Goal: Task Accomplishment & Management: Manage account settings

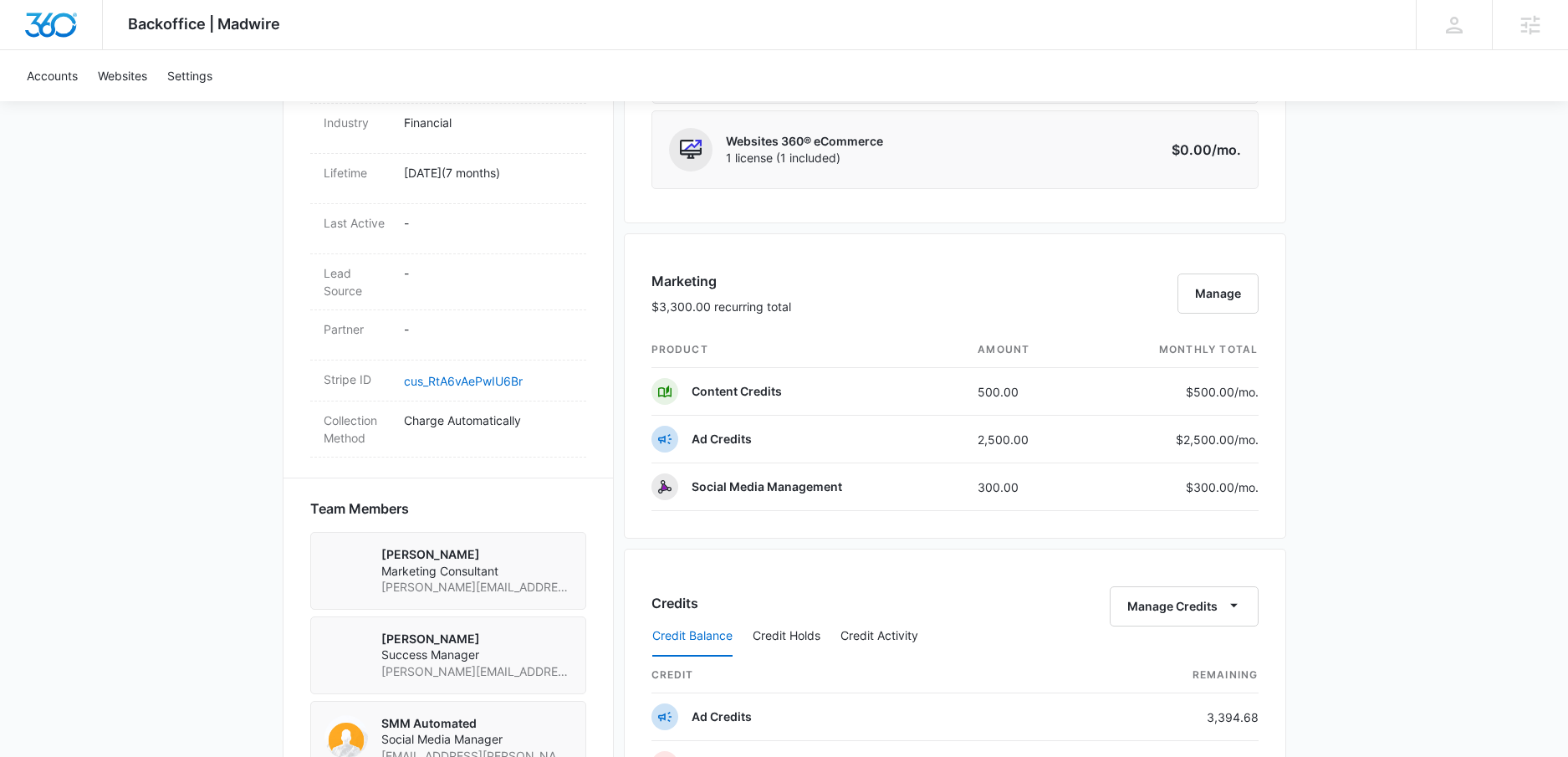
scroll to position [721, 0]
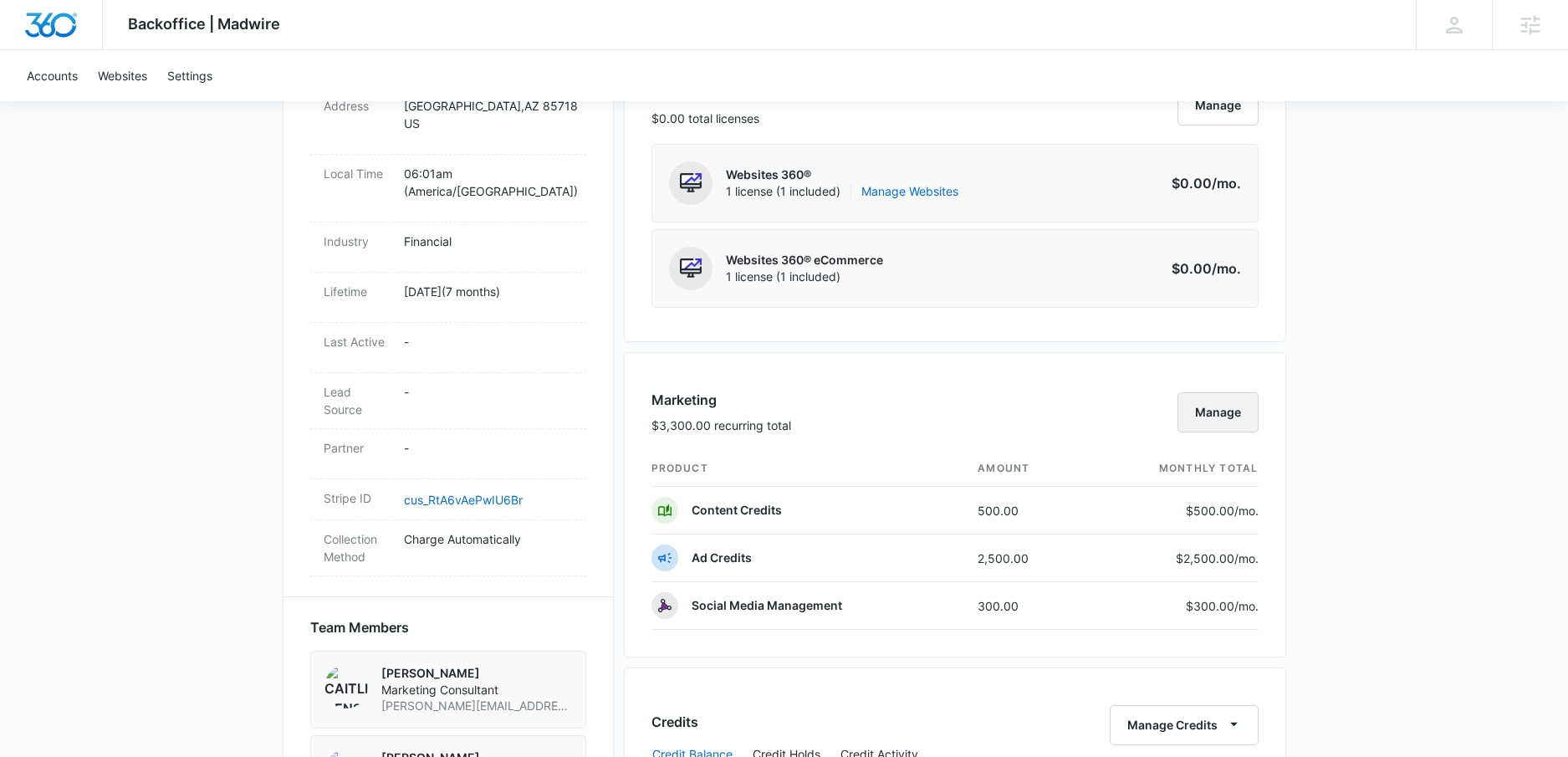
click at [1221, 397] on button "Manage" at bounding box center [1218, 412] width 81 height 41
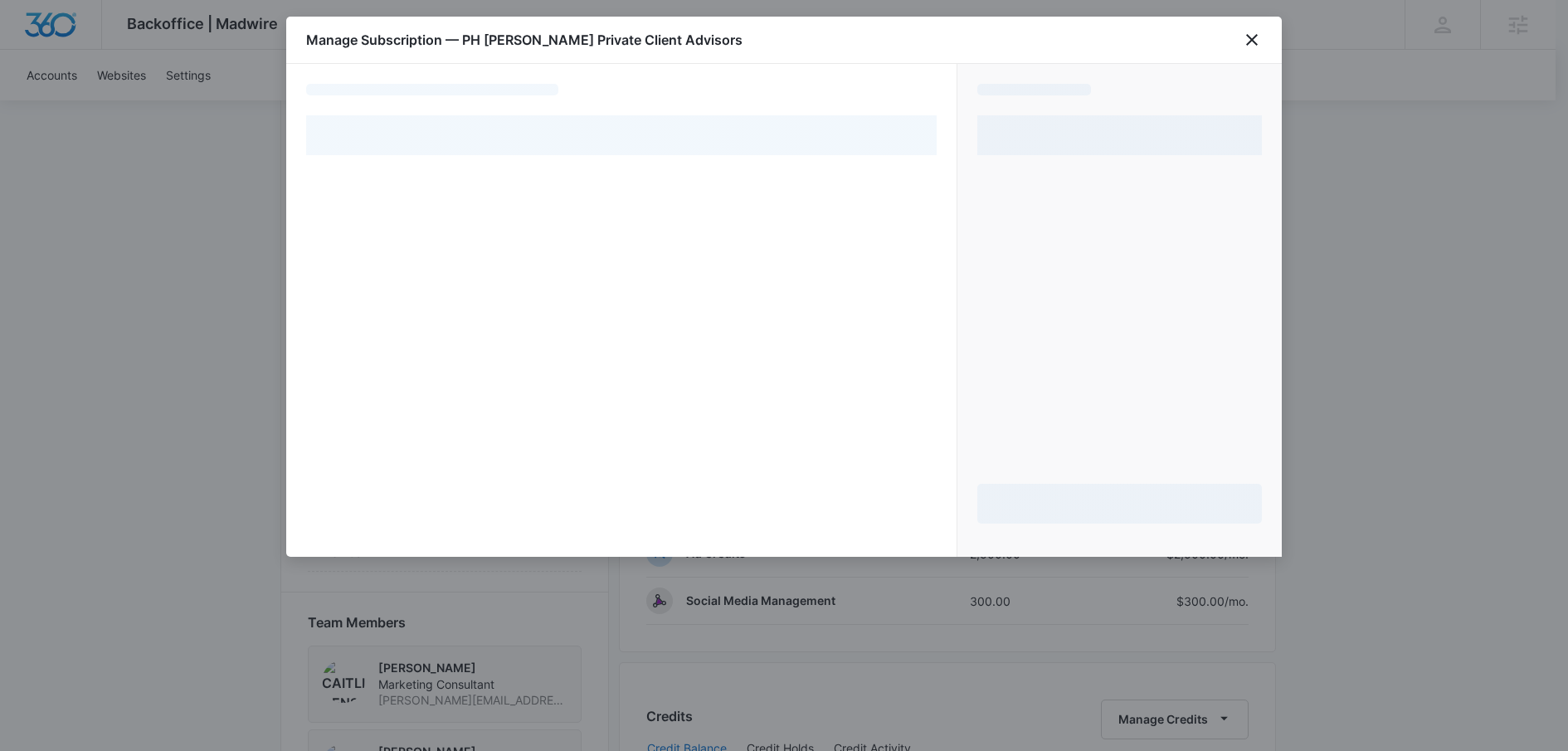
select select "pm_1R2IZ1A4n8RTgNjUuXAoBhw9"
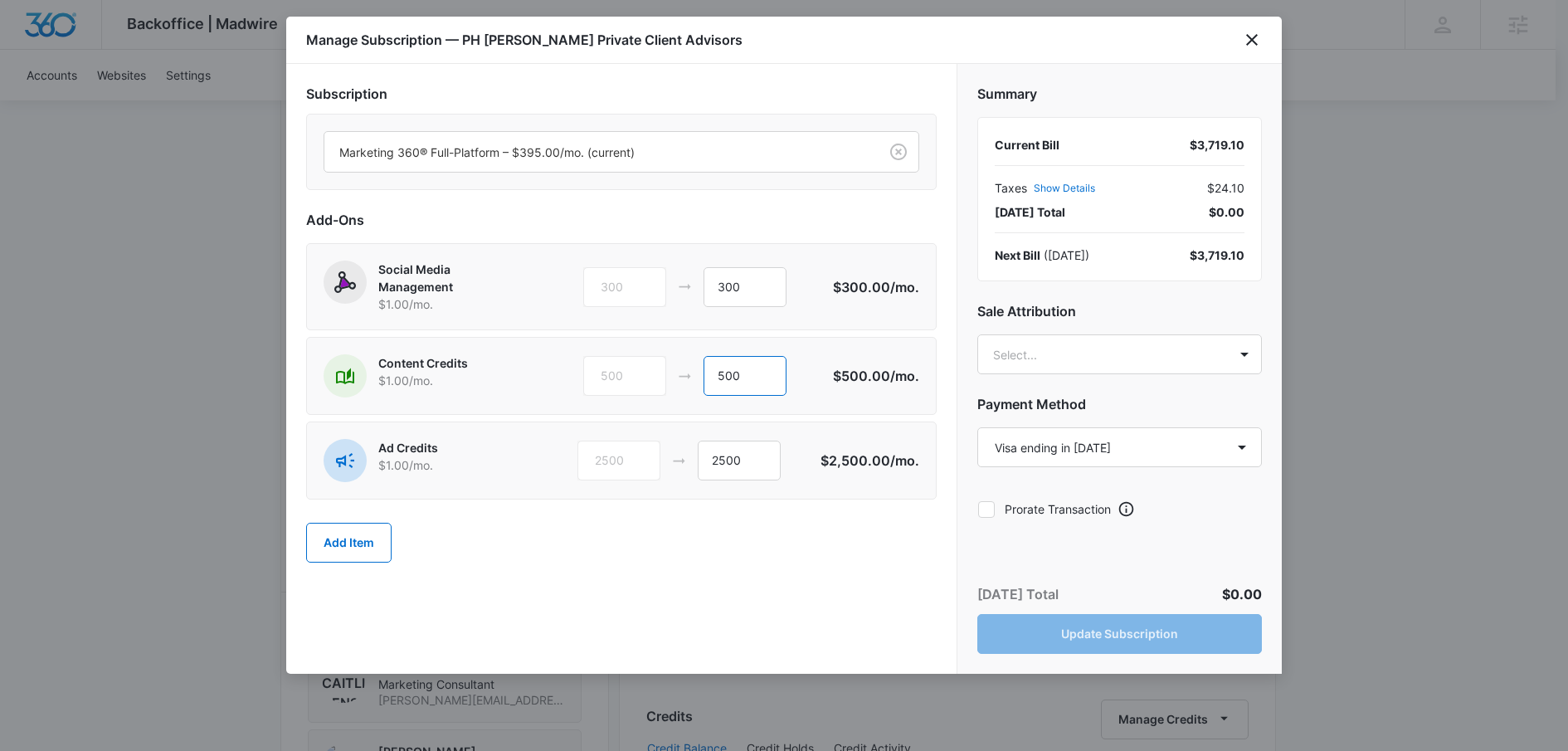
drag, startPoint x: 722, startPoint y: 376, endPoint x: 735, endPoint y: 376, distance: 13.0
click at [722, 376] on input "500" at bounding box center [745, 376] width 83 height 40
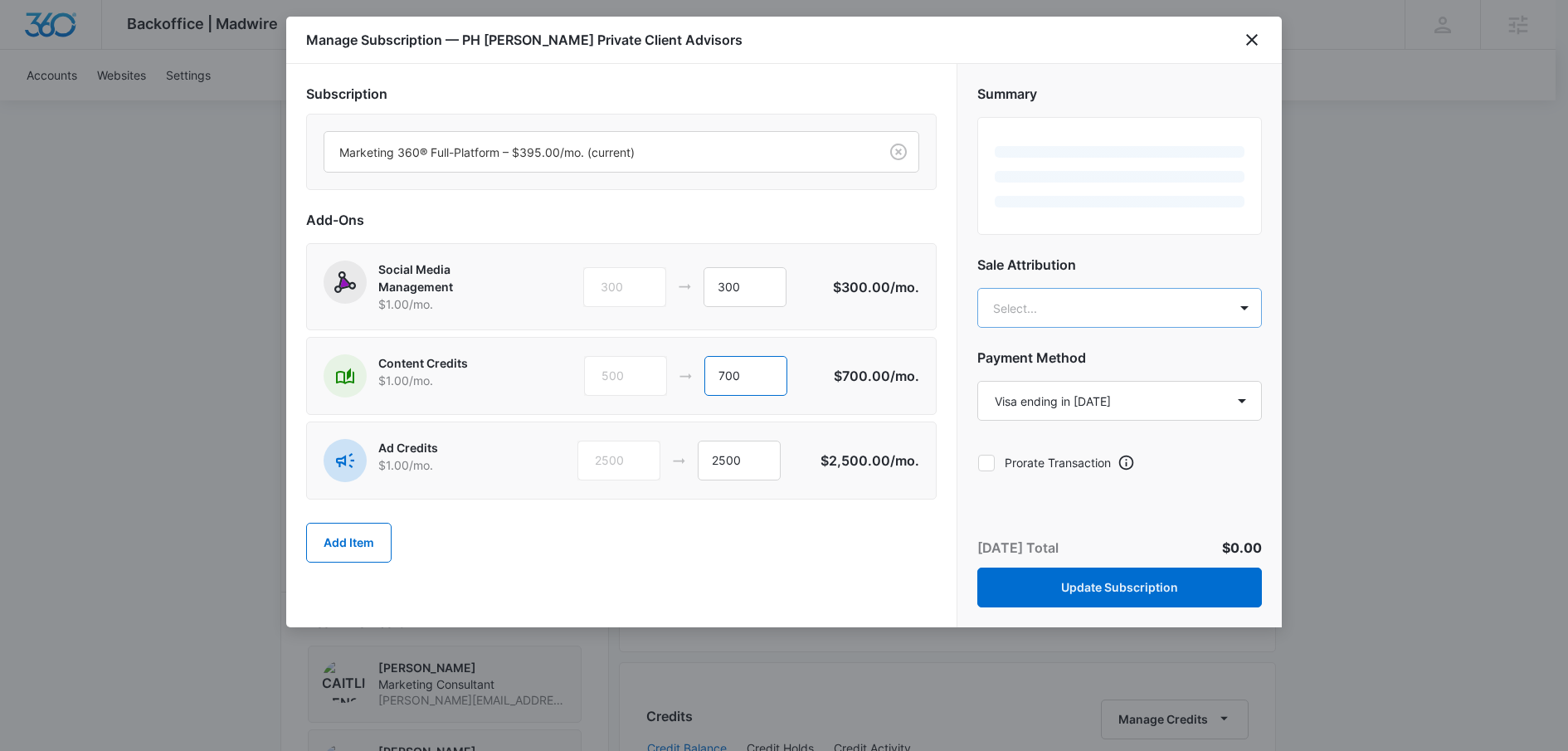
type input "700"
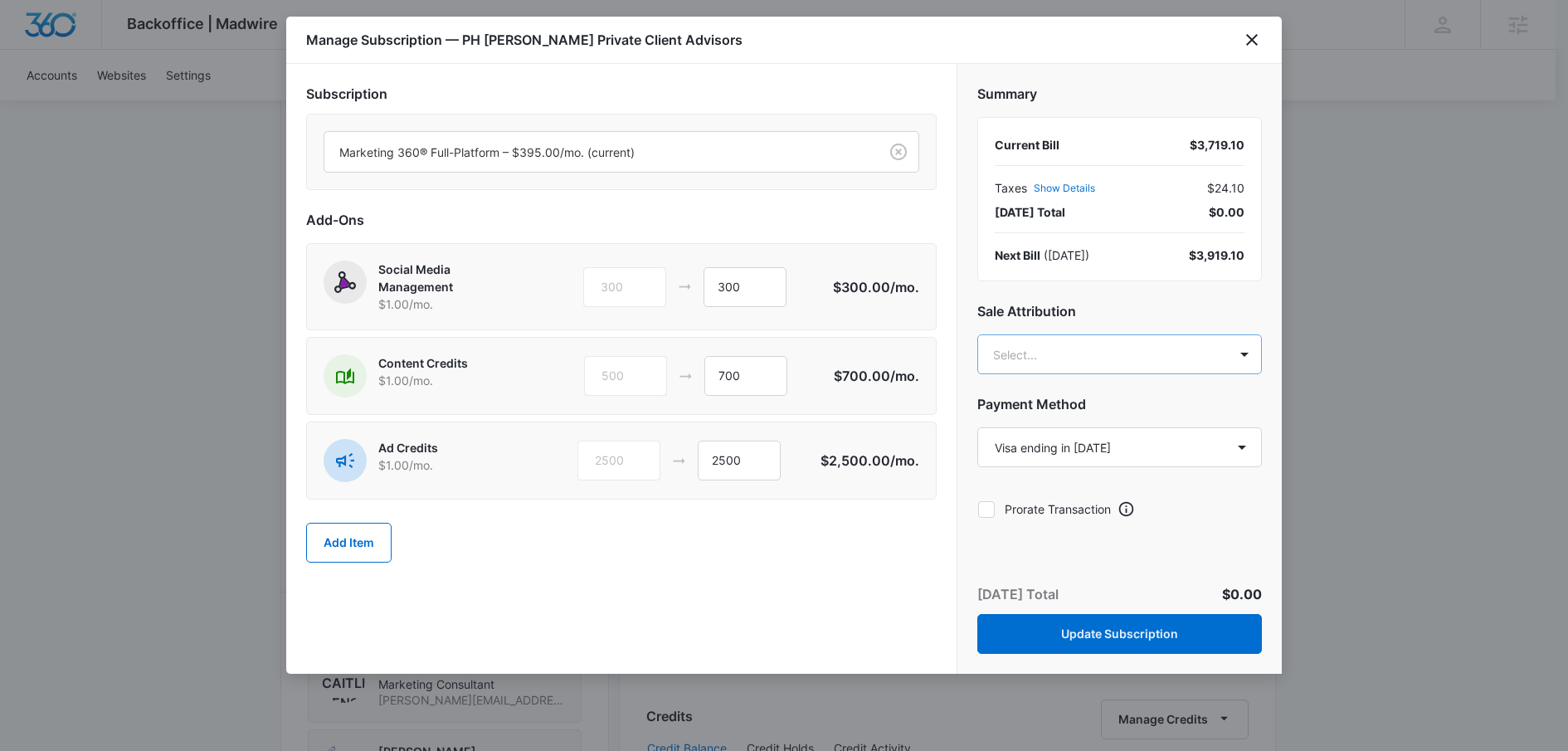
click at [1117, 304] on h2 "Sale Attribution" at bounding box center [1120, 311] width 285 height 20
click at [1068, 348] on body "Backoffice | Madwire Apps Settings KS Kinsey Smith kinsey.smith@madwire.com My …" at bounding box center [784, 649] width 1568 height 2728
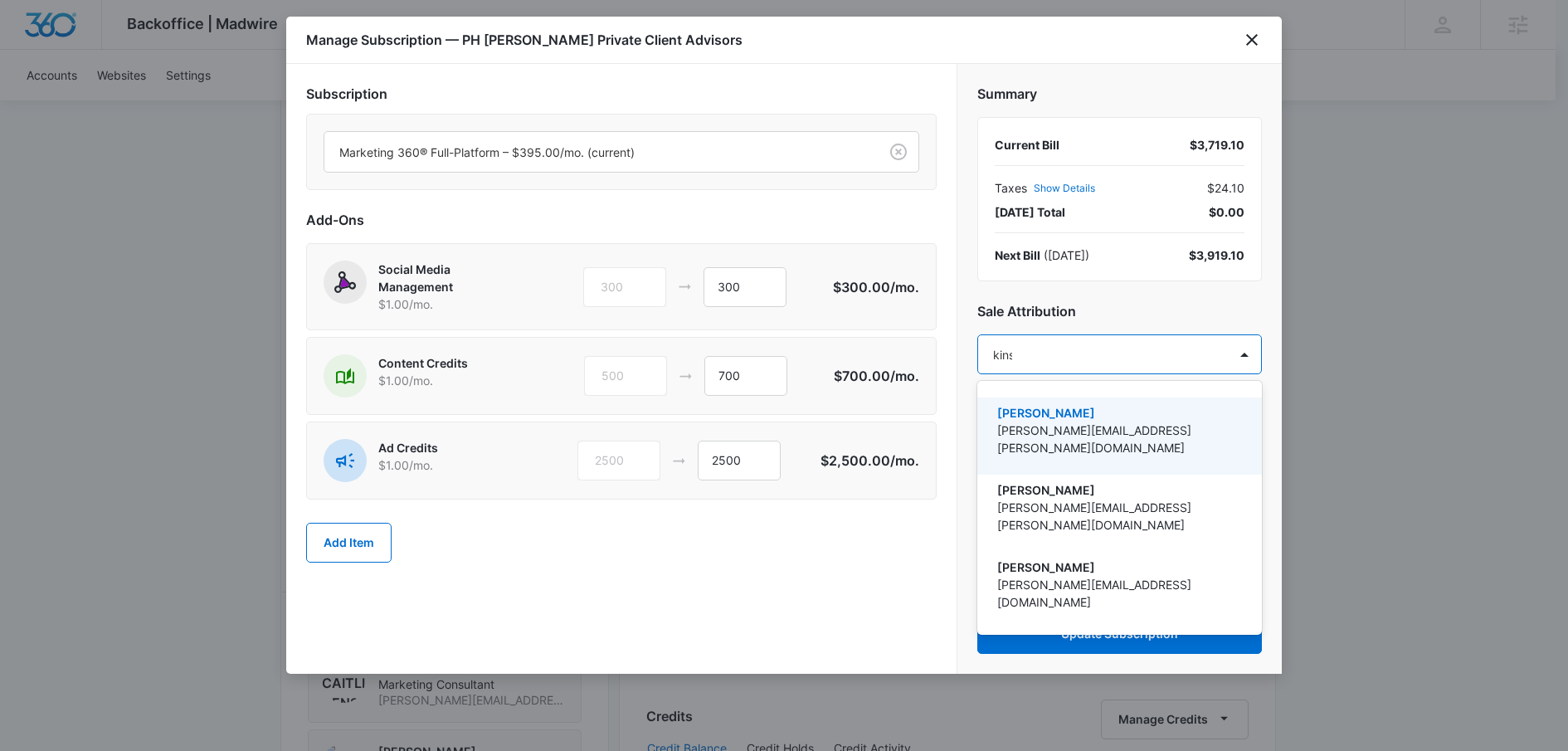
type input "kinse"
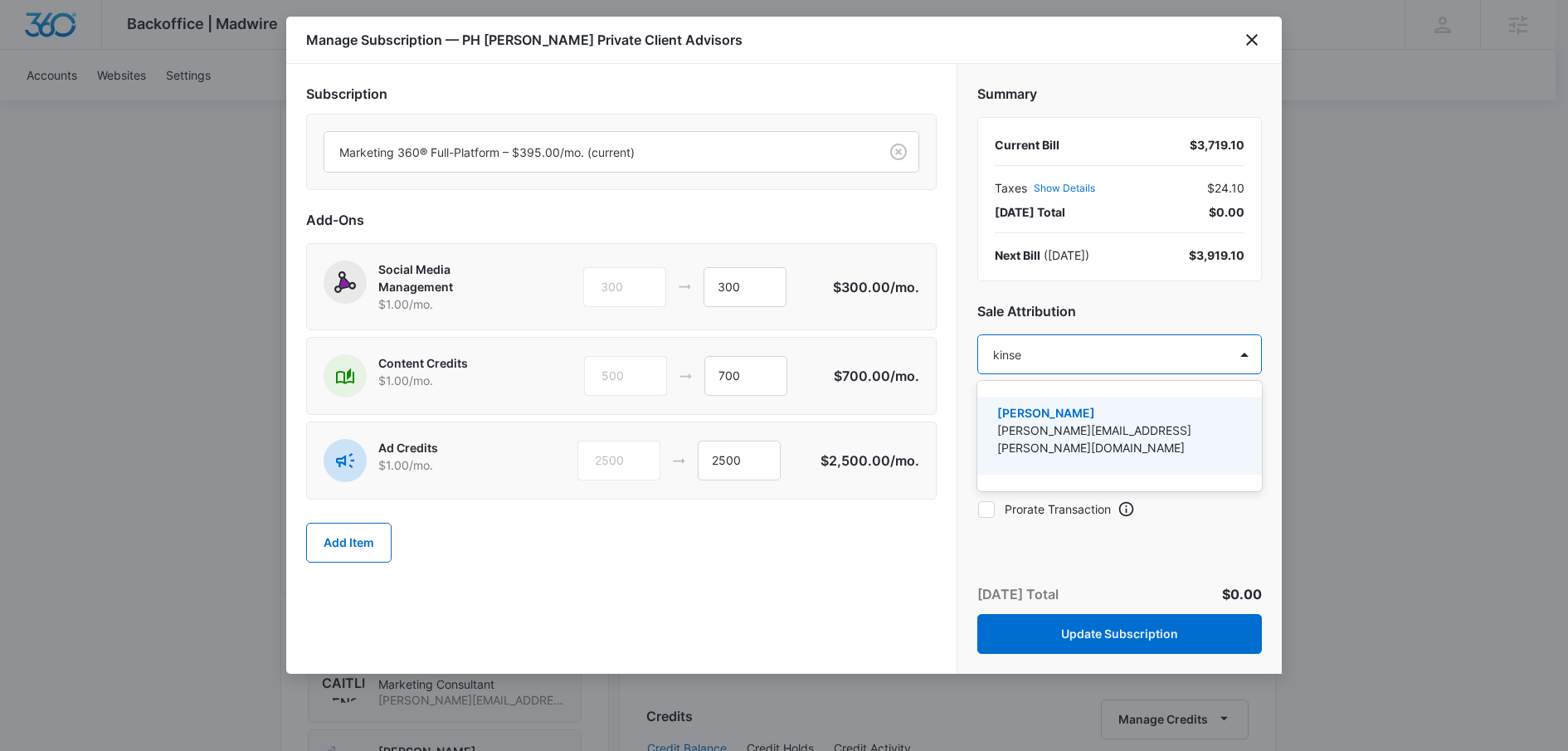
click at [1105, 413] on p "[PERSON_NAME]" at bounding box center [1118, 412] width 241 height 18
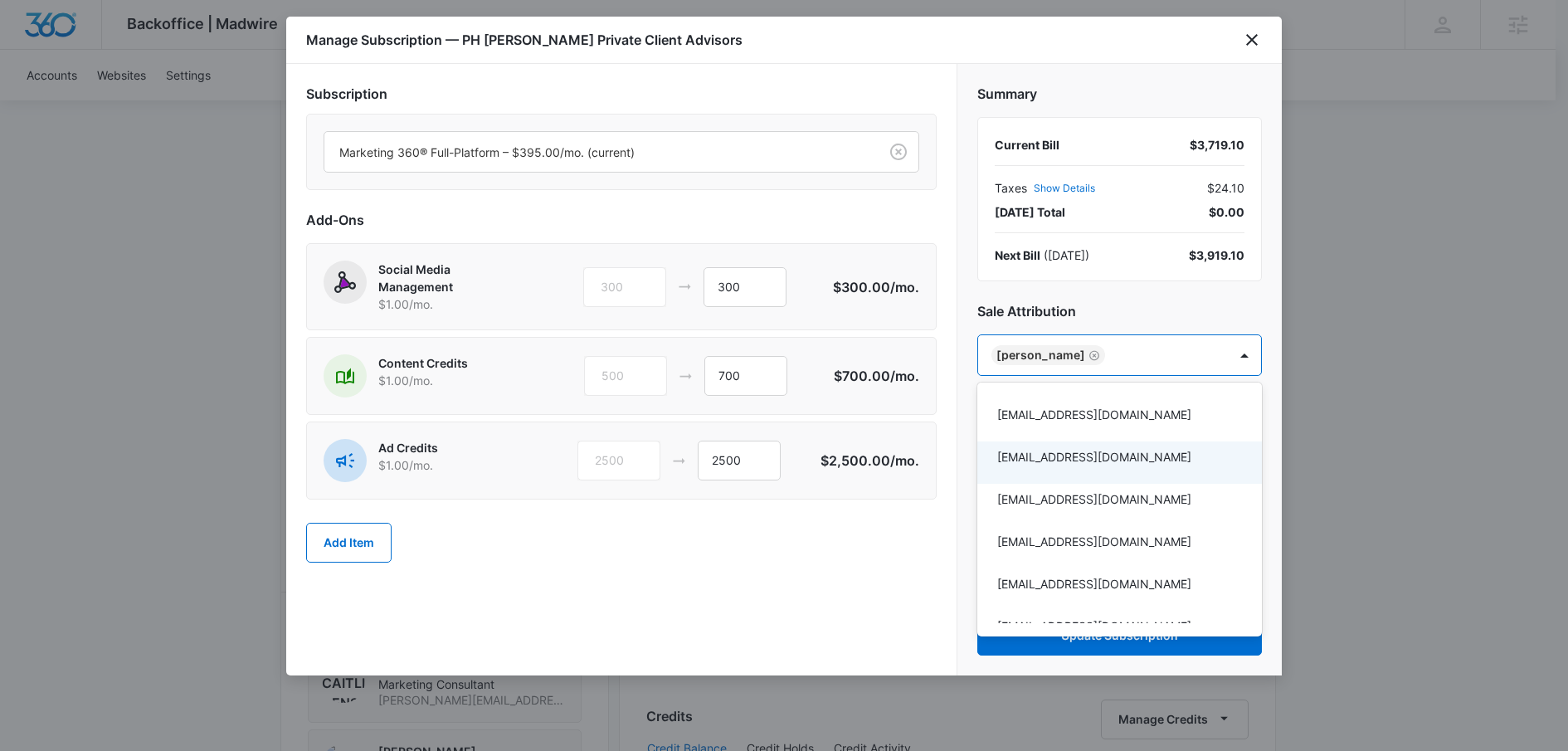
click at [856, 598] on div at bounding box center [784, 376] width 1568 height 751
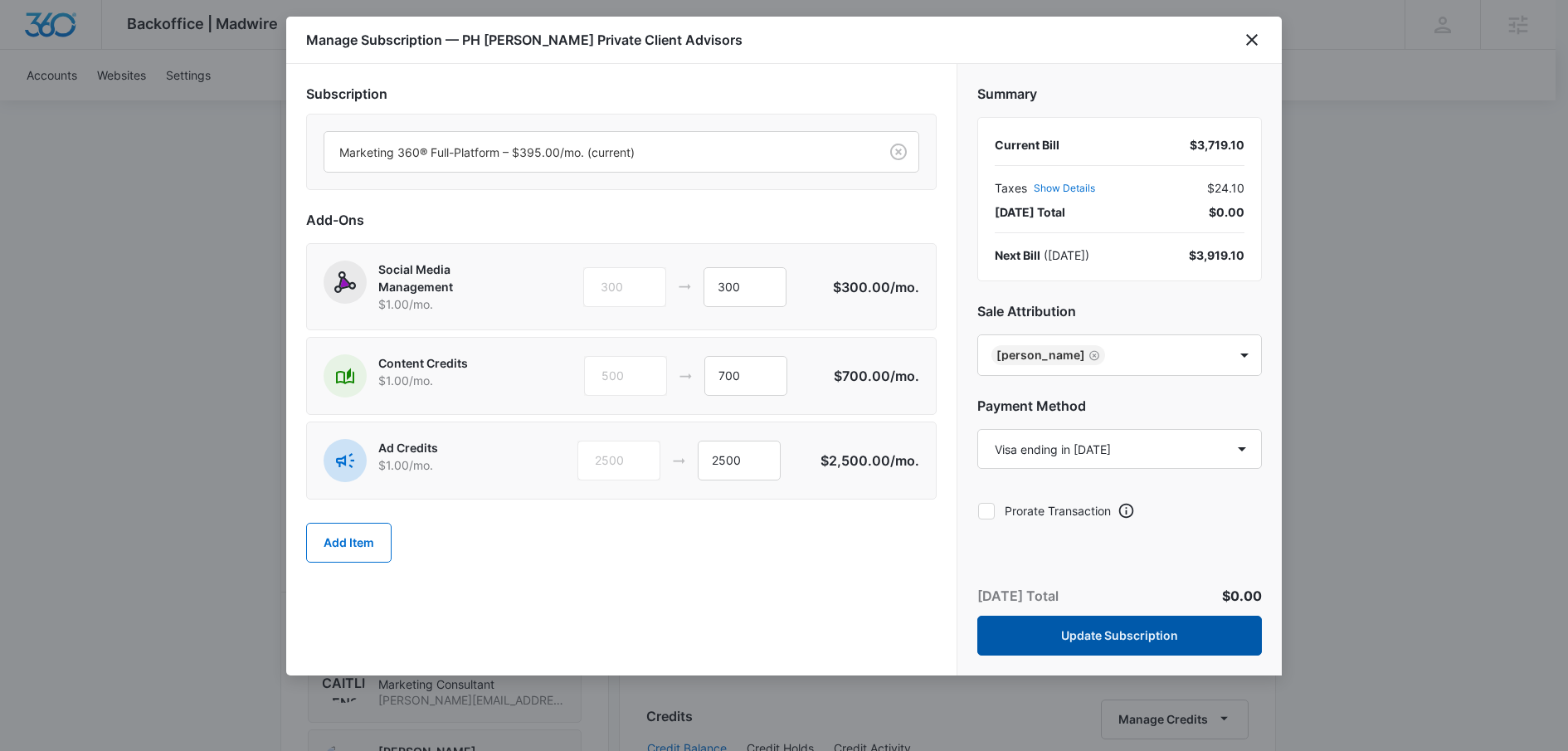
click at [1146, 640] on button "Update Subscription" at bounding box center [1120, 636] width 285 height 40
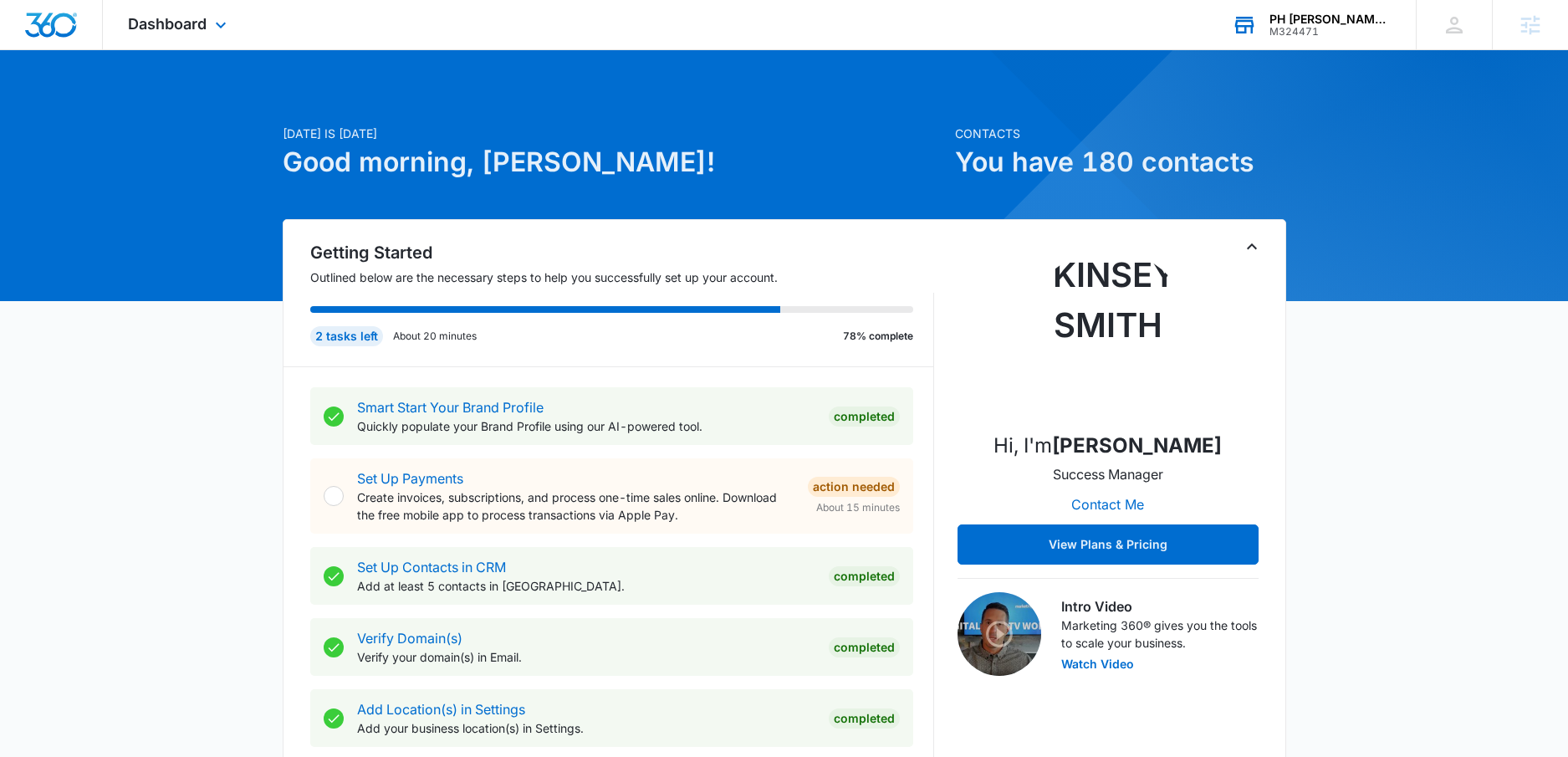
click at [1285, 24] on div "PH [PERSON_NAME] Private Client Advisors" at bounding box center [1331, 19] width 122 height 14
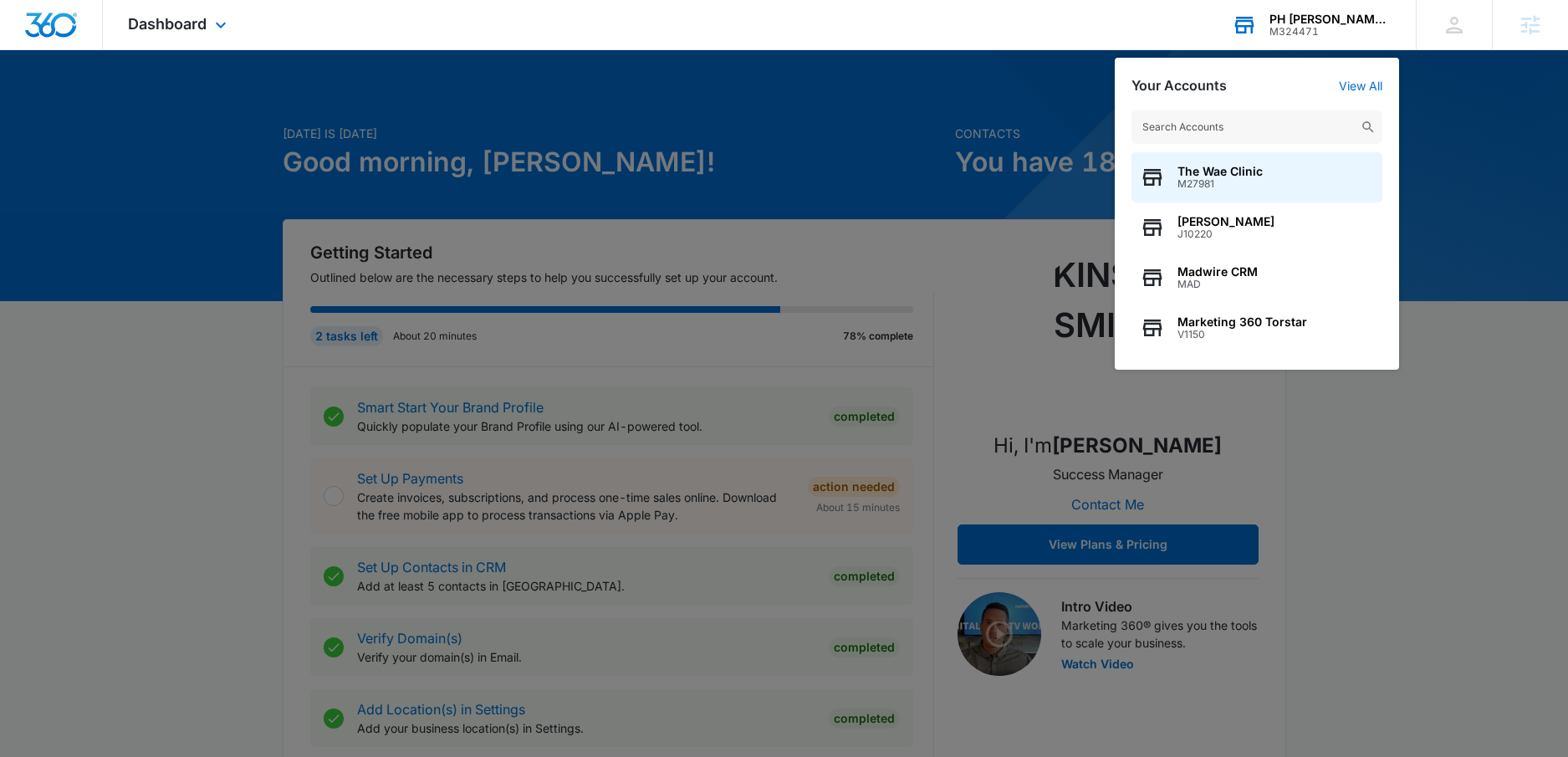
click at [1230, 118] on input "text" at bounding box center [1257, 128] width 251 height 34
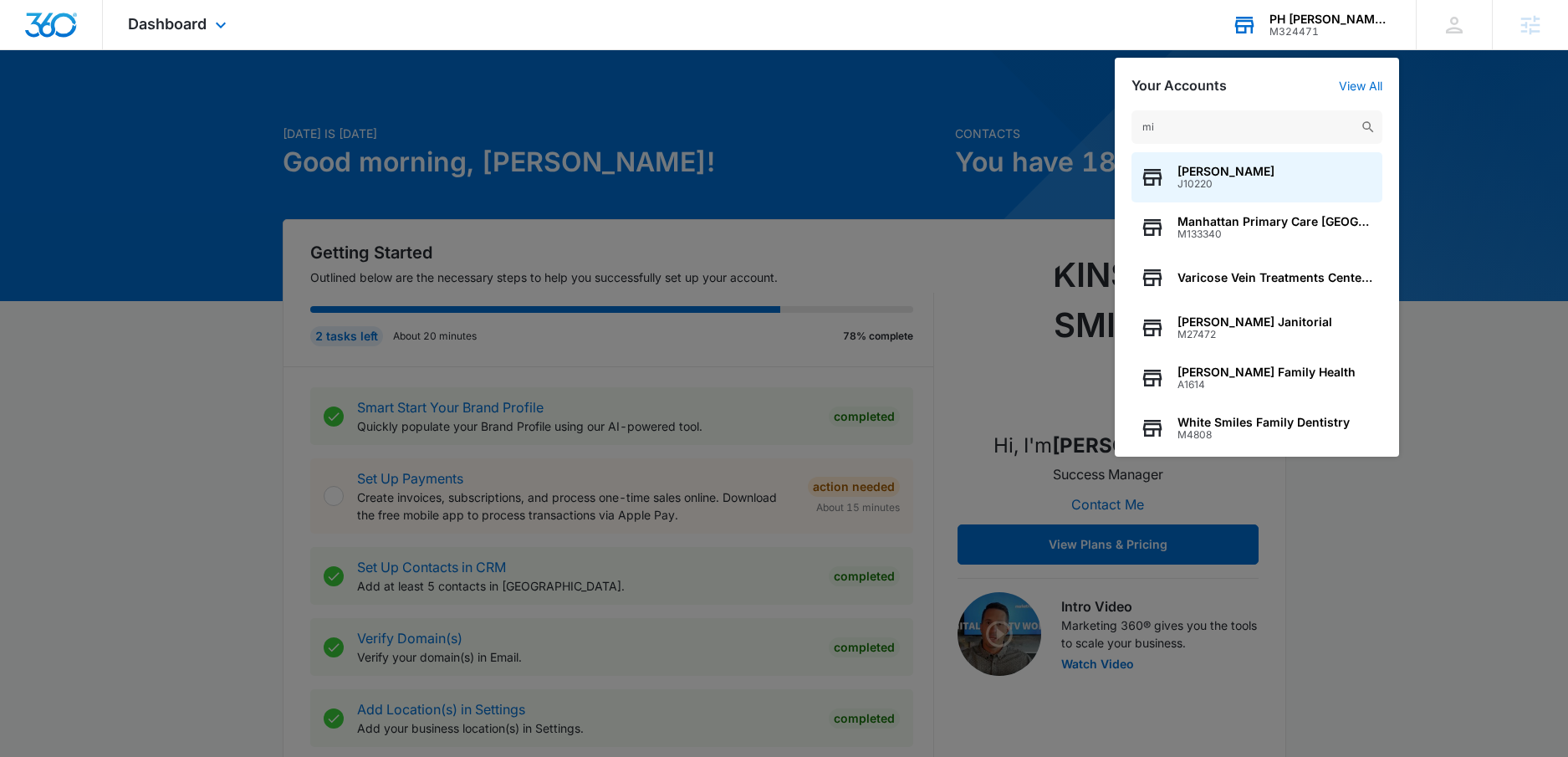
type input "m"
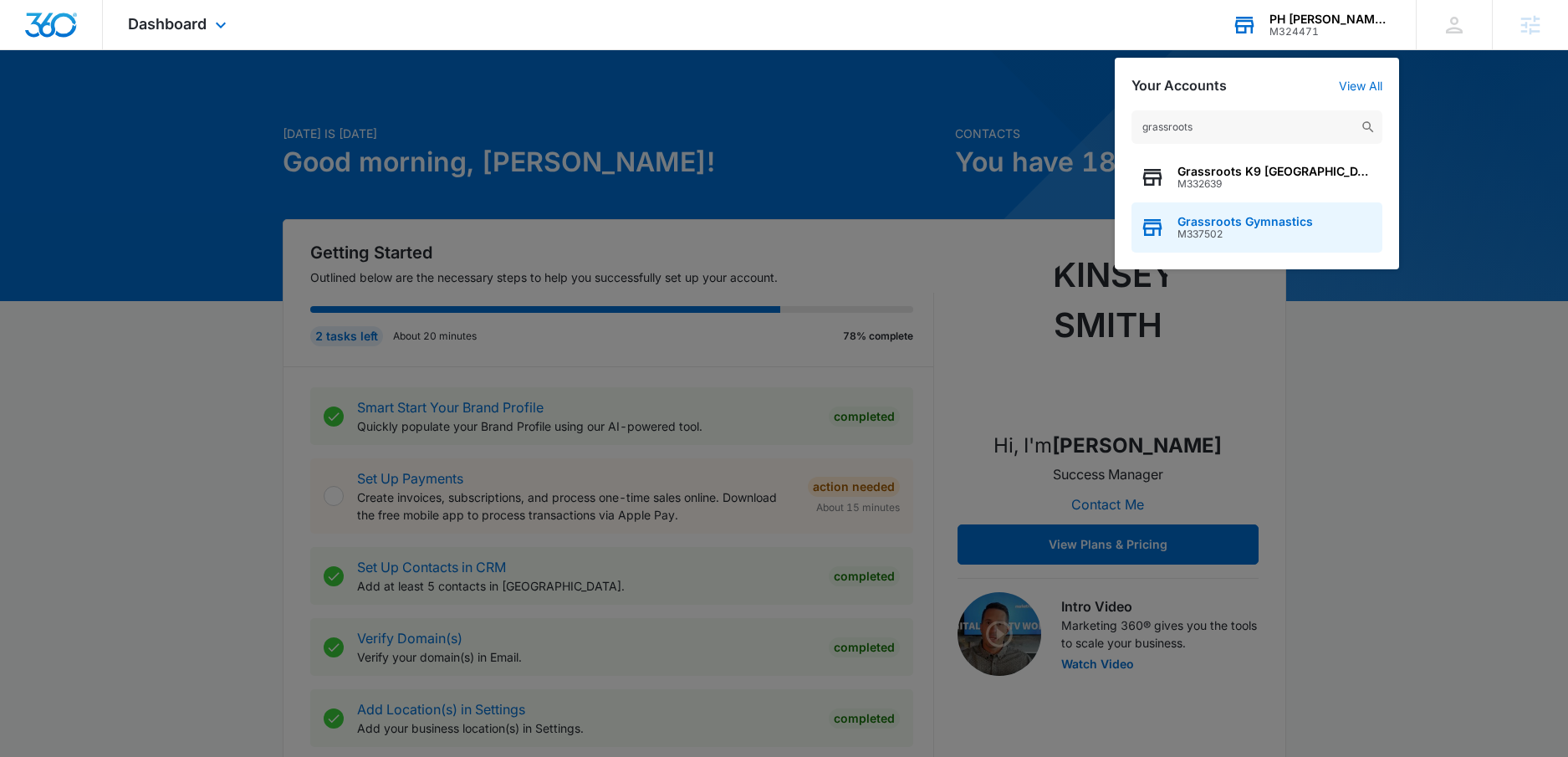
type input "grassroots"
click at [1210, 221] on span "Grassroots Gymnastics" at bounding box center [1245, 221] width 135 height 14
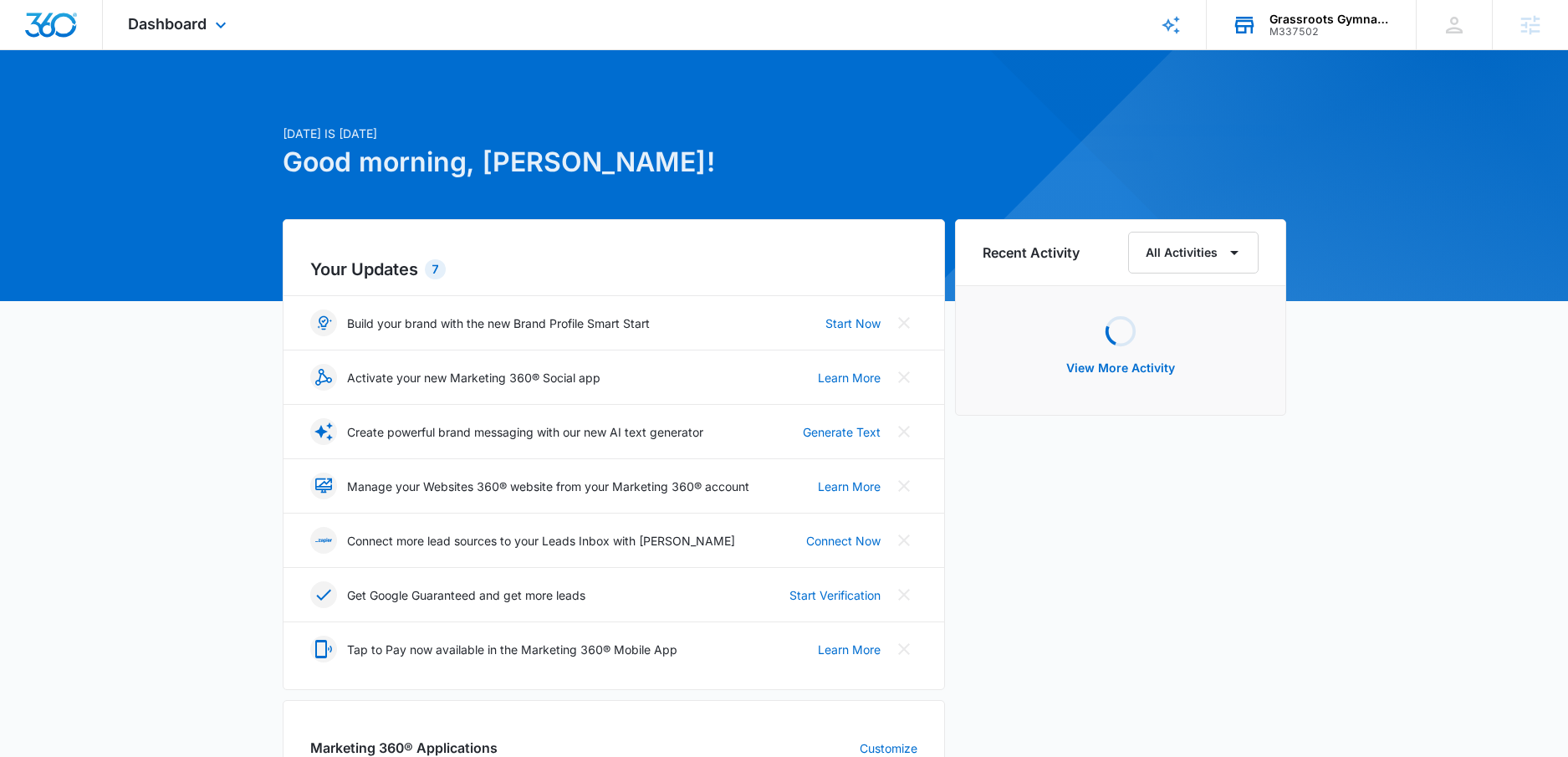
click at [191, 12] on div "Dashboard Apps Reputation Websites Forms CRM Email Social Payments POS Content …" at bounding box center [179, 25] width 153 height 49
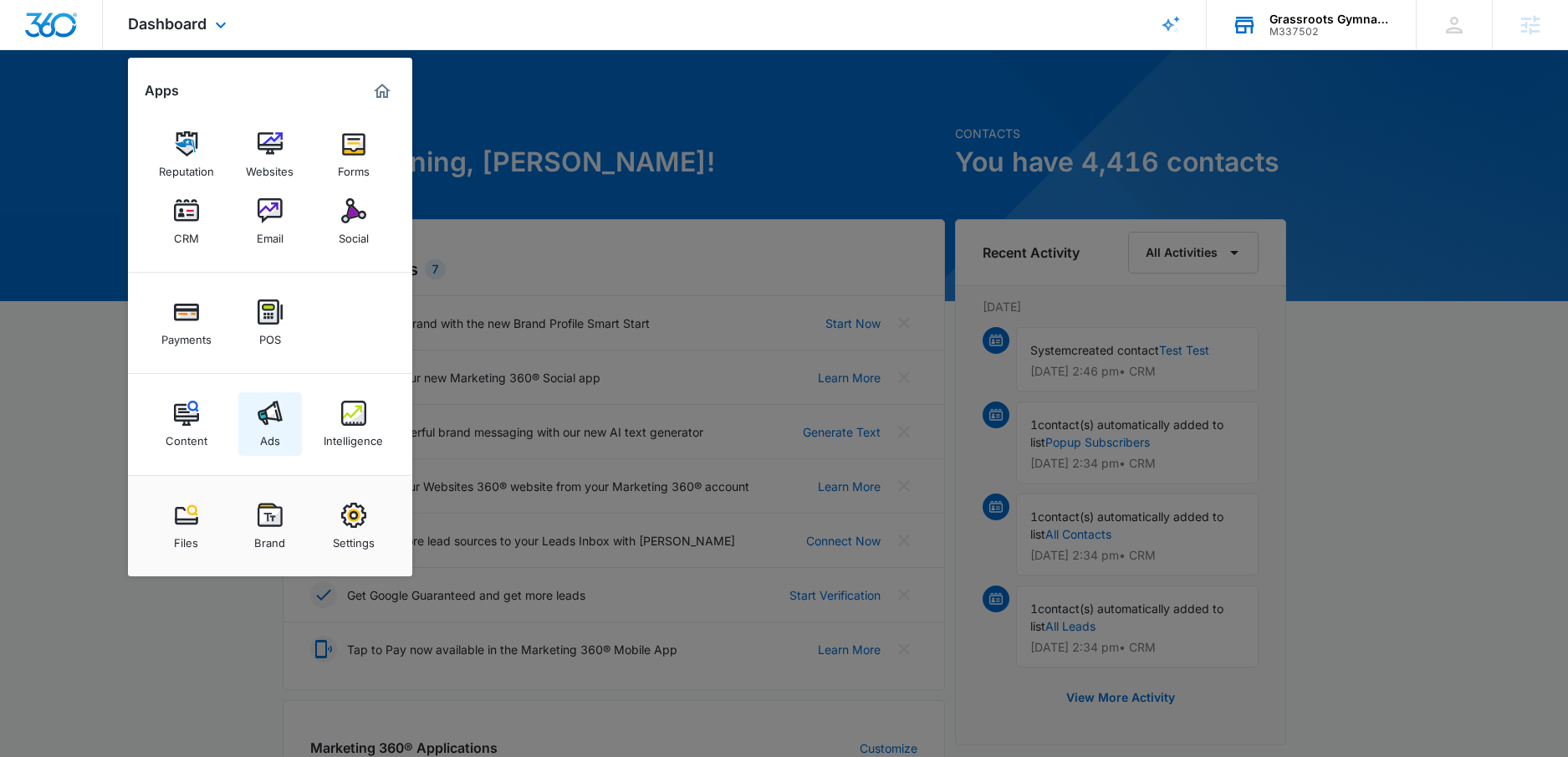
click at [271, 425] on img at bounding box center [270, 413] width 25 height 25
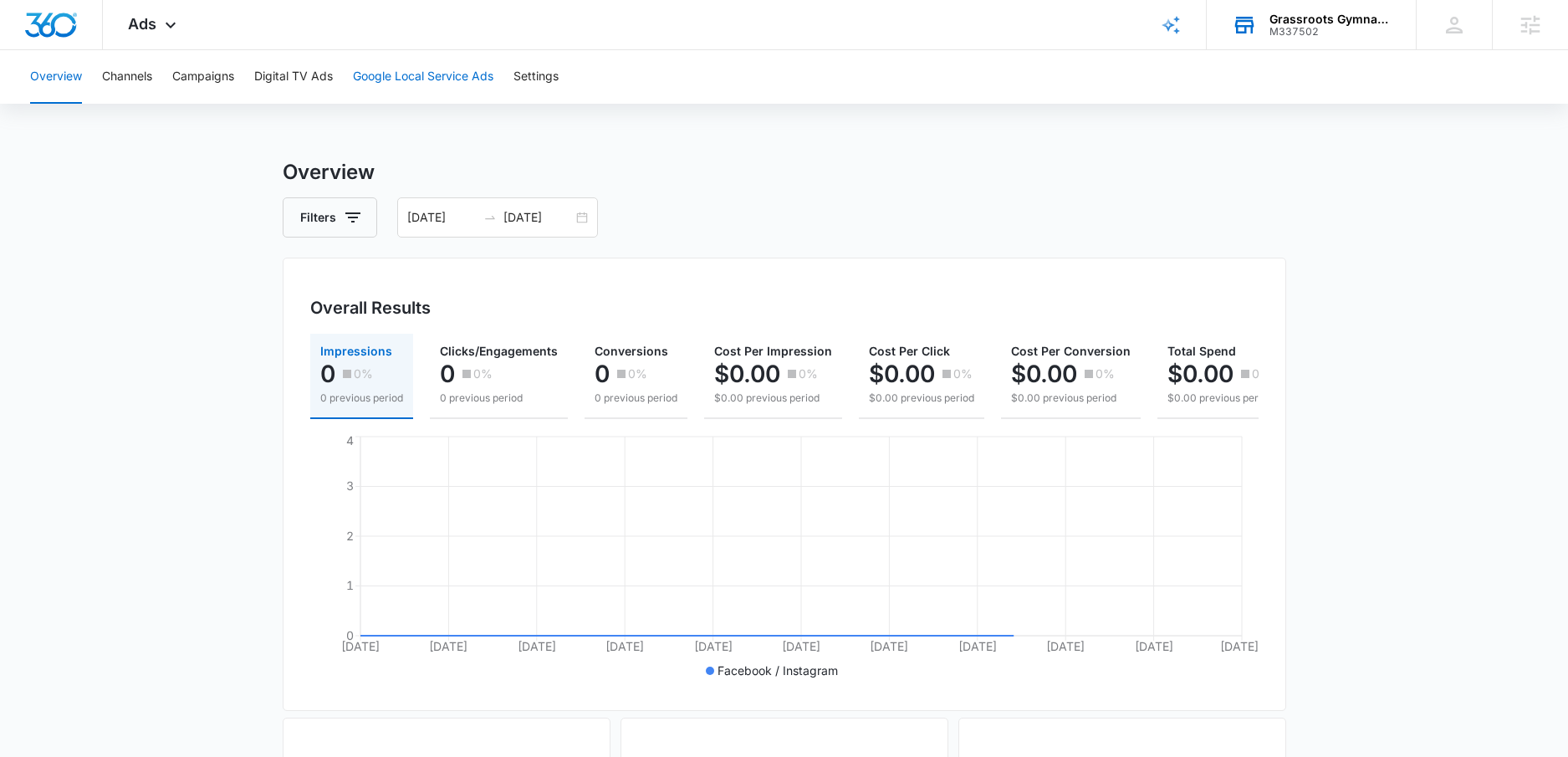
click at [414, 94] on button "Google Local Service Ads" at bounding box center [423, 76] width 140 height 53
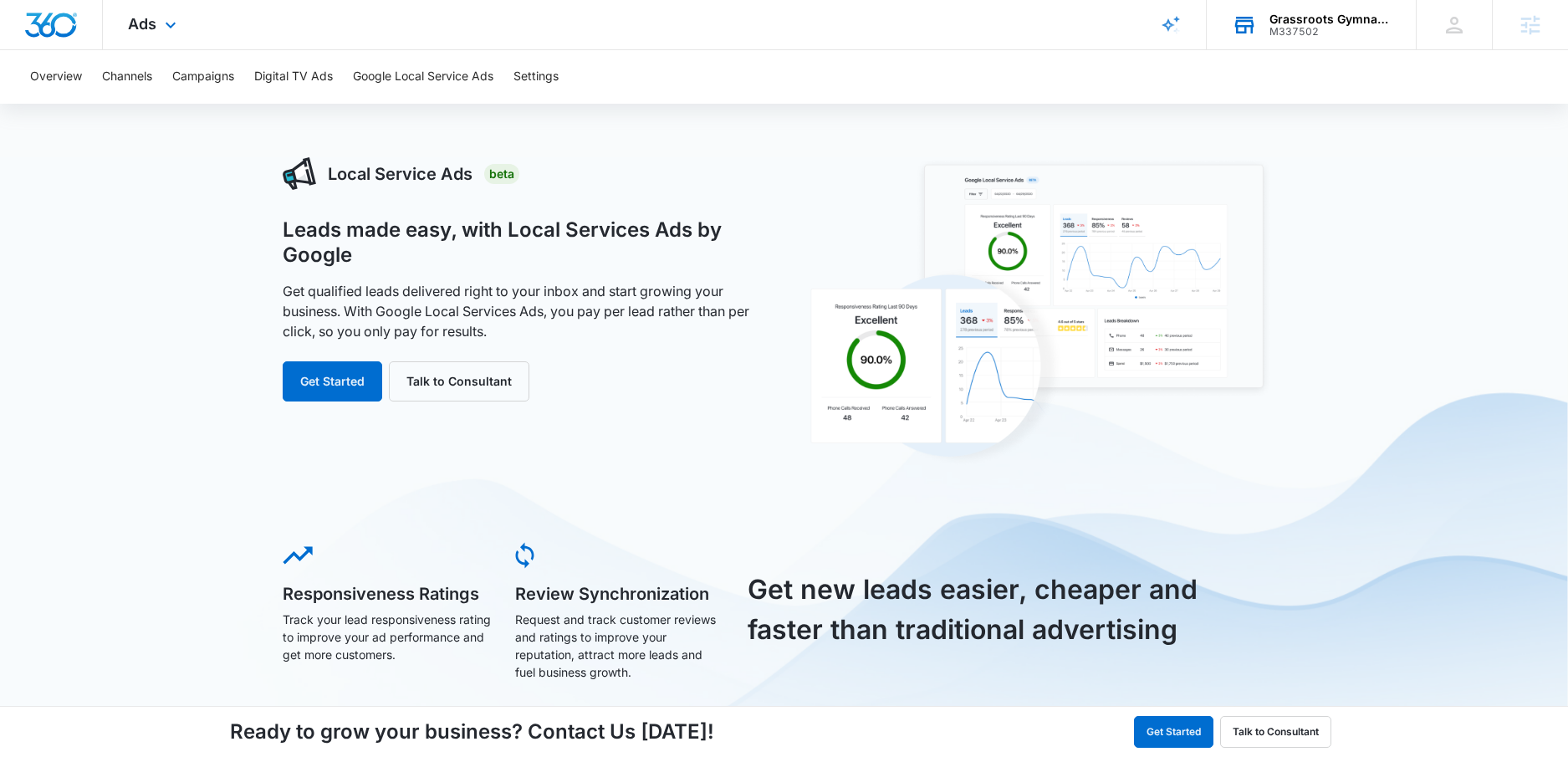
click at [158, 23] on div "Ads Apps Reputation Websites Forms CRM Email Social Payments POS Content Ads In…" at bounding box center [155, 25] width 103 height 49
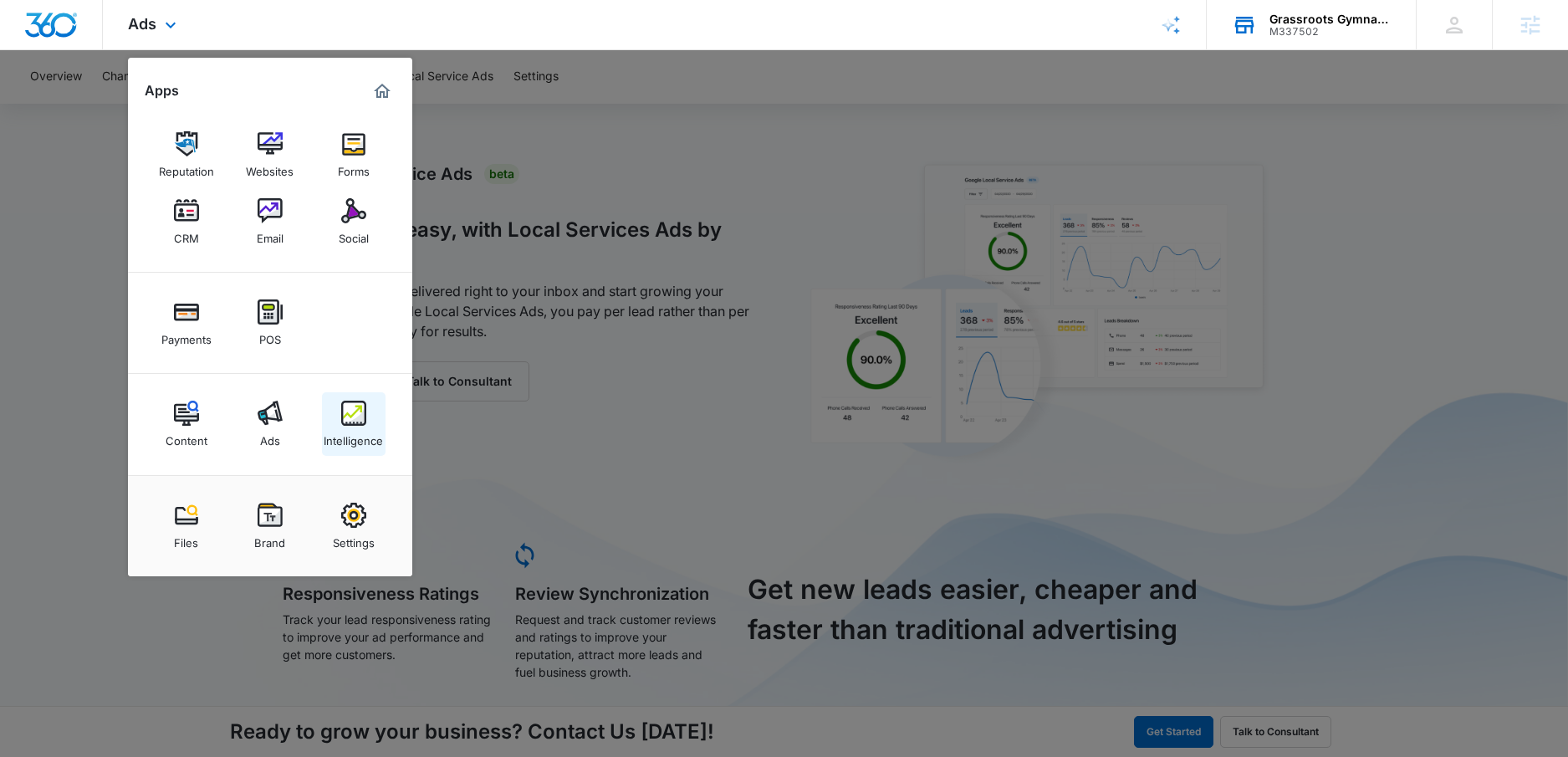
click at [368, 425] on link "Intelligence" at bounding box center [353, 423] width 63 height 63
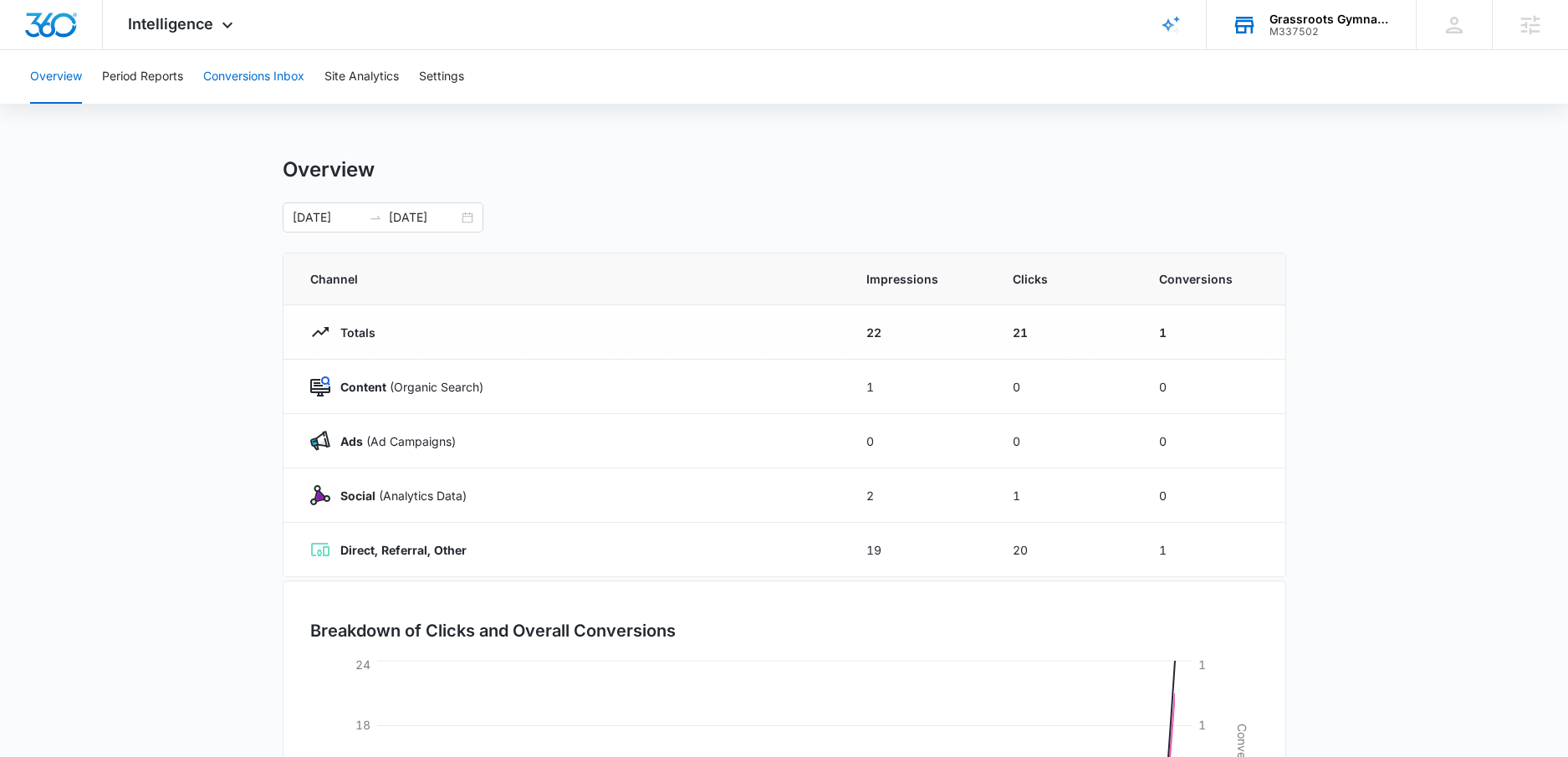
click at [254, 89] on button "Conversions Inbox" at bounding box center [254, 76] width 101 height 53
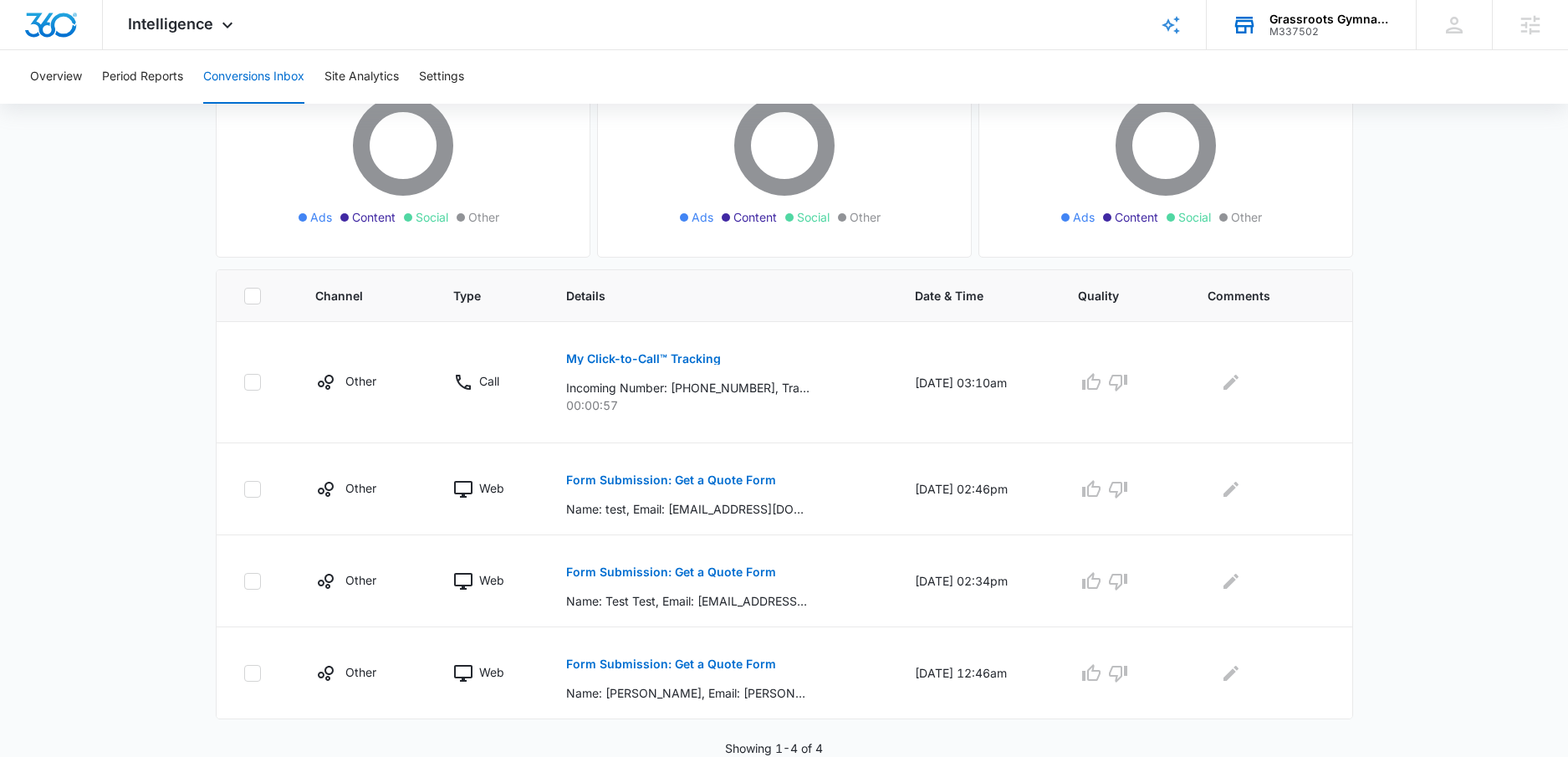
scroll to position [202, 0]
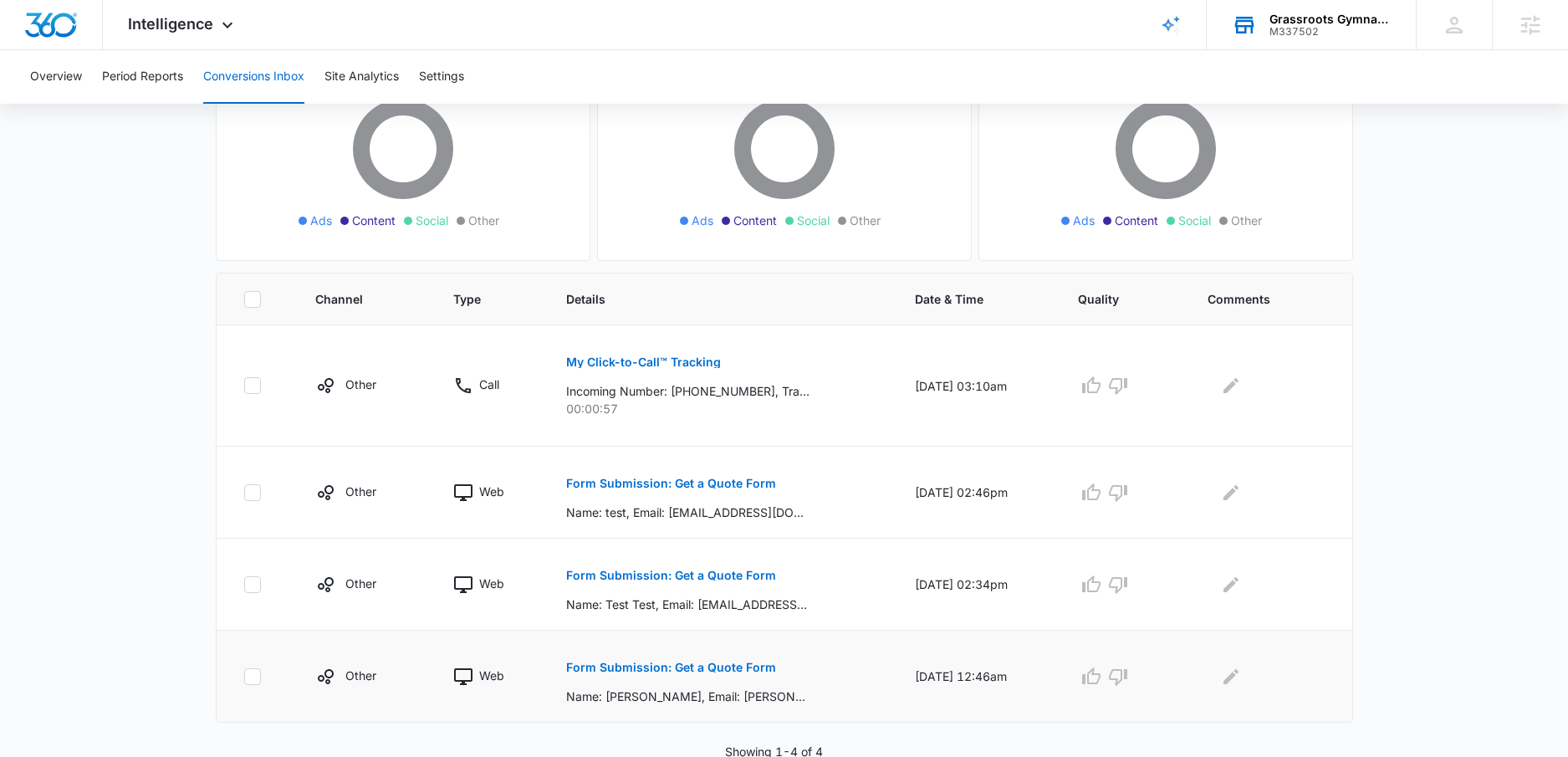
click at [703, 667] on p "Form Submission: Get a Quote Form" at bounding box center [671, 667] width 210 height 12
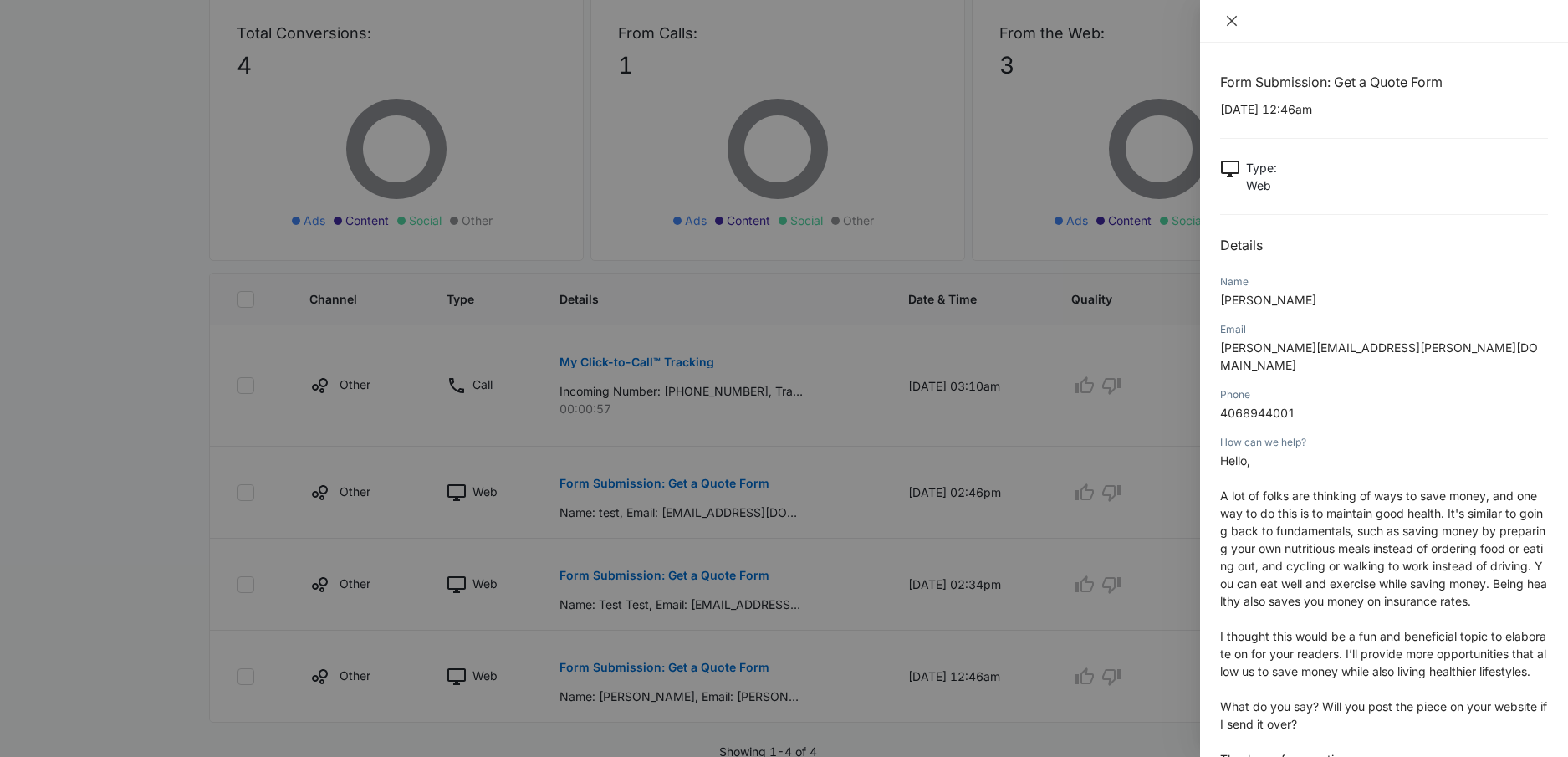
click at [1235, 14] on icon "close" at bounding box center [1232, 21] width 14 height 14
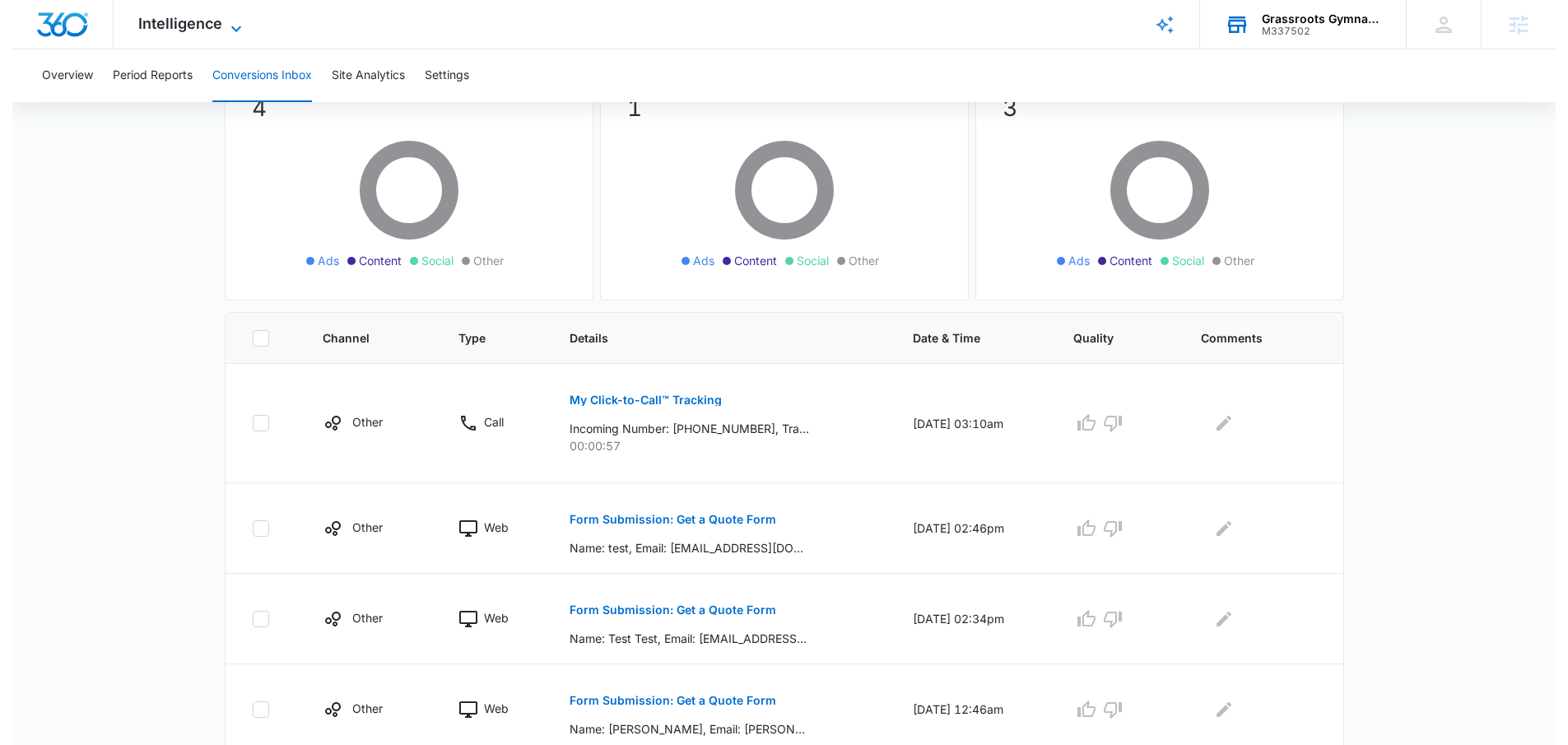
scroll to position [0, 0]
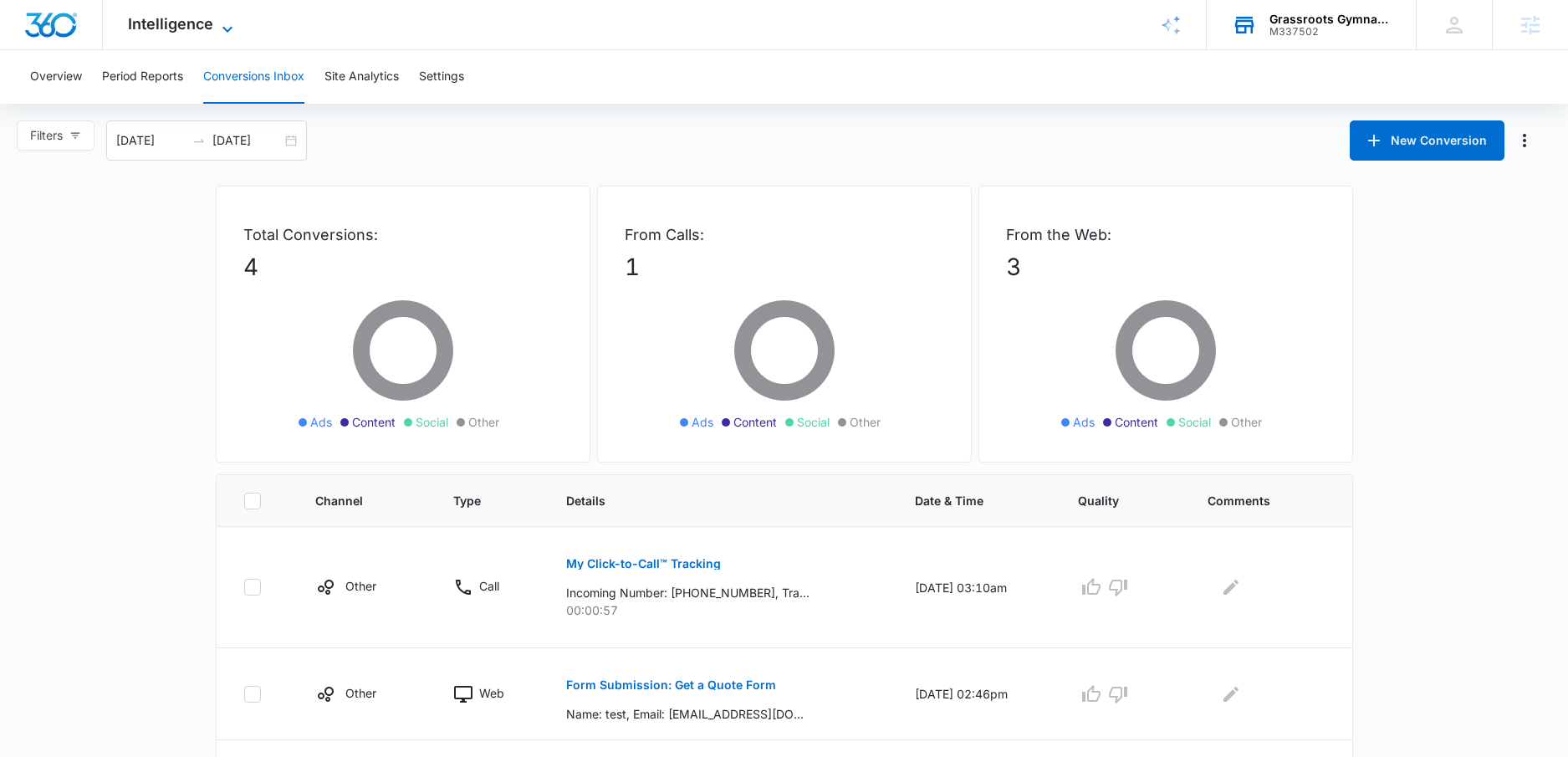
click at [145, 19] on span "Intelligence" at bounding box center [170, 24] width 85 height 18
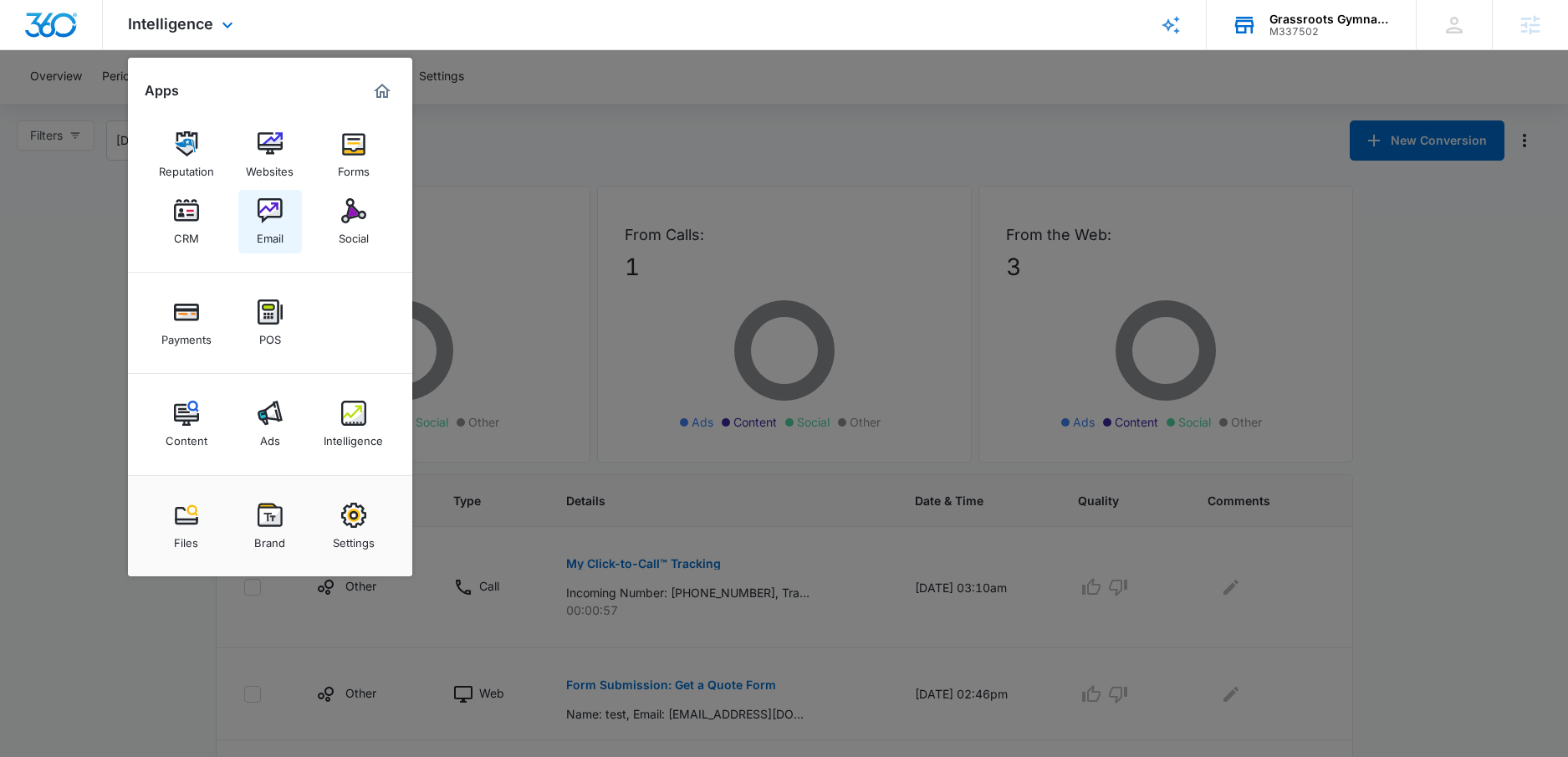
click at [277, 219] on img at bounding box center [270, 211] width 25 height 25
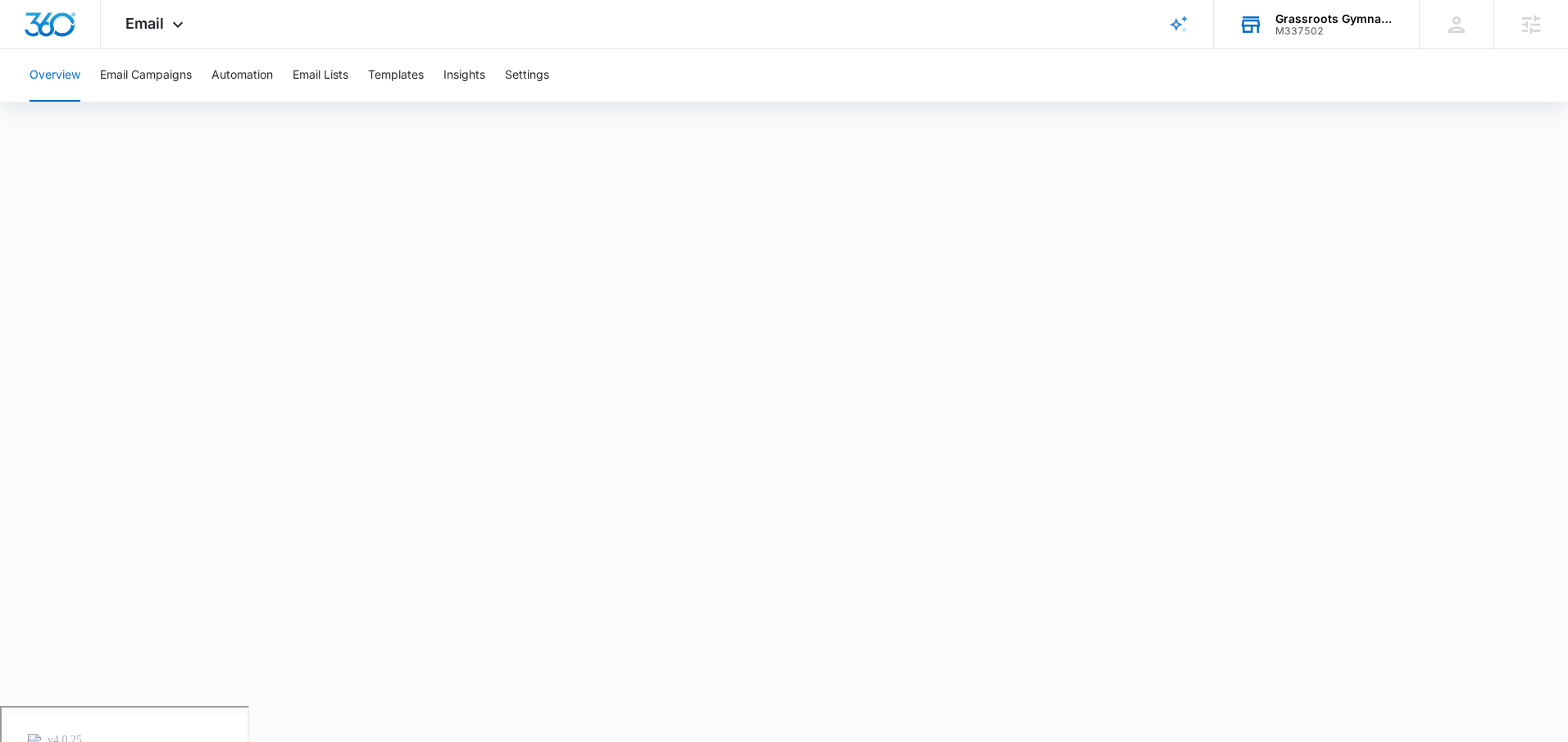
click at [1308, 35] on div "M337502" at bounding box center [1335, 31] width 120 height 12
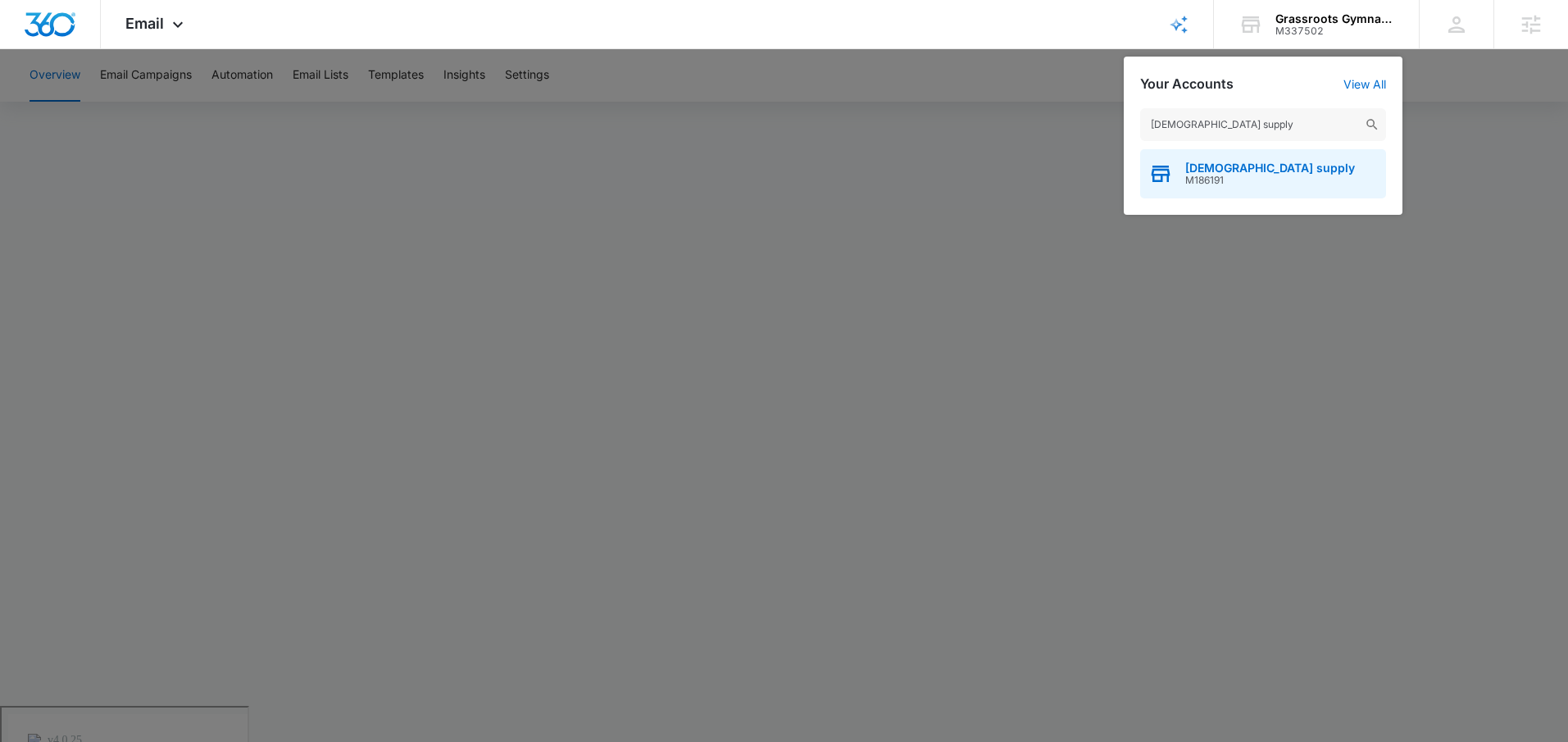
type input "[DEMOGRAPHIC_DATA] supply"
click at [1248, 172] on span "[DEMOGRAPHIC_DATA] supply" at bounding box center [1270, 168] width 170 height 13
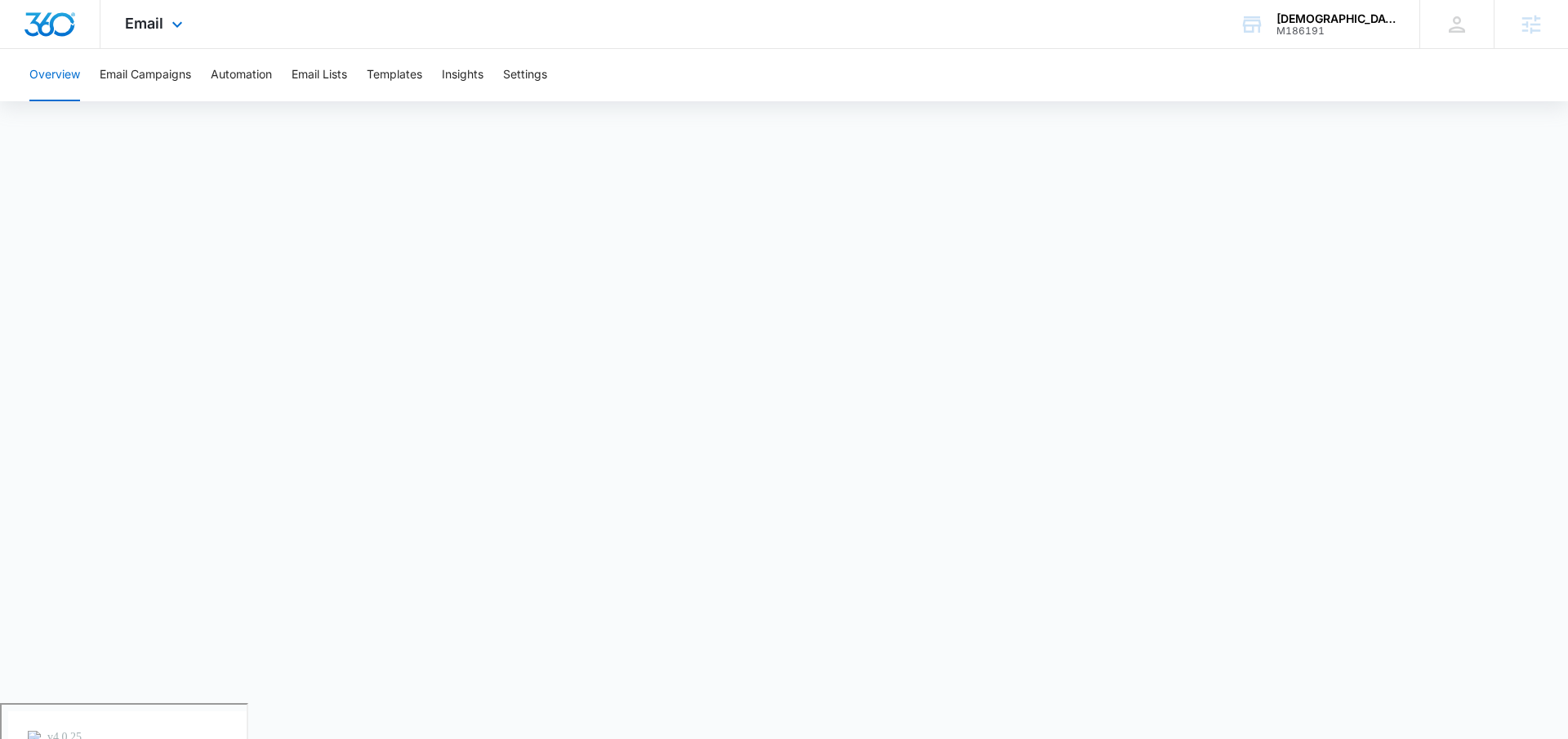
click at [186, 36] on div "Email Apps Reputation Forms CRM Email Social Payments POS Content Ads Intellige…" at bounding box center [156, 24] width 111 height 48
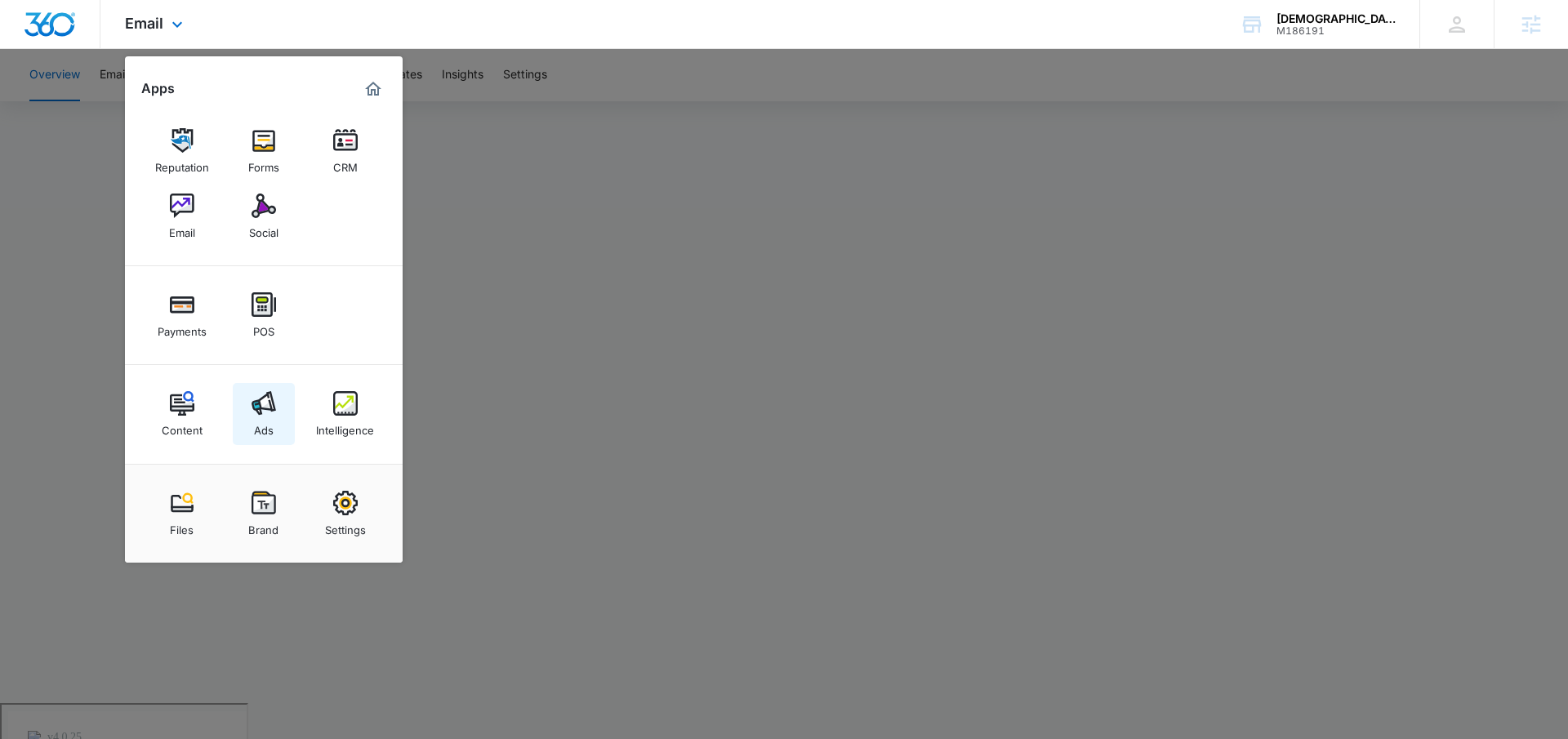
click at [275, 421] on link "Ads" at bounding box center [263, 413] width 62 height 62
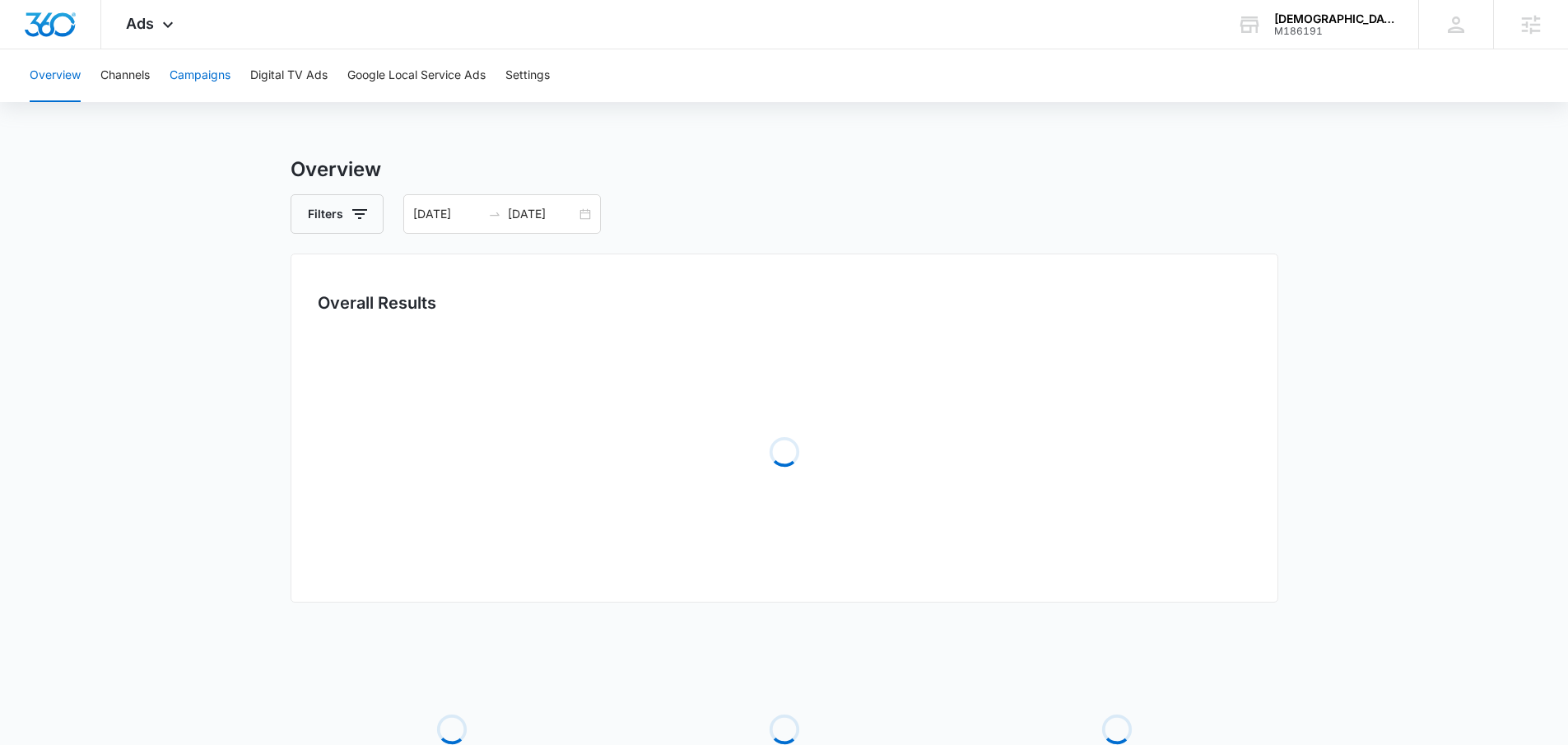
click at [197, 72] on button "Campaigns" at bounding box center [200, 75] width 61 height 52
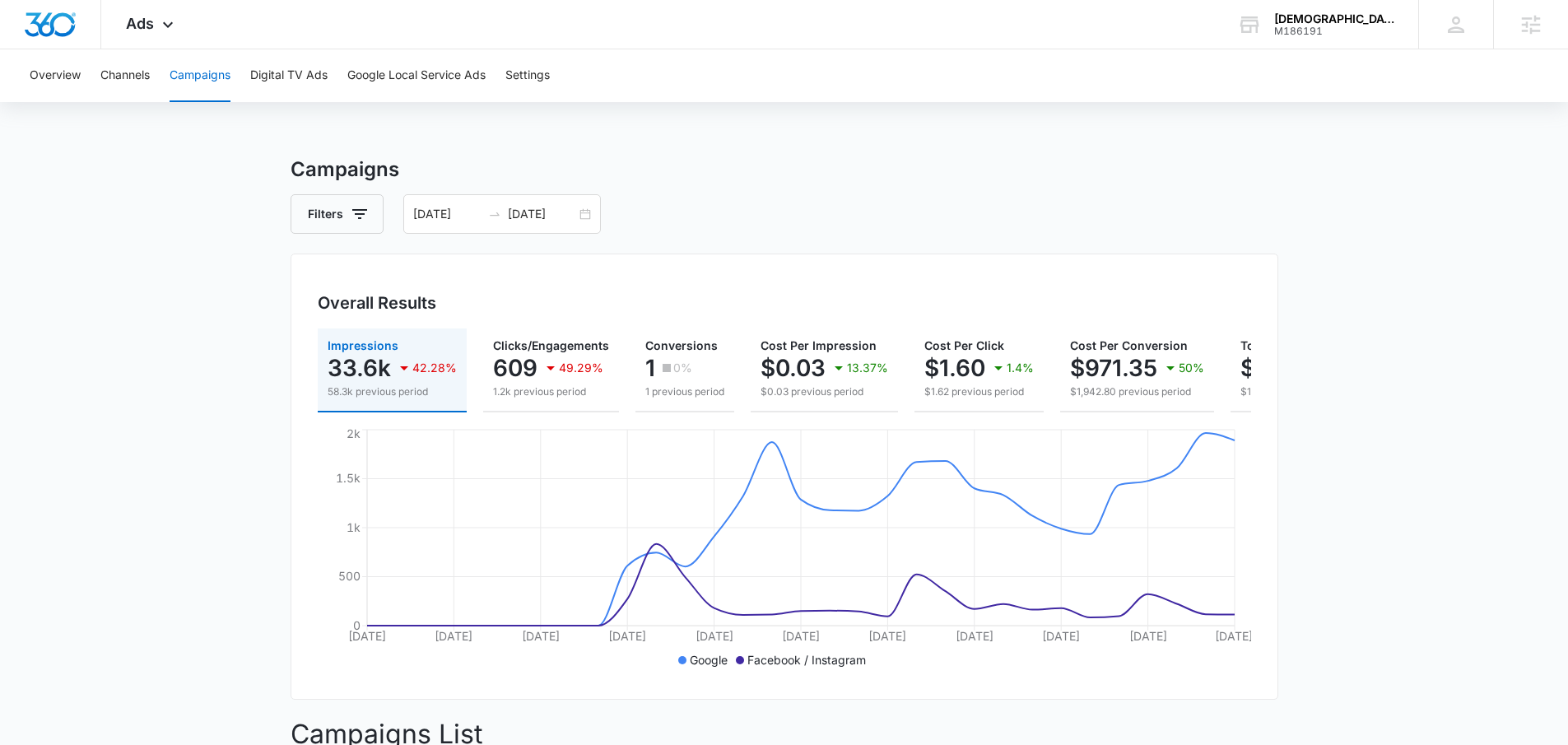
click at [584, 218] on div "[DATE] [DATE]" at bounding box center [502, 215] width 198 height 40
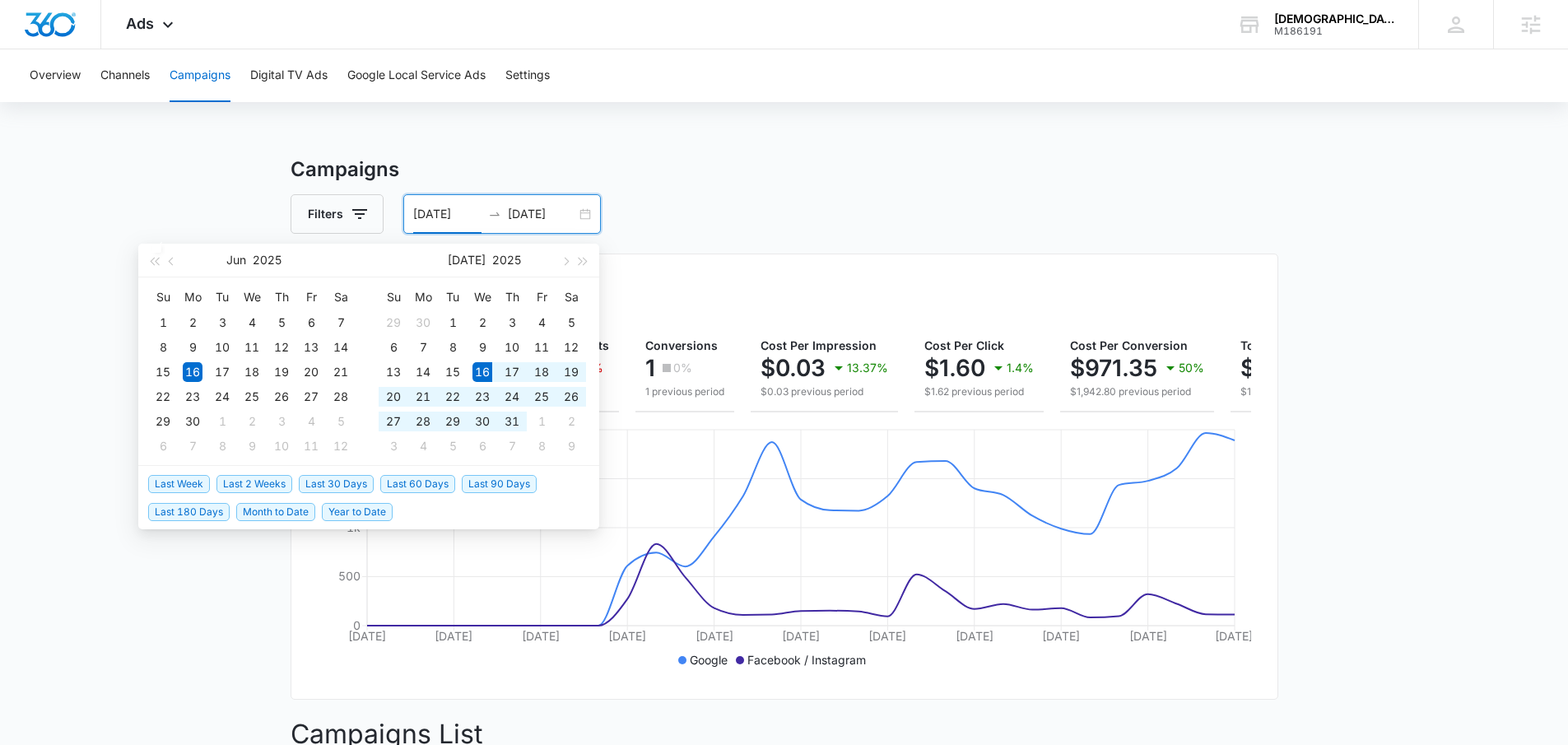
click at [486, 484] on span "Last 90 Days" at bounding box center [499, 484] width 75 height 18
type input "[DATE]"
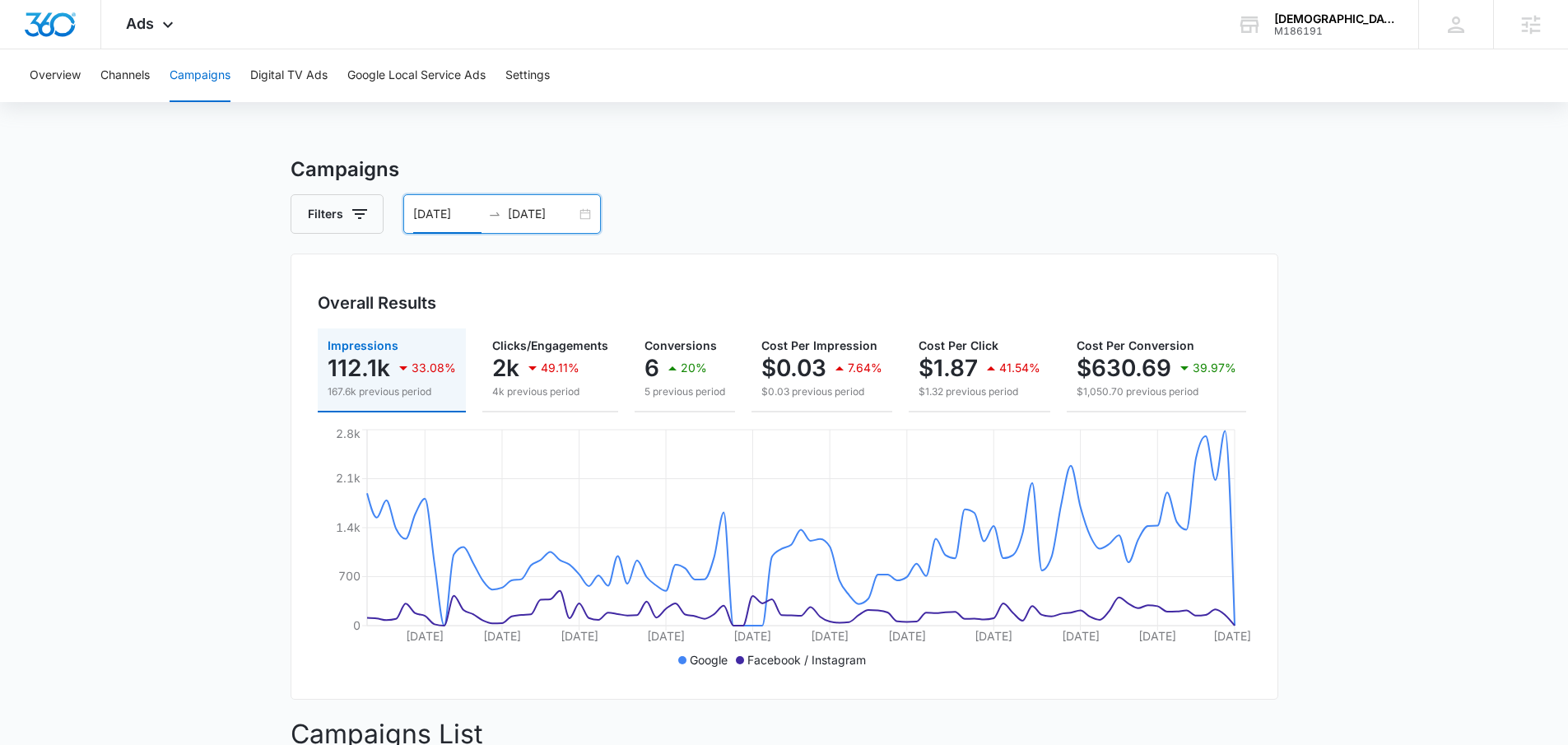
click at [590, 213] on div "[DATE] [DATE]" at bounding box center [502, 215] width 198 height 40
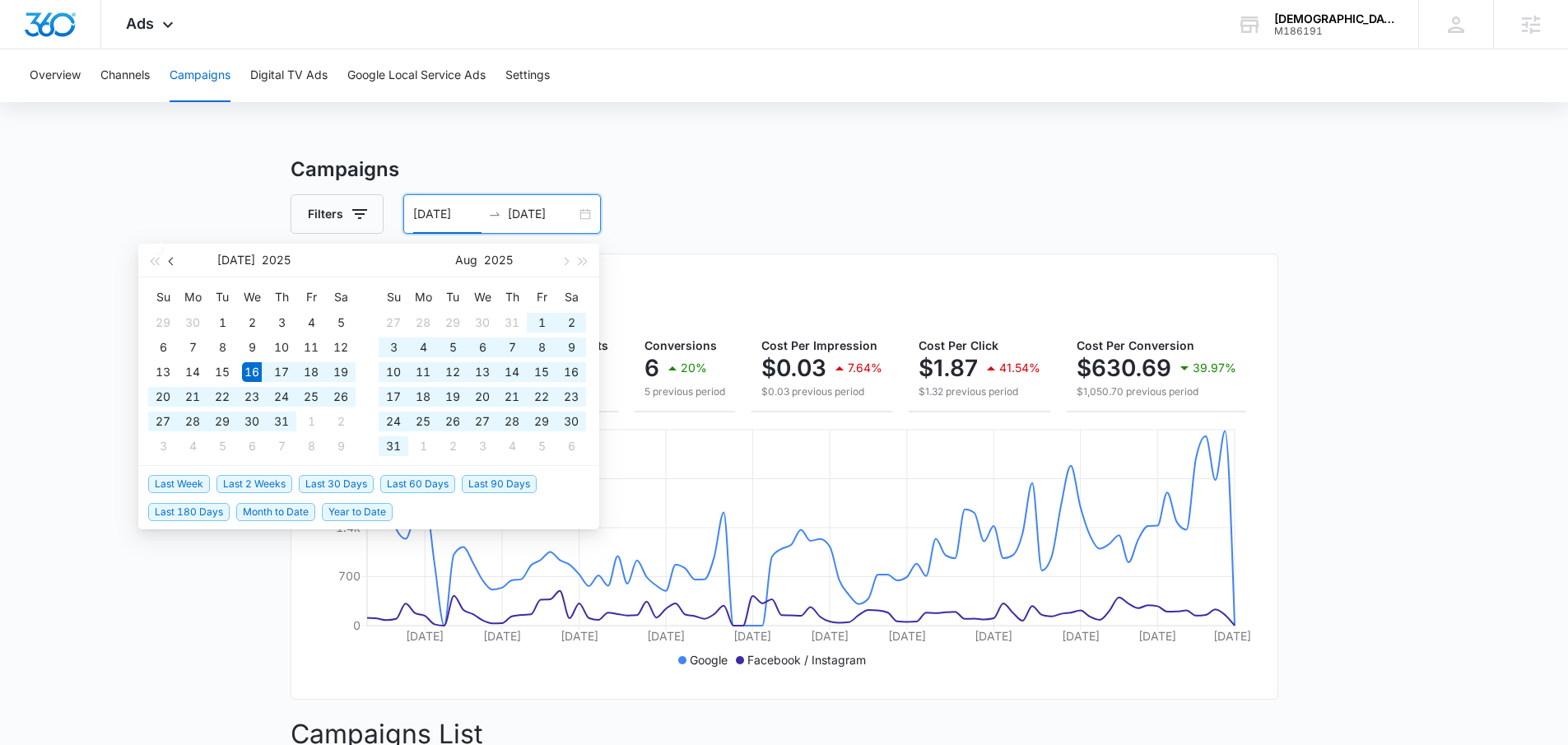
click at [170, 265] on button "button" at bounding box center [172, 260] width 18 height 33
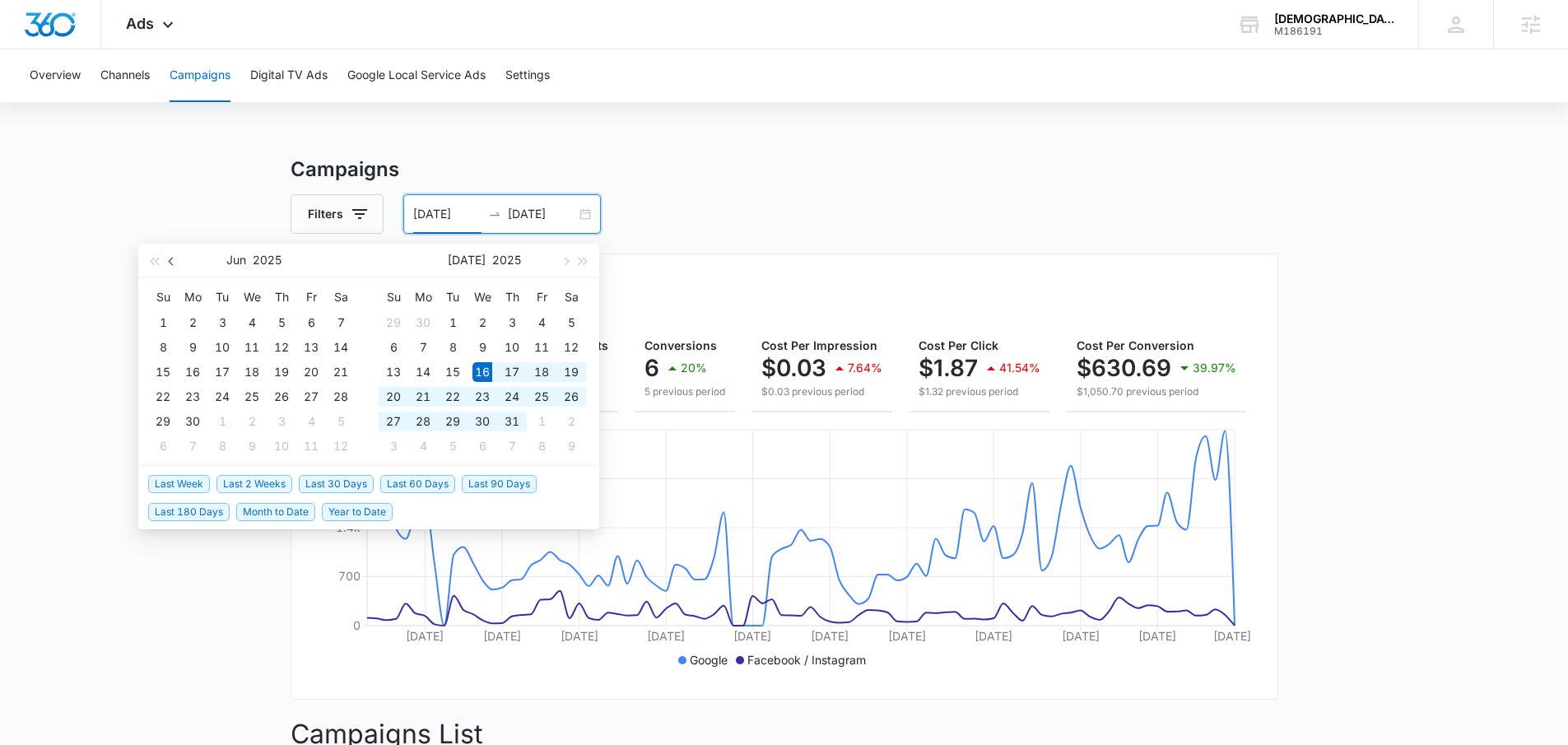
click at [170, 265] on button "button" at bounding box center [172, 260] width 18 height 33
click at [170, 264] on button "button" at bounding box center [172, 260] width 18 height 33
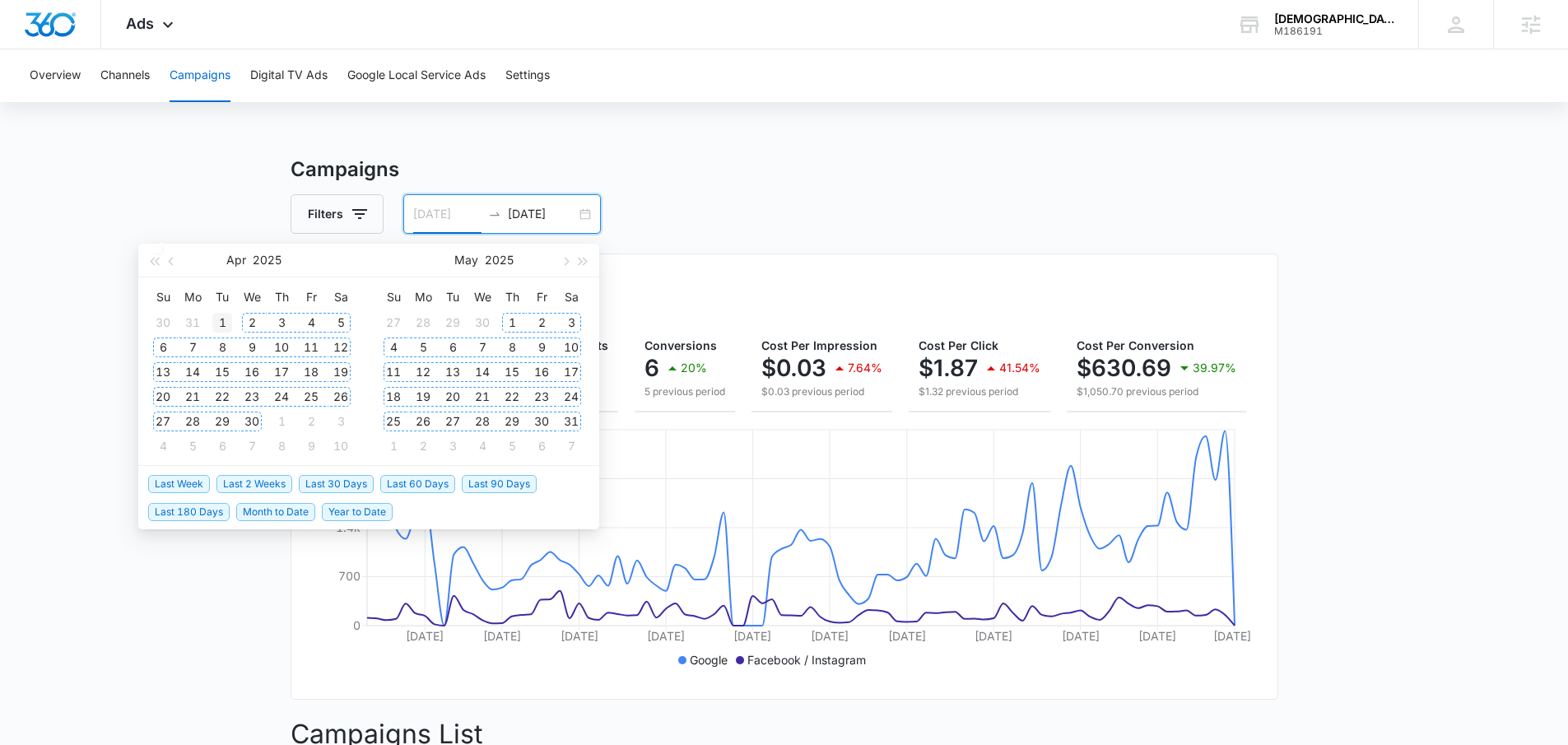
type input "[DATE]"
click at [222, 321] on div "1" at bounding box center [222, 323] width 20 height 20
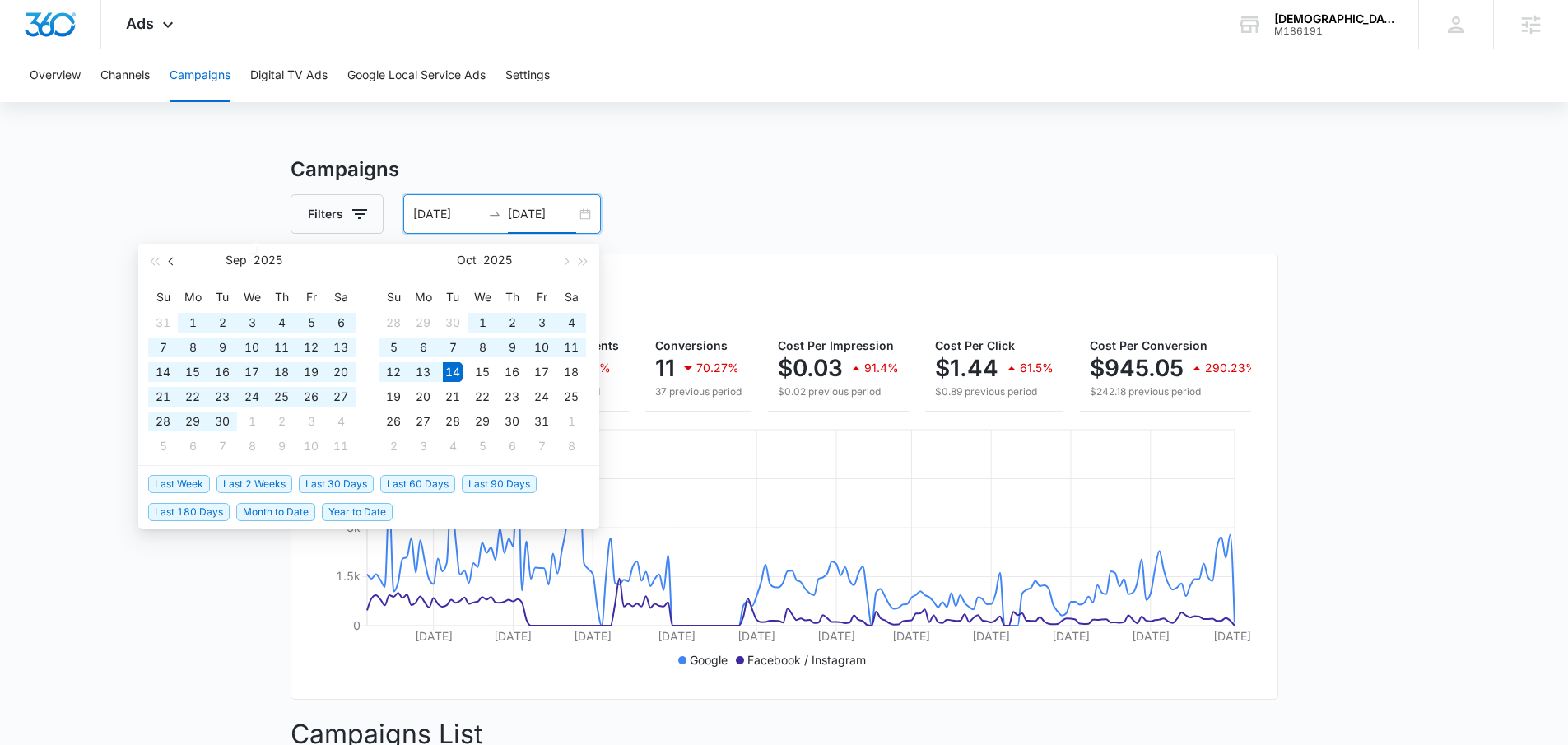
click at [174, 260] on span "button" at bounding box center [173, 261] width 8 height 8
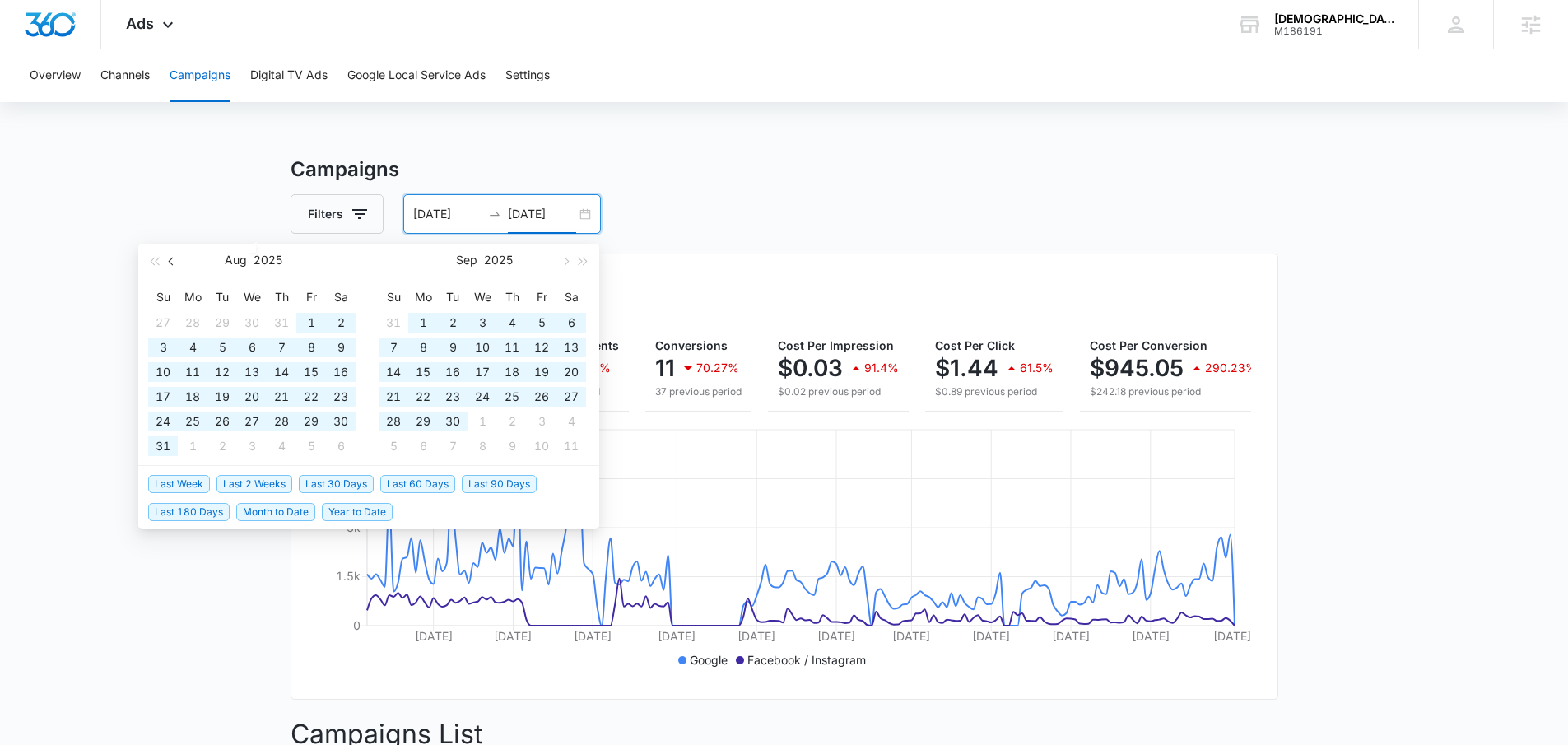
click at [174, 260] on span "button" at bounding box center [173, 261] width 8 height 8
click at [178, 264] on button "button" at bounding box center [172, 260] width 18 height 33
type input "[DATE]"
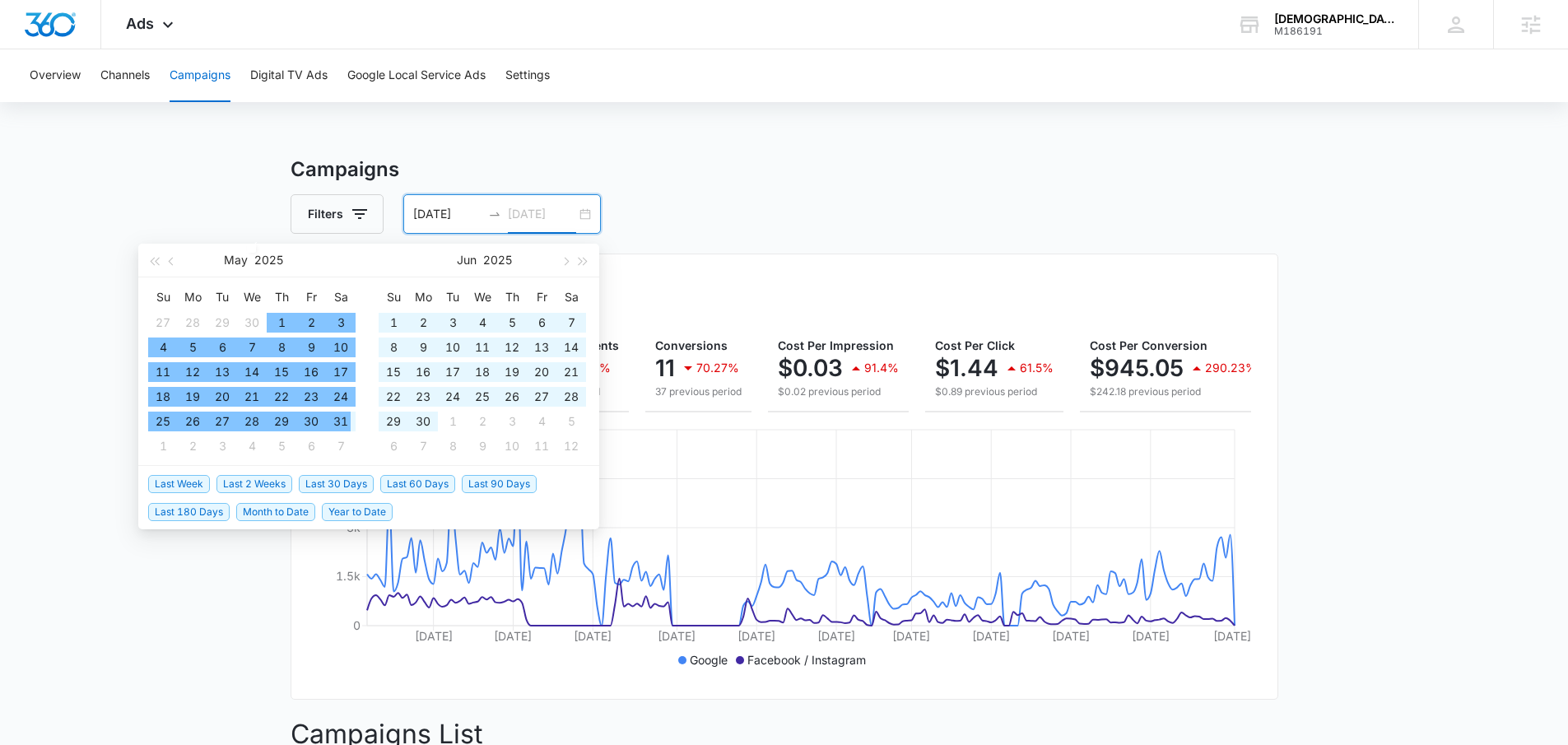
click at [347, 426] on div "31" at bounding box center [341, 422] width 20 height 20
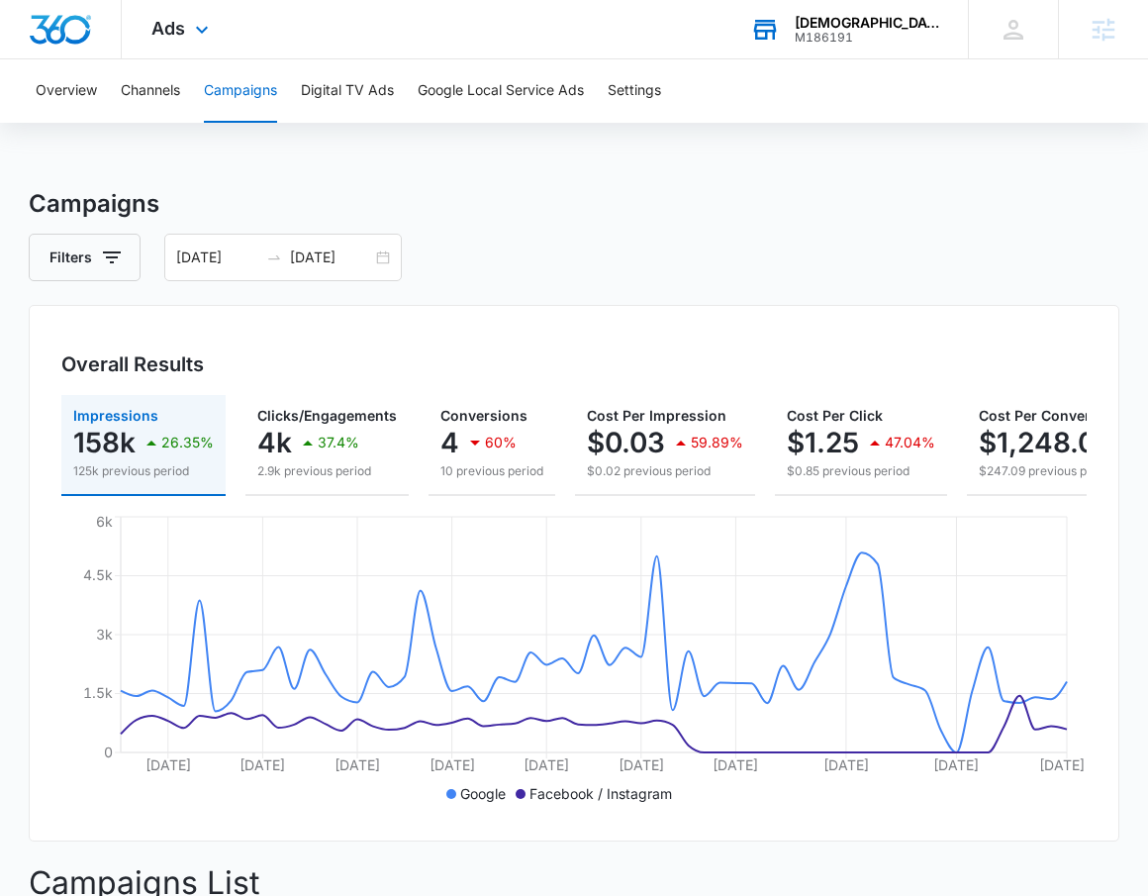
click at [821, 17] on div "[DEMOGRAPHIC_DATA] supply" at bounding box center [867, 23] width 145 height 16
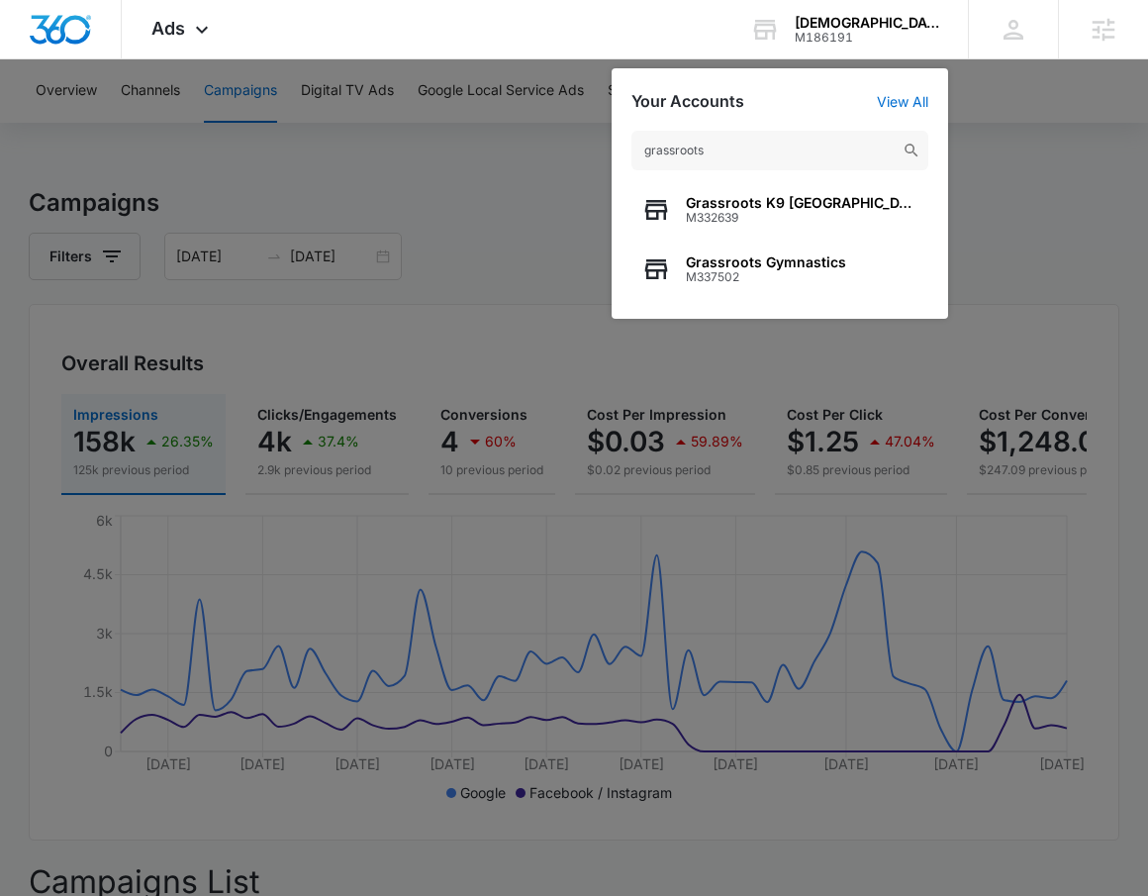
scroll to position [4, 0]
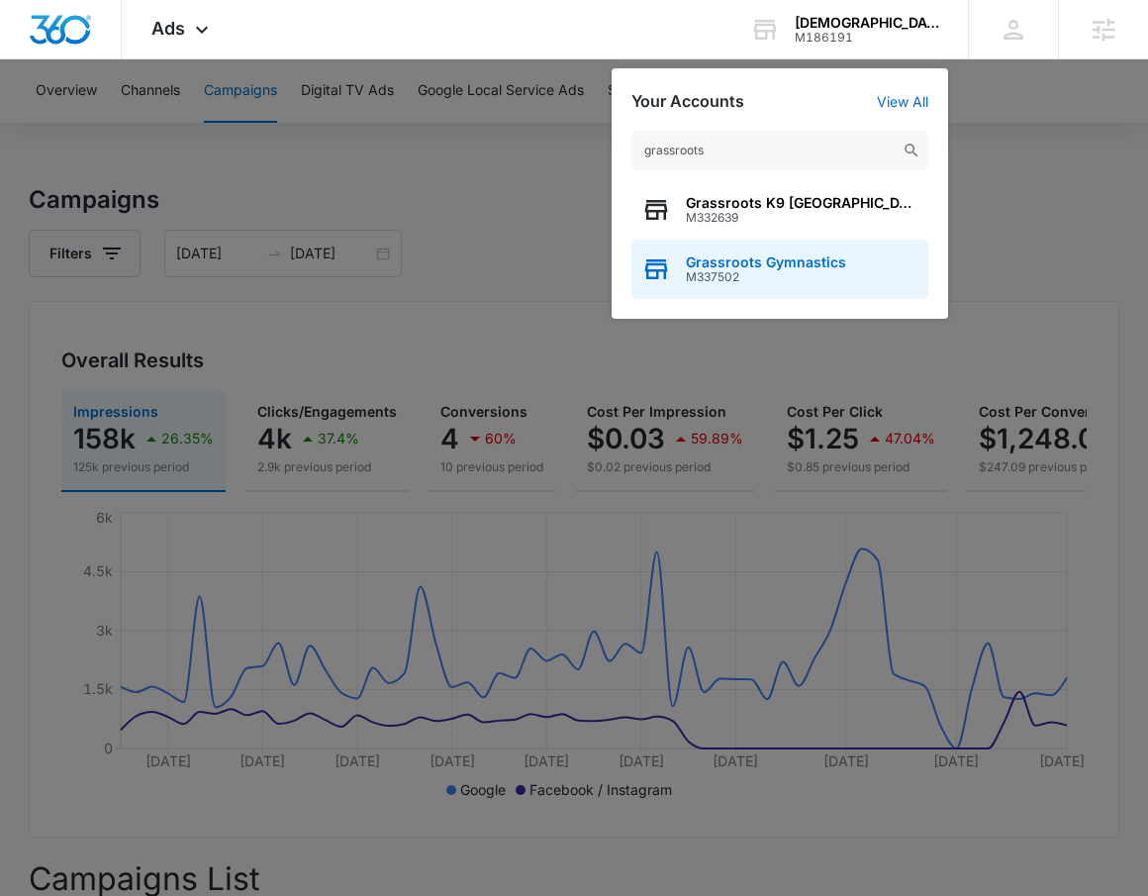
type input "grassroots"
click at [724, 257] on span "Grassroots Gymnastics" at bounding box center [766, 262] width 160 height 16
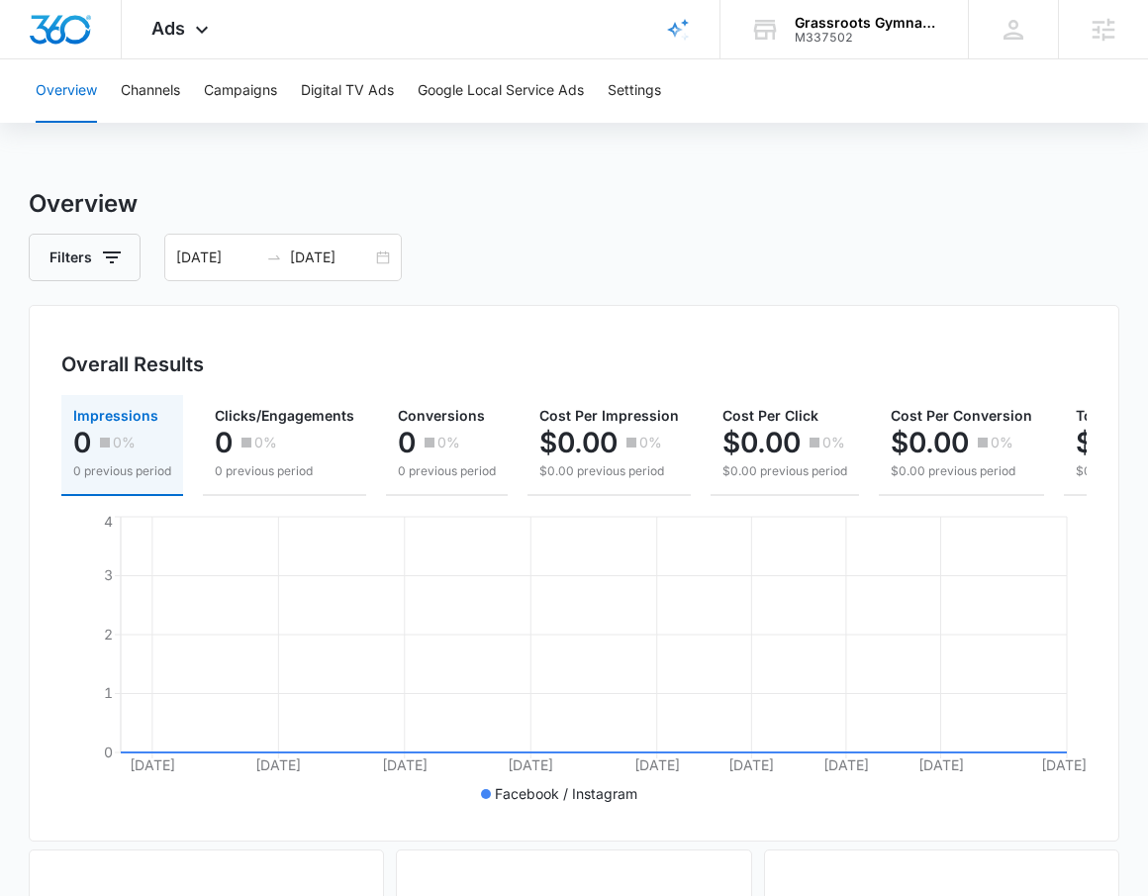
click at [617, 275] on div "Filters [DATE] [DATE]" at bounding box center [574, 258] width 1091 height 48
click at [181, 26] on span "Ads" at bounding box center [168, 28] width 34 height 21
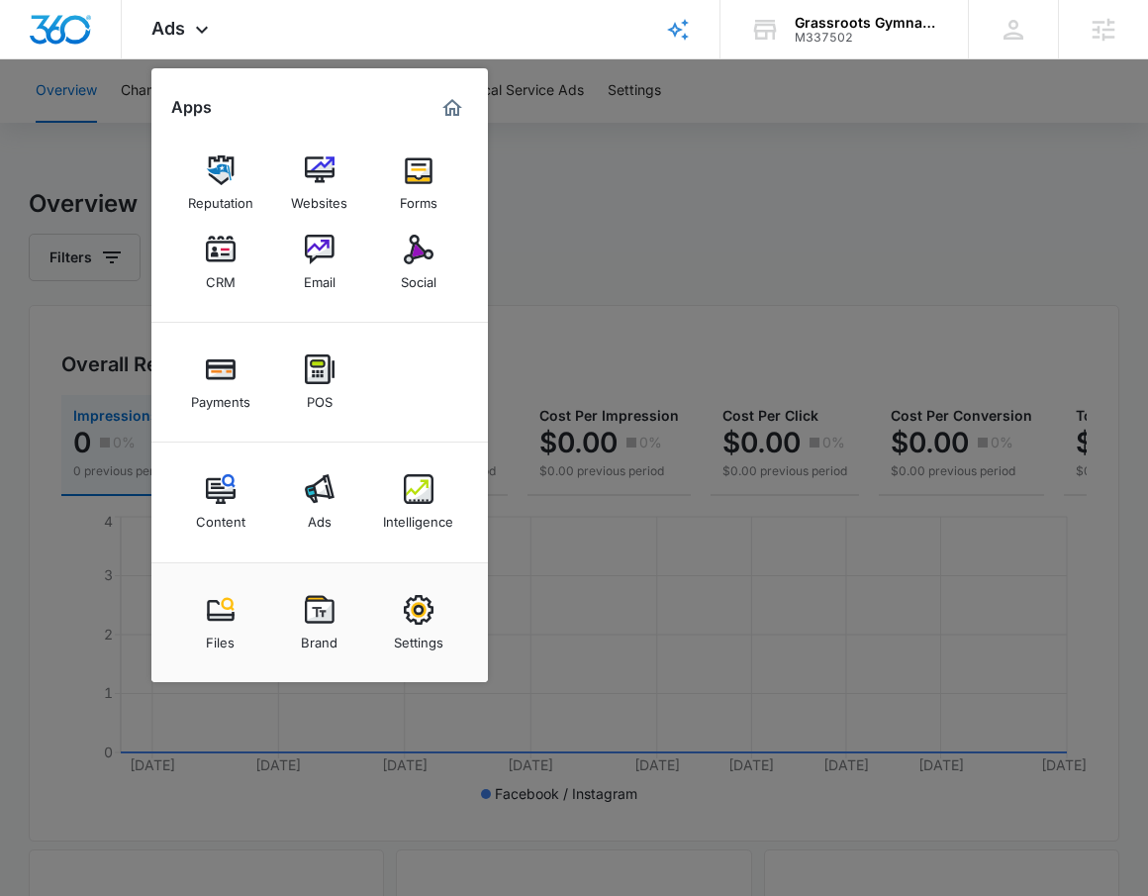
click at [707, 235] on div at bounding box center [574, 448] width 1148 height 896
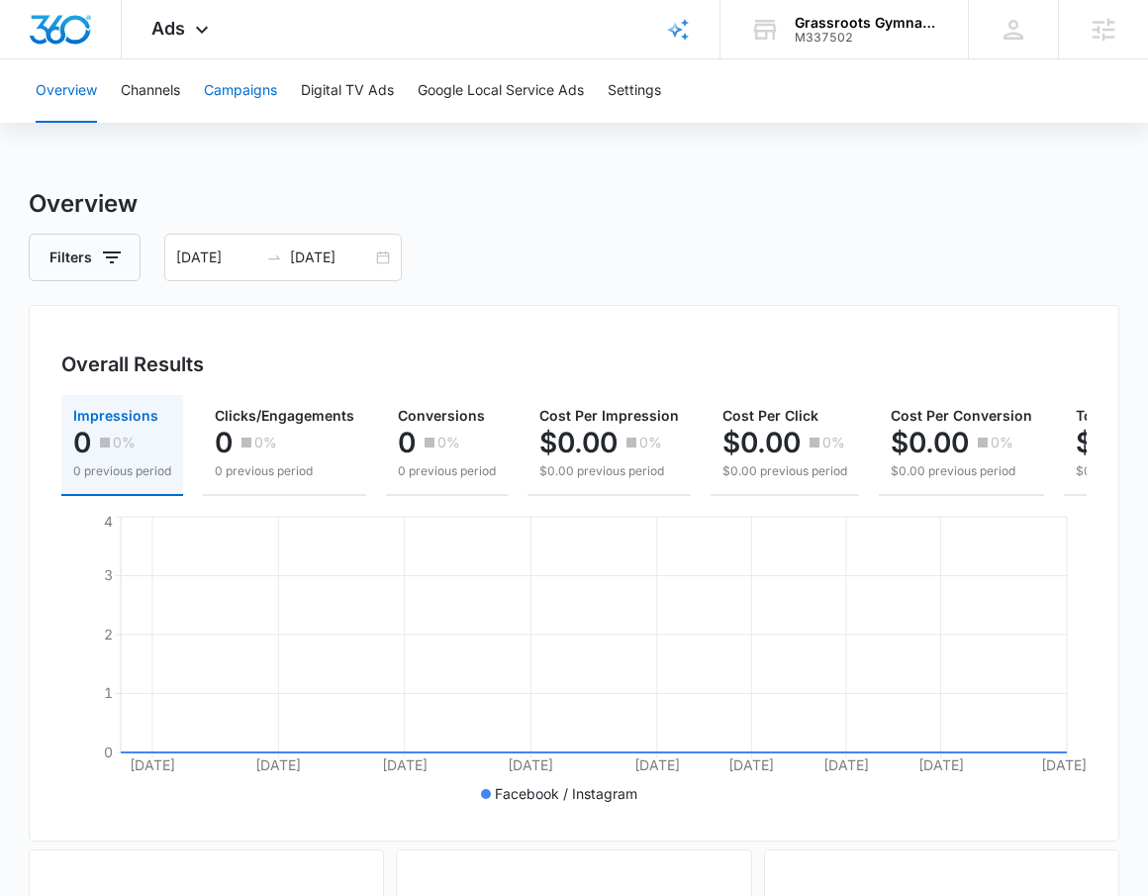
click at [217, 101] on button "Campaigns" at bounding box center [240, 90] width 73 height 63
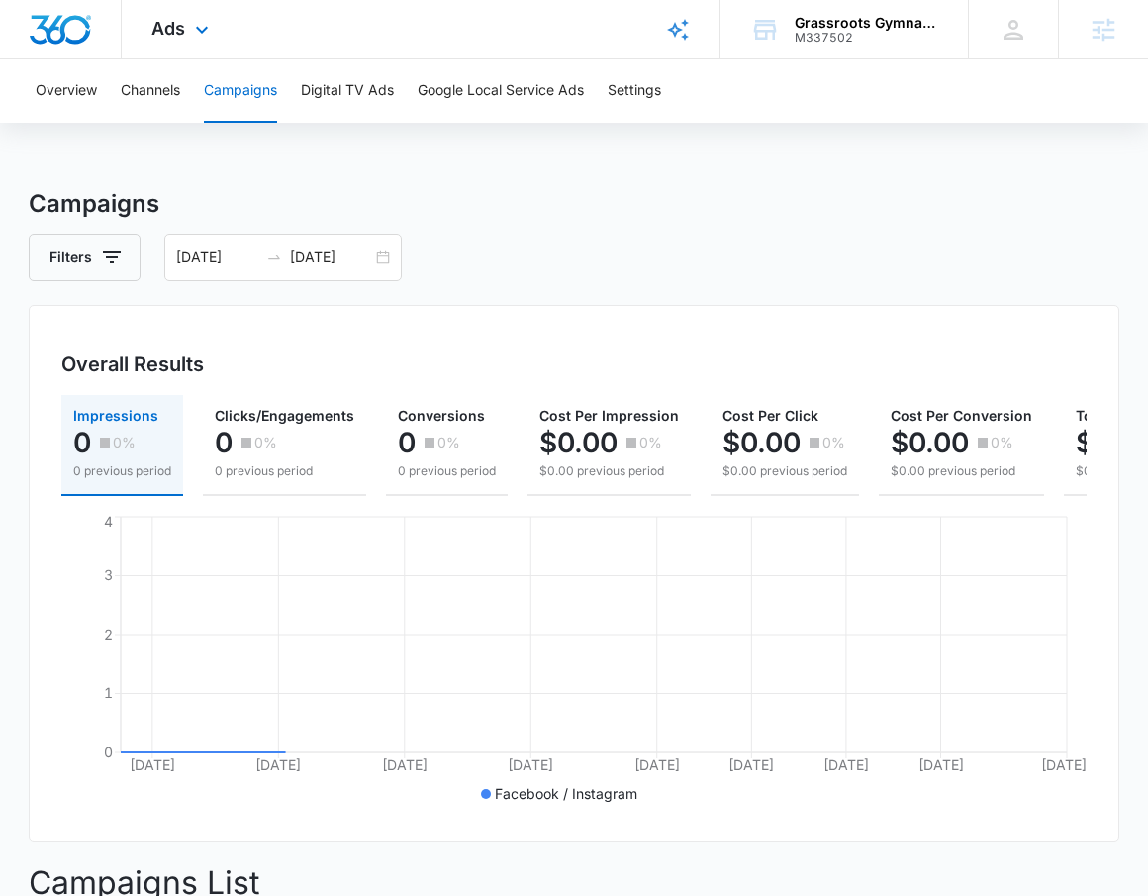
drag, startPoint x: 165, startPoint y: 38, endPoint x: 178, endPoint y: 43, distance: 13.8
click at [165, 38] on span "Ads" at bounding box center [168, 28] width 34 height 21
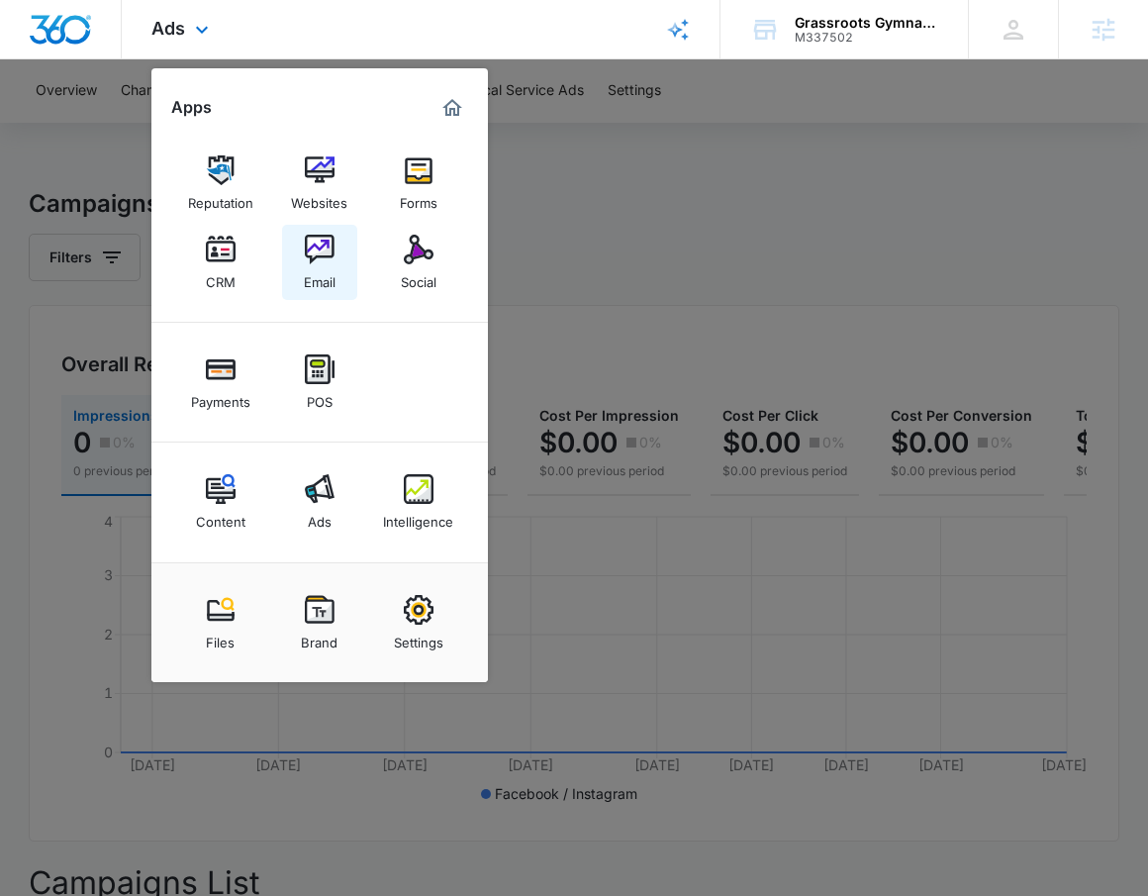
click at [315, 263] on img at bounding box center [320, 250] width 30 height 30
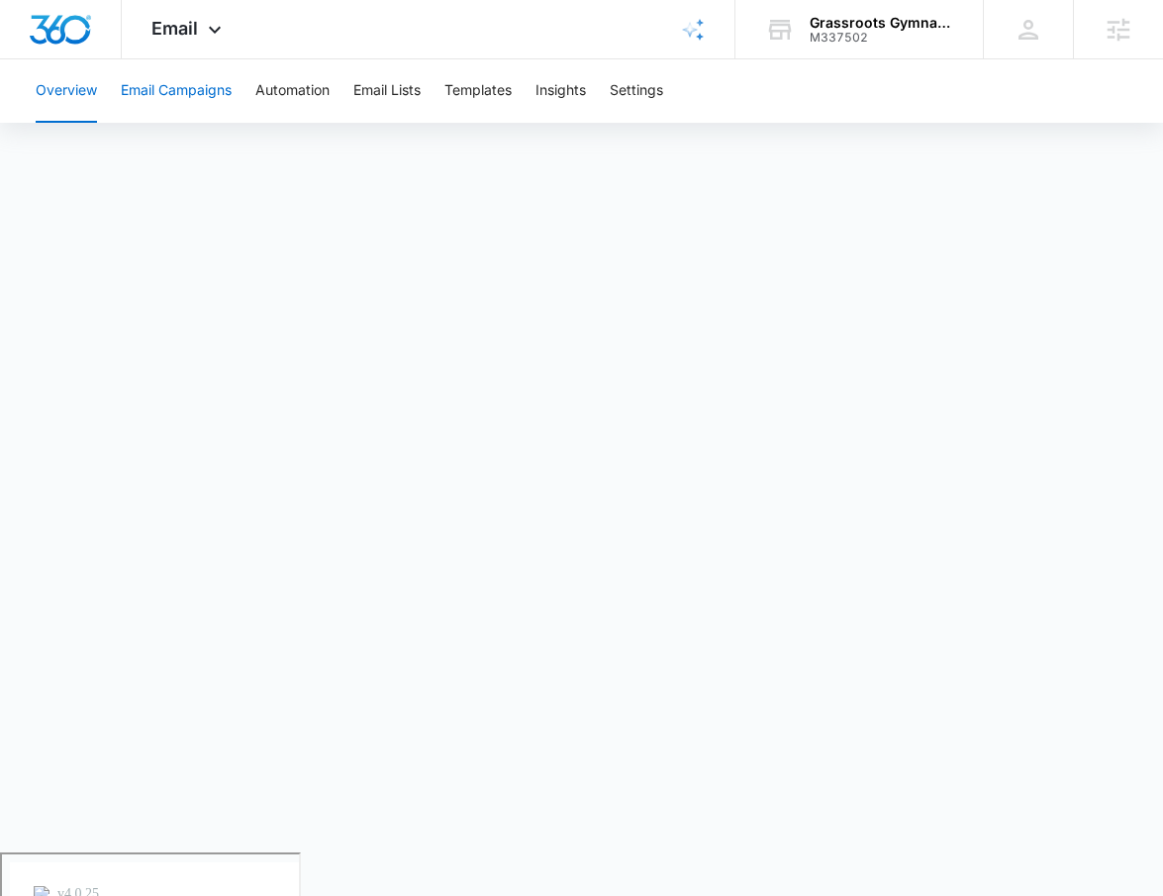
click at [174, 100] on button "Email Campaigns" at bounding box center [176, 90] width 111 height 63
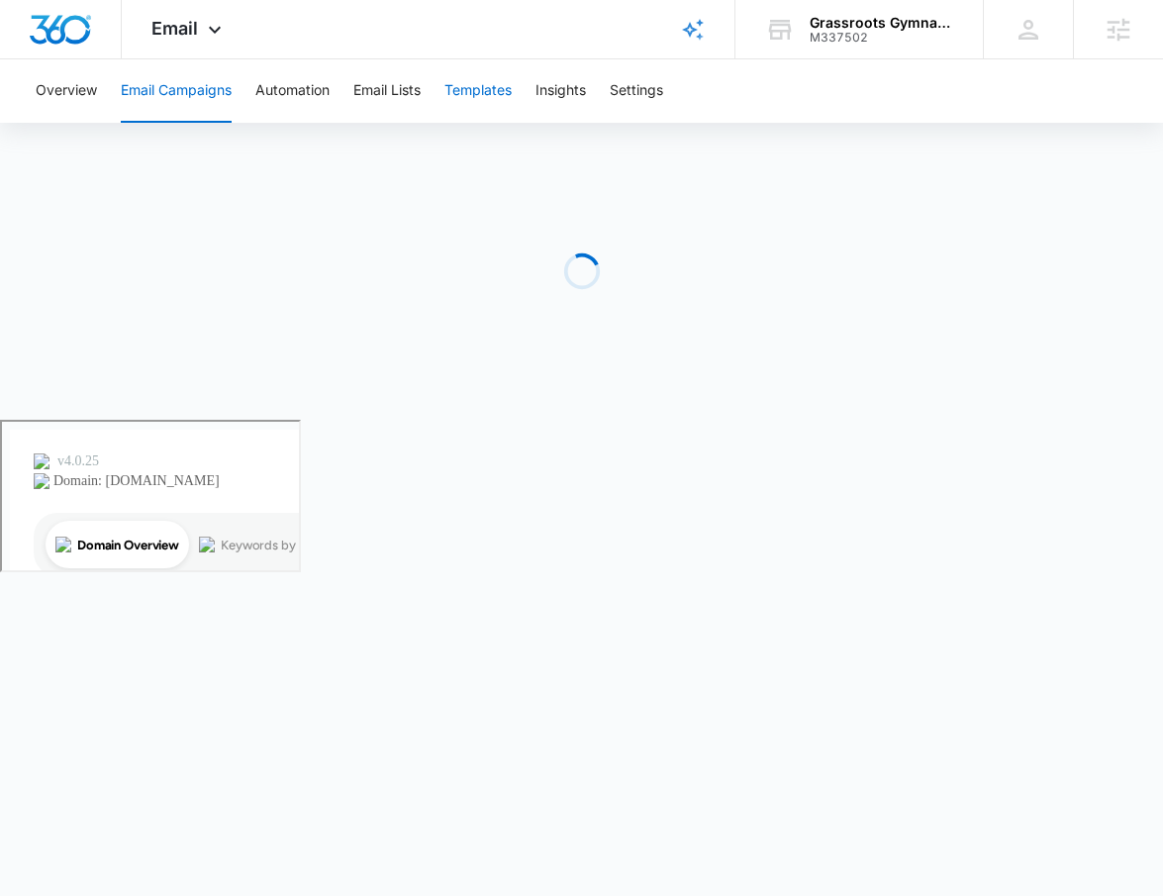
click at [501, 100] on button "Templates" at bounding box center [478, 90] width 67 height 63
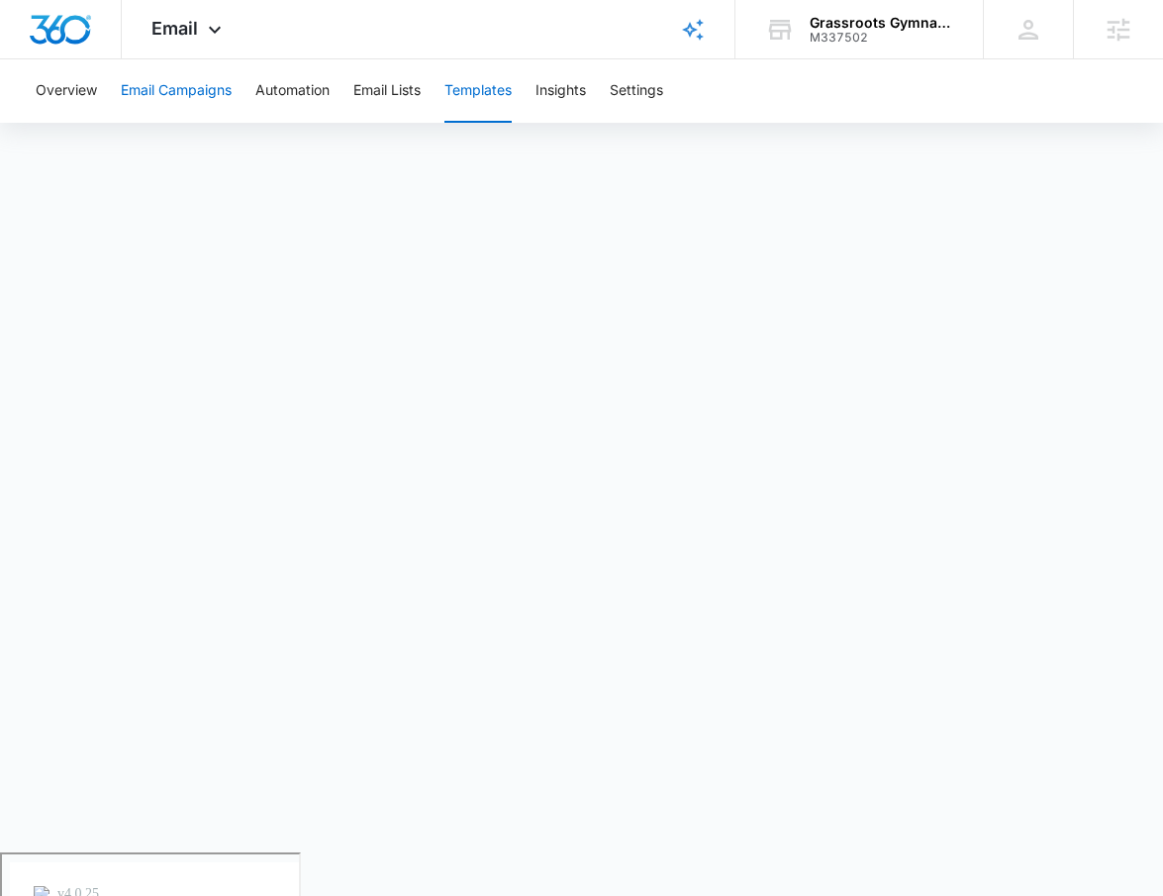
click at [173, 102] on button "Email Campaigns" at bounding box center [176, 90] width 111 height 63
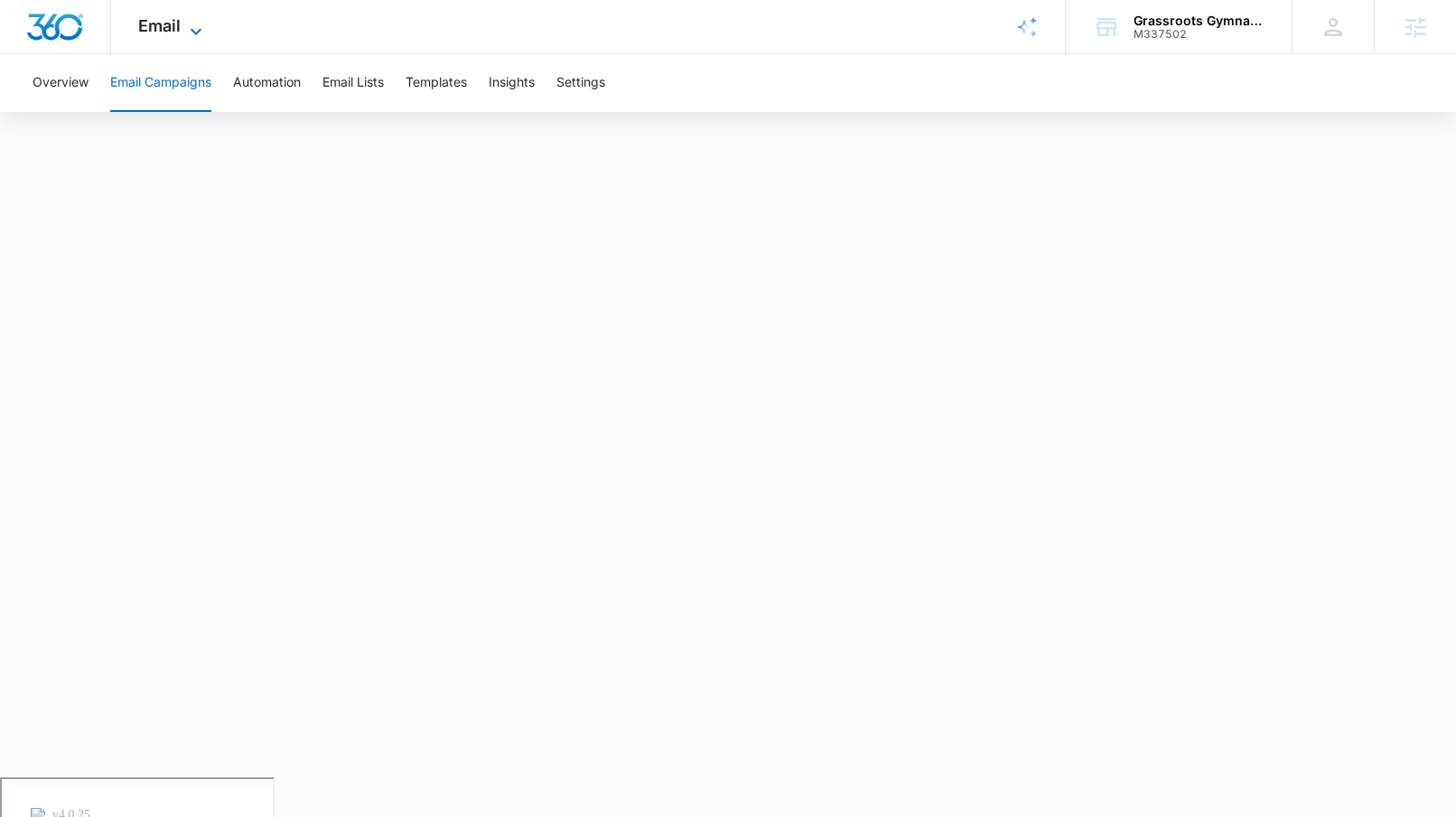
click at [189, 38] on icon at bounding box center [196, 32] width 22 height 22
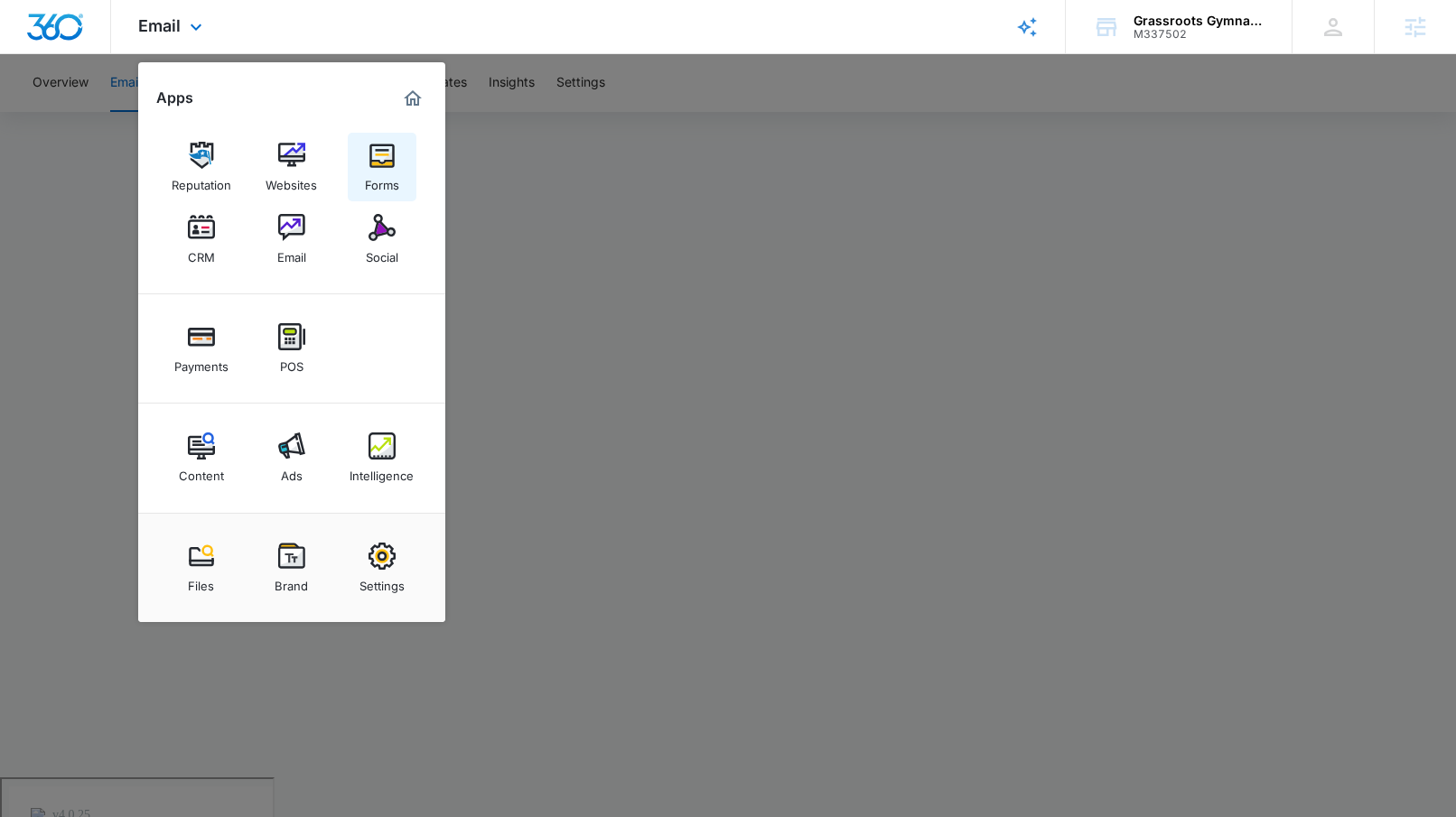
click at [373, 144] on img at bounding box center [382, 155] width 27 height 27
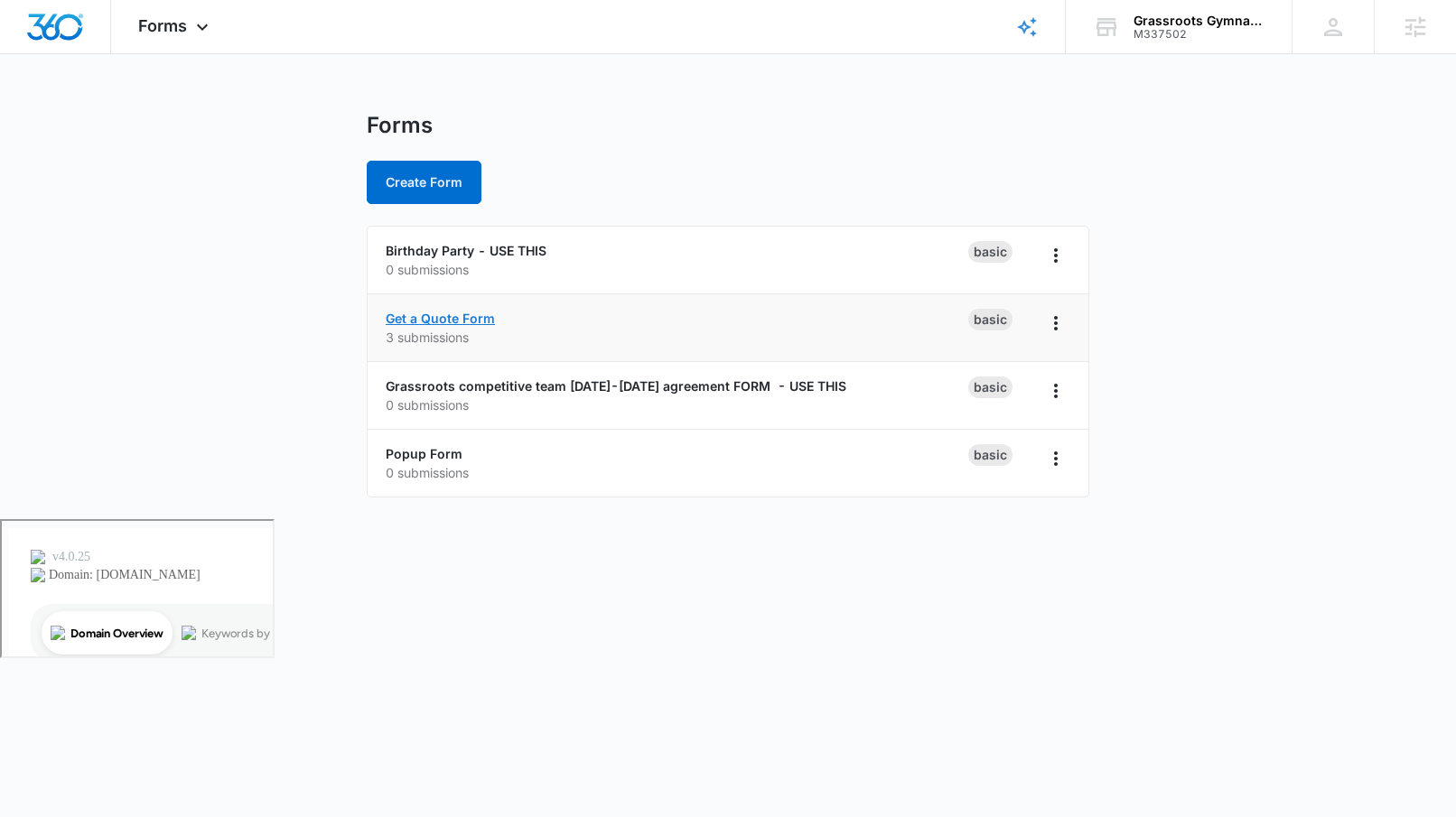
click at [452, 317] on link "Get a Quote Form" at bounding box center [441, 318] width 109 height 16
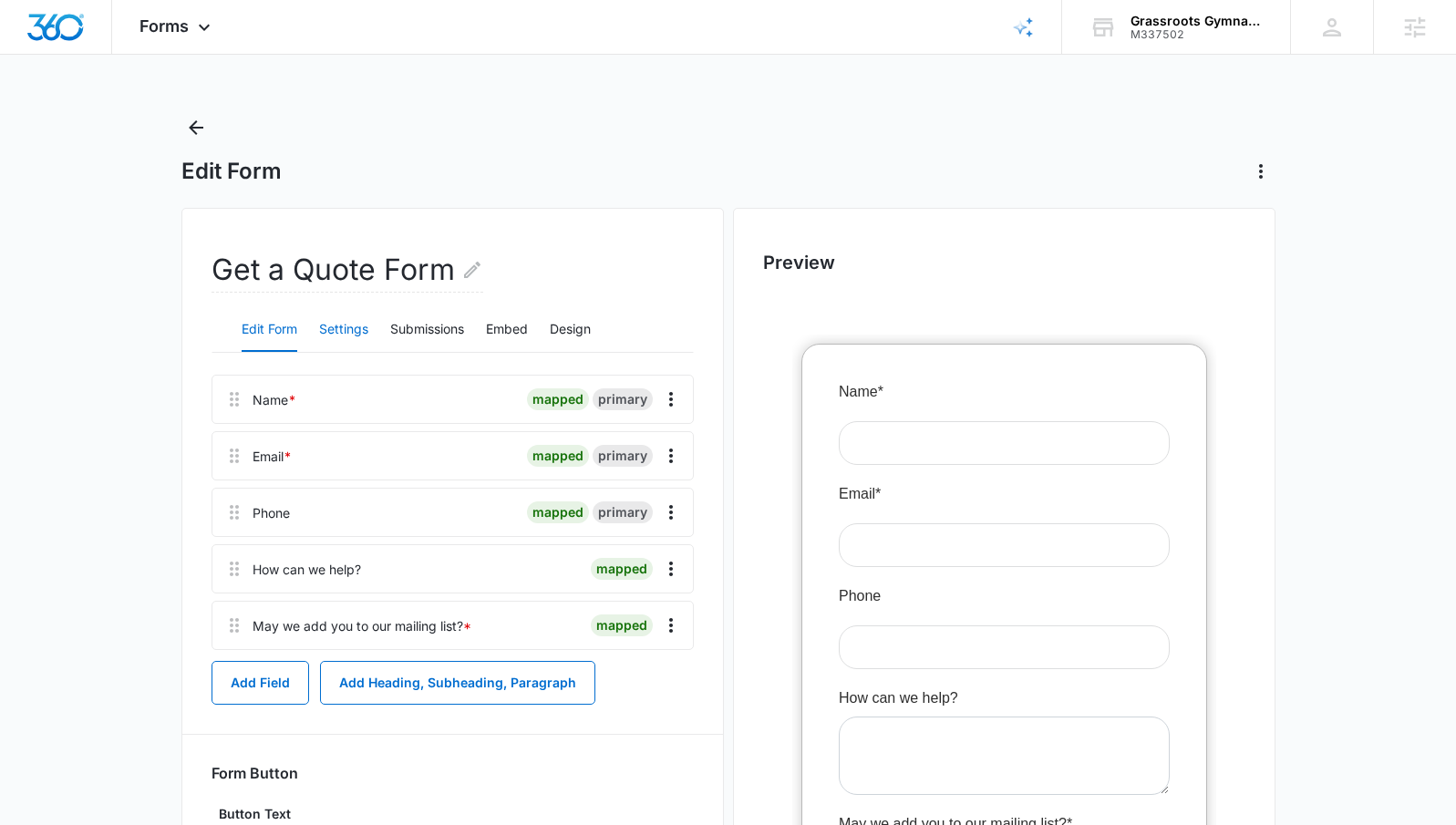
click at [326, 330] on button "Settings" at bounding box center [344, 331] width 49 height 44
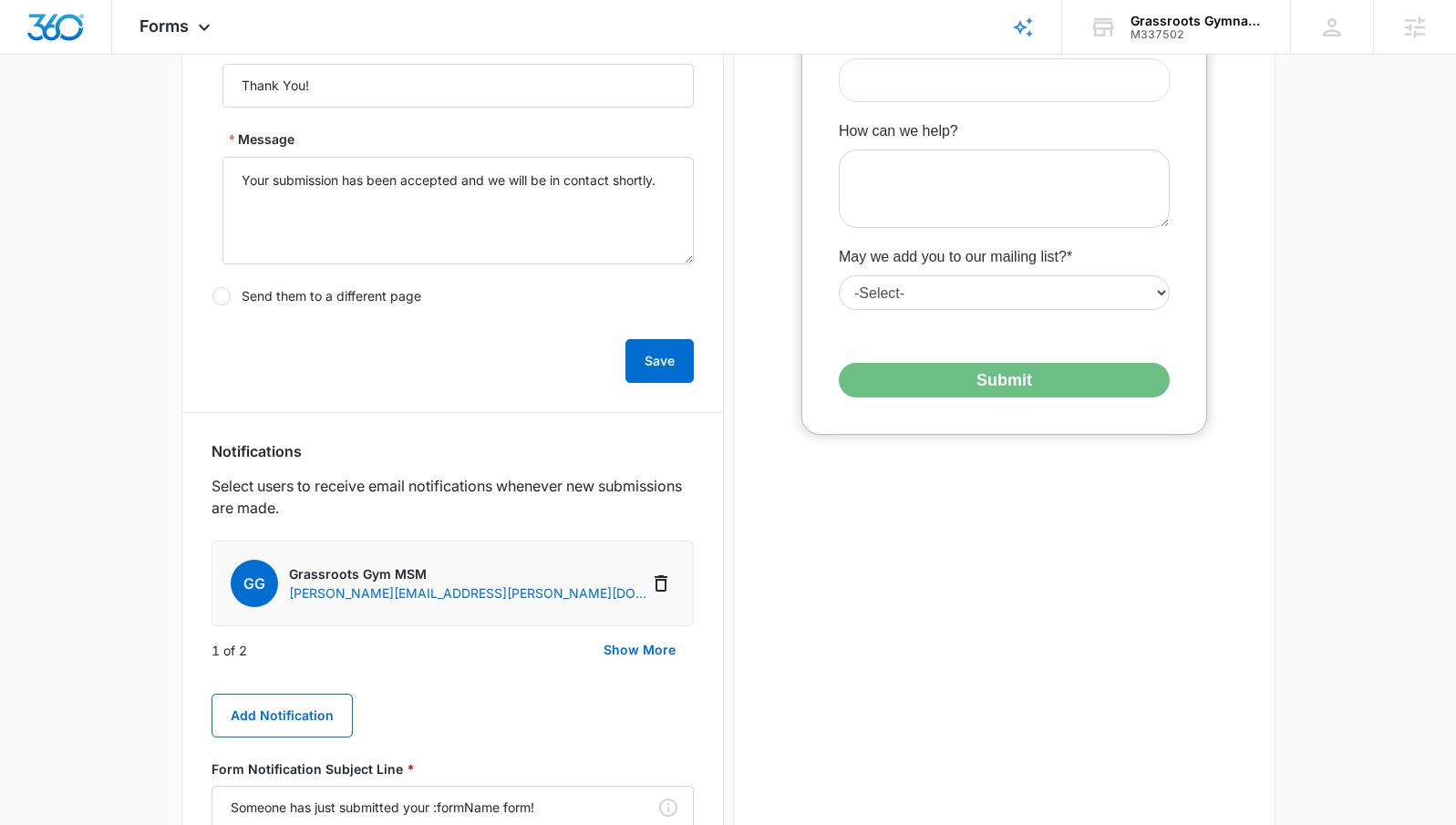
scroll to position [676, 0]
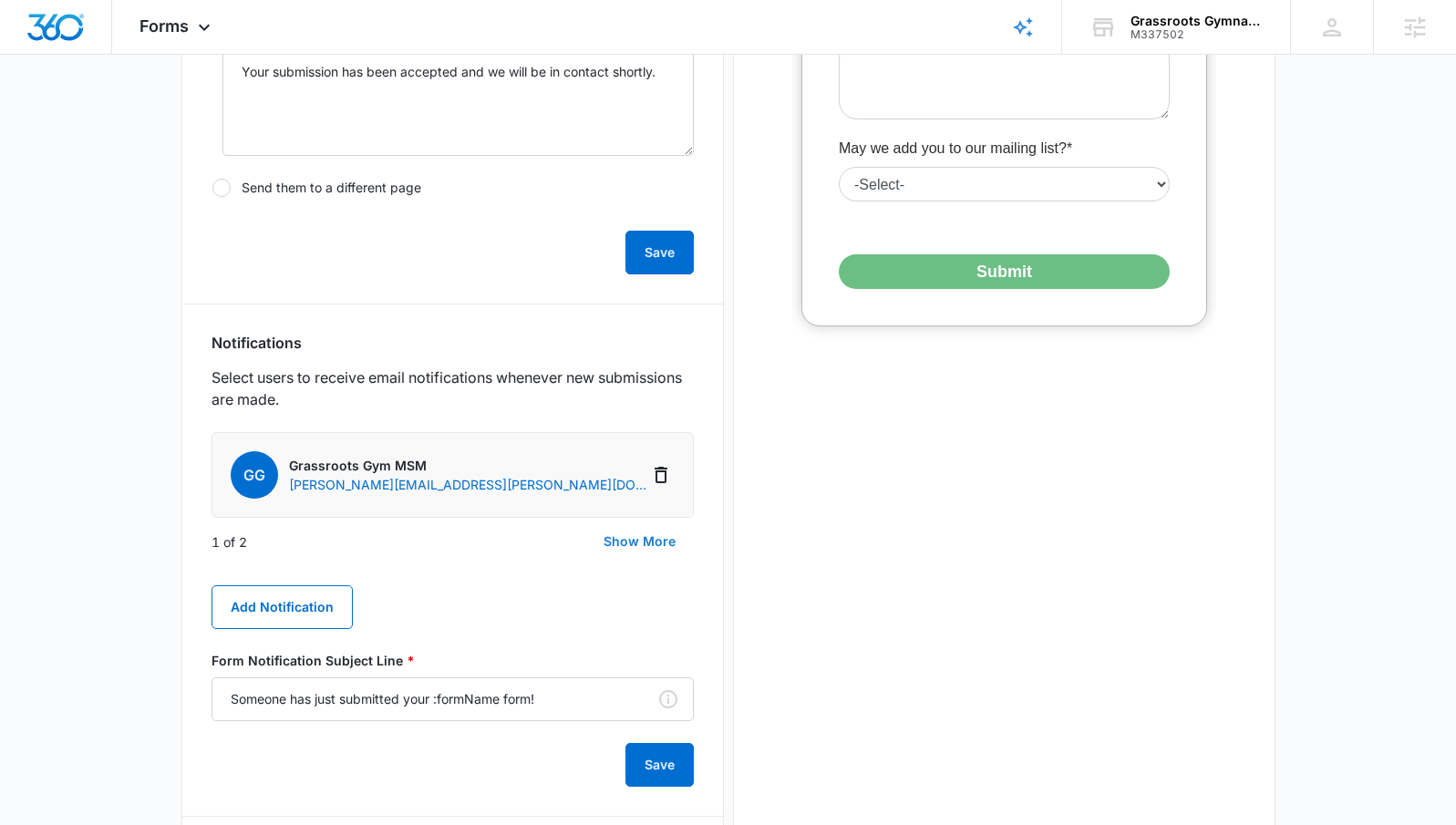
click at [631, 550] on button "Show More" at bounding box center [640, 541] width 109 height 44
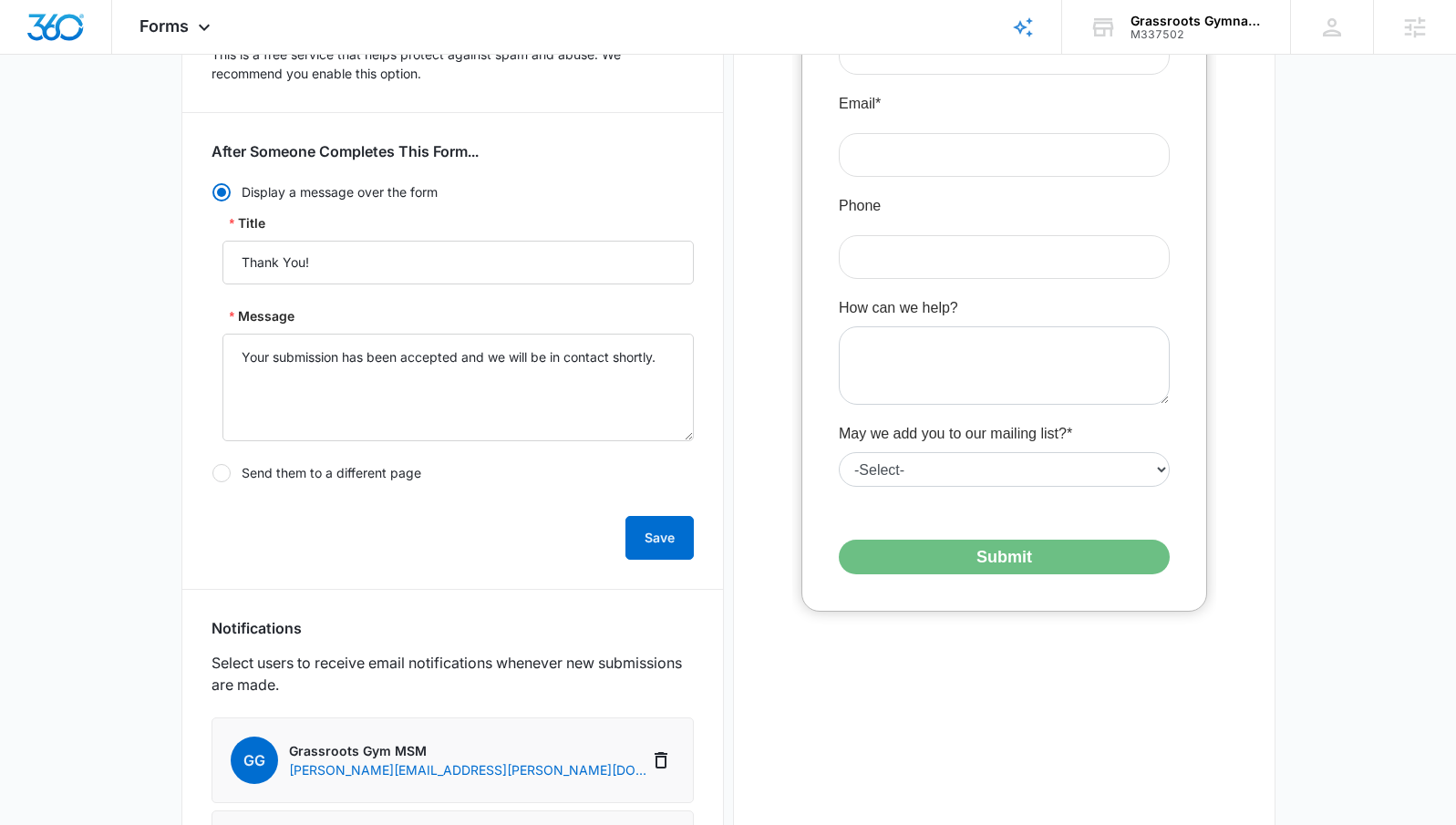
scroll to position [0, 0]
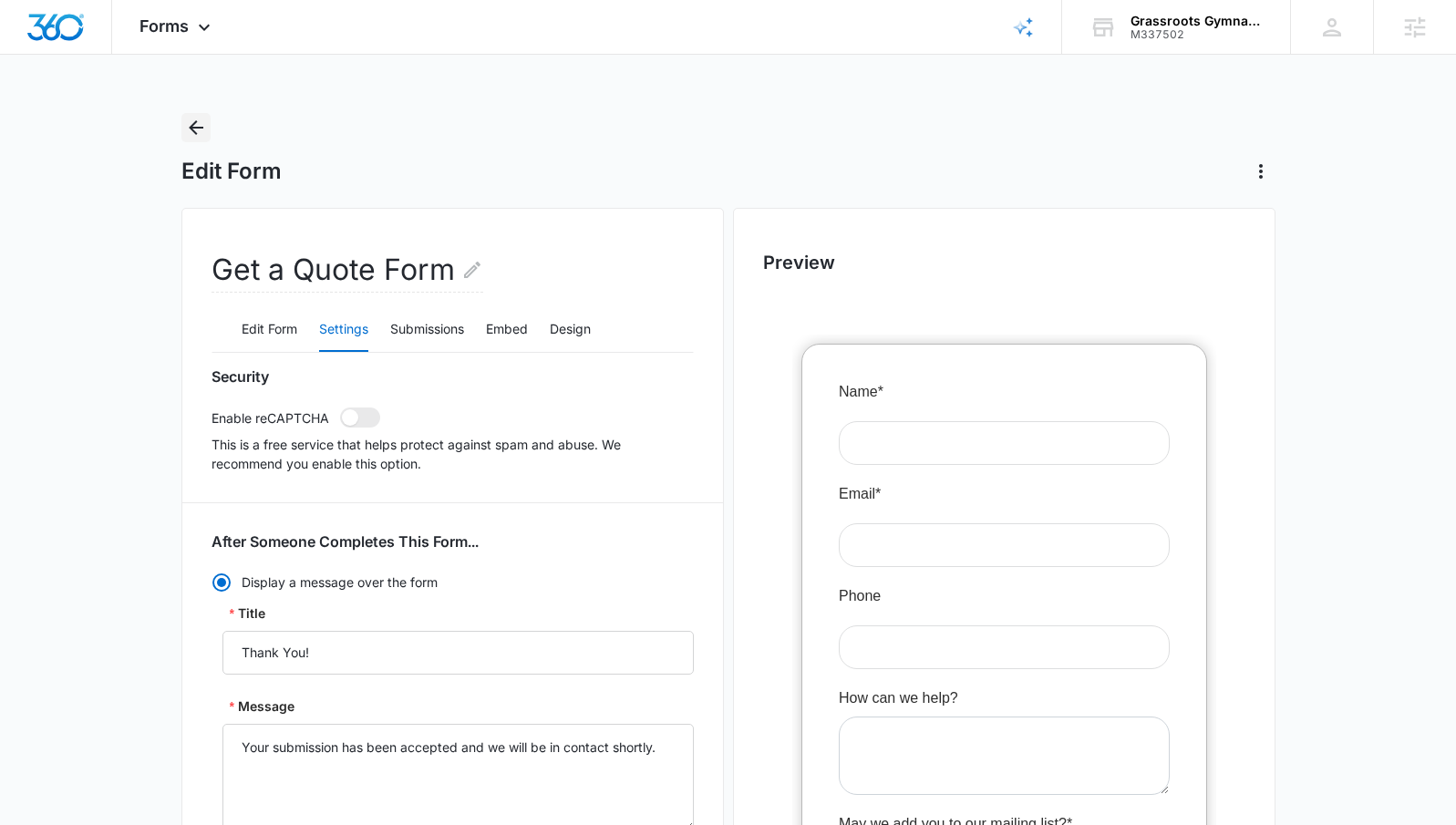
click at [191, 133] on icon "Back" at bounding box center [196, 128] width 22 height 22
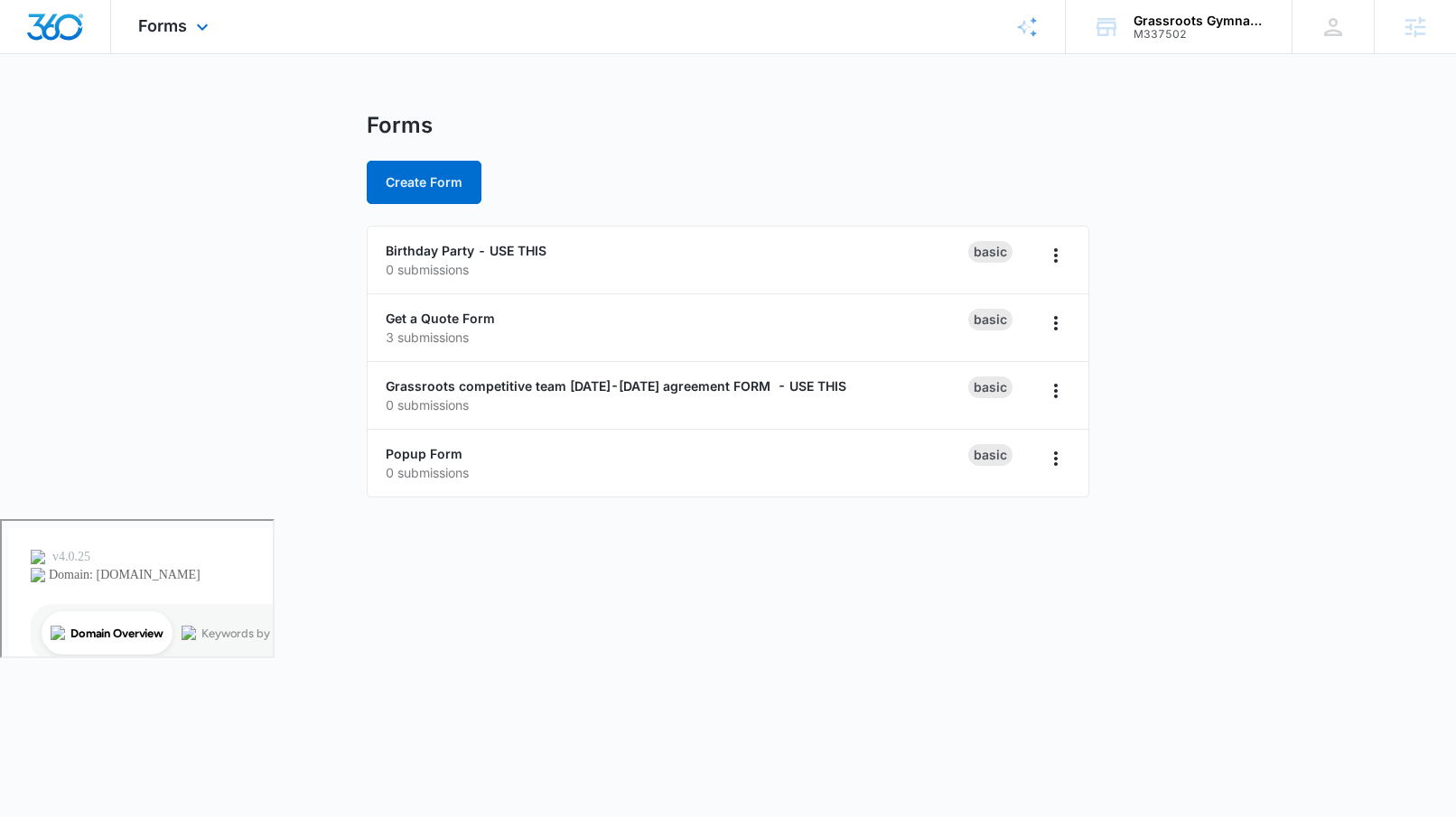
click at [200, 46] on div "Forms Apps Reputation Websites Forms CRM Email Social Payments POS Content Ads …" at bounding box center [176, 26] width 130 height 53
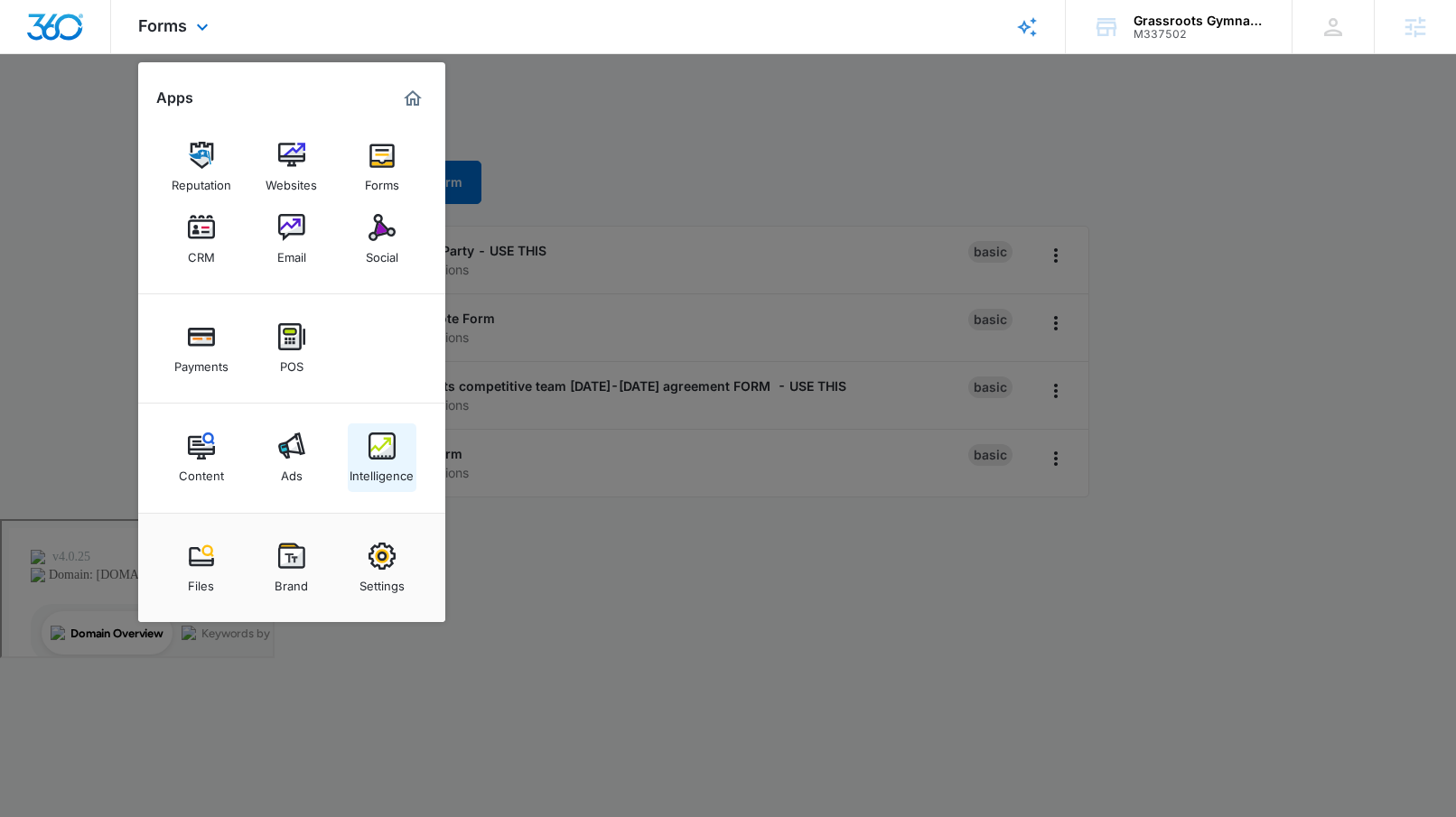
click at [382, 437] on img at bounding box center [382, 446] width 27 height 27
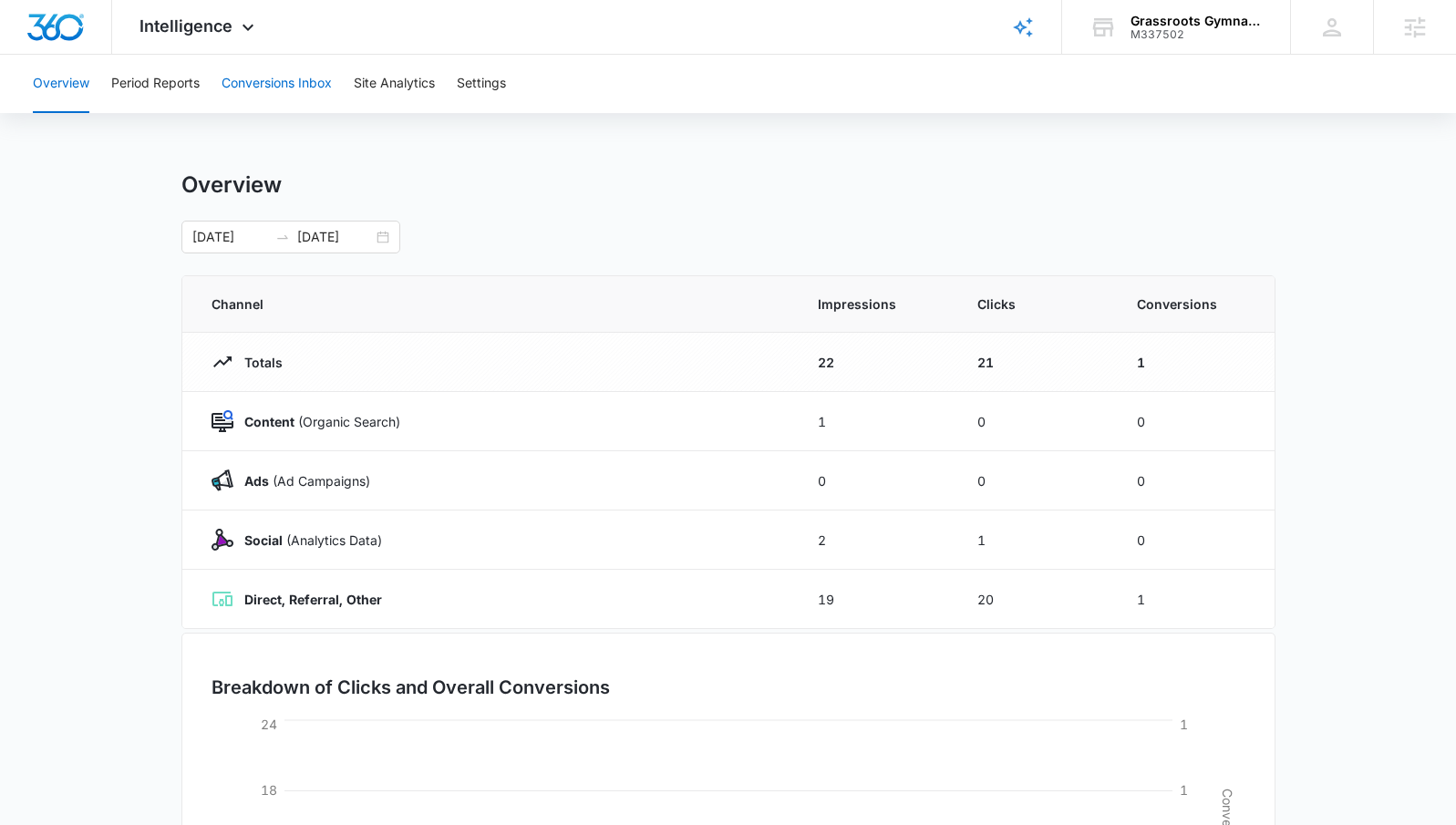
click at [279, 79] on button "Conversions Inbox" at bounding box center [277, 83] width 111 height 58
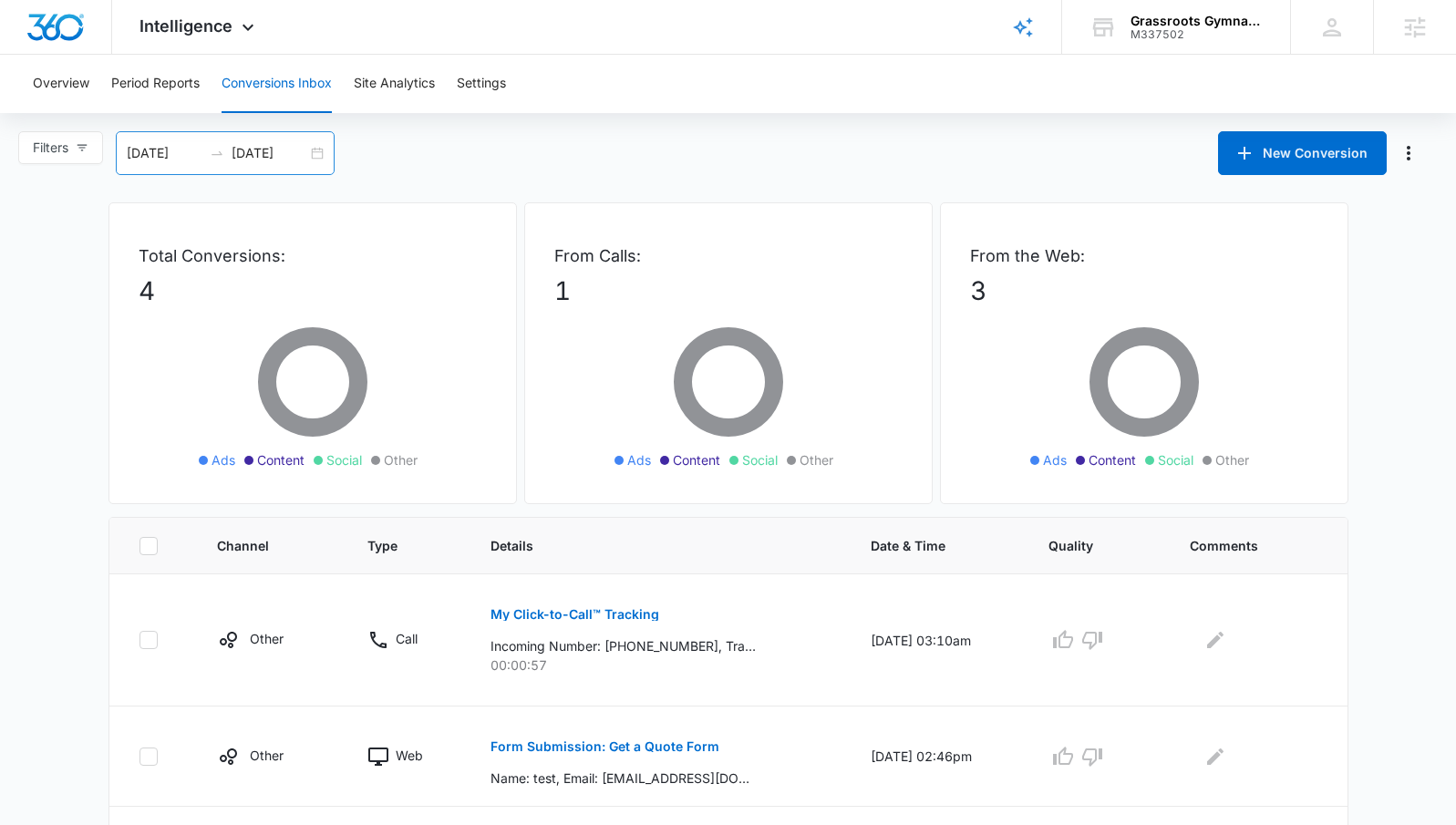
click at [318, 148] on div "[DATE] [DATE]" at bounding box center [226, 154] width 219 height 44
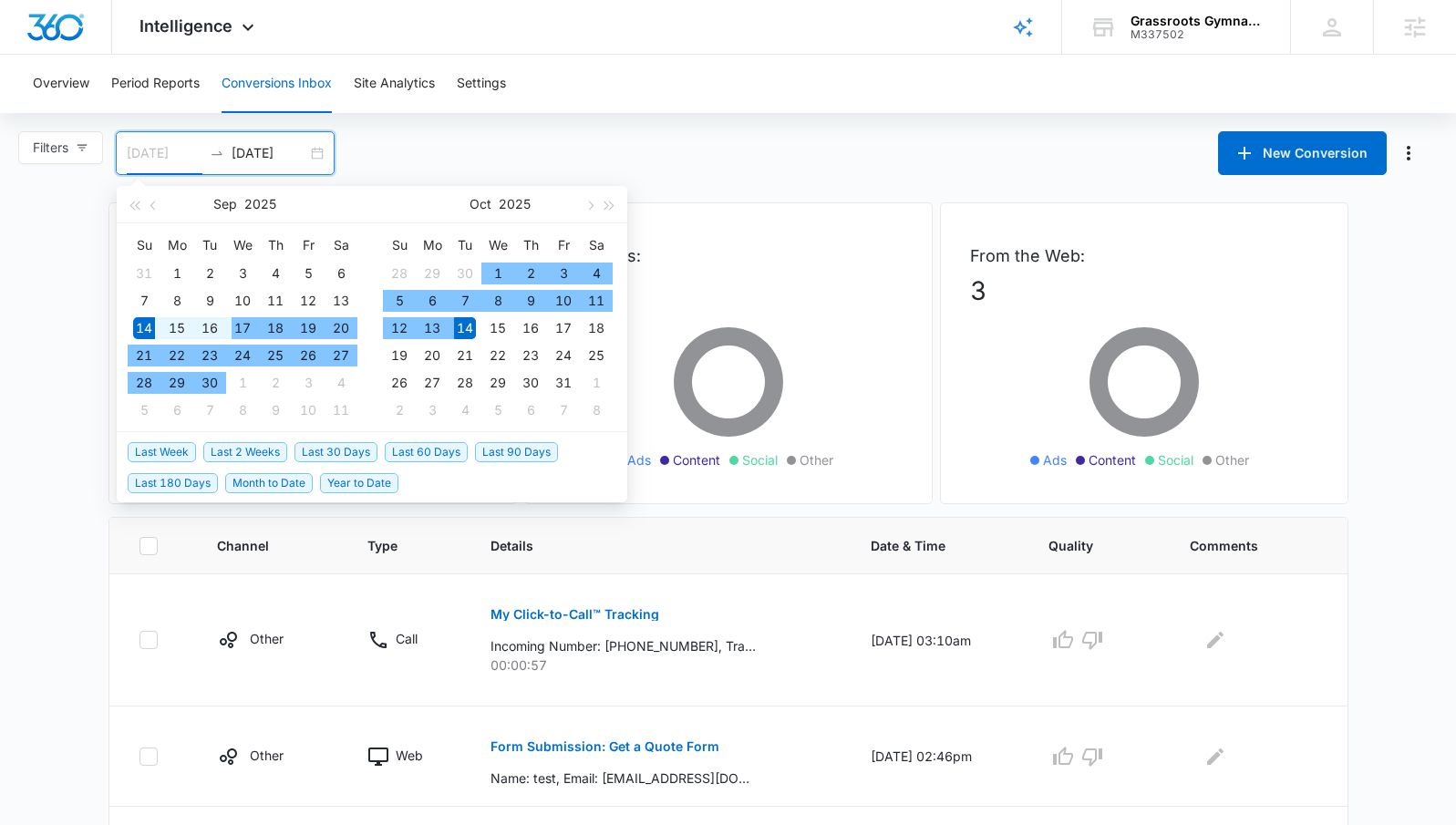
type input "[DATE]"
click at [143, 326] on div "14" at bounding box center [145, 329] width 22 height 22
type input "[DATE]"
click at [499, 329] on div "15" at bounding box center [498, 329] width 22 height 22
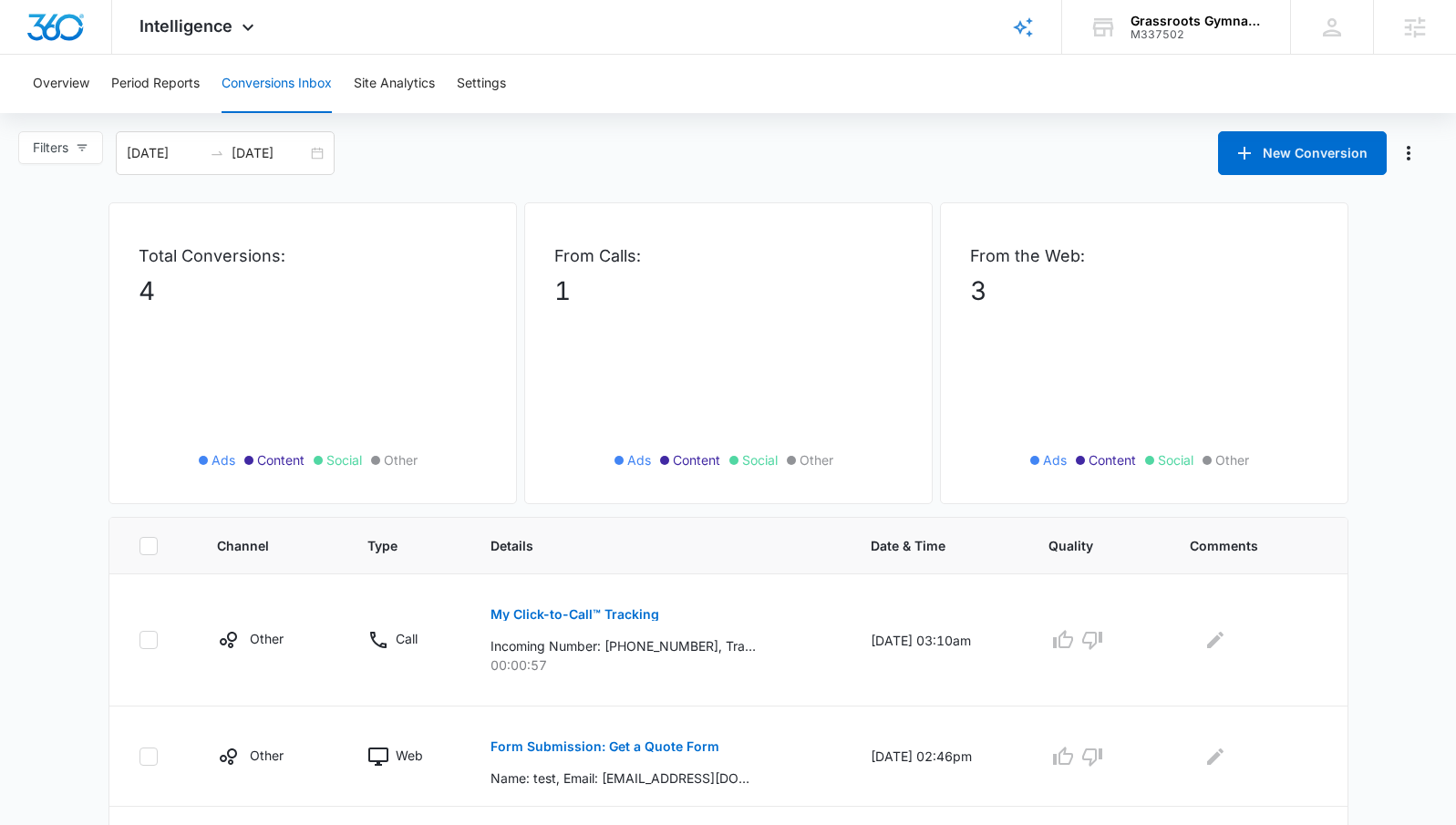
click at [958, 178] on main "Filters [DATE] [DATE] New Conversion [DATE] Su Mo Tu We Th Fr Sa 31 1 2 3 4 5 6…" at bounding box center [728, 590] width 1456 height 917
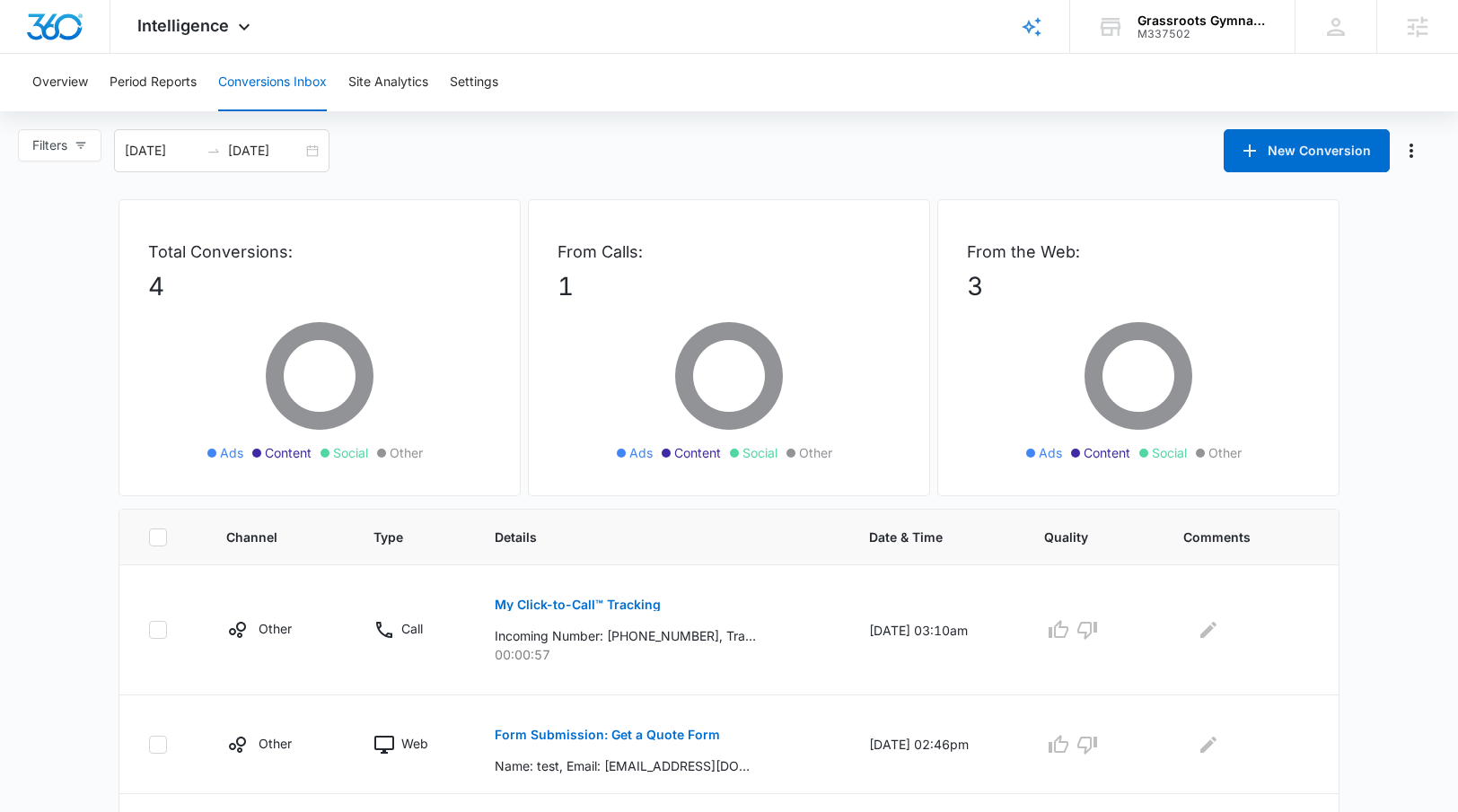
click at [95, 500] on main "Filters [DATE] [DATE] New Conversion [DATE] Su Mo Tu We Th Fr Sa 31 1 2 3 4 5 6…" at bounding box center [729, 581] width 1458 height 903
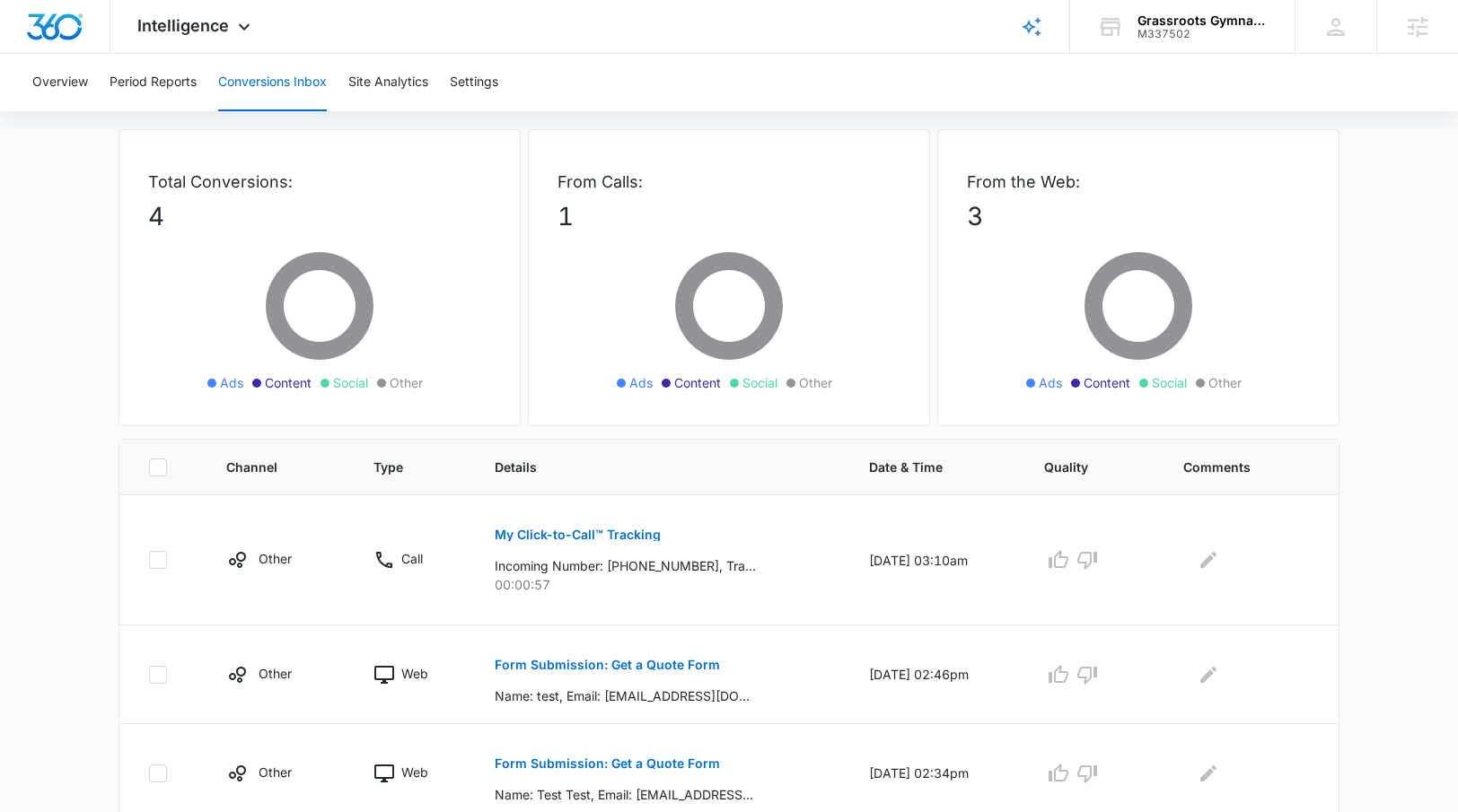
scroll to position [220, 0]
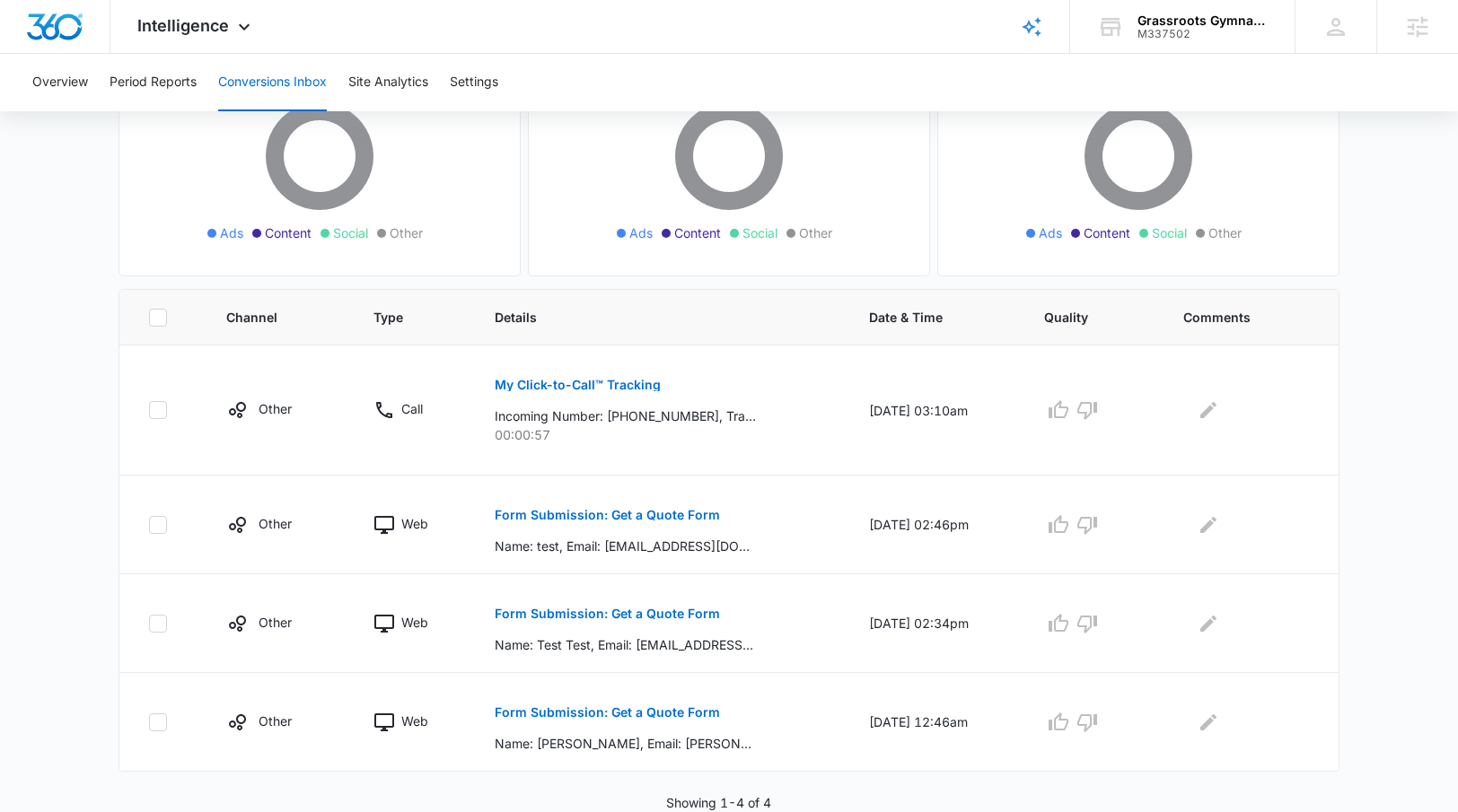
click at [101, 354] on div "Total Conversions: 4 Ads Content Social Other From Calls: 1 Ads Content Social …" at bounding box center [729, 395] width 1257 height 833
click at [563, 720] on button "Form Submission: Get a Quote Form" at bounding box center [608, 712] width 226 height 44
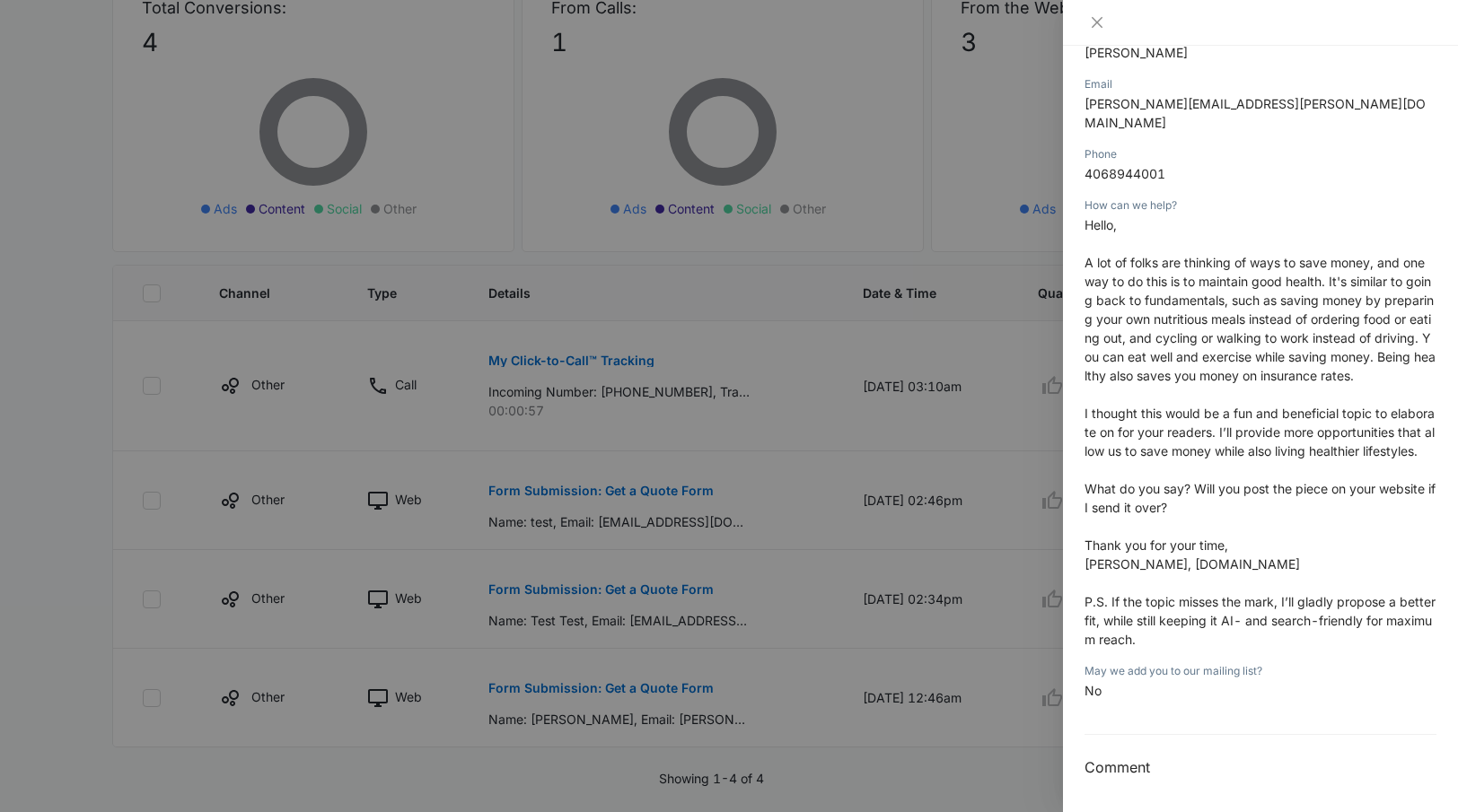
scroll to position [270, 0]
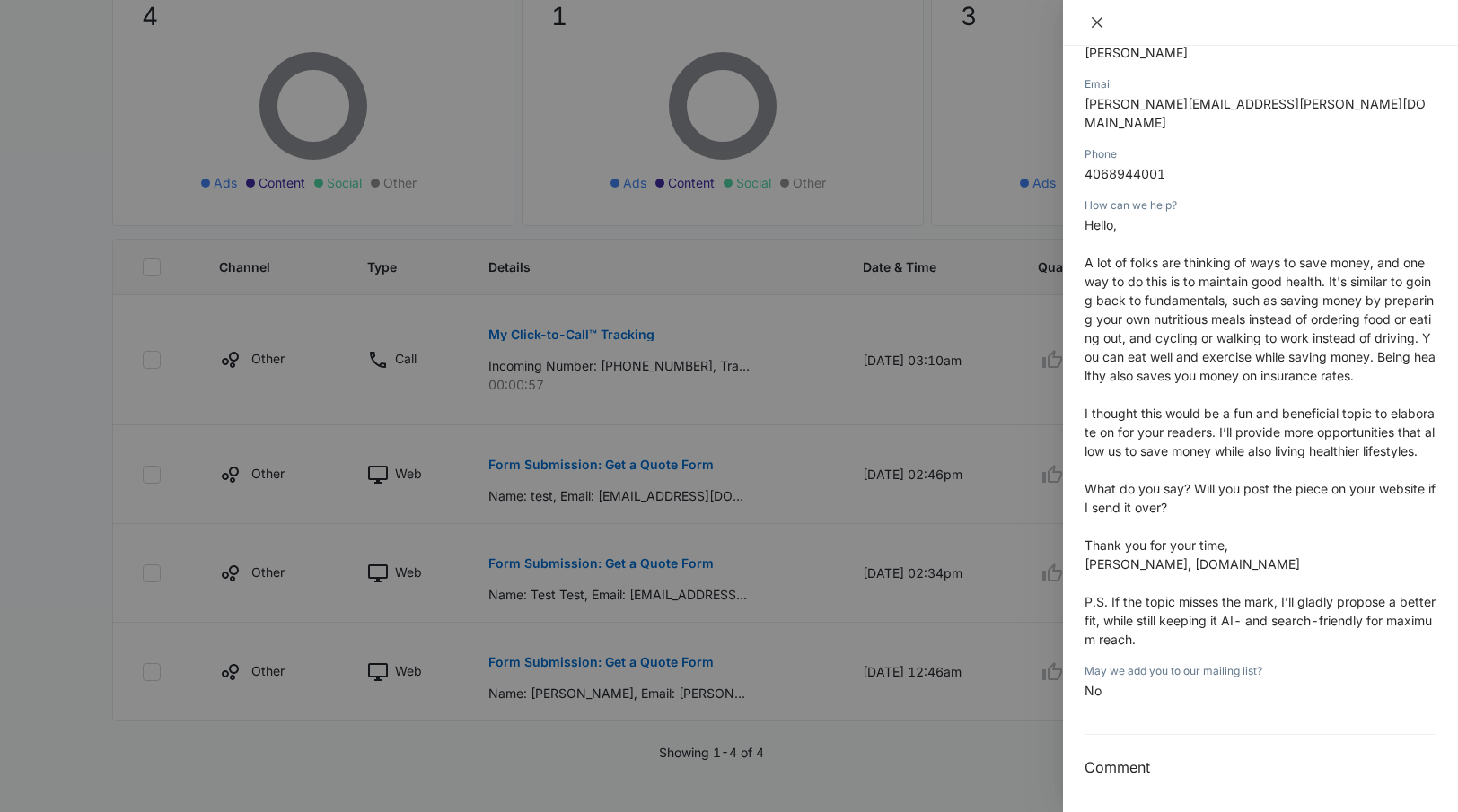
click at [1100, 24] on icon "close" at bounding box center [1097, 23] width 11 height 11
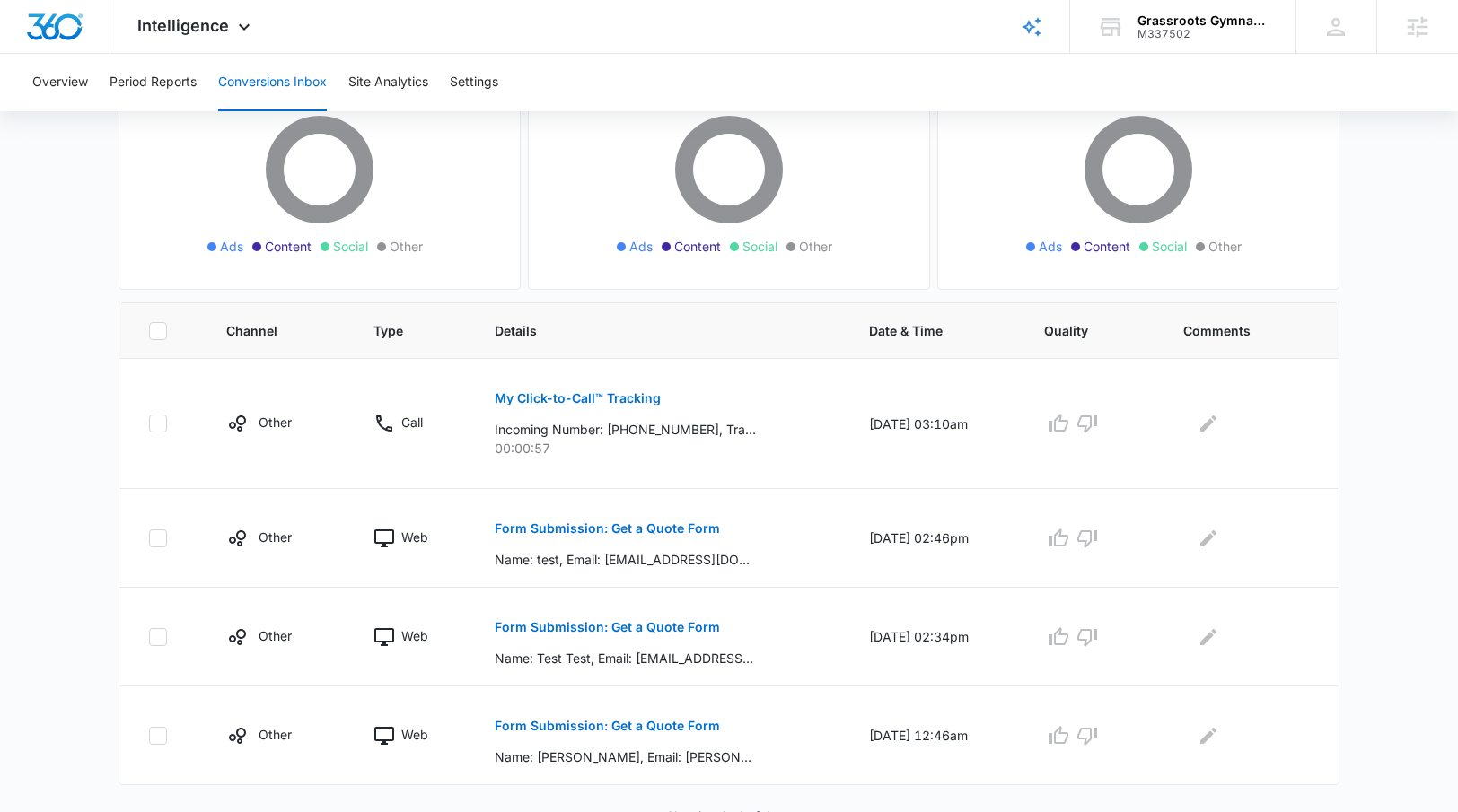
scroll to position [188, 0]
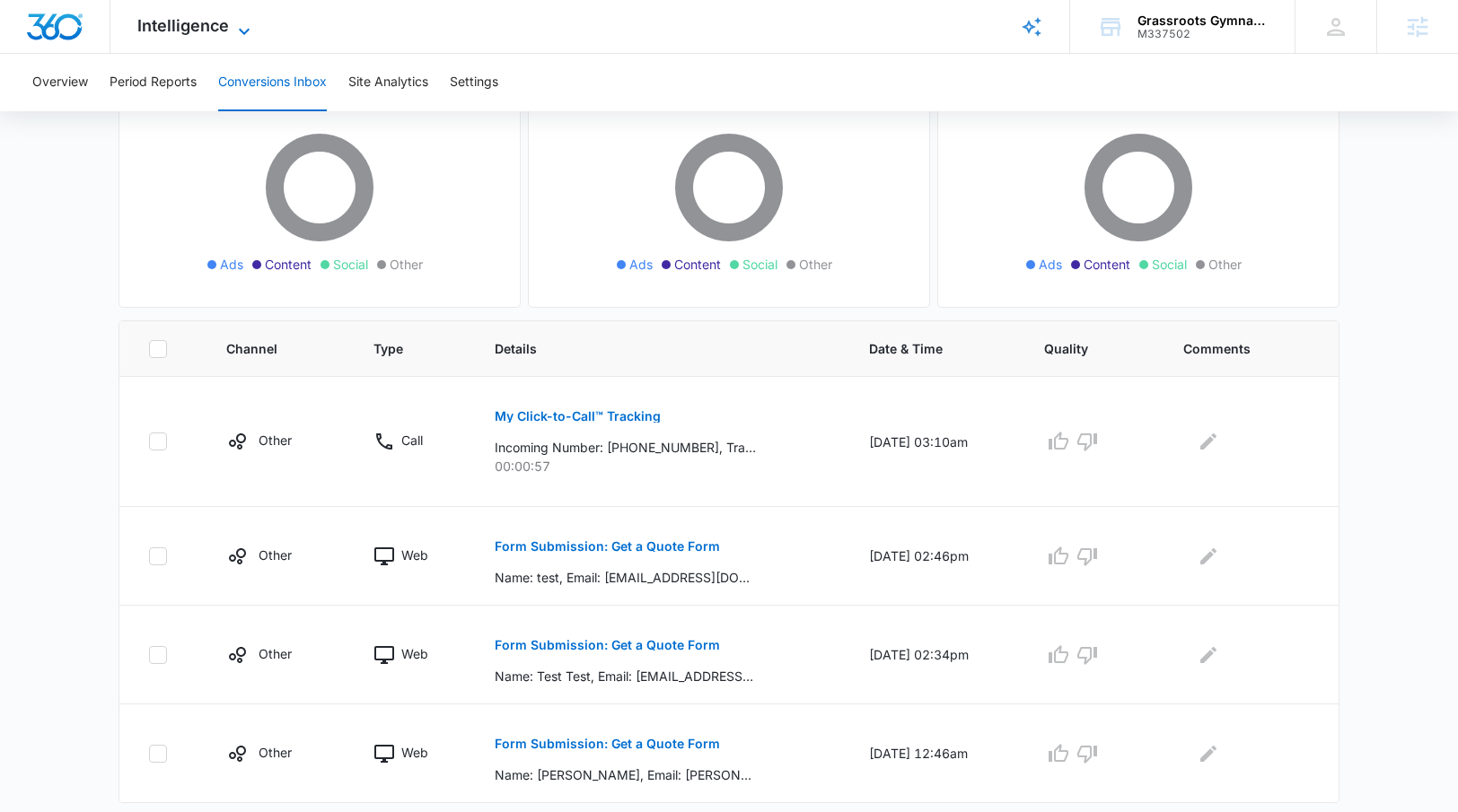
click at [226, 16] on span "Intelligence" at bounding box center [182, 25] width 92 height 19
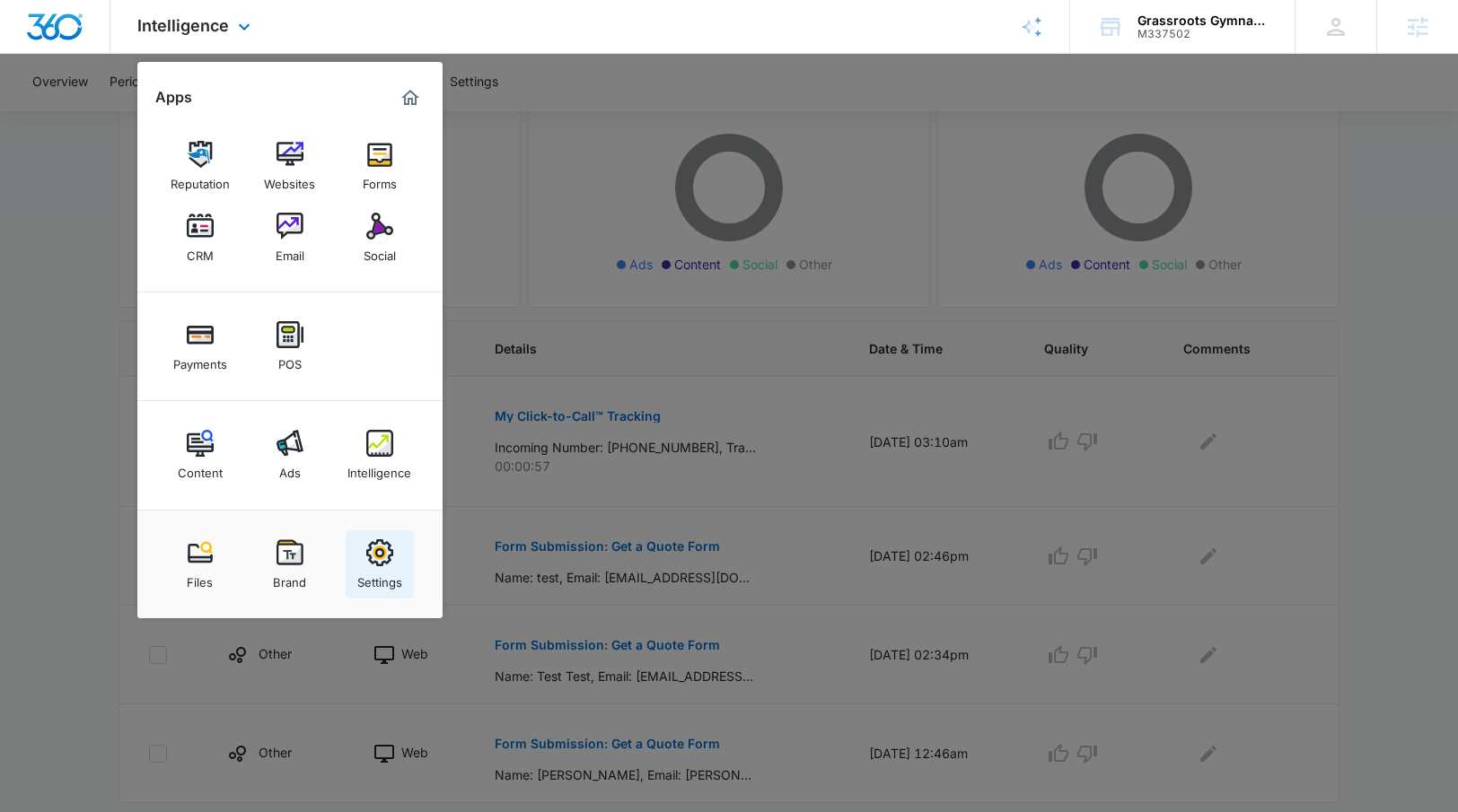
click at [383, 579] on div "Settings" at bounding box center [380, 578] width 45 height 24
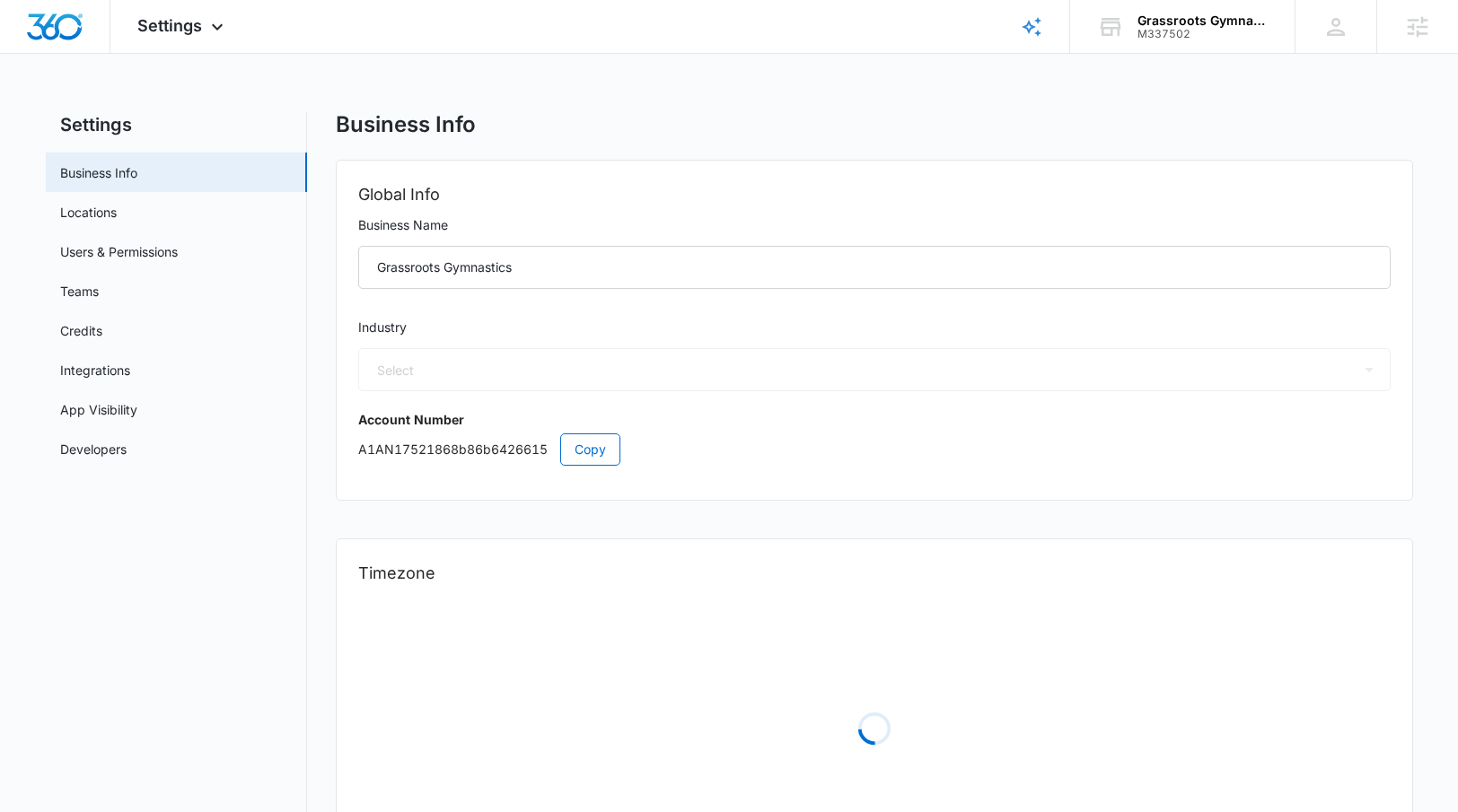
select select "52"
select select "US"
select select "America/New_York"
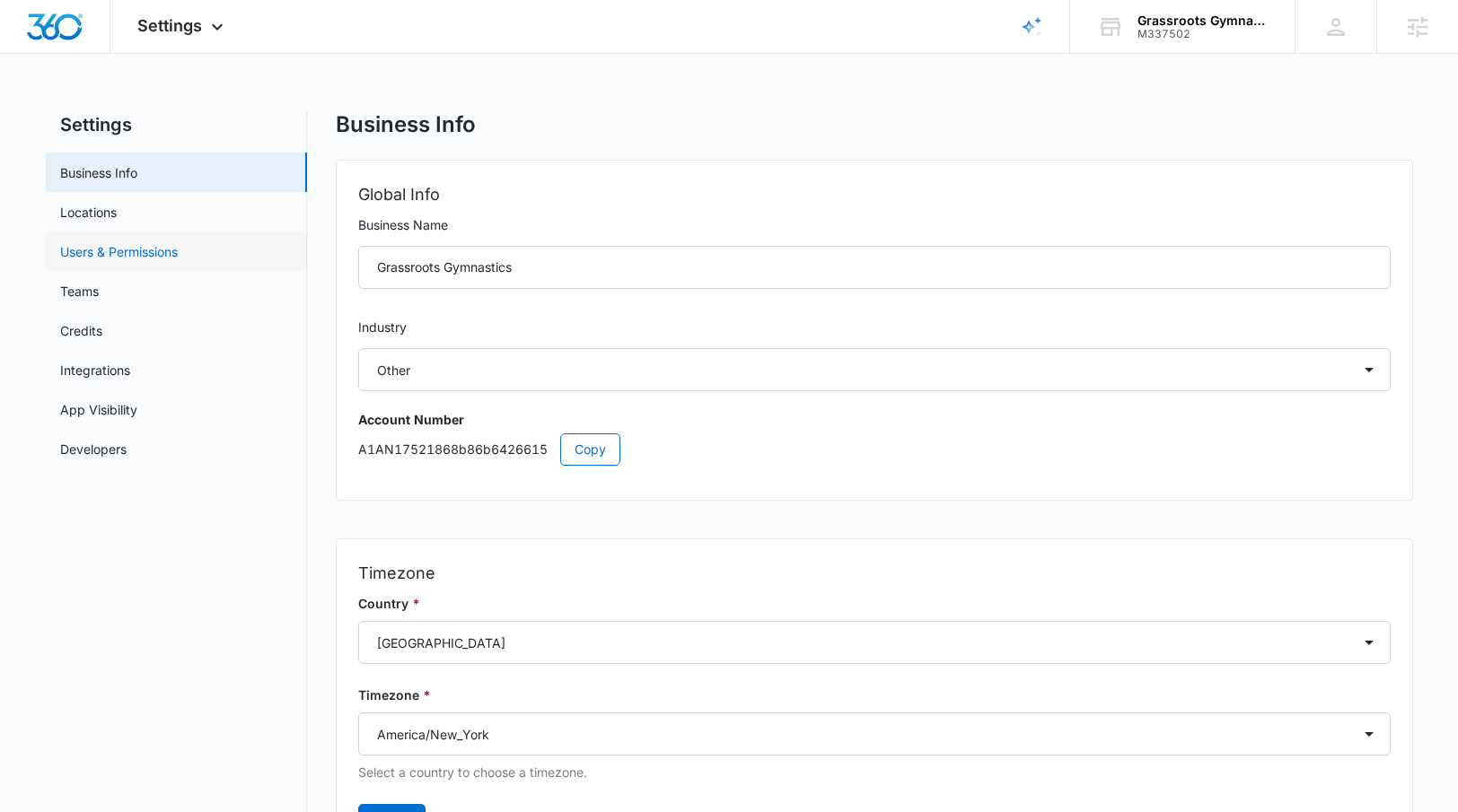
click at [143, 256] on link "Users & Permissions" at bounding box center [119, 251] width 118 height 19
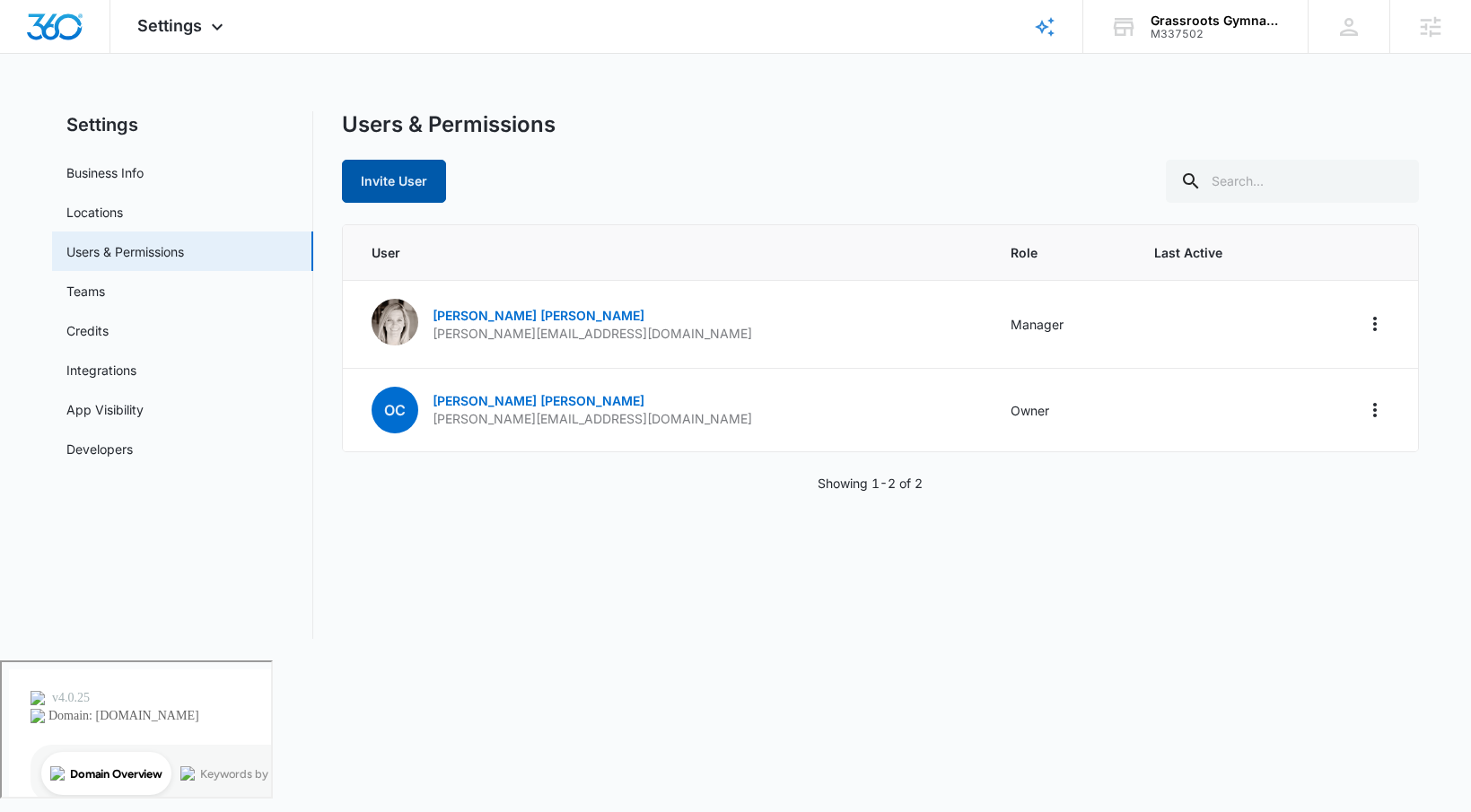
click at [406, 197] on button "Invite User" at bounding box center [393, 181] width 104 height 44
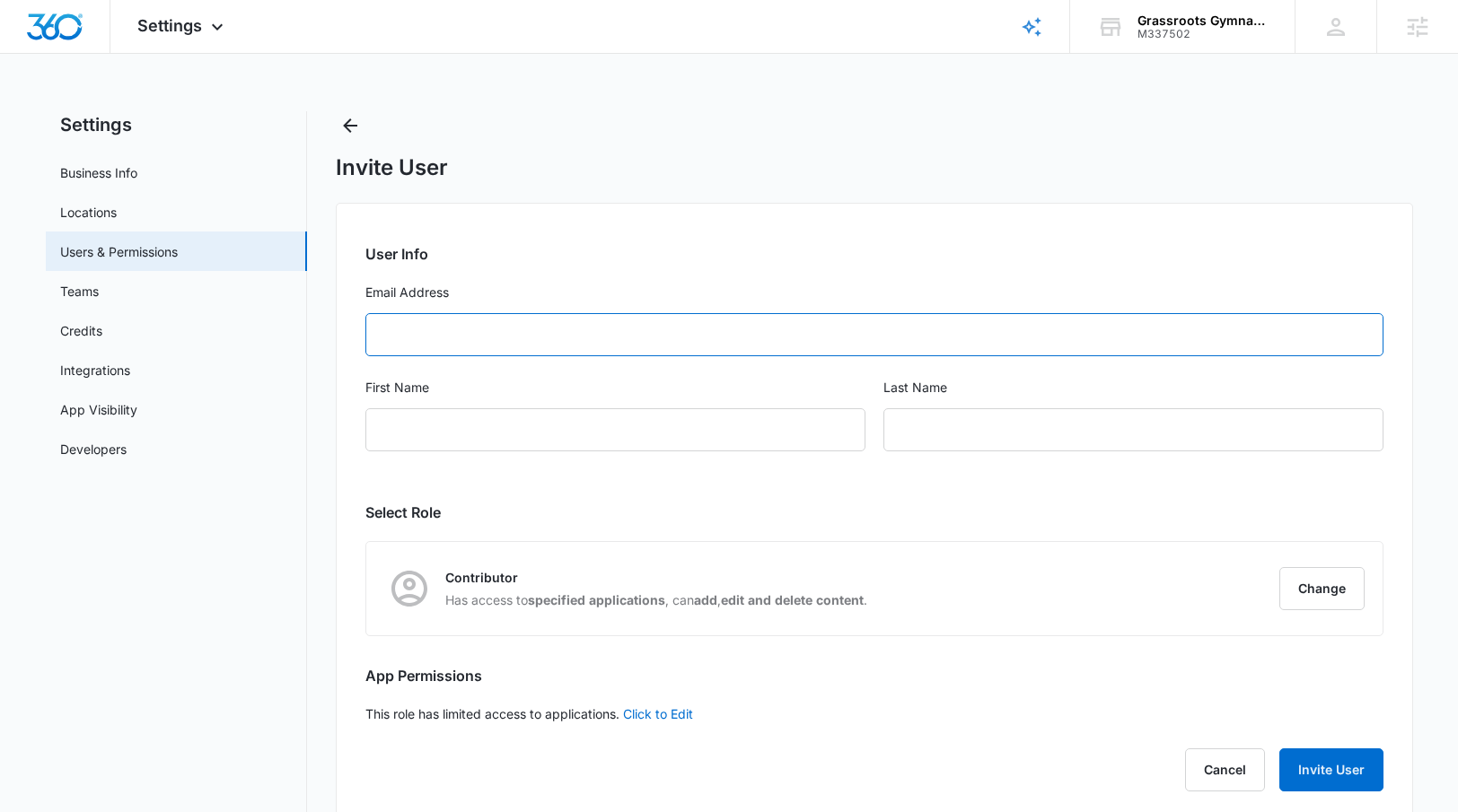
click at [460, 336] on input "Email Address" at bounding box center [874, 335] width 1018 height 44
type input "[EMAIL_ADDRESS][DOMAIN_NAME]"
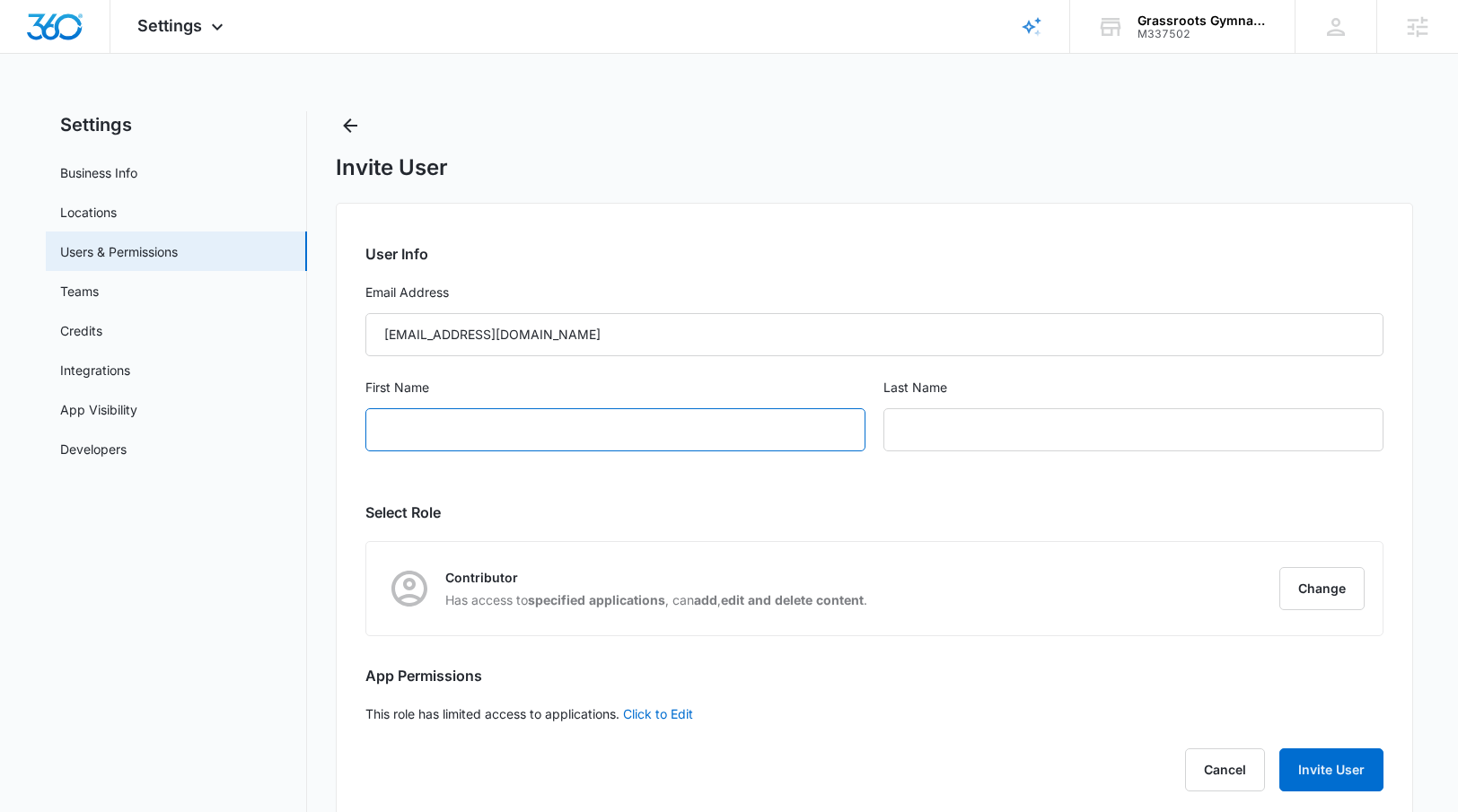
click at [602, 430] on input "First Name" at bounding box center [615, 430] width 500 height 44
type input "Info"
type input "Admin"
click at [840, 482] on div "User Info Email Address [EMAIL_ADDRESS][DOMAIN_NAME] First Name Info Last Name …" at bounding box center [874, 512] width 1077 height 618
drag, startPoint x: 494, startPoint y: 441, endPoint x: 364, endPoint y: 409, distance: 133.9
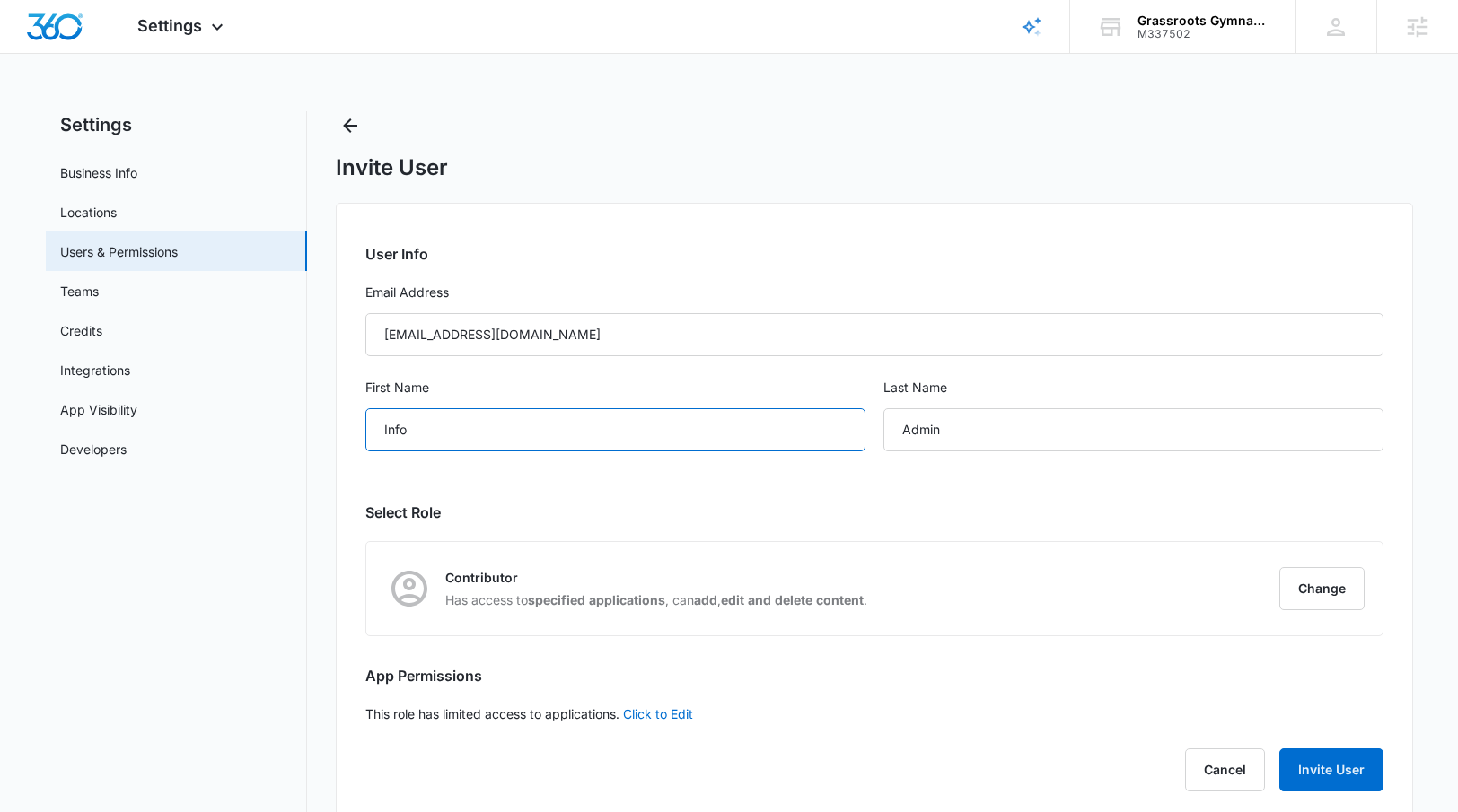
click at [361, 415] on div "User Info Email Address [EMAIL_ADDRESS][DOMAIN_NAME] First Name Info Last Name …" at bounding box center [874, 512] width 1077 height 618
type input "Grassroots"
click at [770, 496] on div "User Info Email Address [EMAIL_ADDRESS][DOMAIN_NAME] First Name Grassroots Last…" at bounding box center [874, 512] width 1077 height 618
click at [1311, 578] on button "Change" at bounding box center [1322, 589] width 85 height 44
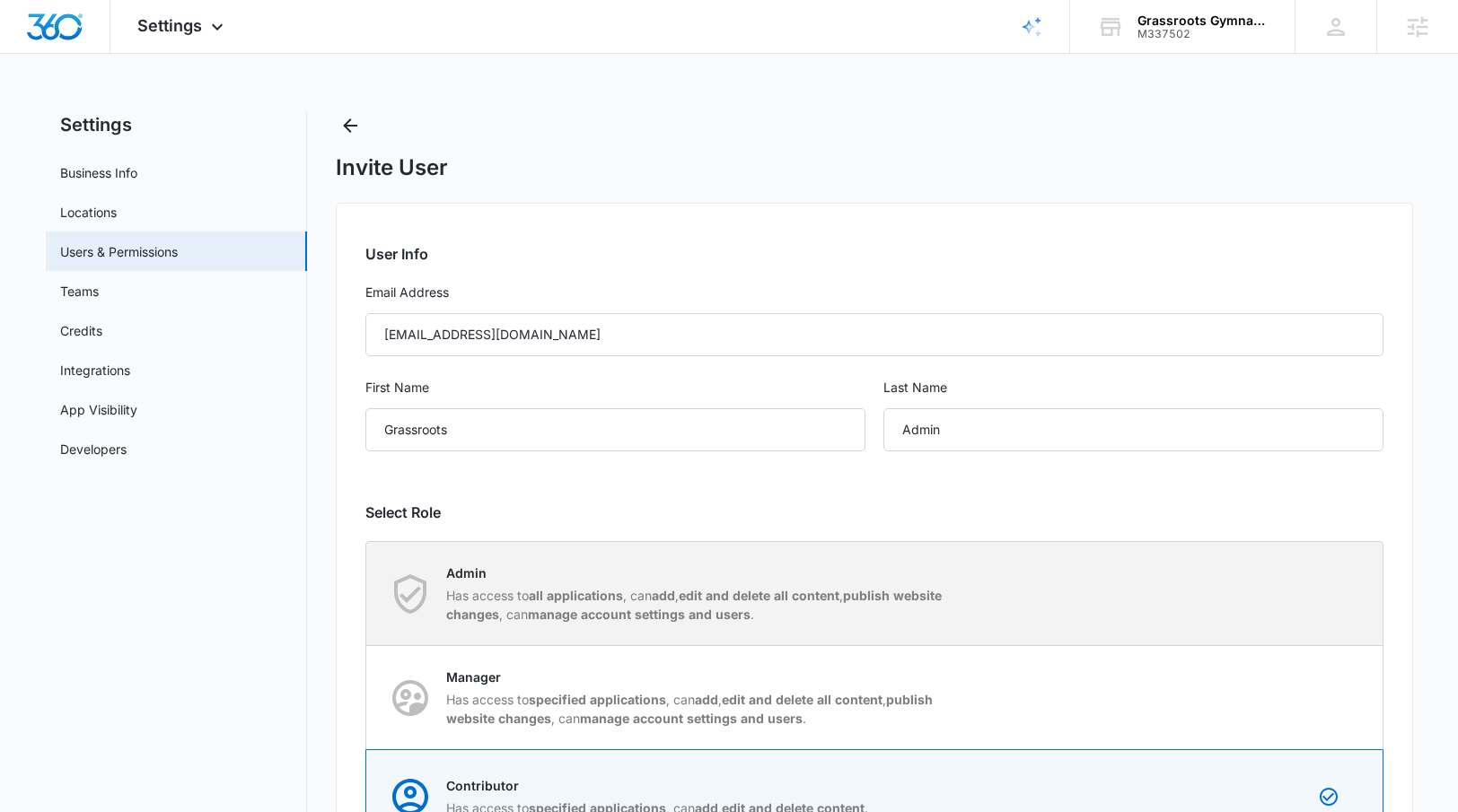
click at [1049, 585] on div "Admin Has access to all applications , can add , edit and delete all content , …" at bounding box center [875, 594] width 1016 height 103
click at [367, 593] on input "Admin Has access to all applications , can add , edit and delete all content , …" at bounding box center [366, 593] width 1 height 1
radio input "true"
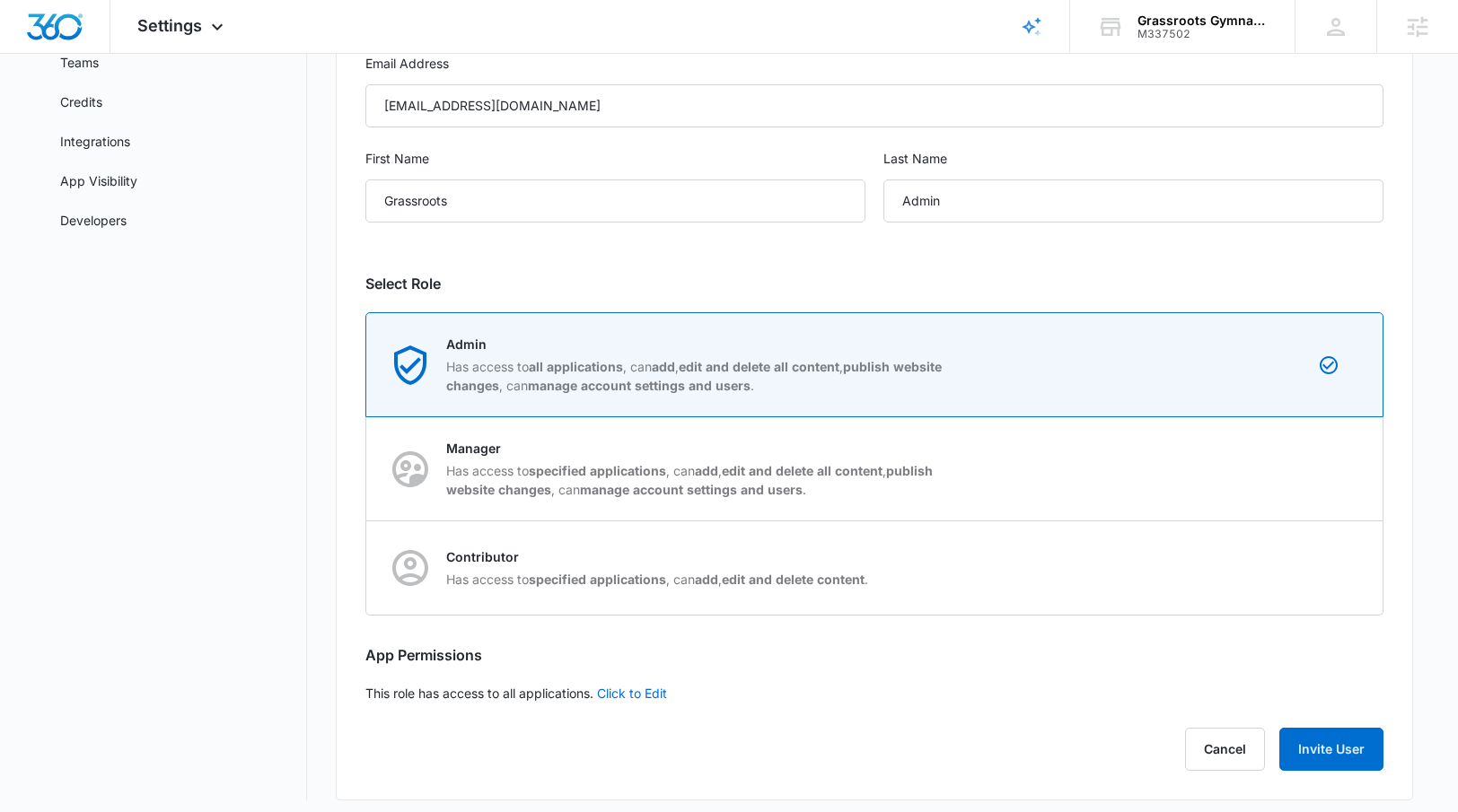
scroll to position [216, 0]
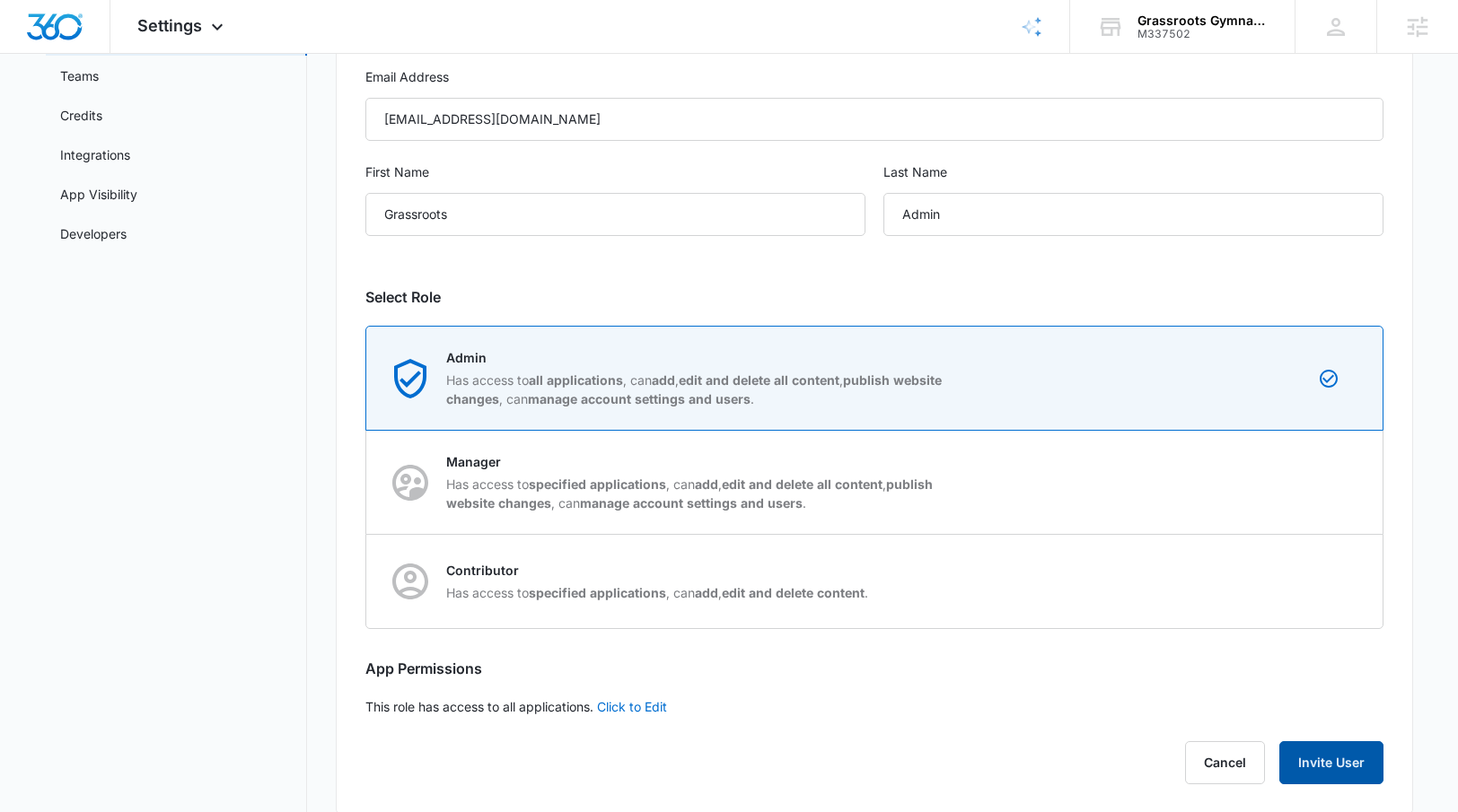
click at [1331, 768] on button "Invite User" at bounding box center [1331, 763] width 104 height 44
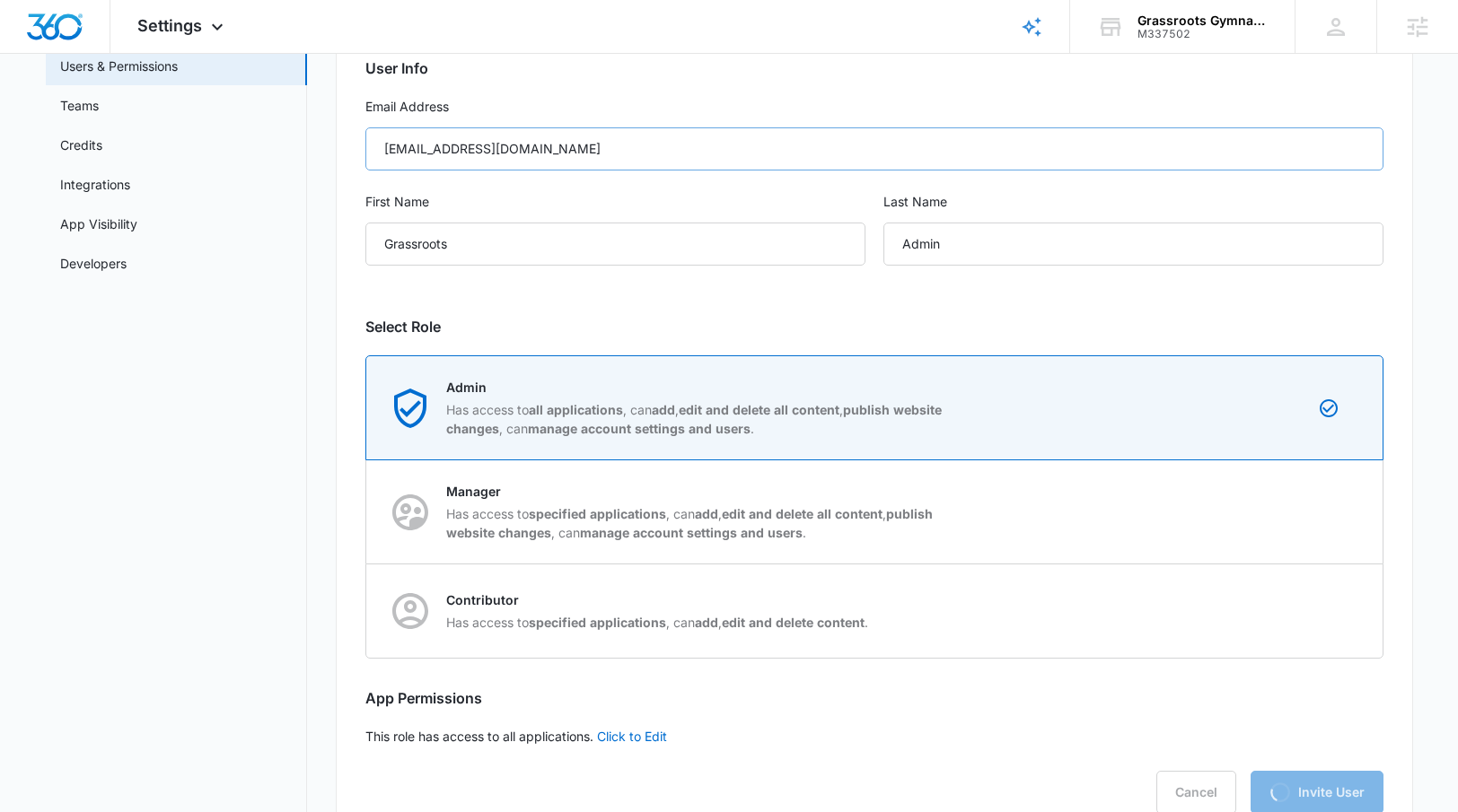
scroll to position [56, 0]
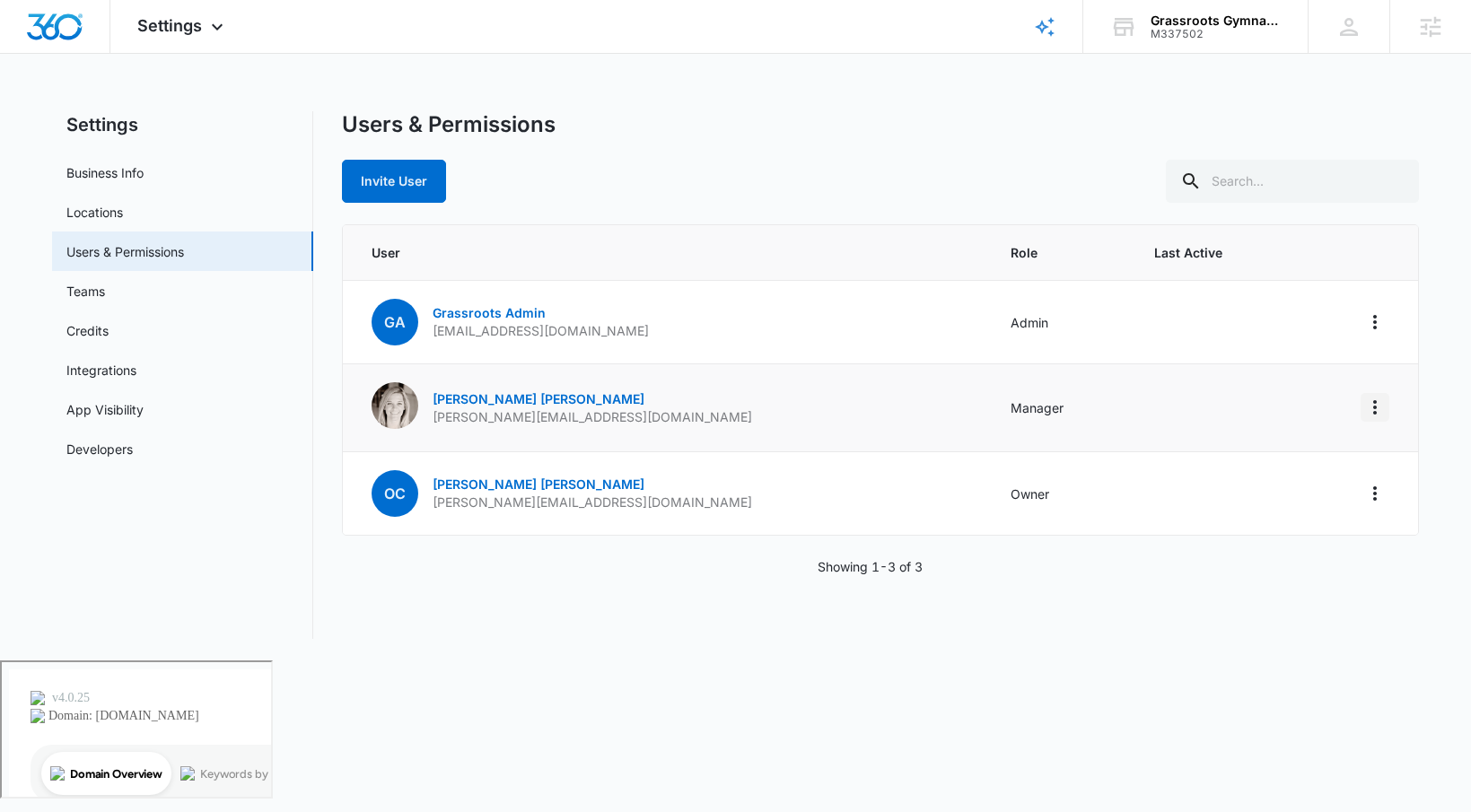
click at [1381, 403] on icon "Actions" at bounding box center [1375, 408] width 22 height 22
drag, startPoint x: 766, startPoint y: 423, endPoint x: 722, endPoint y: 414, distance: 44.9
click at [757, 420] on td "[PERSON_NAME] [PERSON_NAME][EMAIL_ADDRESS][DOMAIN_NAME]" at bounding box center [665, 408] width 646 height 88
click at [469, 401] on link "[PERSON_NAME]" at bounding box center [538, 399] width 212 height 15
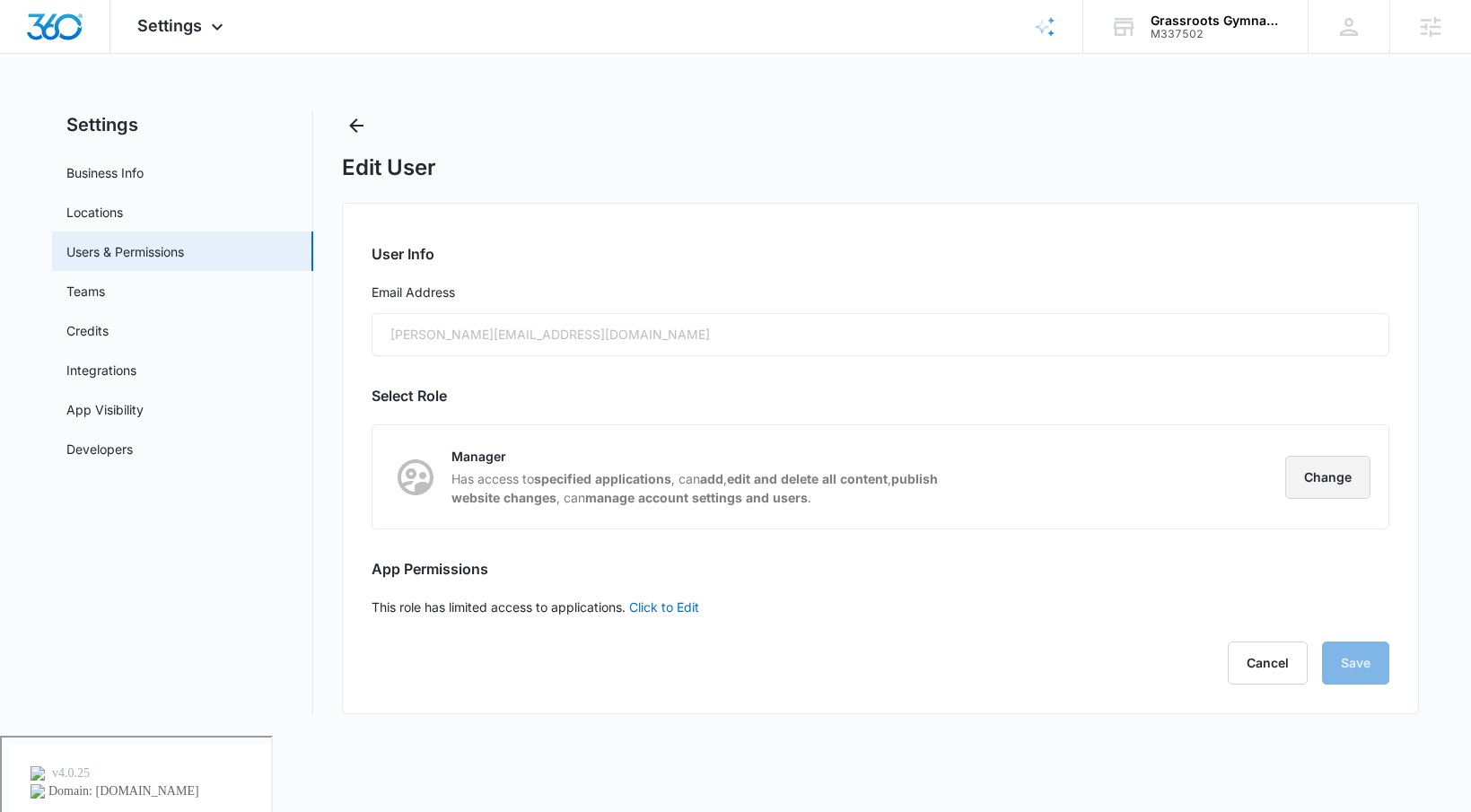
click at [1320, 473] on button "Change" at bounding box center [1328, 478] width 85 height 44
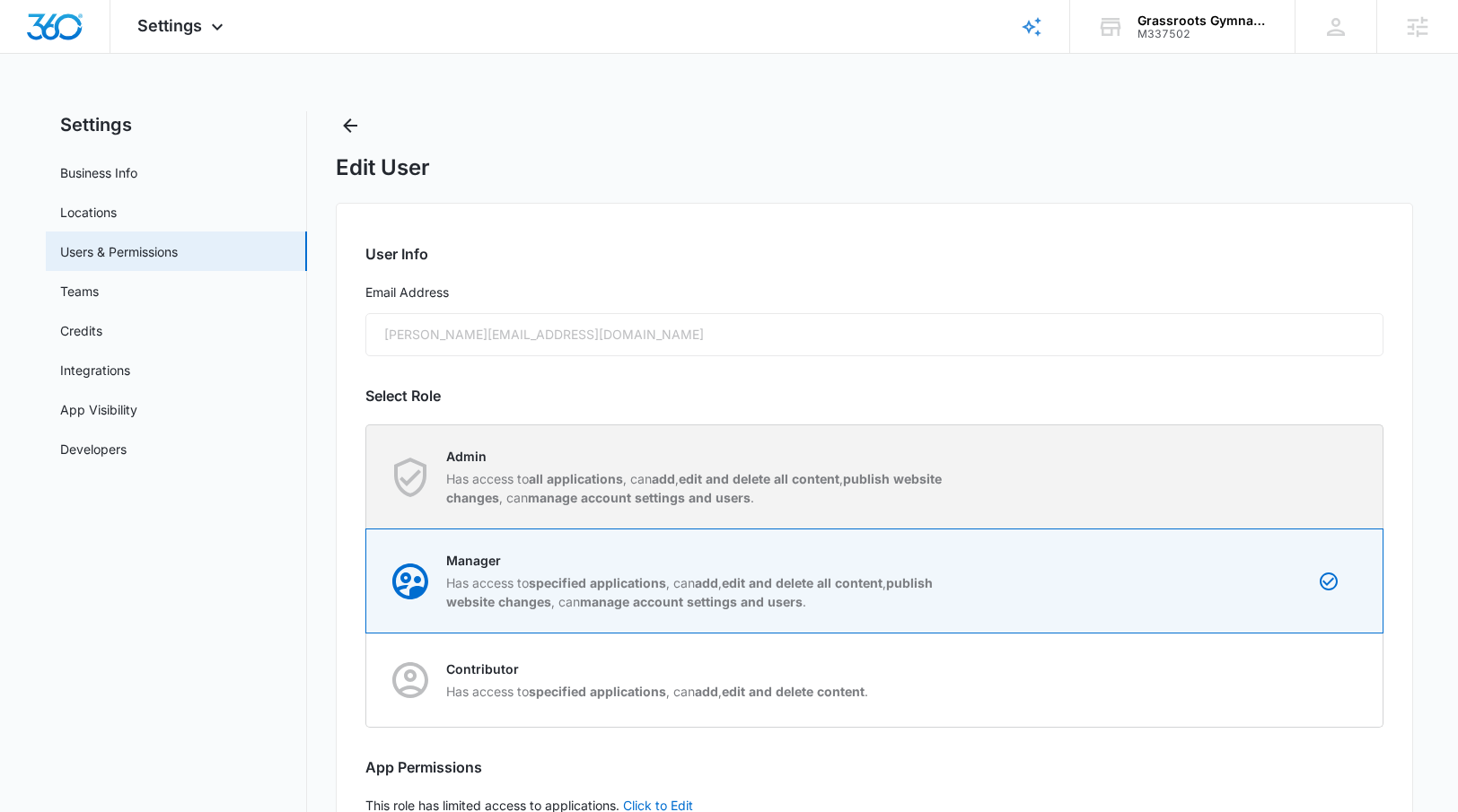
click at [624, 498] on strong "manage account settings and users" at bounding box center [639, 498] width 223 height 15
click at [367, 478] on input "Admin Has access to all applications , can add , edit and delete all content , …" at bounding box center [366, 477] width 1 height 1
radio input "true"
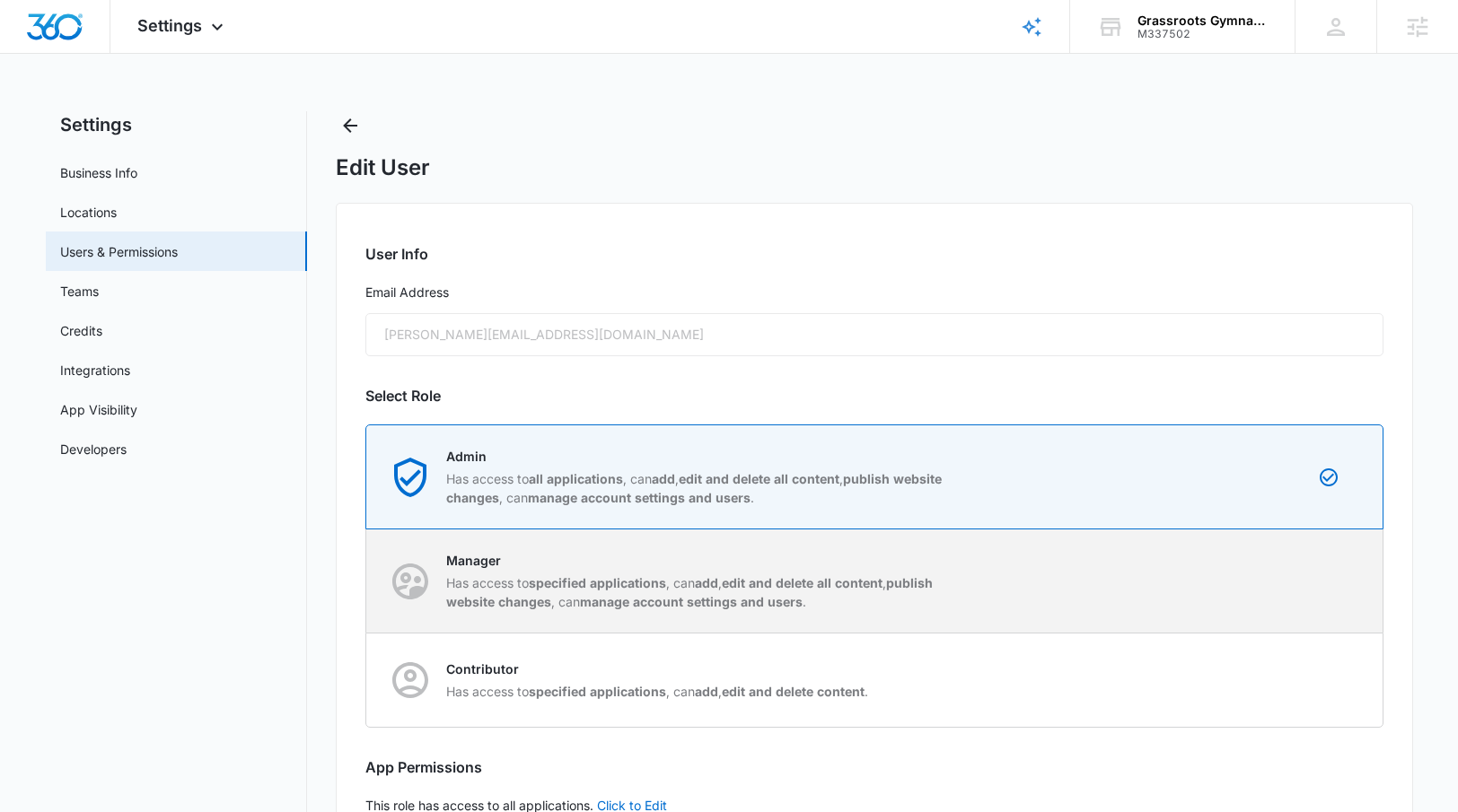
scroll to position [122, 0]
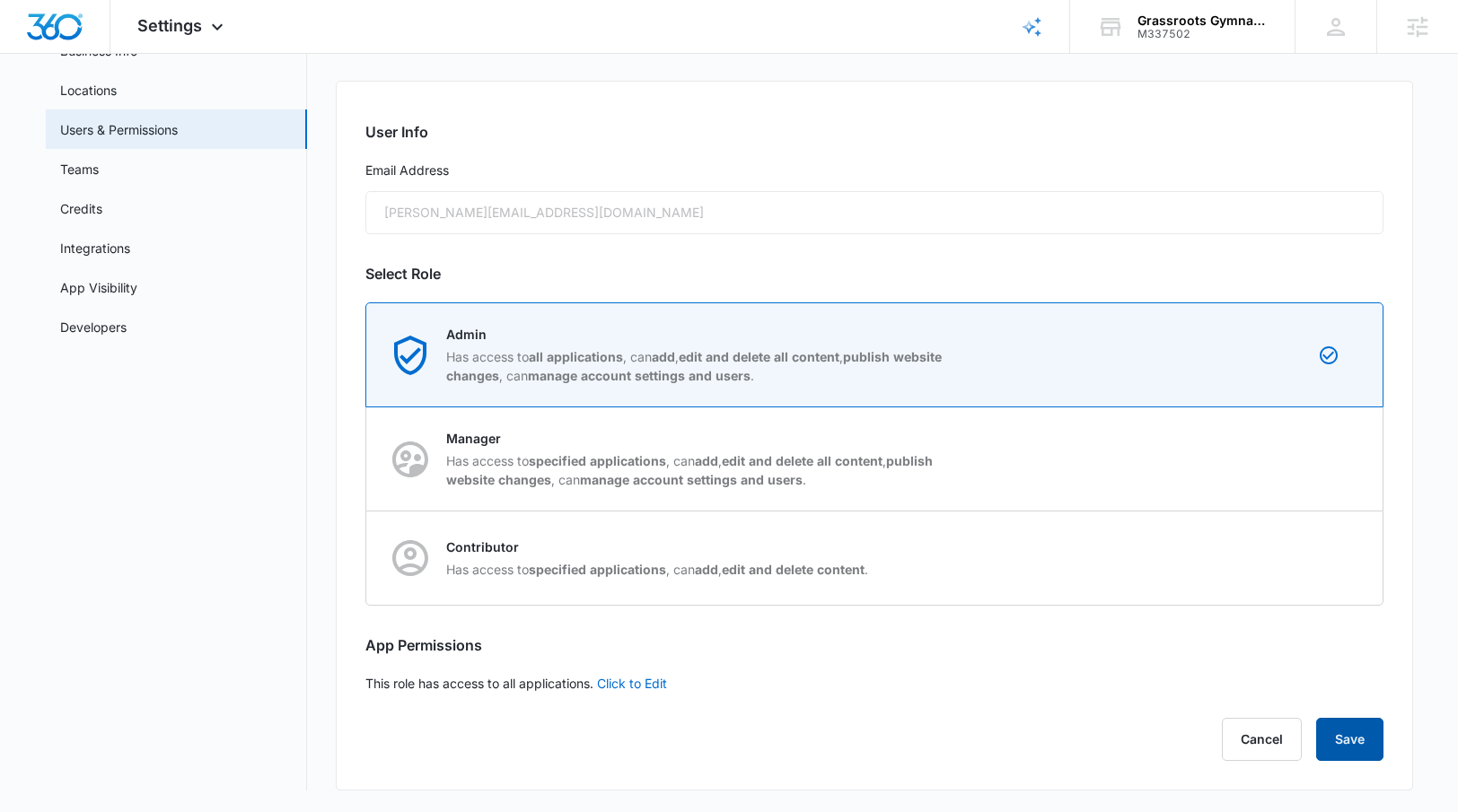
click at [1362, 731] on button "Save" at bounding box center [1349, 740] width 67 height 44
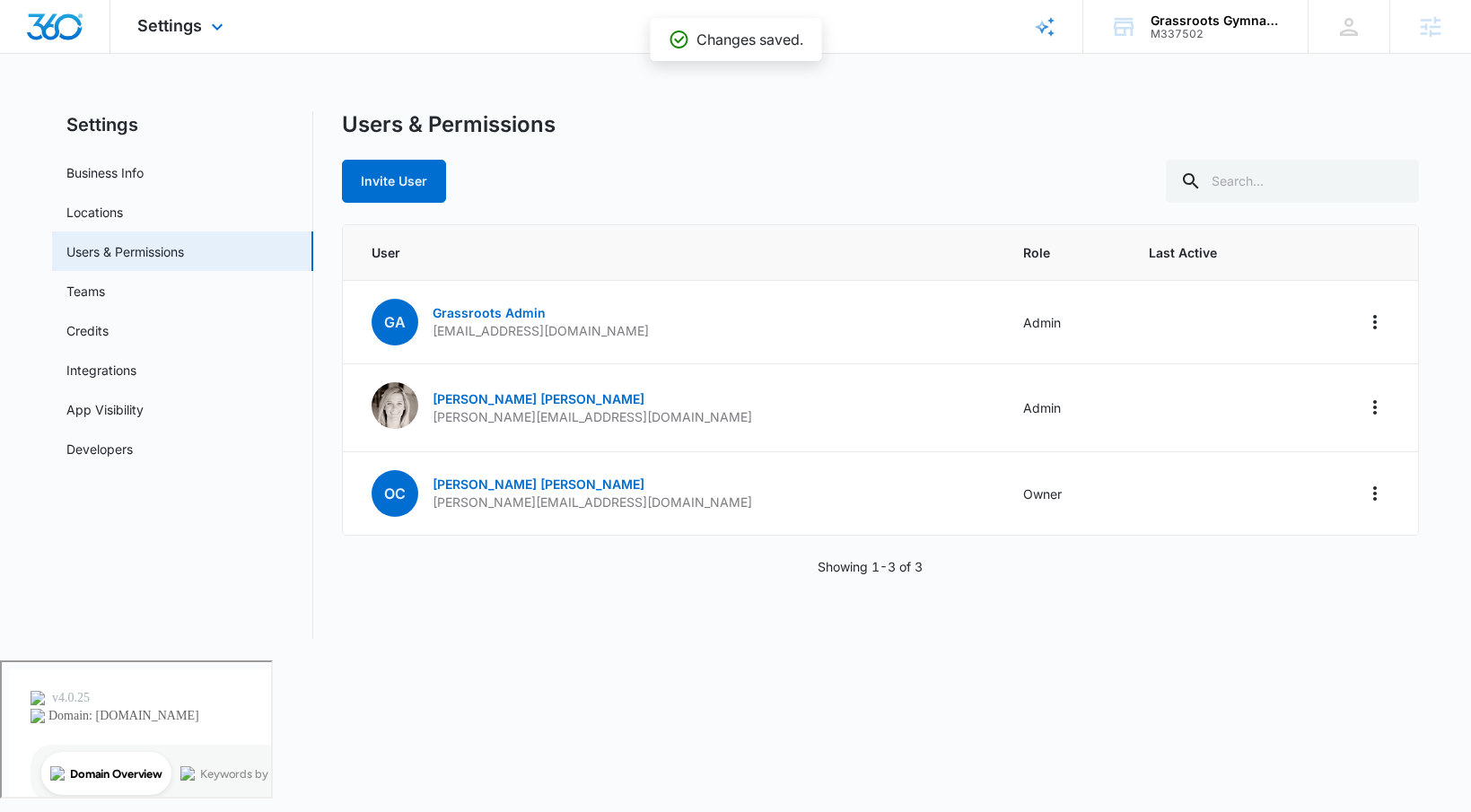
click at [166, 14] on div "Settings Apps Reputation Websites Forms CRM Email Social Payments POS Content A…" at bounding box center [182, 26] width 144 height 53
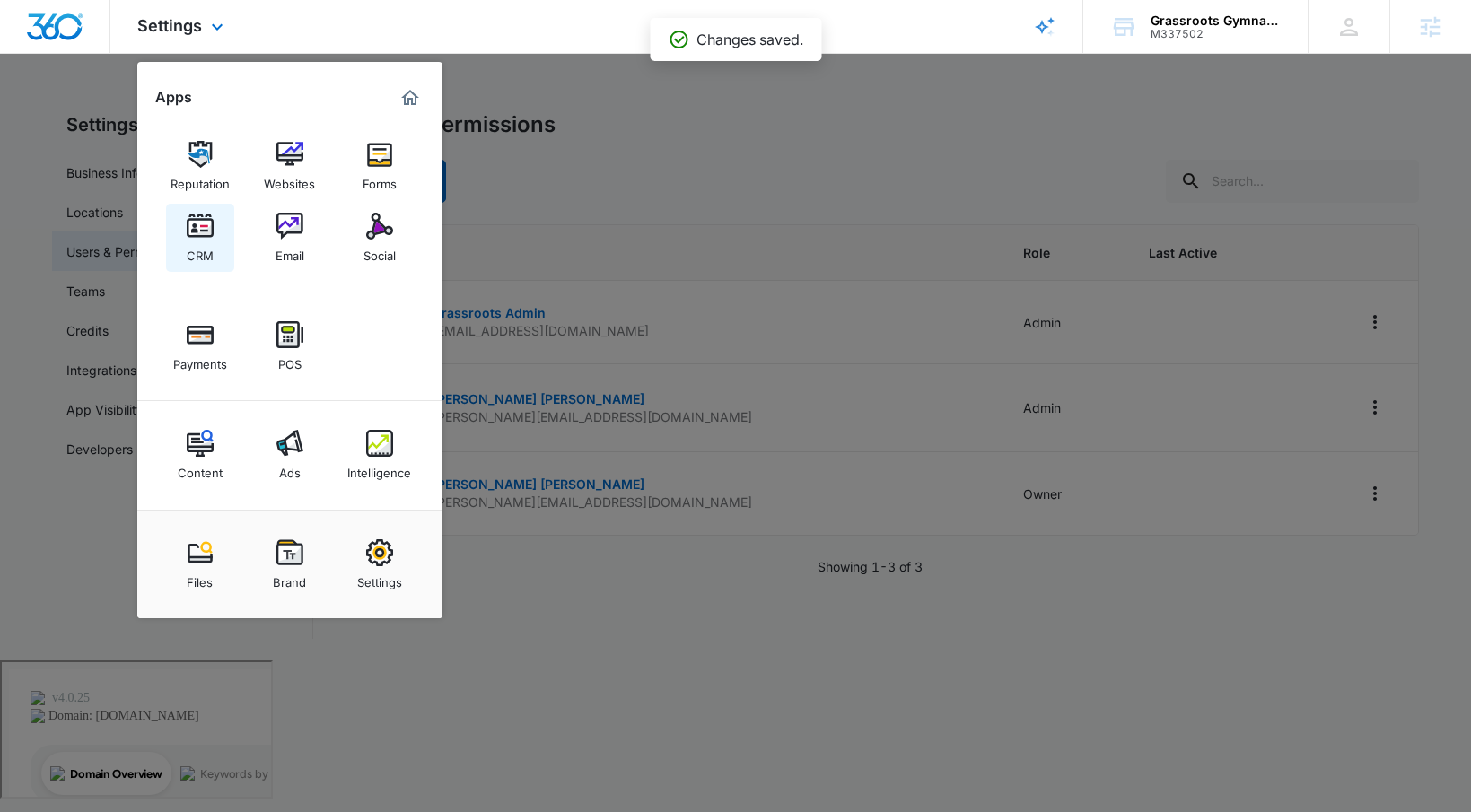
click at [205, 254] on div "CRM" at bounding box center [200, 251] width 27 height 24
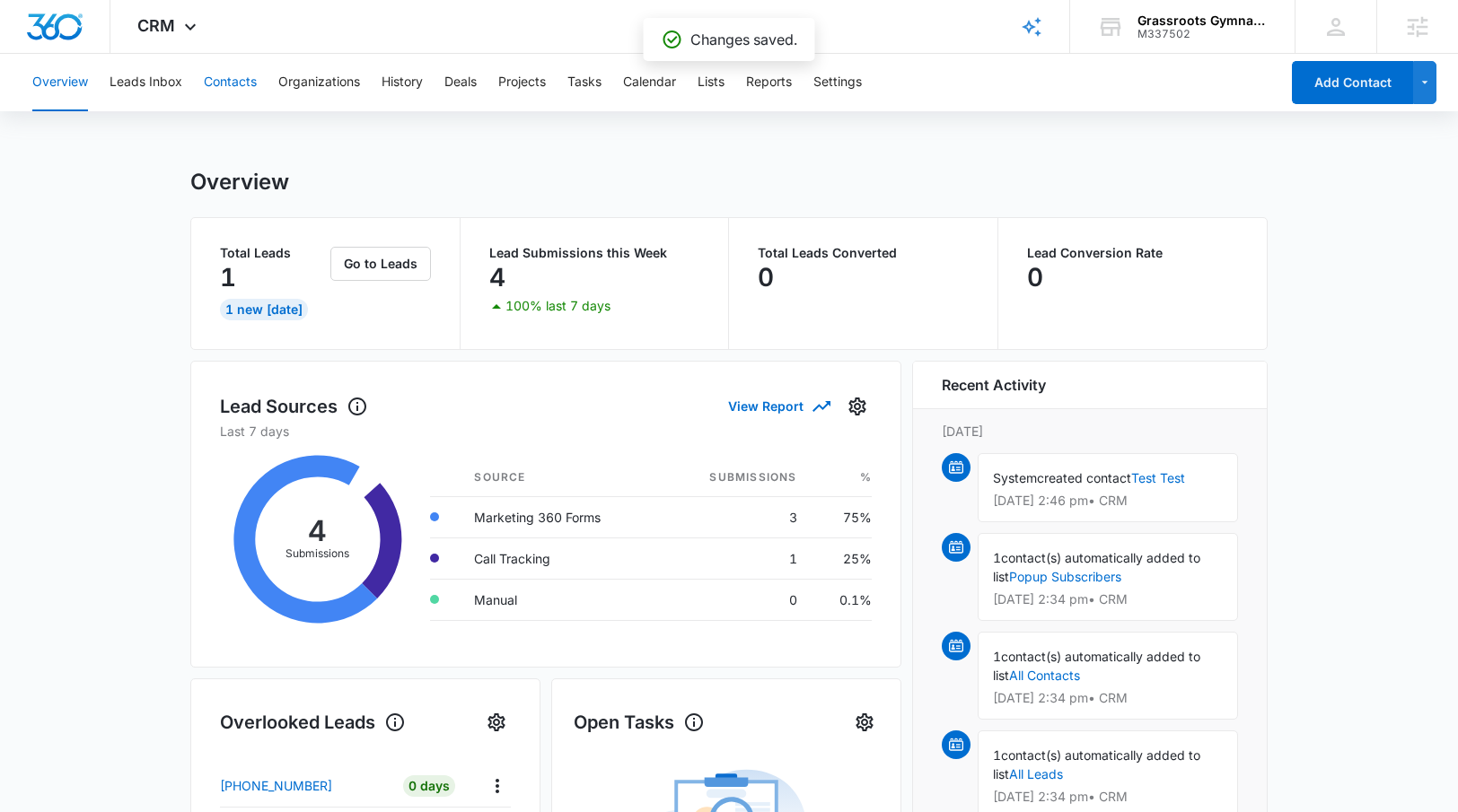
click at [221, 87] on button "Contacts" at bounding box center [230, 82] width 53 height 57
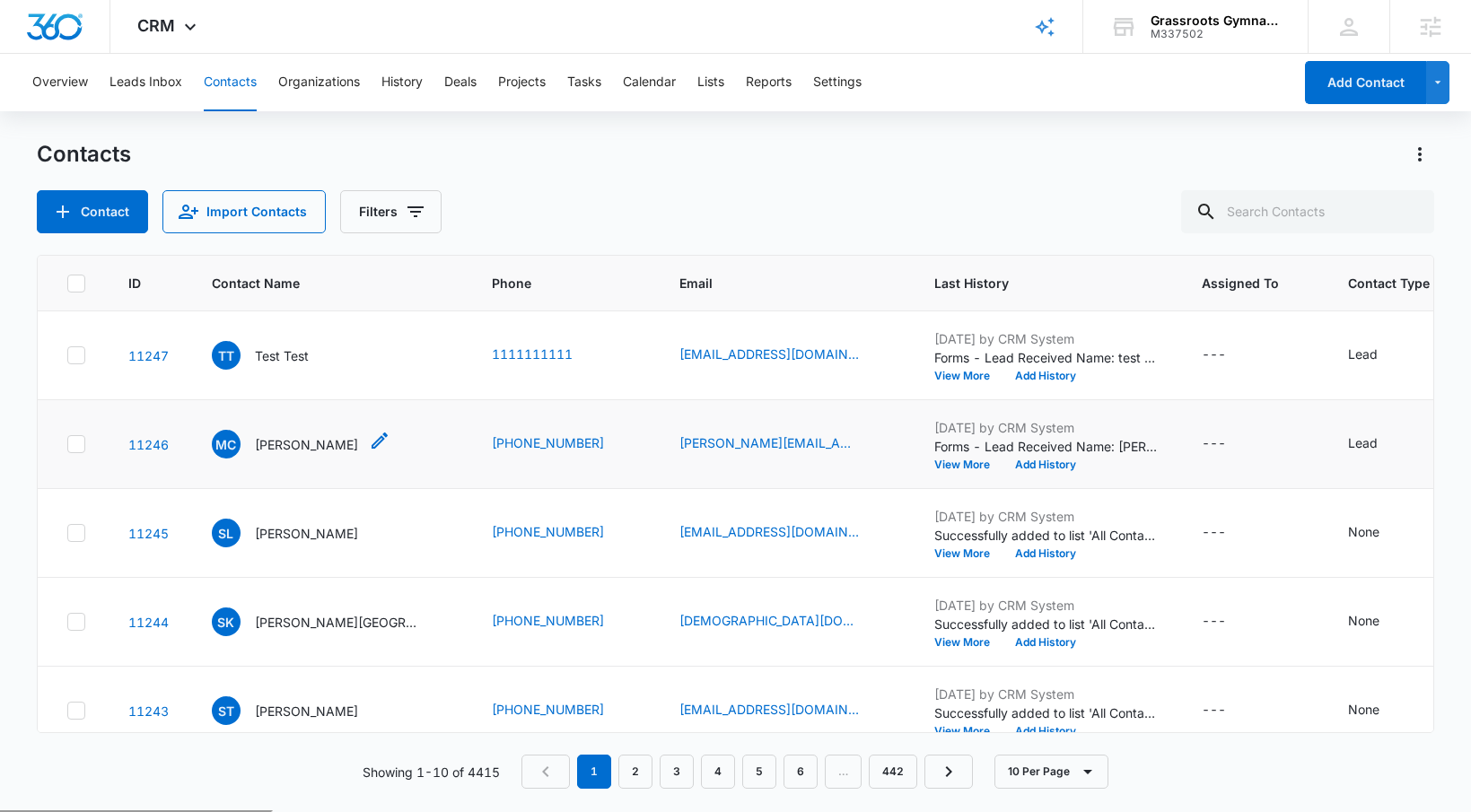
click at [247, 445] on div "MC [PERSON_NAME]" at bounding box center [285, 444] width 146 height 29
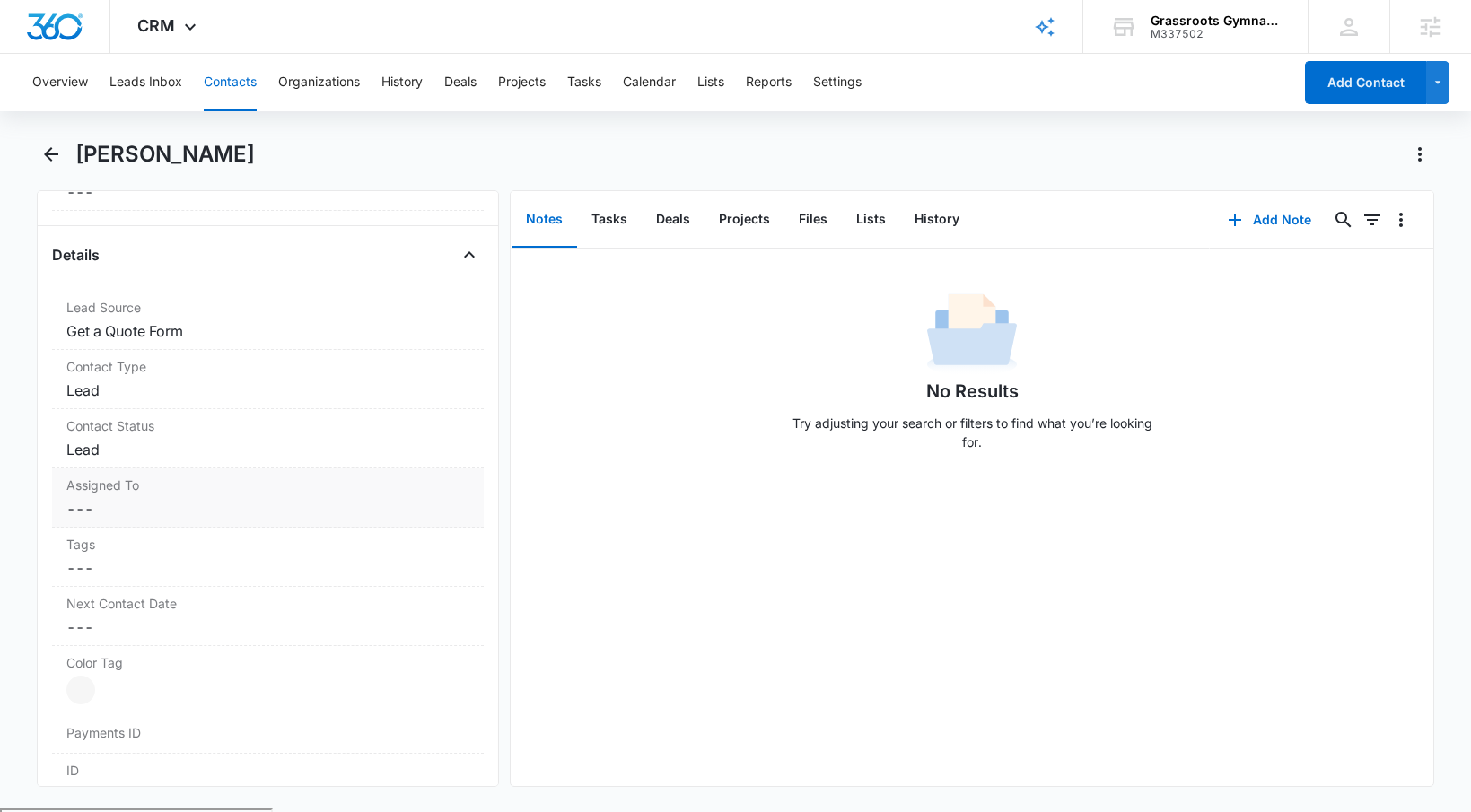
scroll to position [643, 0]
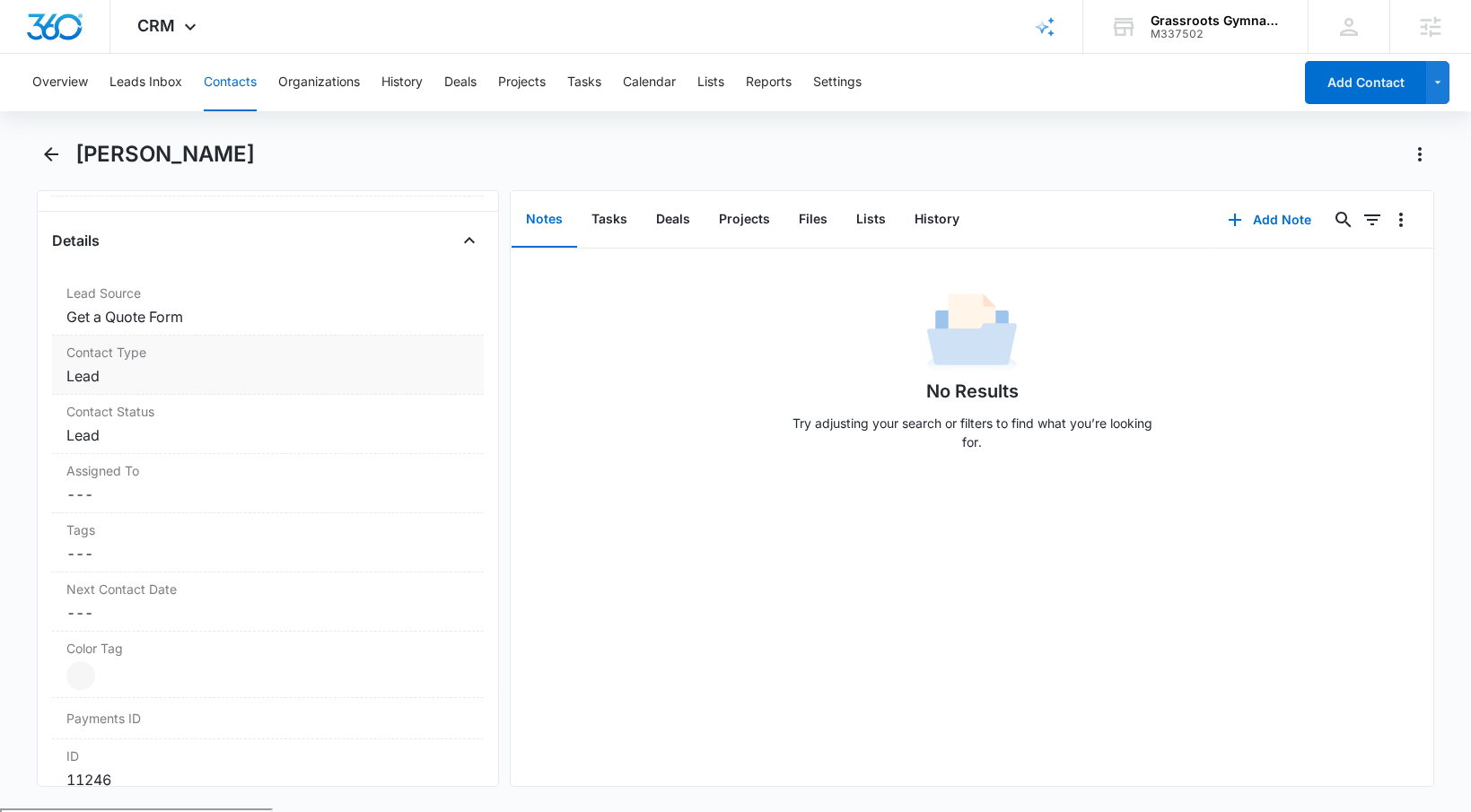
click at [92, 376] on dd "Cancel Save Changes Lead" at bounding box center [267, 376] width 403 height 22
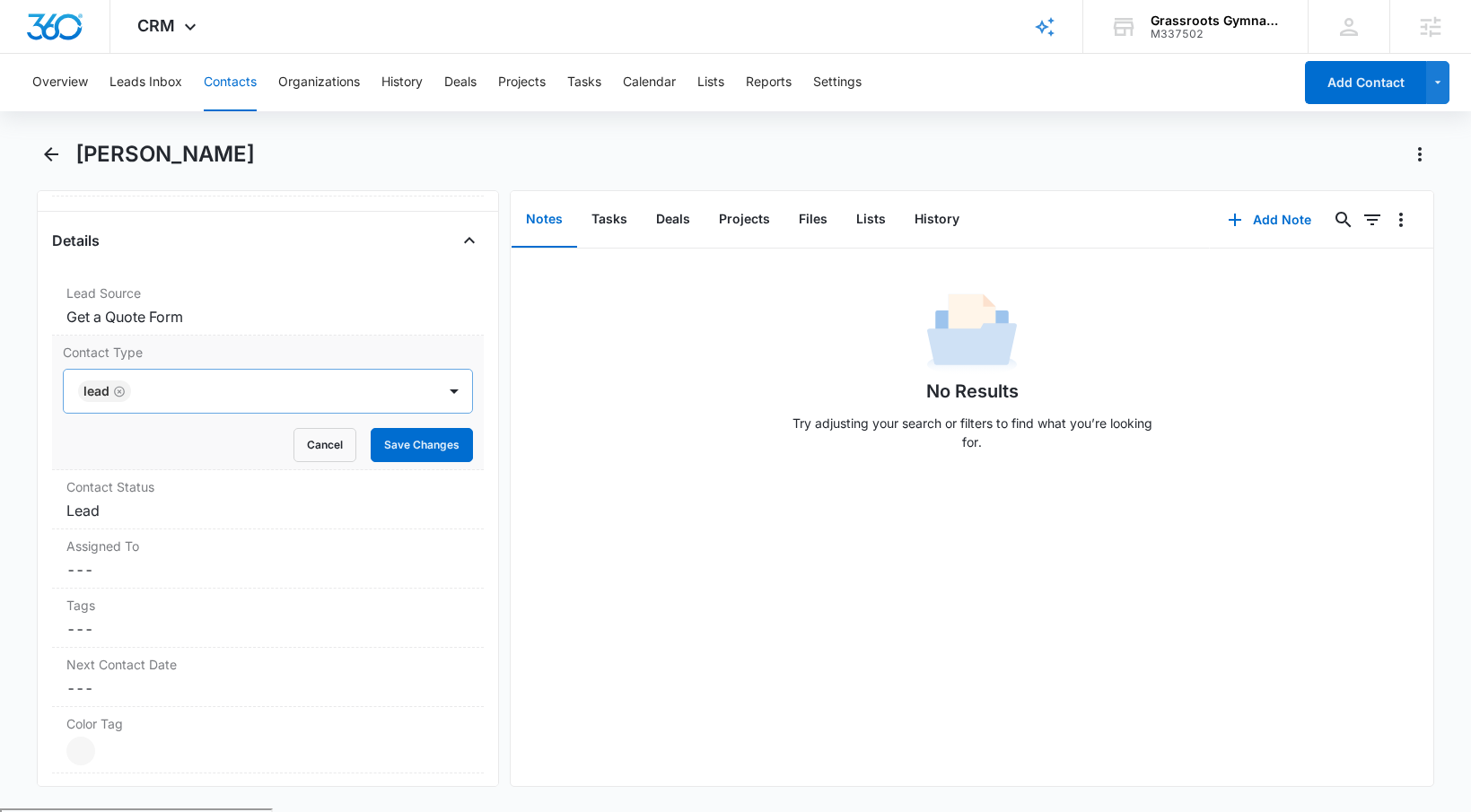
click at [119, 391] on icon "Remove Lead" at bounding box center [120, 392] width 11 height 11
click at [265, 383] on div at bounding box center [246, 392] width 333 height 25
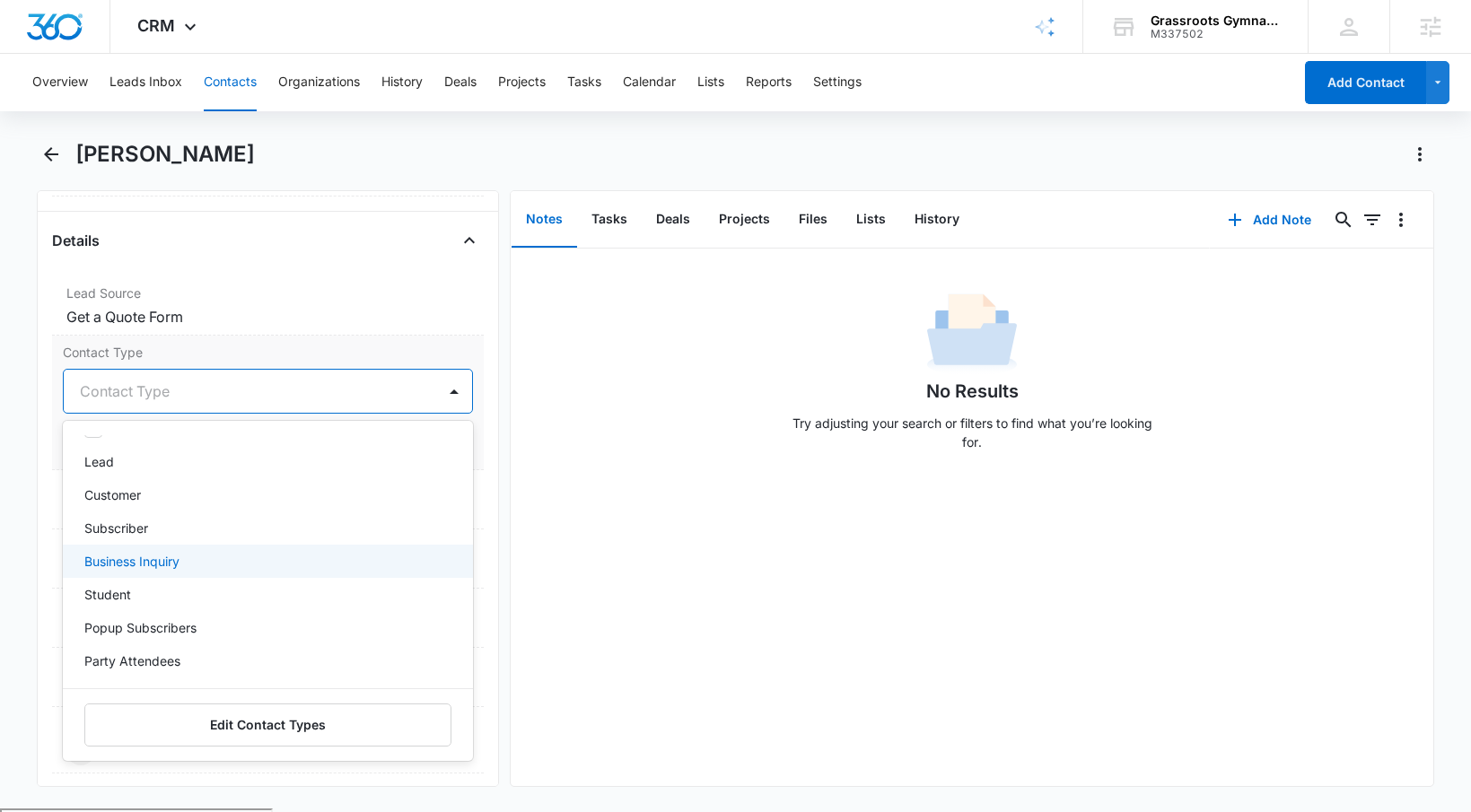
scroll to position [0, 0]
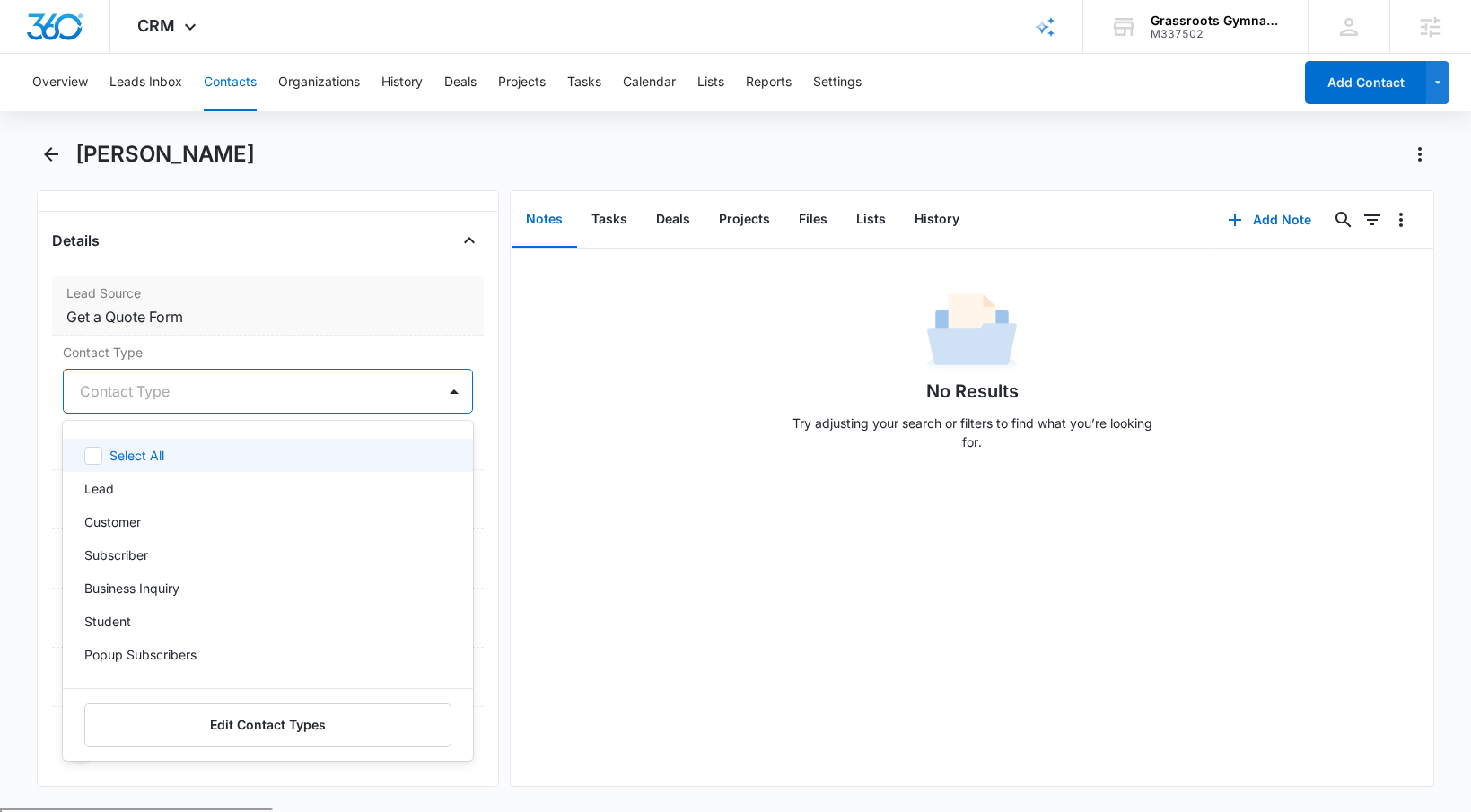
click at [260, 325] on dd "Cancel Save Changes Get a Quote Form" at bounding box center [267, 317] width 403 height 22
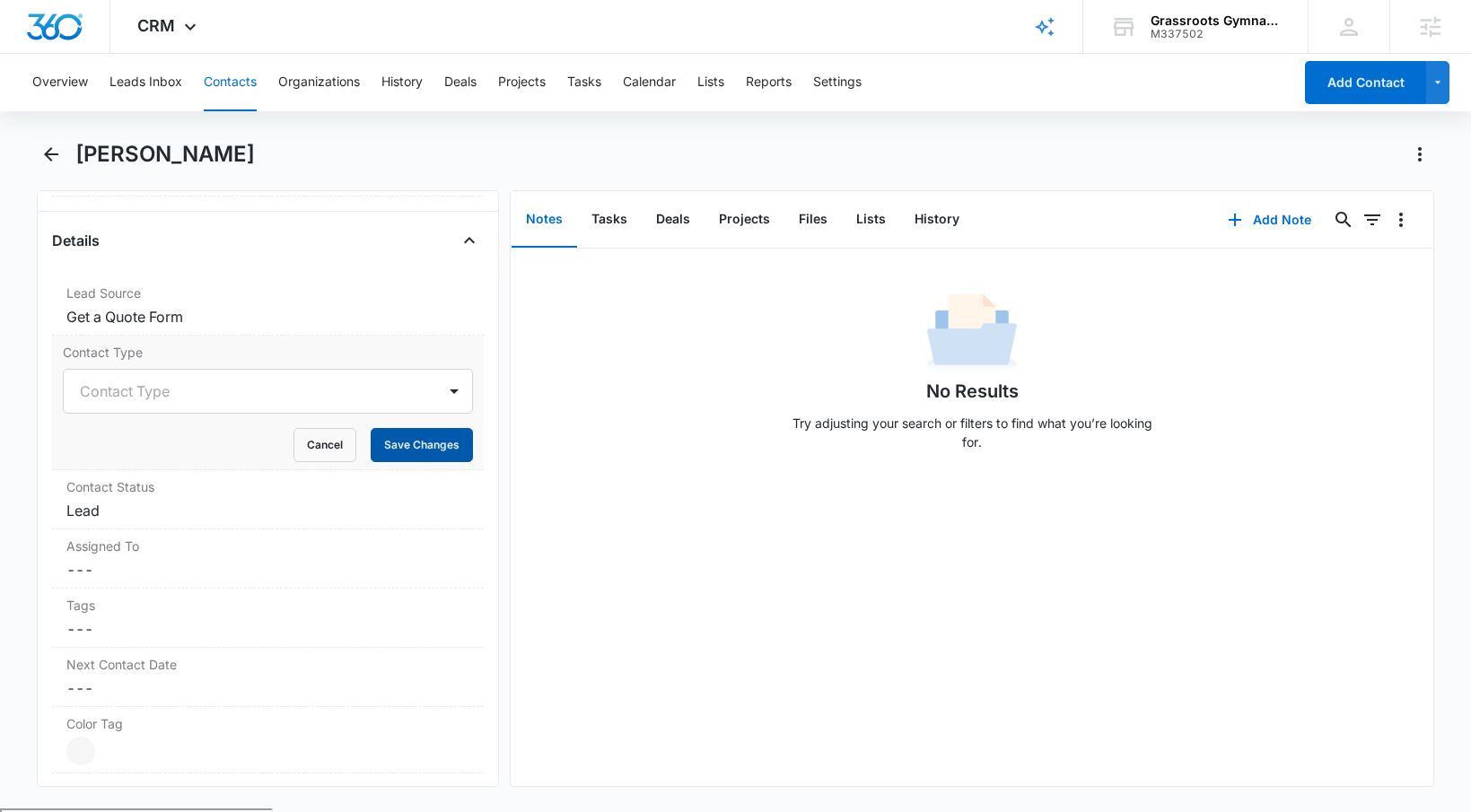
click at [373, 451] on button "Save Changes" at bounding box center [421, 445] width 102 height 34
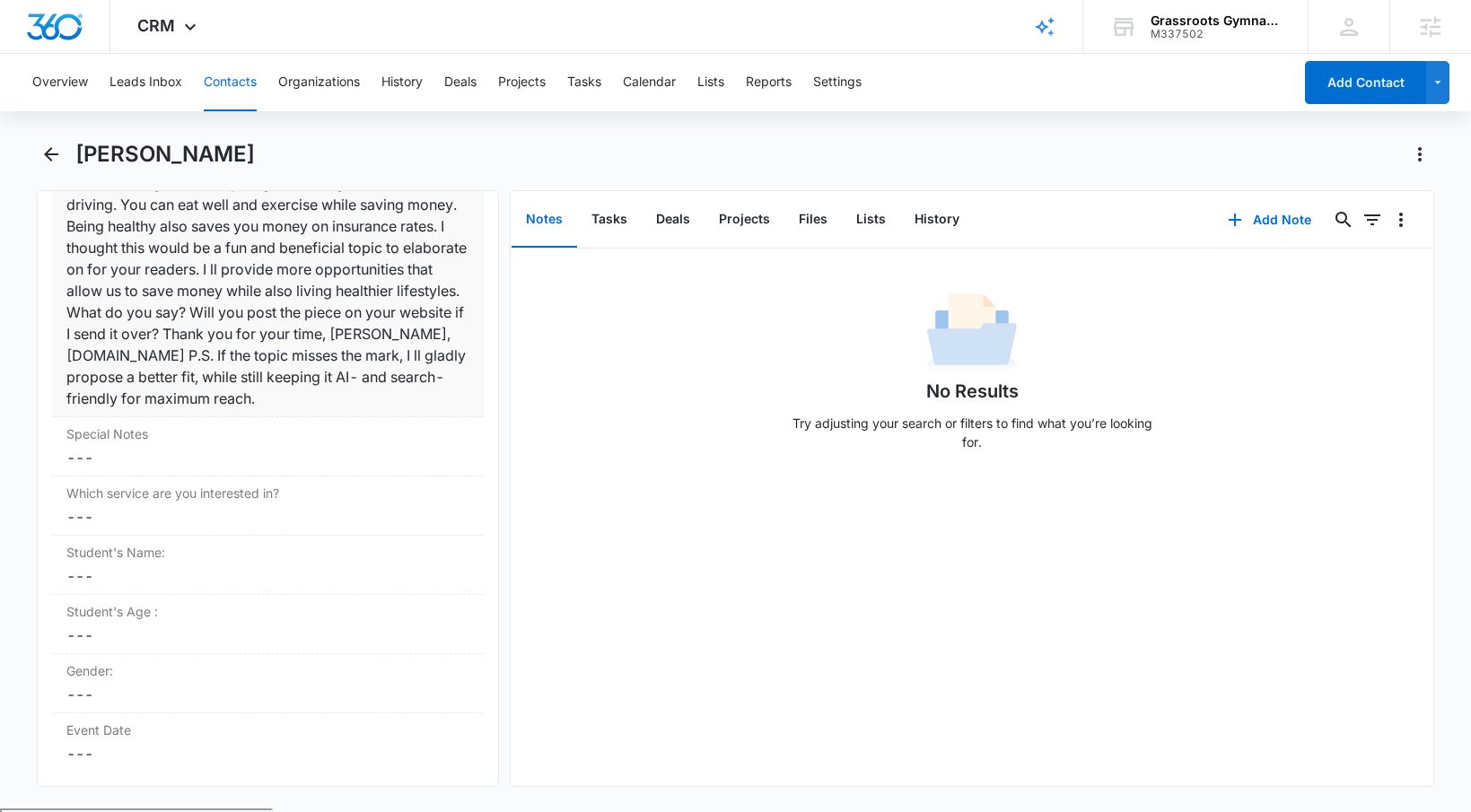
scroll to position [1840, 0]
click at [96, 468] on dd "Cancel Save Changes ---" at bounding box center [267, 457] width 403 height 22
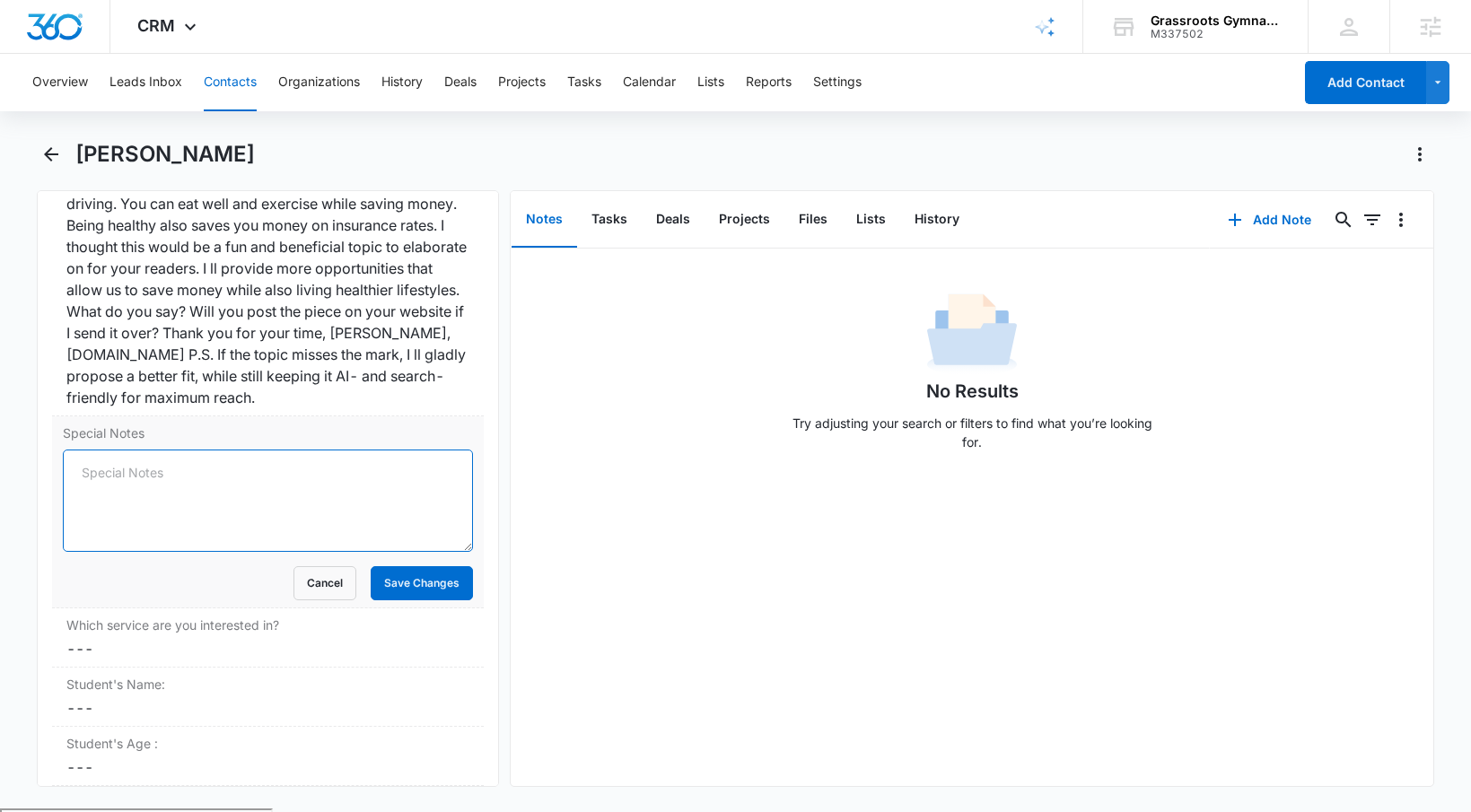
click at [143, 498] on textarea "Special Notes" at bounding box center [267, 500] width 410 height 102
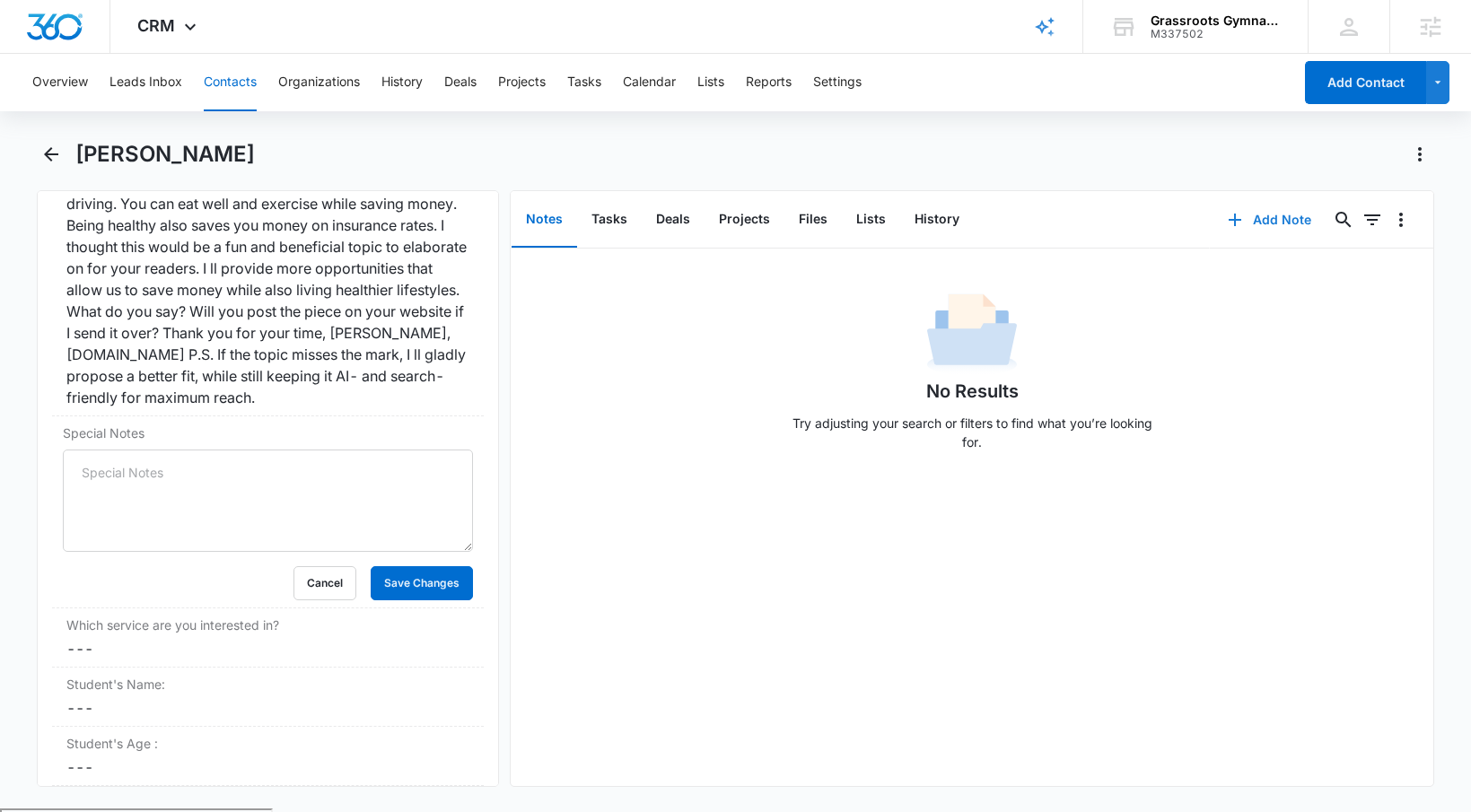
click at [1244, 224] on button "Add Note" at bounding box center [1270, 220] width 120 height 44
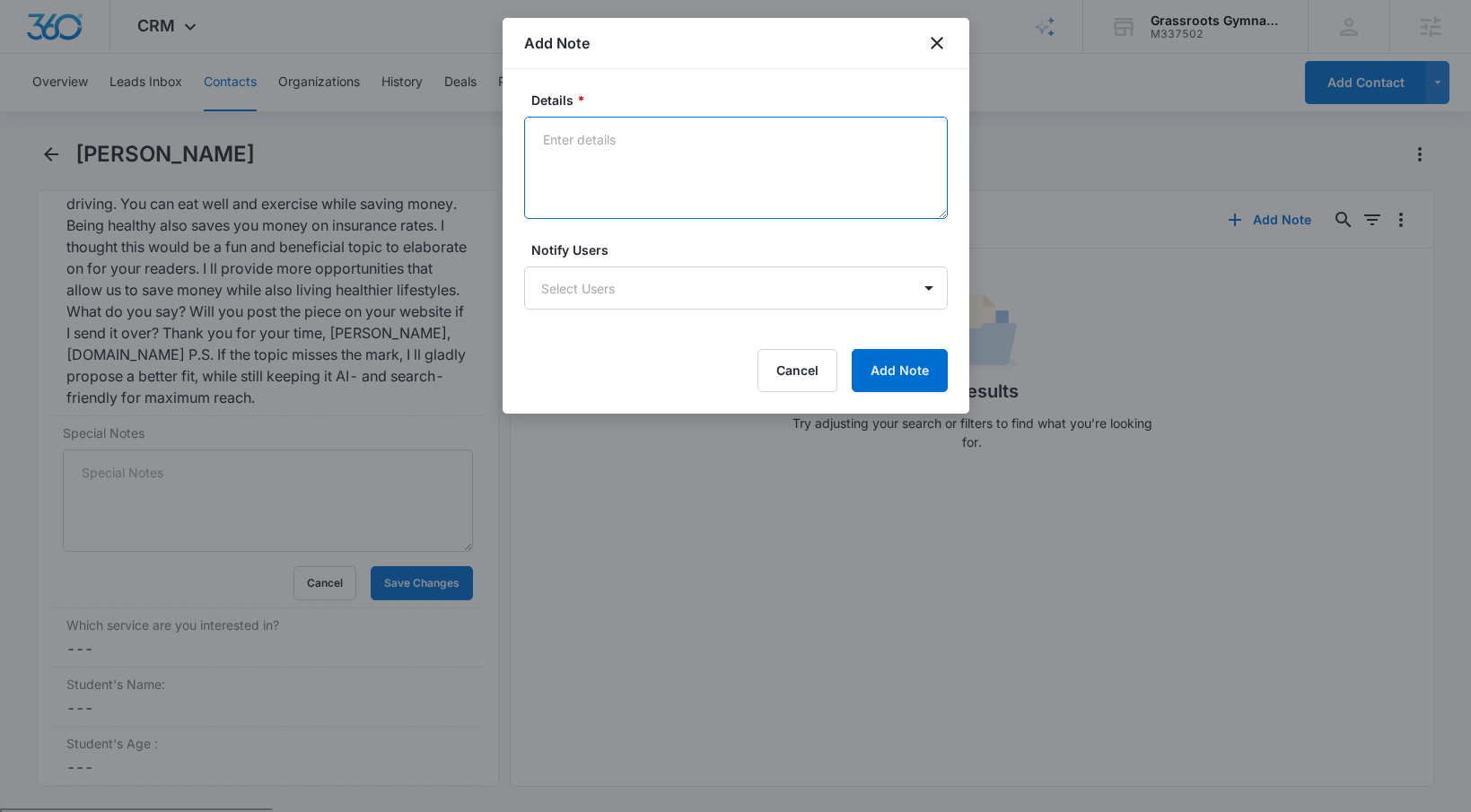
click at [673, 210] on textarea "Details *" at bounding box center [735, 168] width 423 height 102
type textarea "Spam lead"
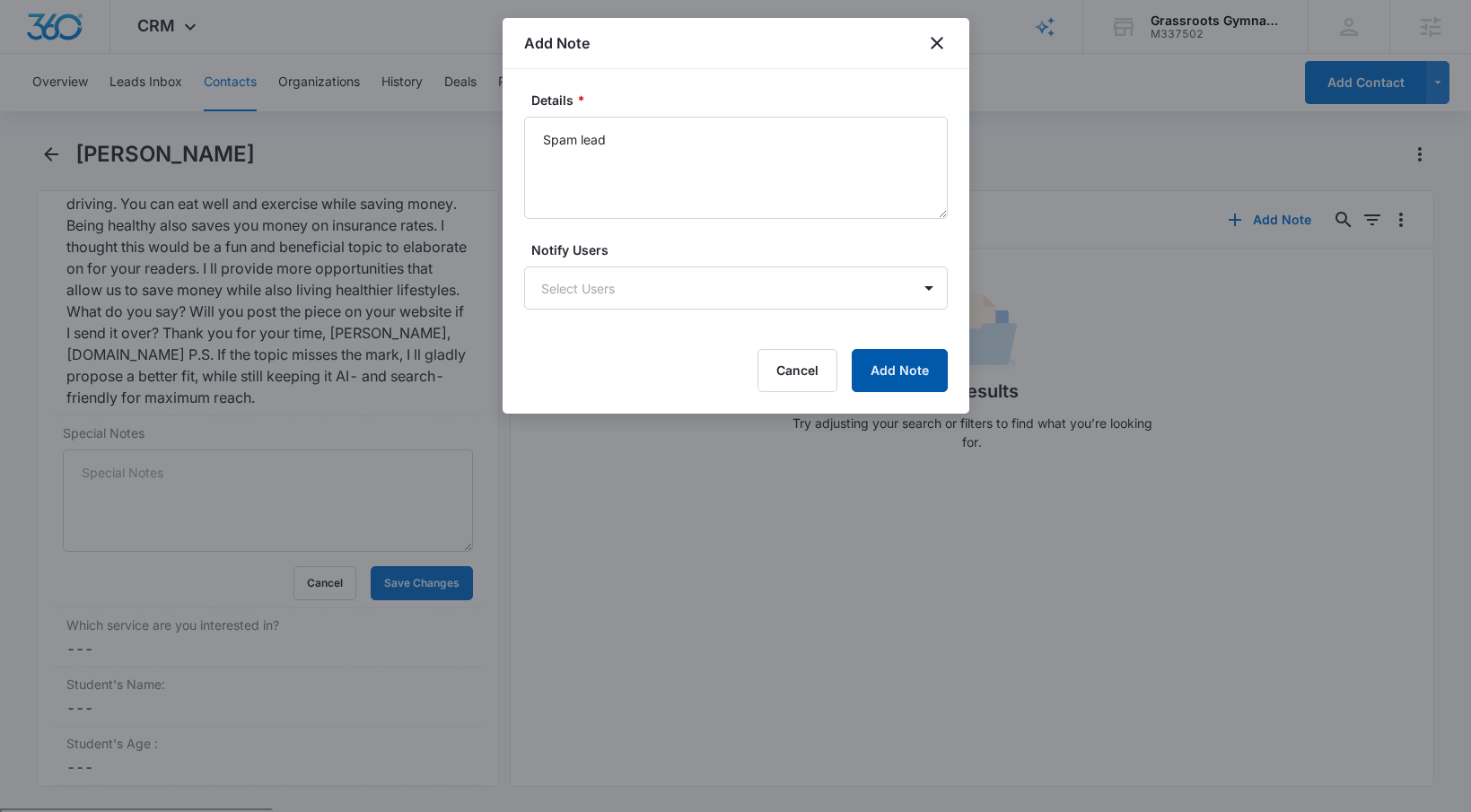
click at [913, 364] on button "Add Note" at bounding box center [900, 371] width 96 height 44
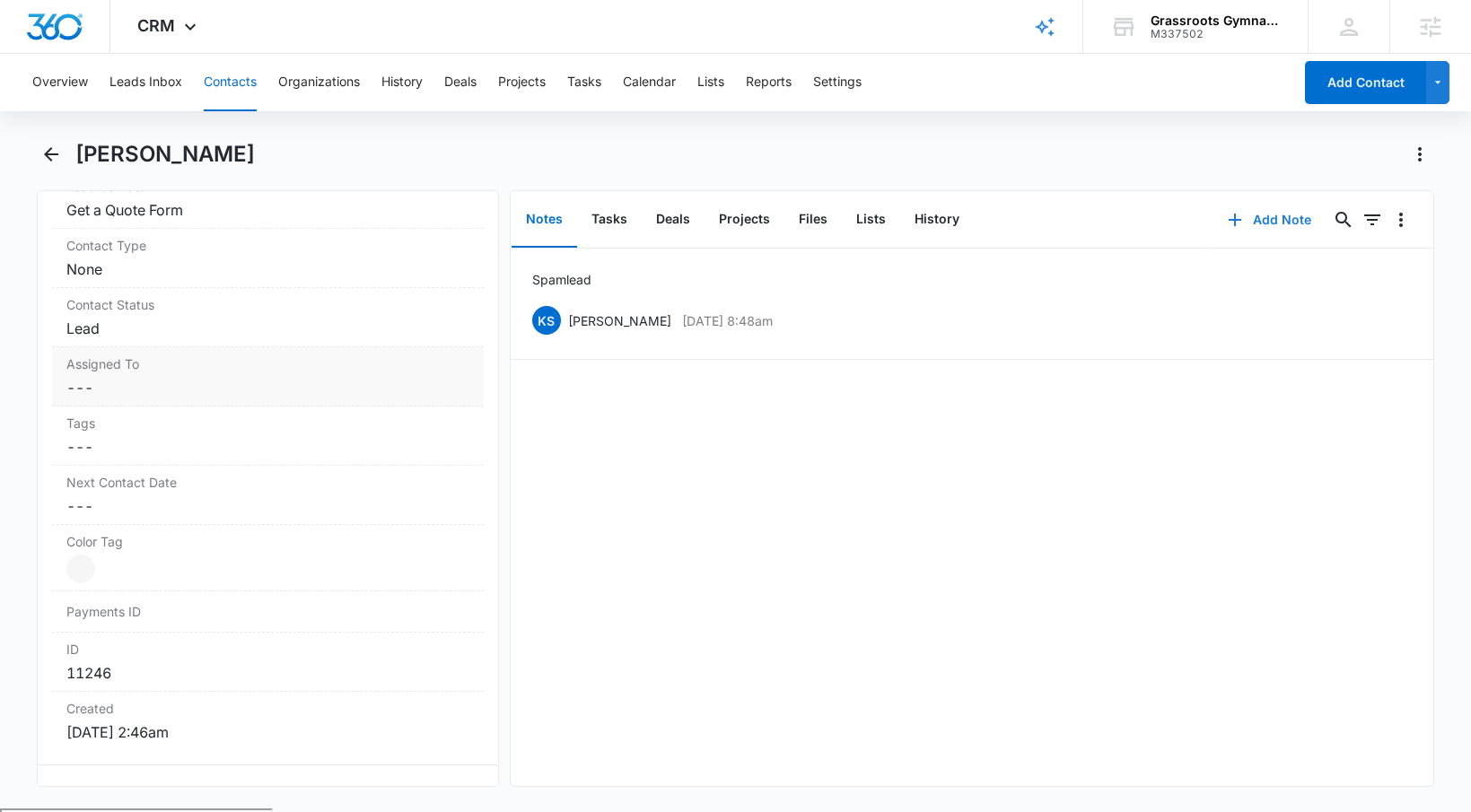
scroll to position [667, 0]
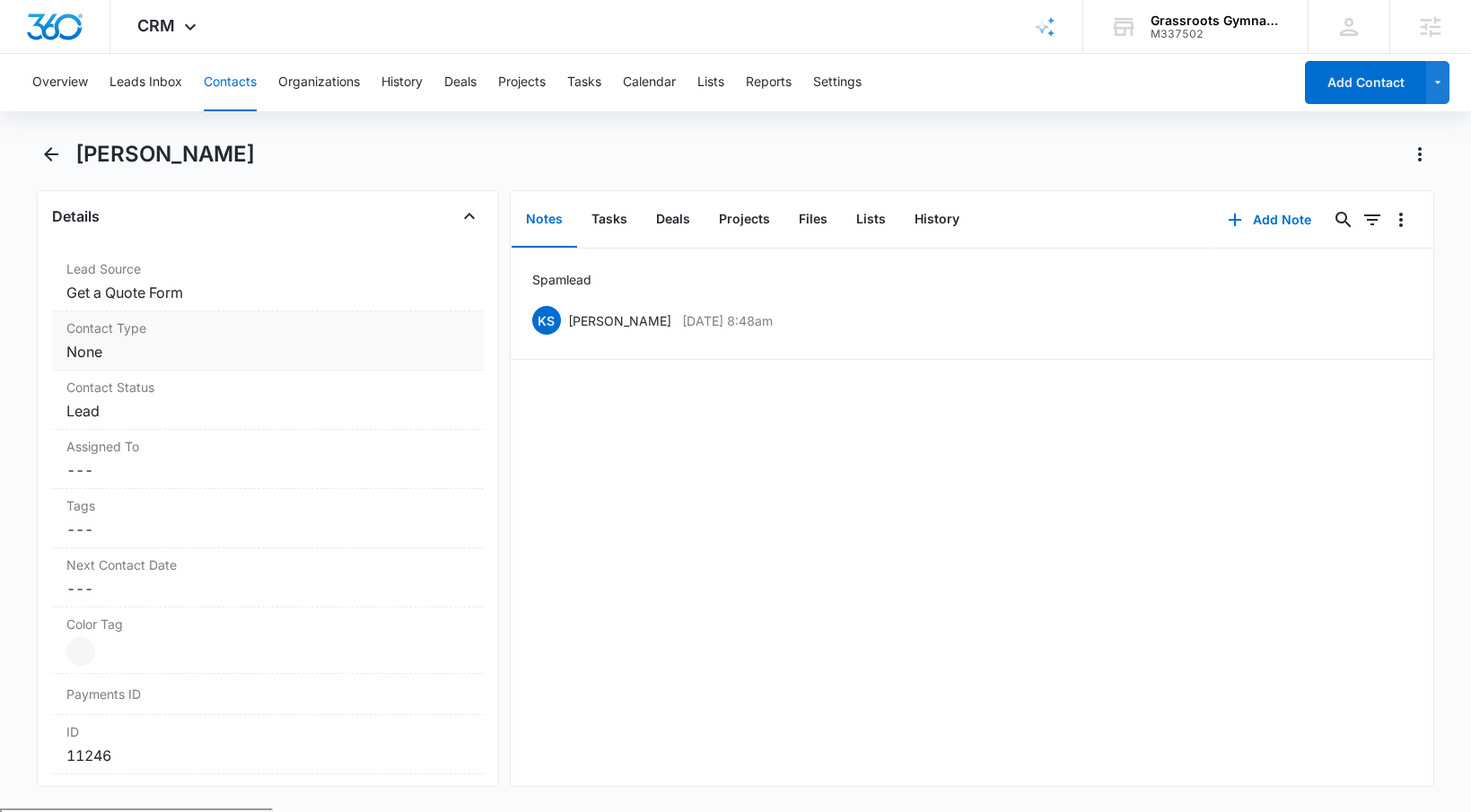
click at [92, 354] on dd "Cancel Save Changes None" at bounding box center [267, 352] width 403 height 22
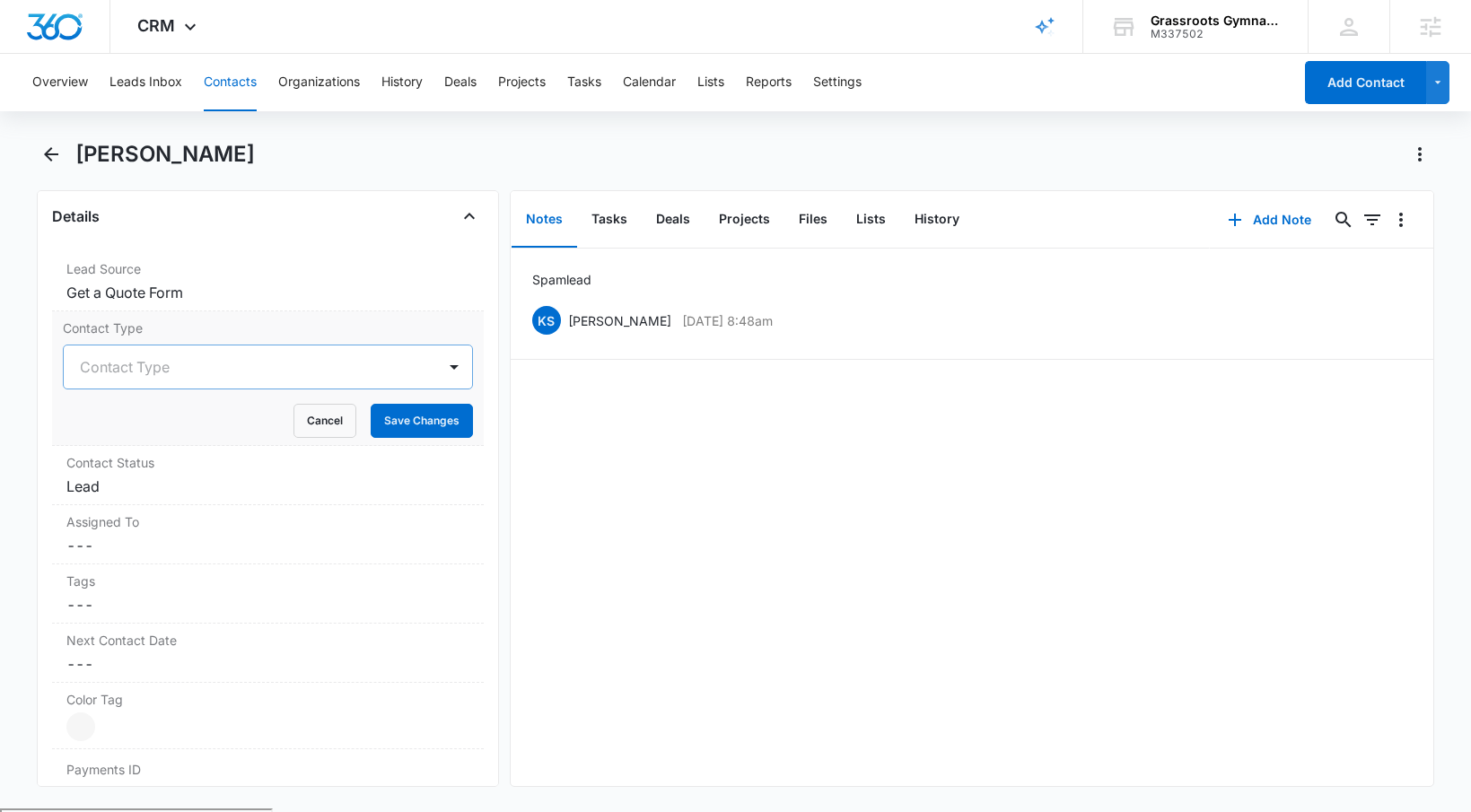
click at [169, 366] on div at bounding box center [246, 367] width 333 height 25
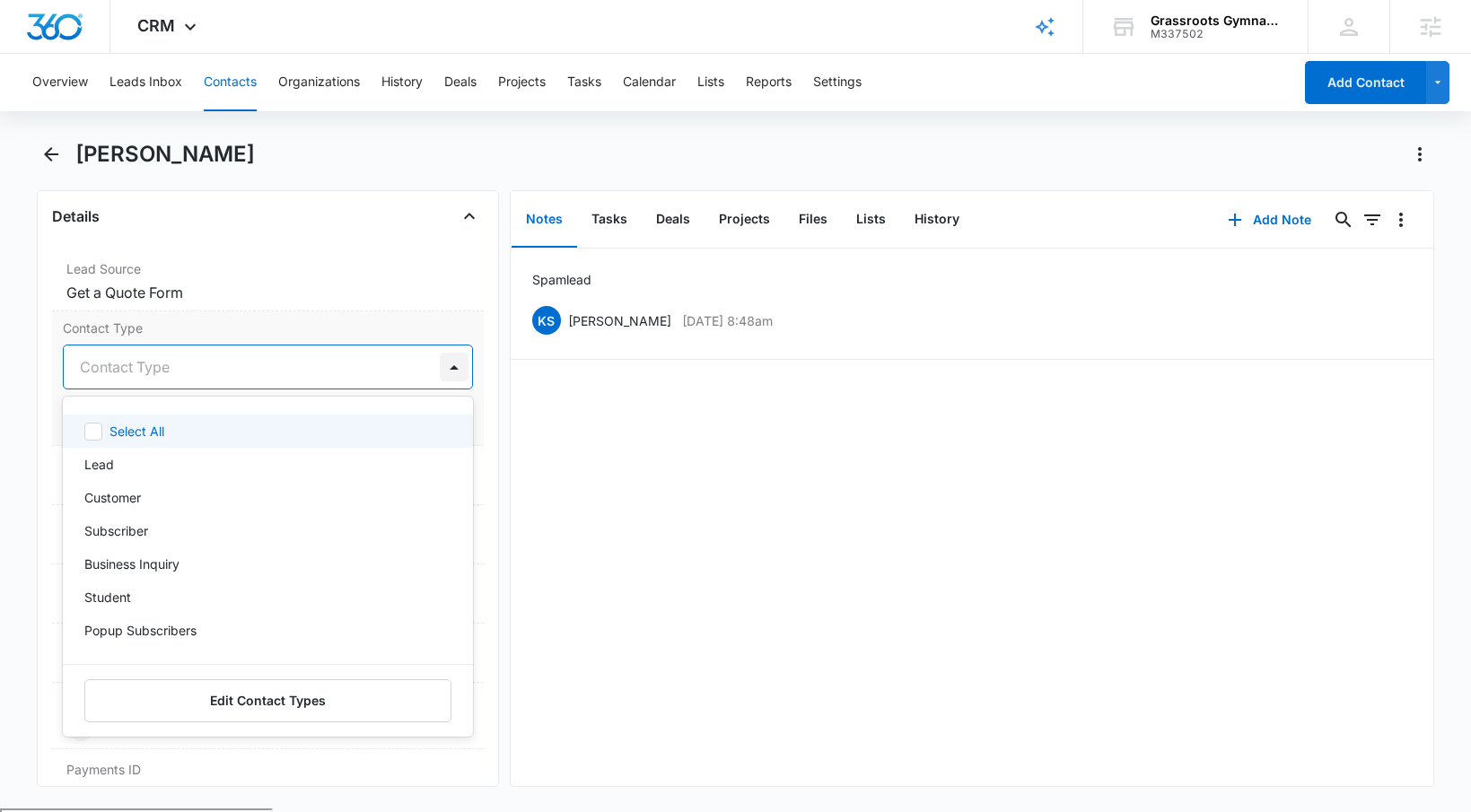
click at [445, 362] on div at bounding box center [454, 367] width 29 height 29
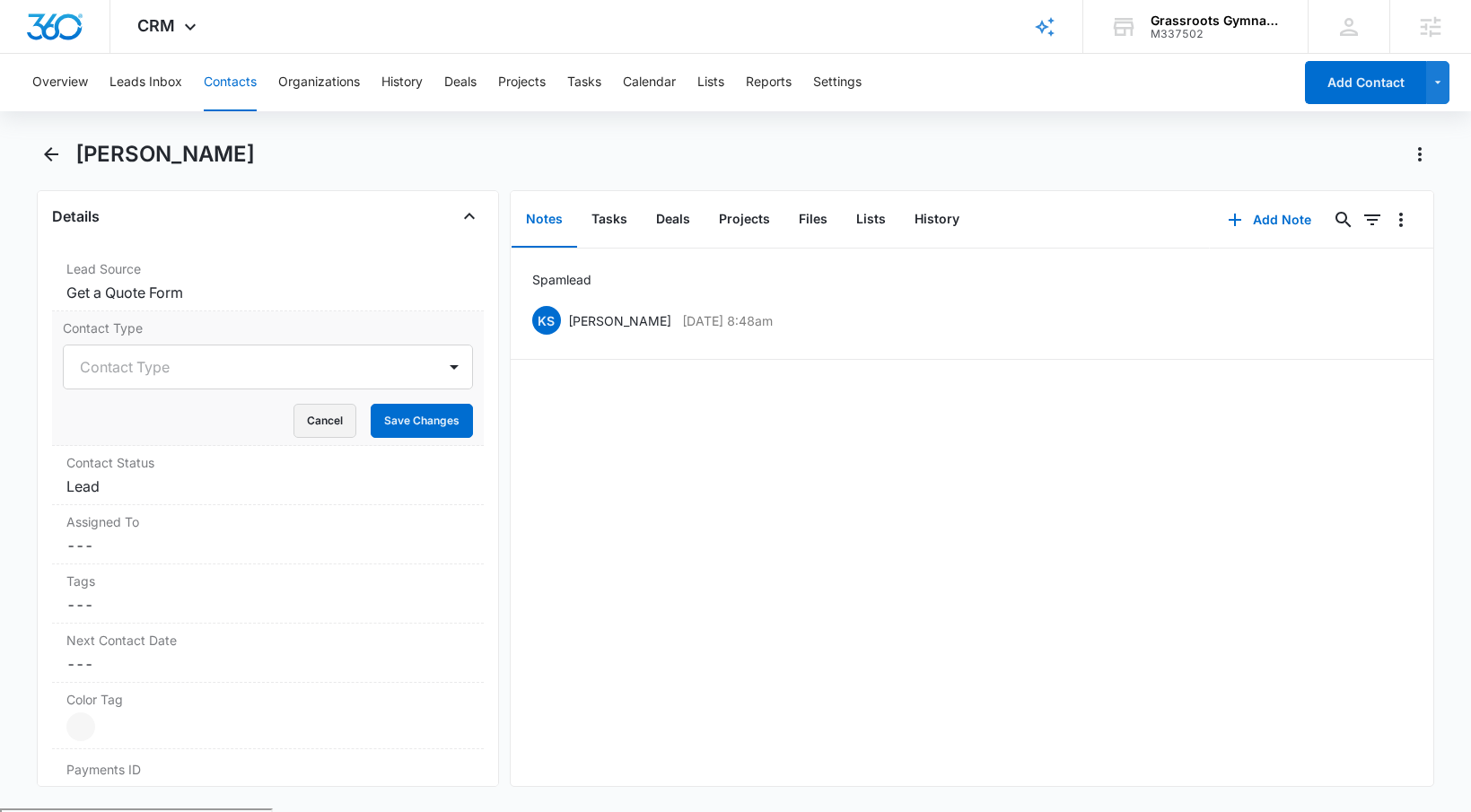
click at [297, 416] on button "Cancel" at bounding box center [324, 421] width 63 height 34
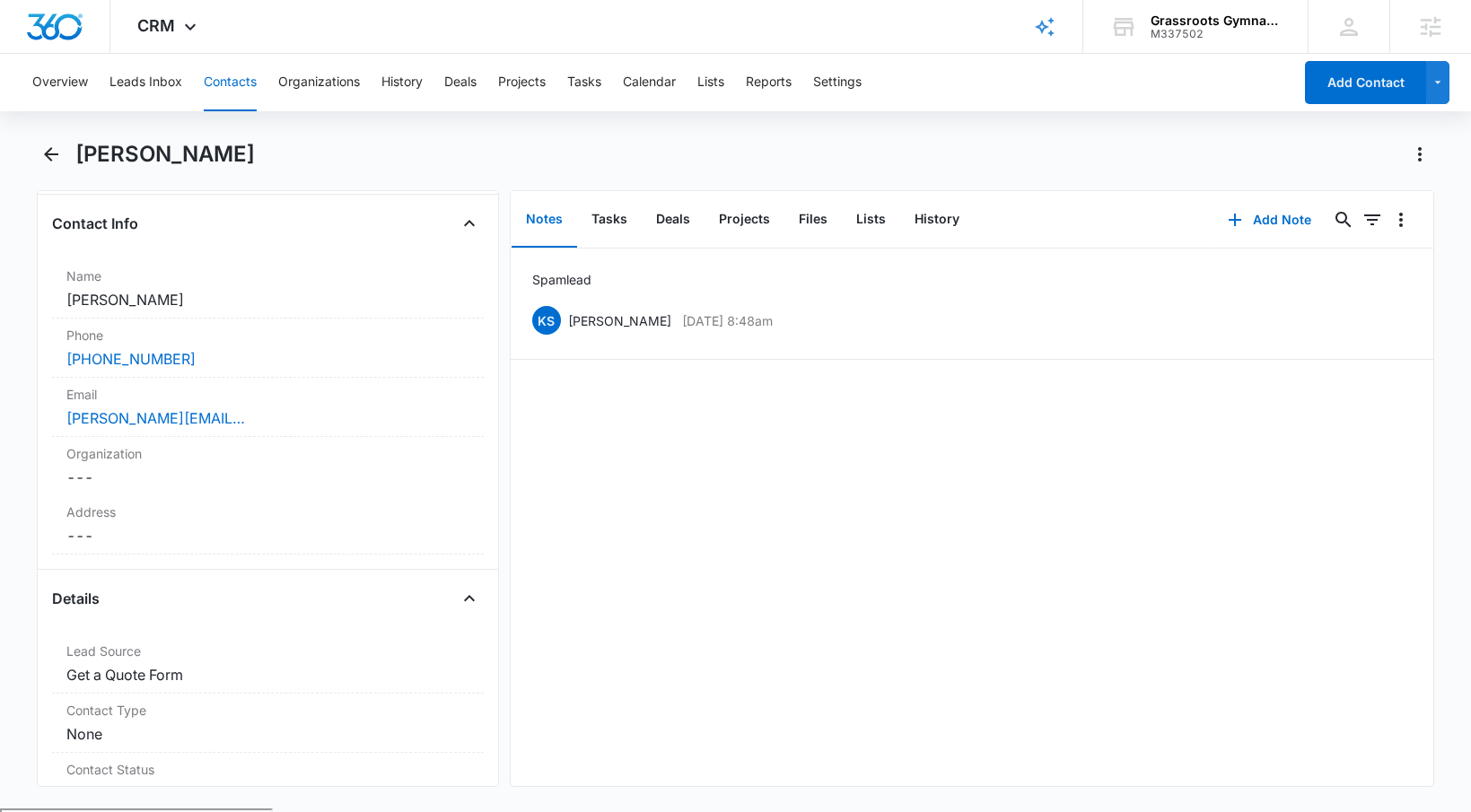
scroll to position [0, 0]
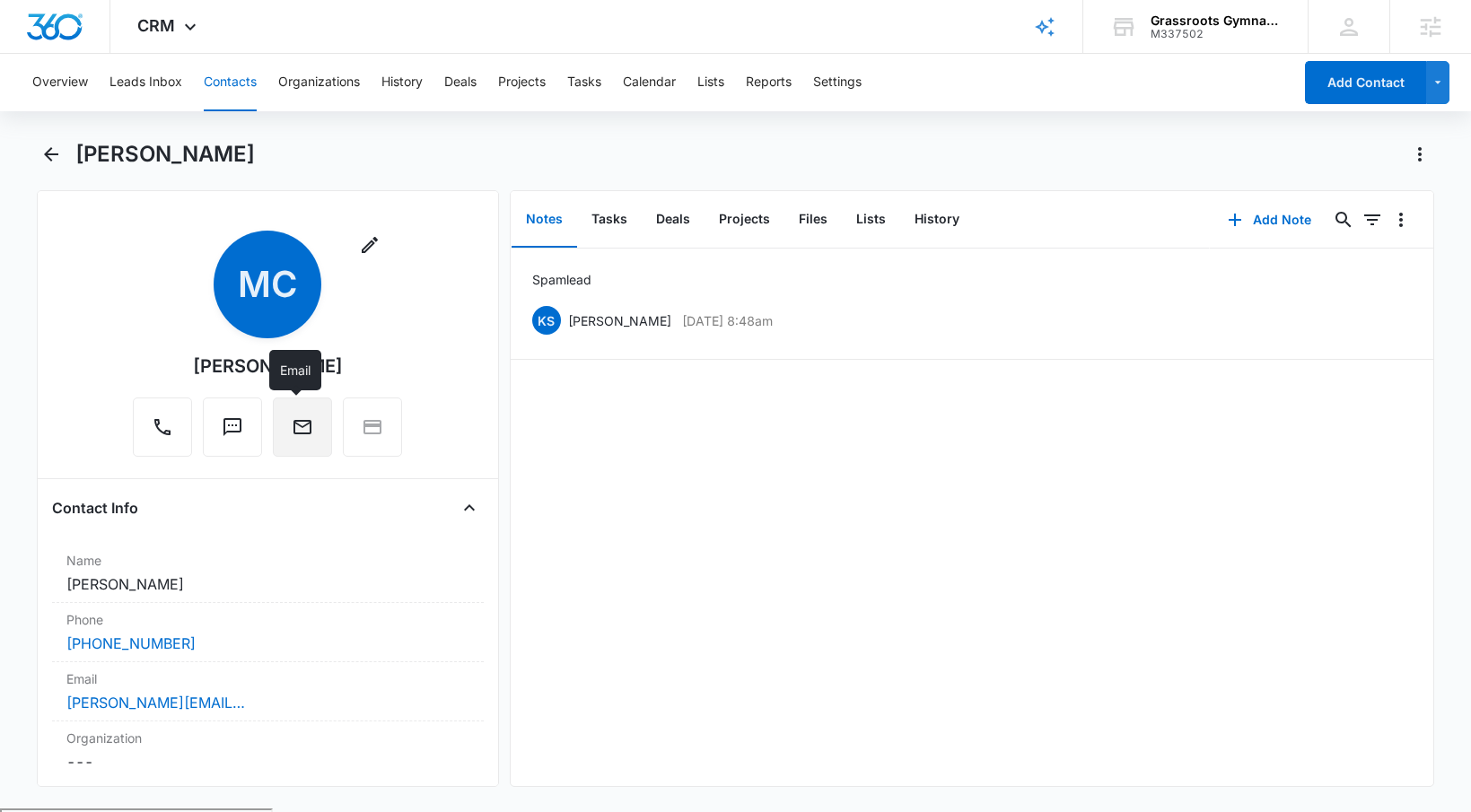
click at [298, 430] on icon "Email" at bounding box center [303, 427] width 22 height 22
click at [147, 701] on link "[PERSON_NAME][EMAIL_ADDRESS][PERSON_NAME][DOMAIN_NAME]" at bounding box center [156, 702] width 179 height 22
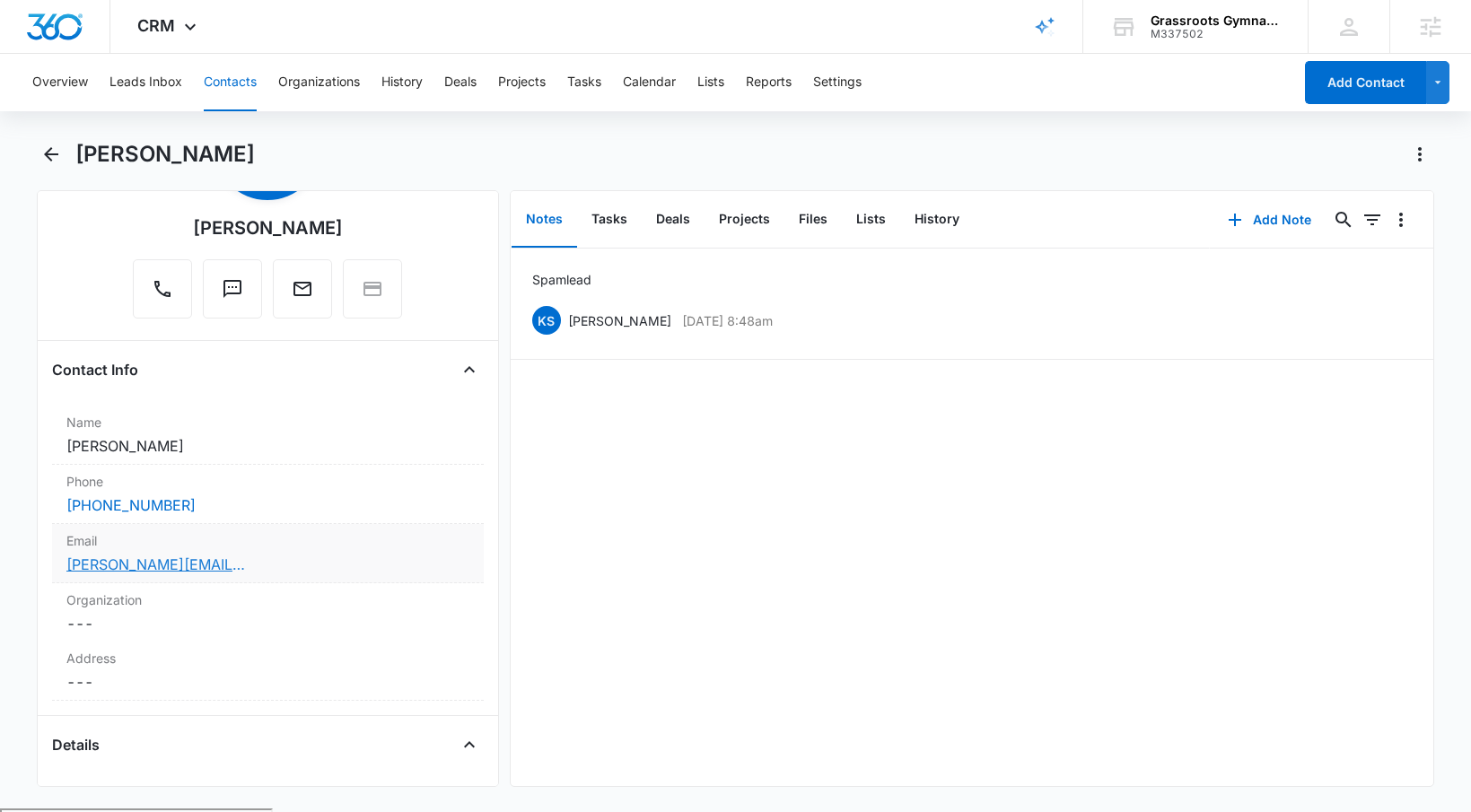
scroll to position [139, 0]
click at [339, 657] on label "Address" at bounding box center [267, 657] width 403 height 19
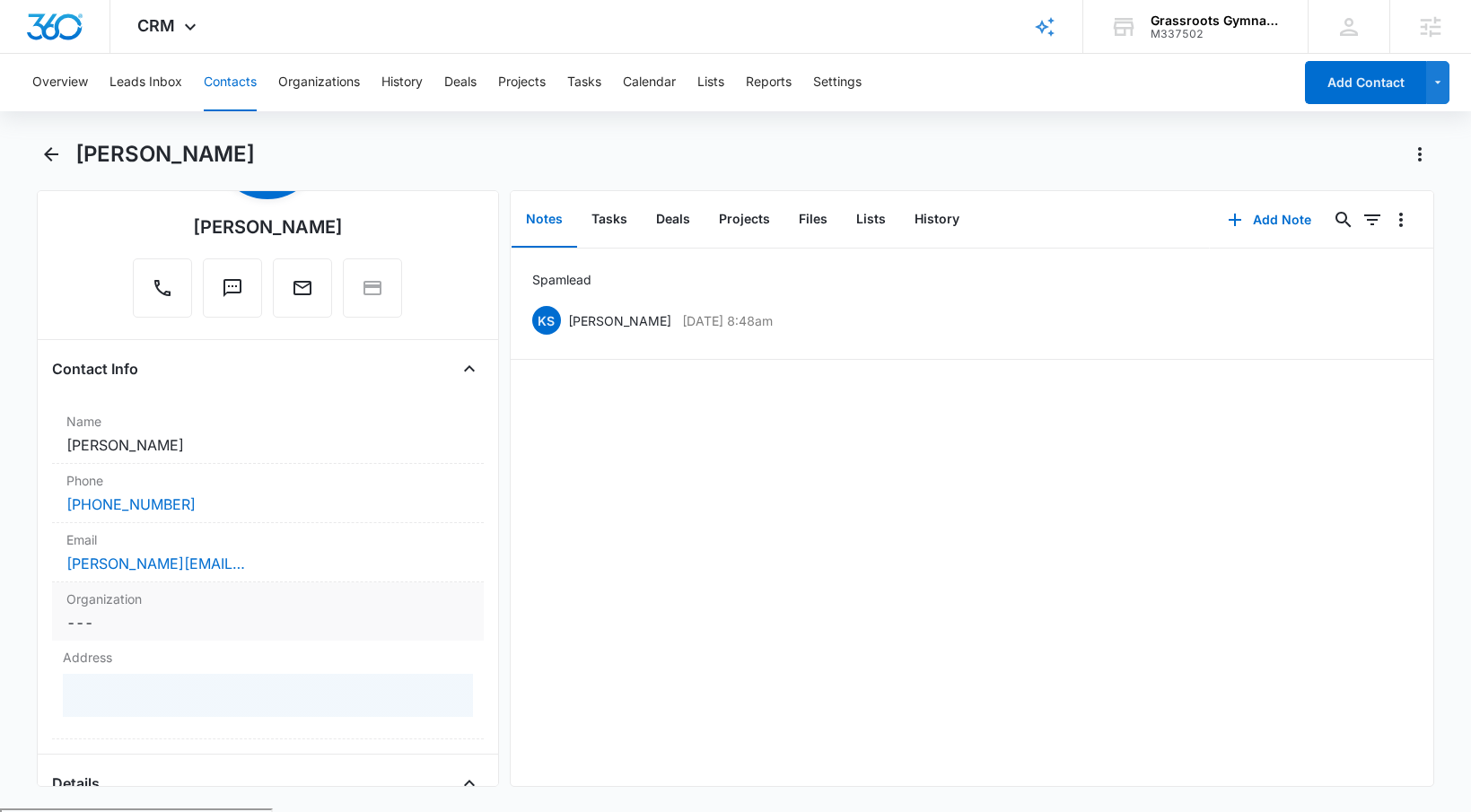
click at [419, 626] on dd "Cancel Save Changes ---" at bounding box center [267, 623] width 403 height 22
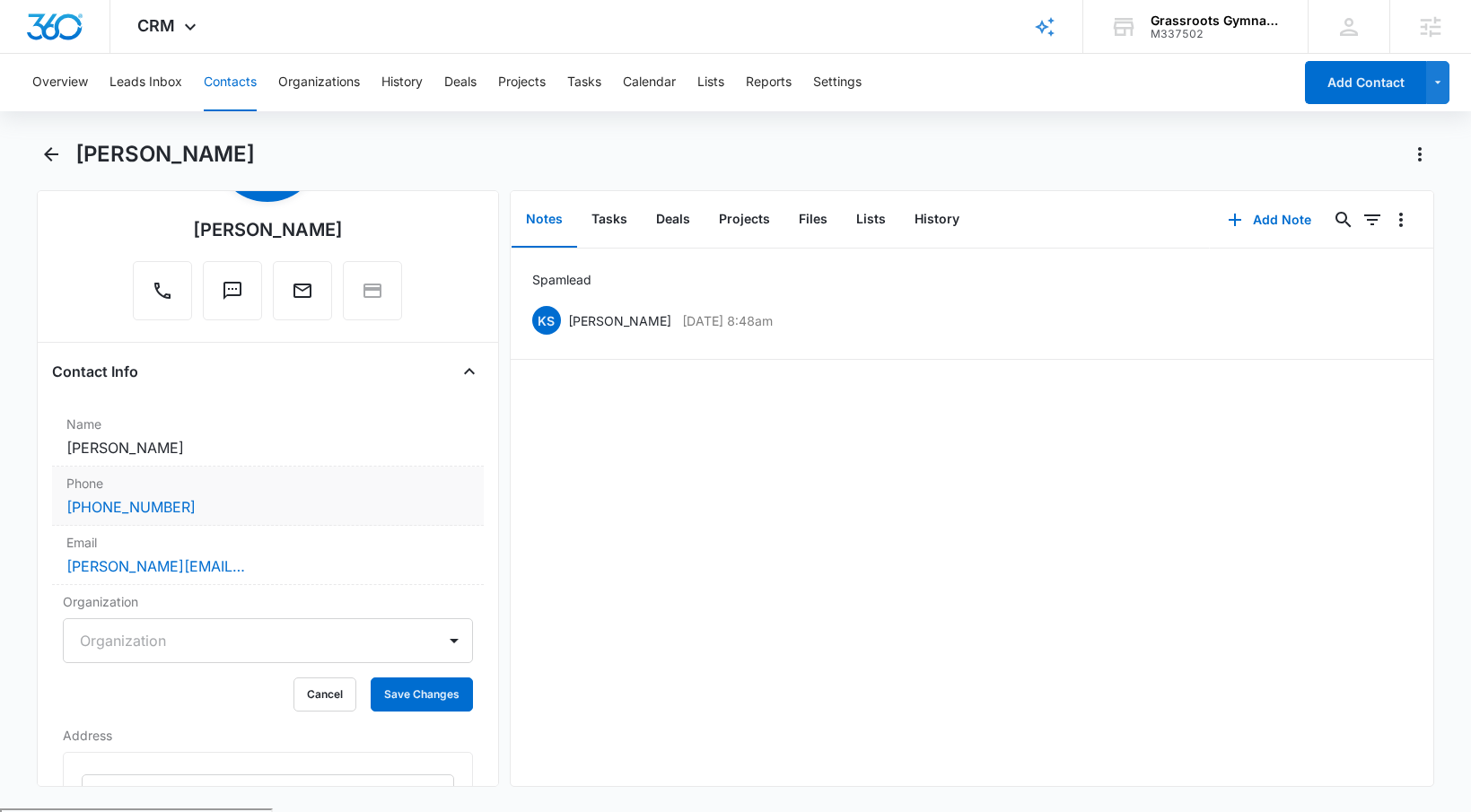
scroll to position [135, 0]
click at [155, 597] on label "Organization" at bounding box center [267, 602] width 410 height 19
drag, startPoint x: 150, startPoint y: 718, endPoint x: 155, endPoint y: 708, distance: 11.2
click at [150, 718] on div "Organization Organization Cancel Save Changes" at bounding box center [267, 653] width 431 height 134
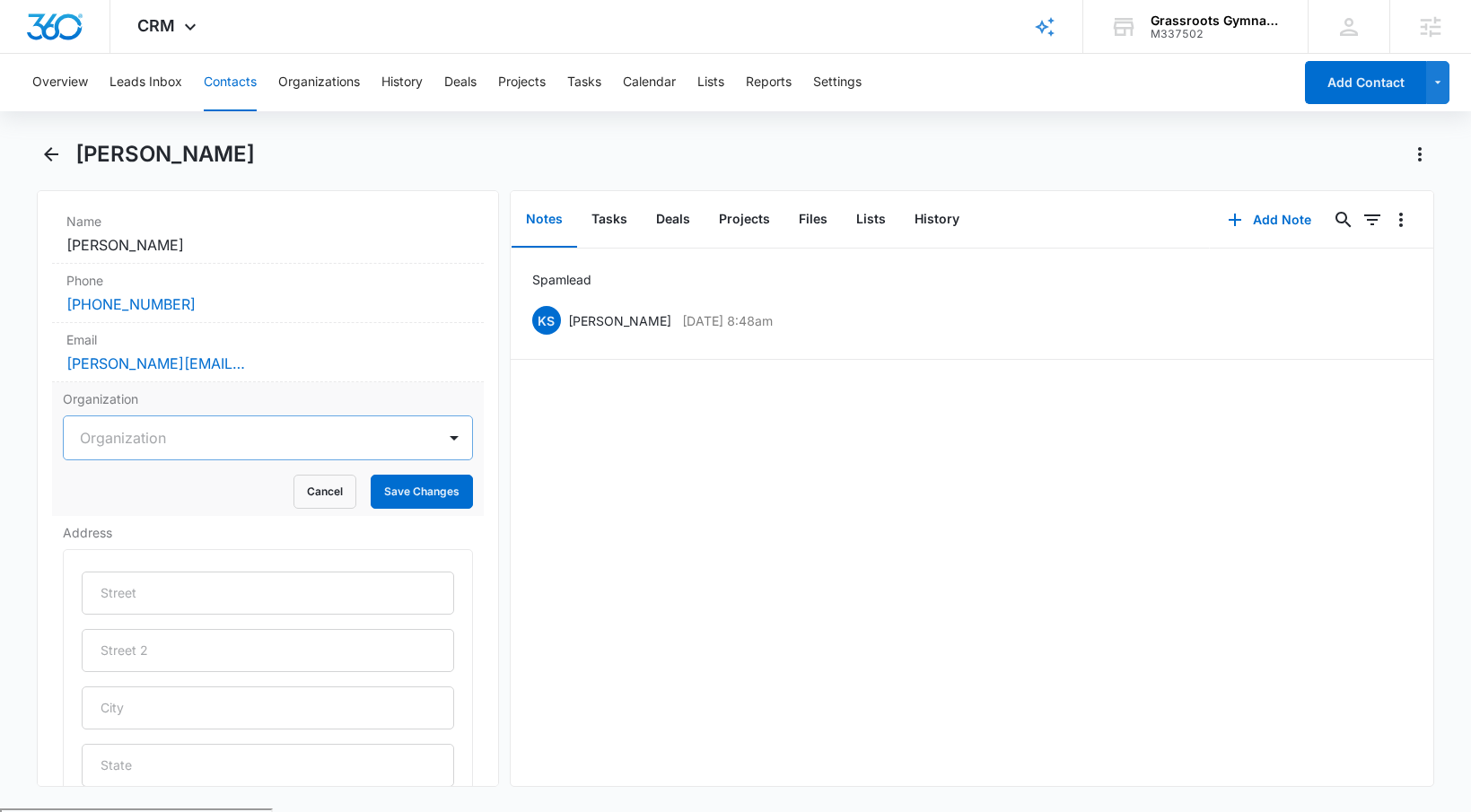
scroll to position [343, 0]
click at [131, 398] on label "Organization" at bounding box center [267, 395] width 410 height 19
click at [301, 495] on button "Cancel" at bounding box center [324, 488] width 63 height 34
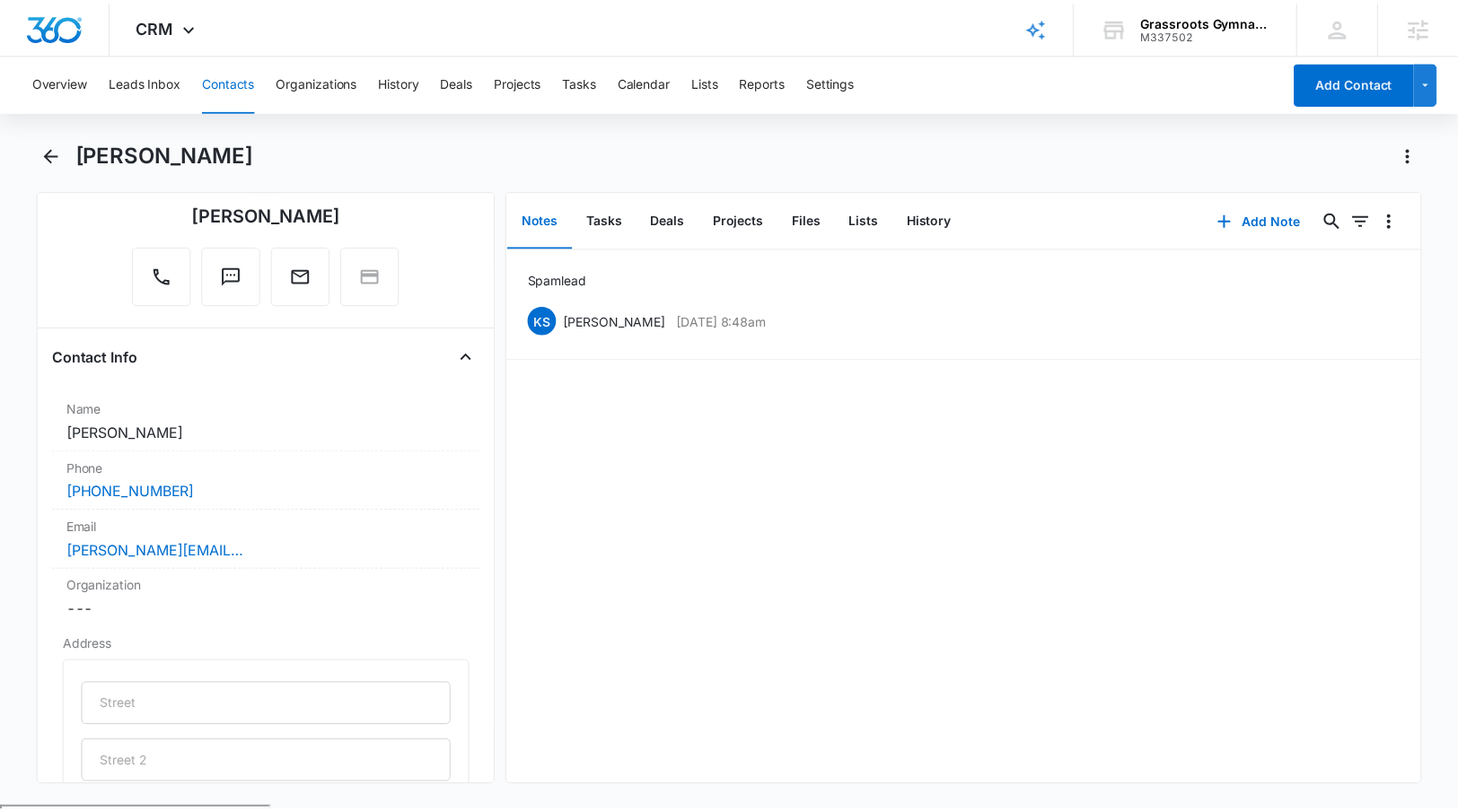
scroll to position [106, 0]
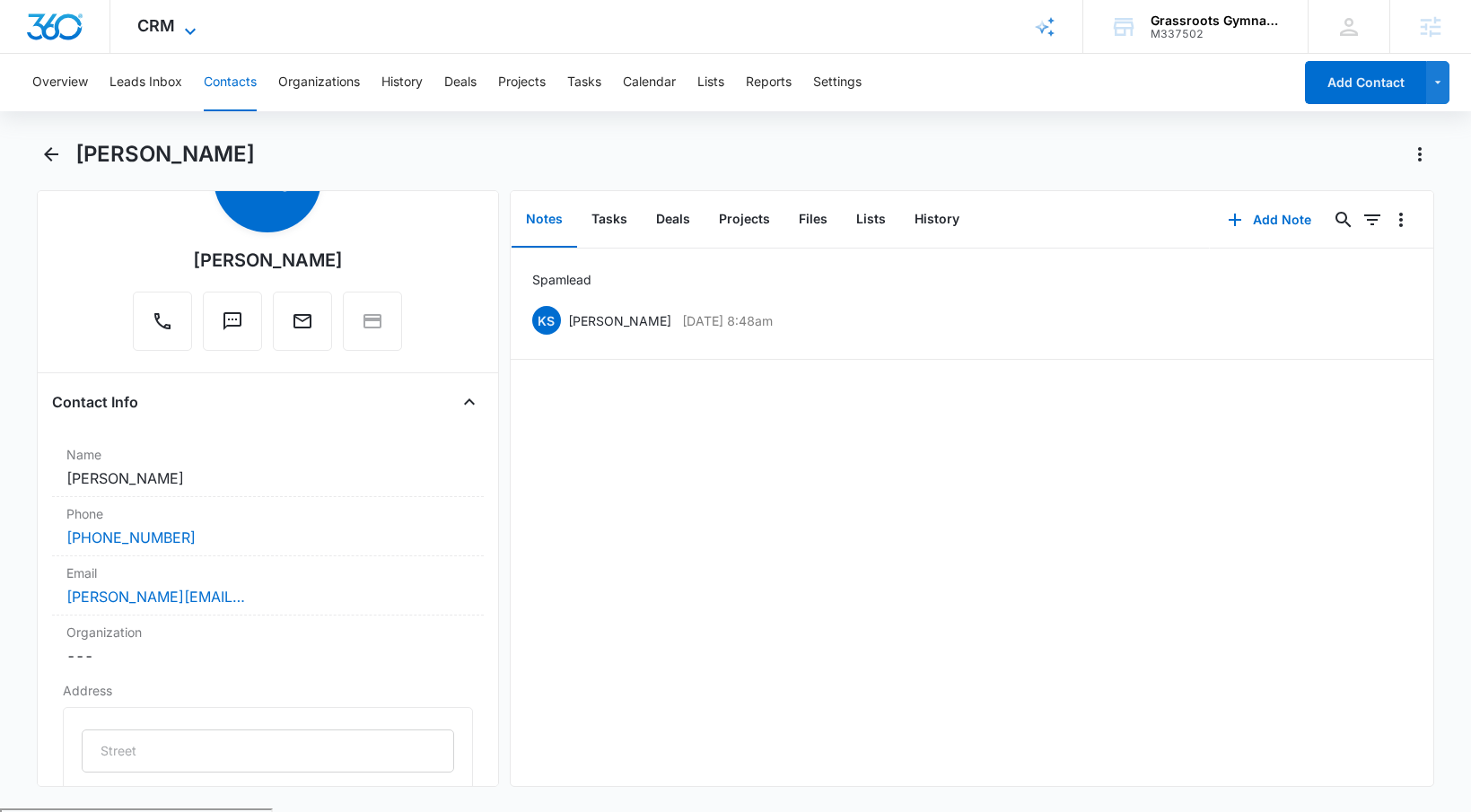
click at [194, 30] on icon at bounding box center [190, 32] width 22 height 22
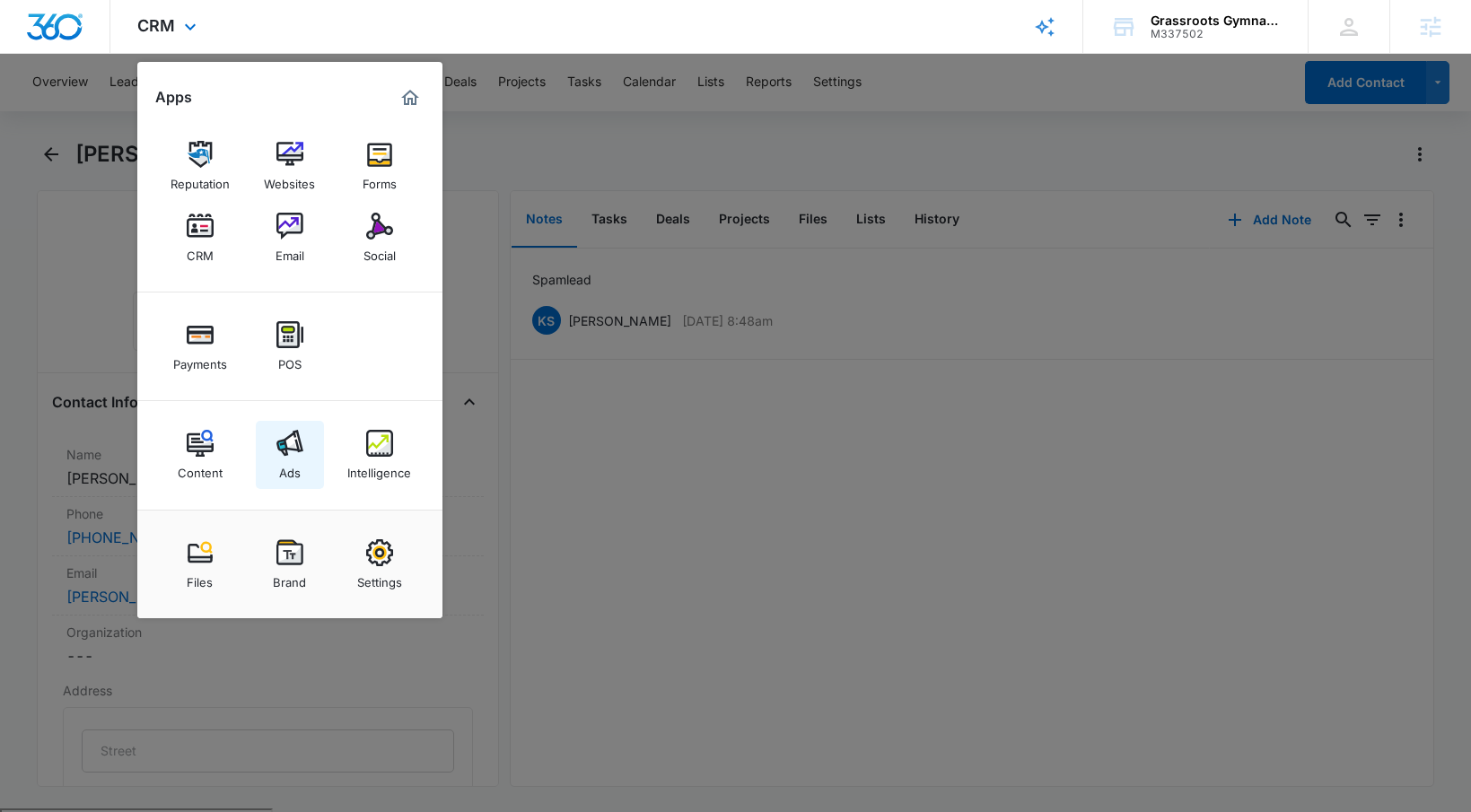
click at [296, 438] on img at bounding box center [290, 443] width 27 height 27
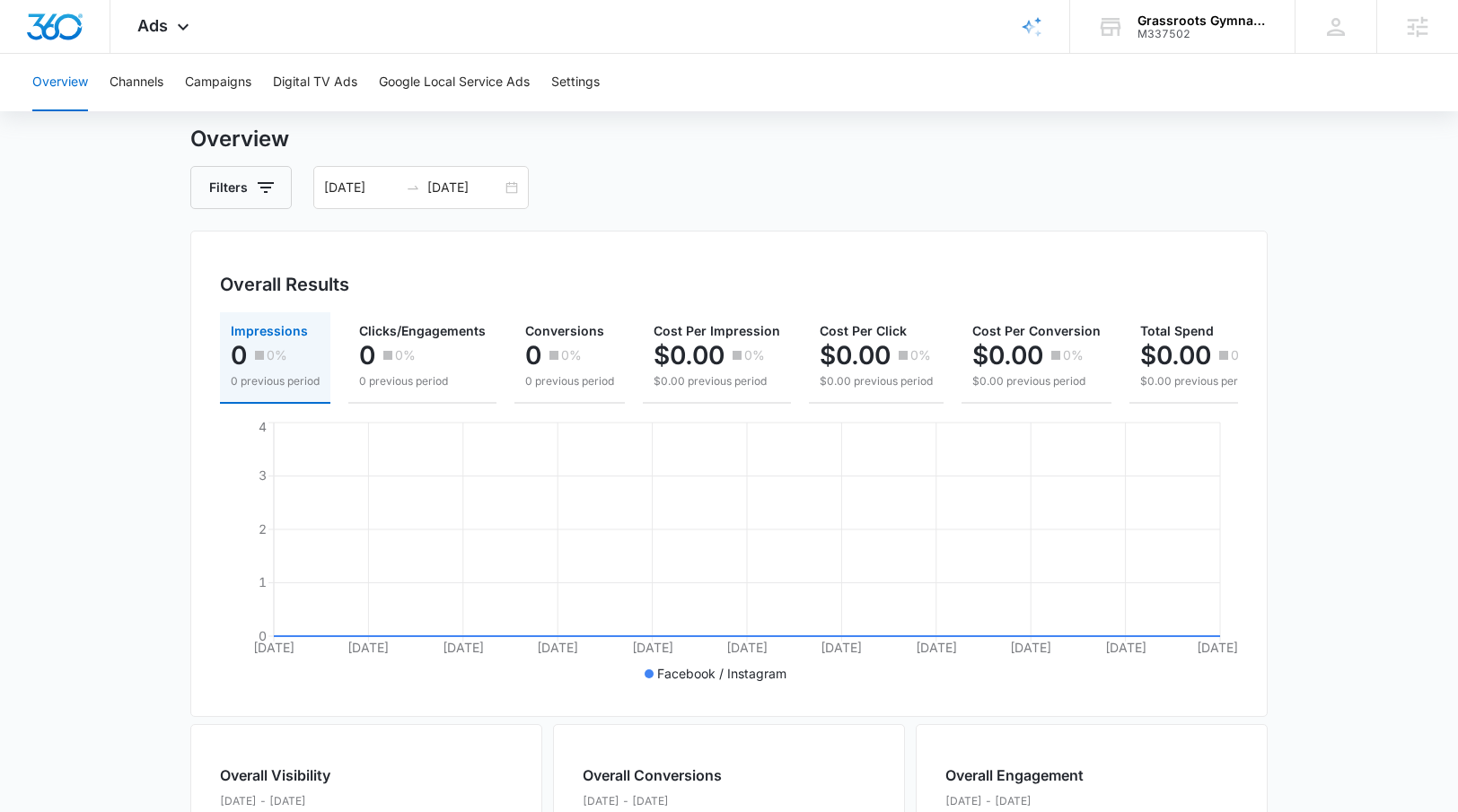
scroll to position [148, 0]
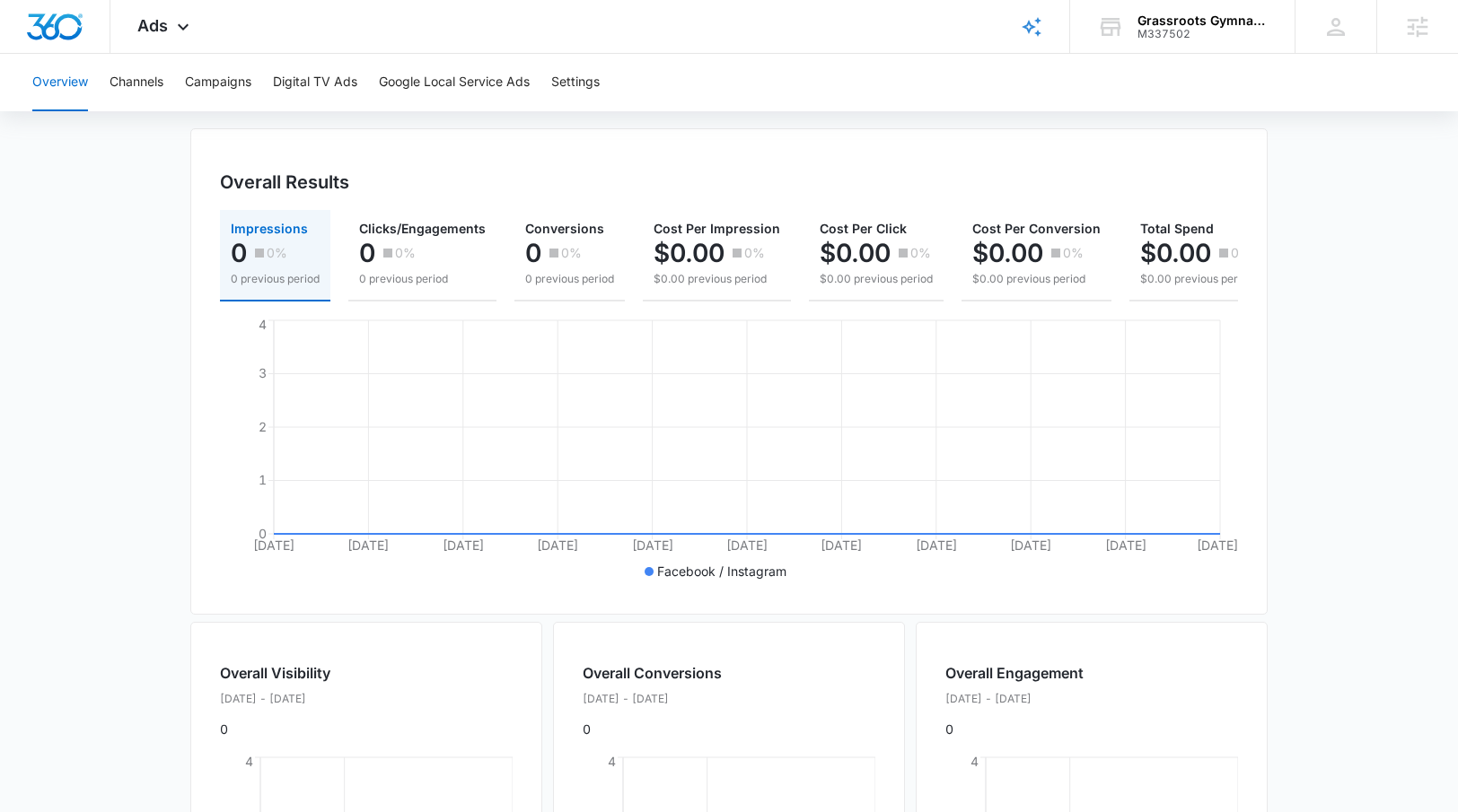
click at [1340, 280] on main "Overview Filters [DATE] [DATE] Overall Results Impressions 0 0% 0 previous peri…" at bounding box center [729, 642] width 1458 height 1242
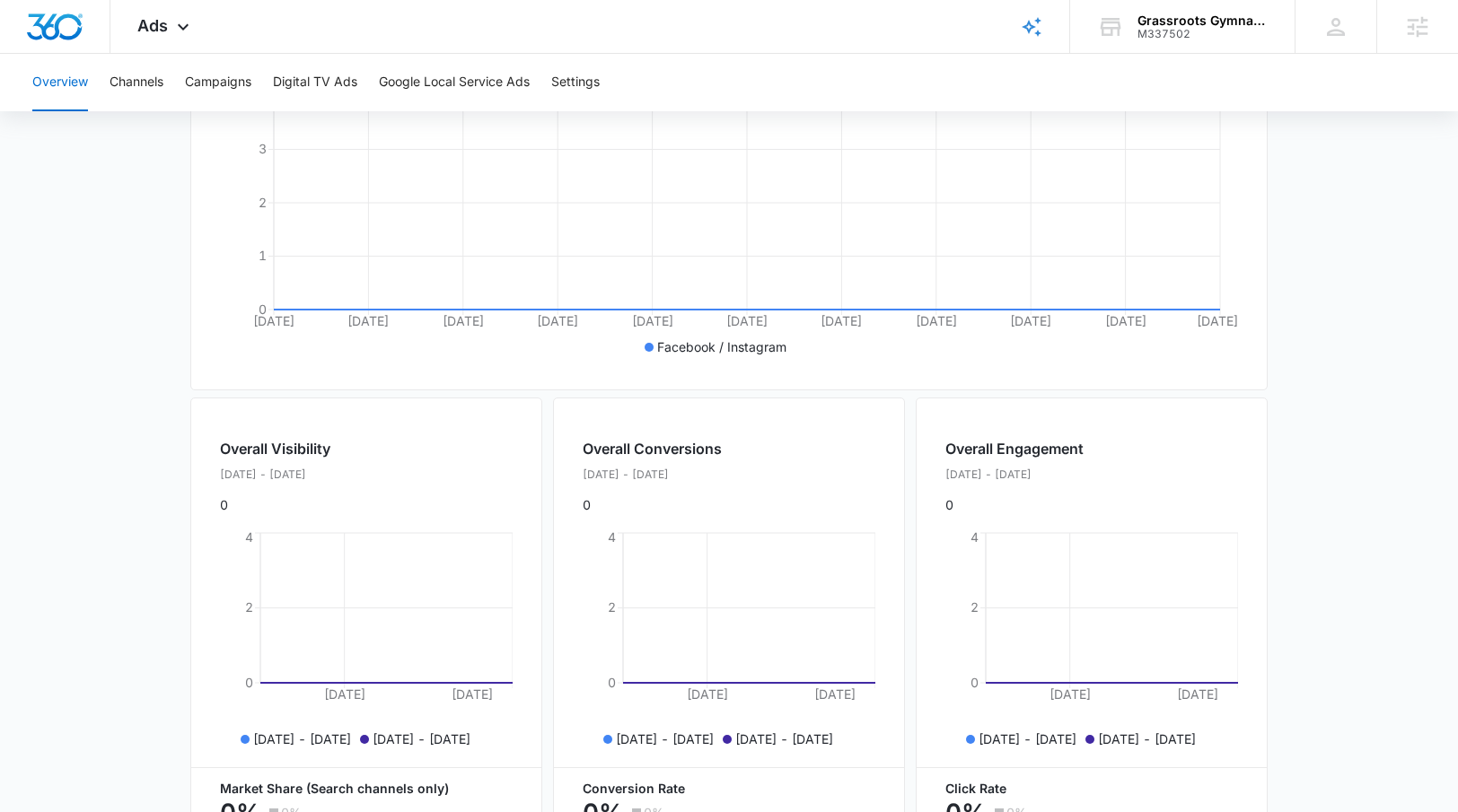
scroll to position [156, 0]
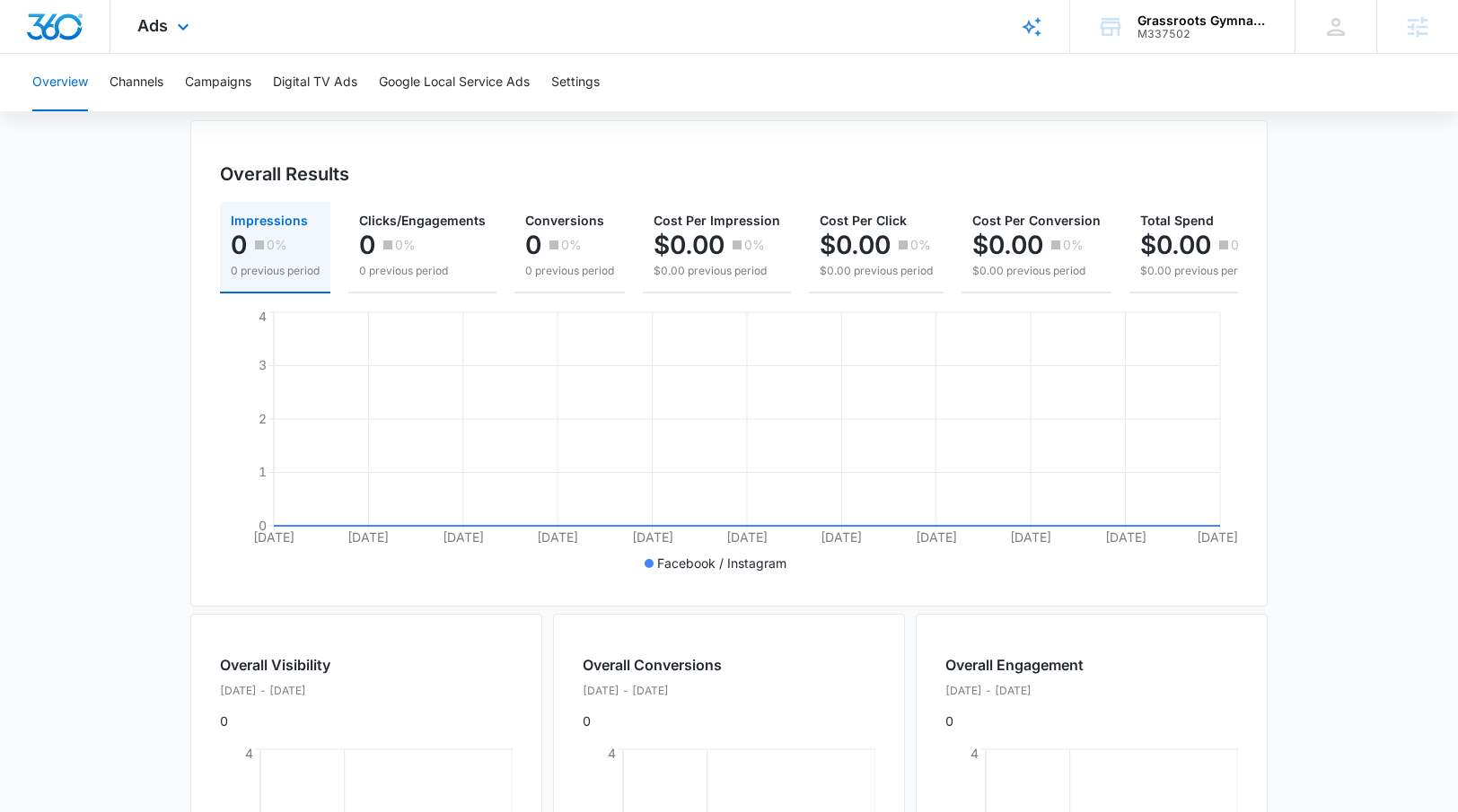
click at [170, 11] on div "Ads Apps Reputation Websites Forms CRM Email Social Payments POS Content Ads In…" at bounding box center [166, 26] width 111 height 53
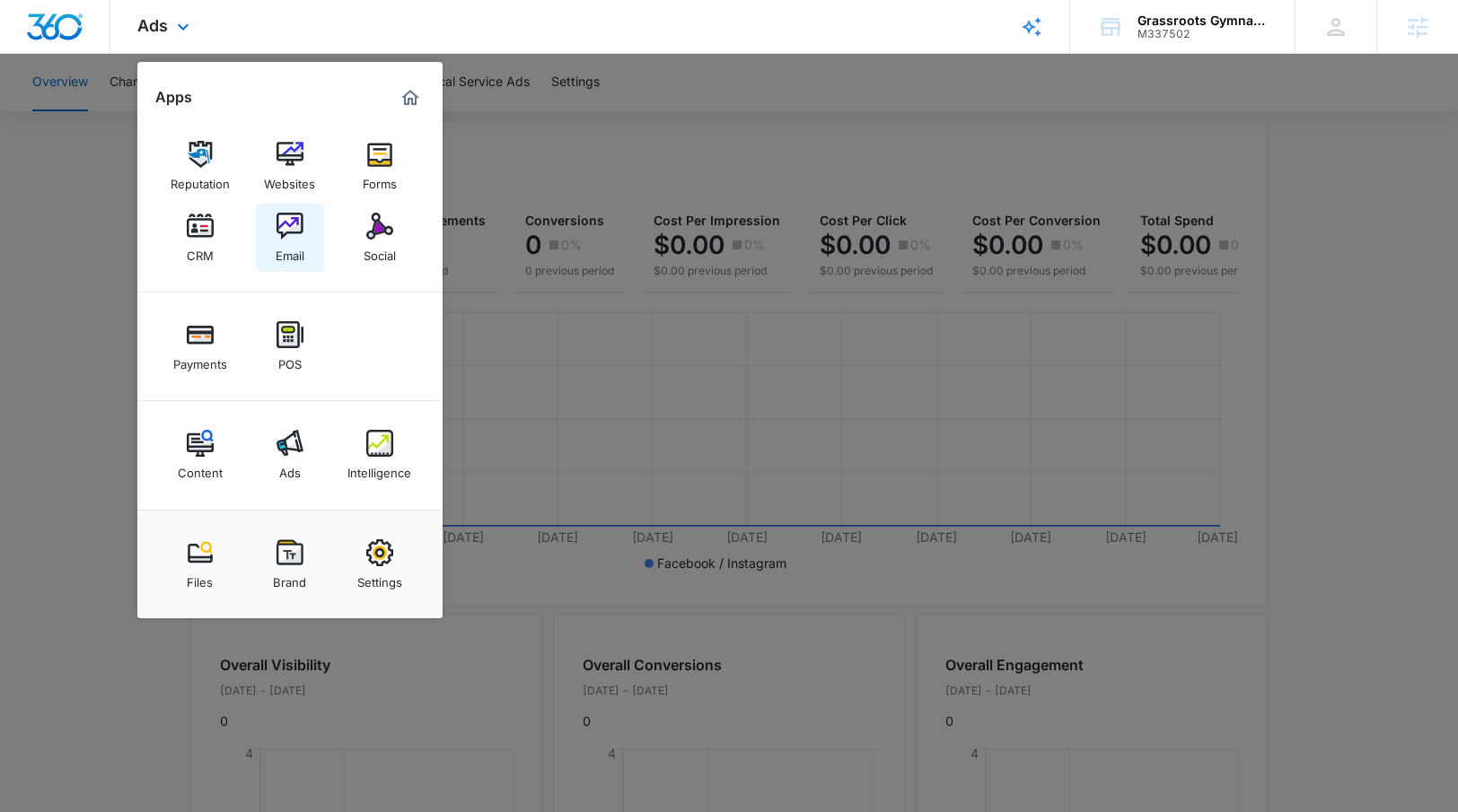
click at [296, 238] on img at bounding box center [290, 227] width 27 height 27
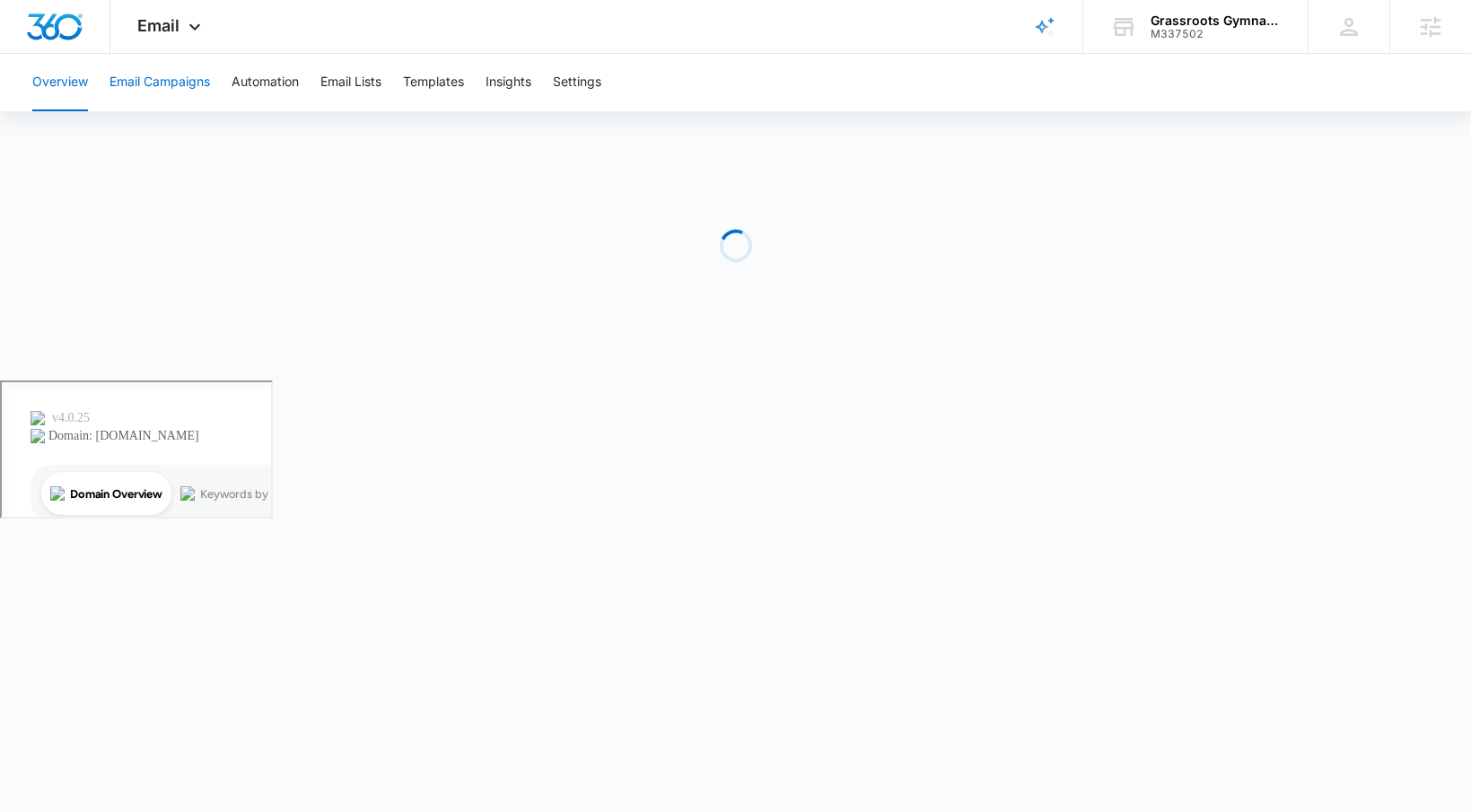
click at [156, 72] on button "Email Campaigns" at bounding box center [160, 82] width 101 height 57
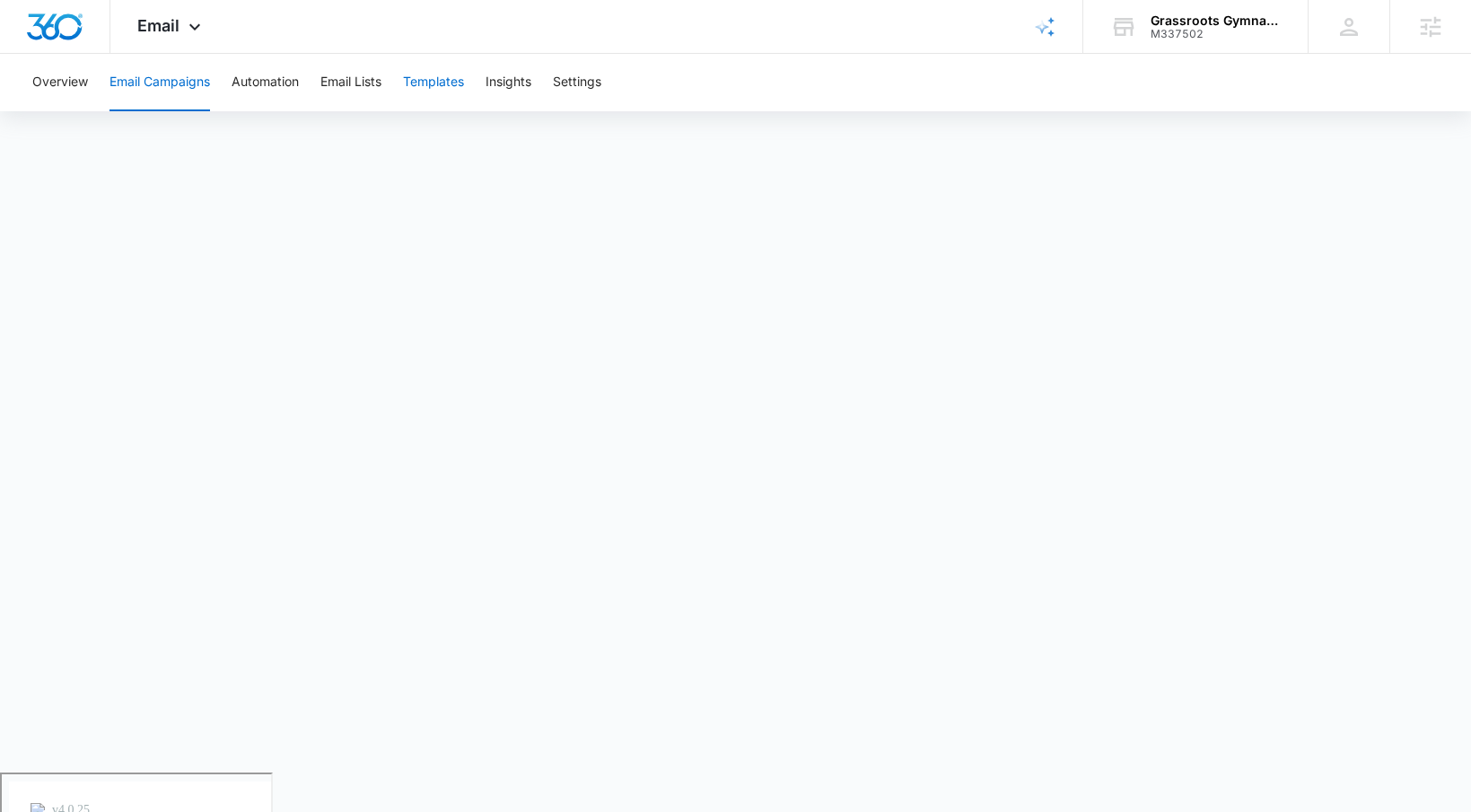
click at [436, 101] on button "Templates" at bounding box center [433, 82] width 61 height 57
click at [271, 93] on button "Automation" at bounding box center [265, 82] width 67 height 57
click at [434, 84] on button "Templates" at bounding box center [433, 82] width 61 height 57
click at [264, 79] on button "Automation" at bounding box center [265, 82] width 67 height 57
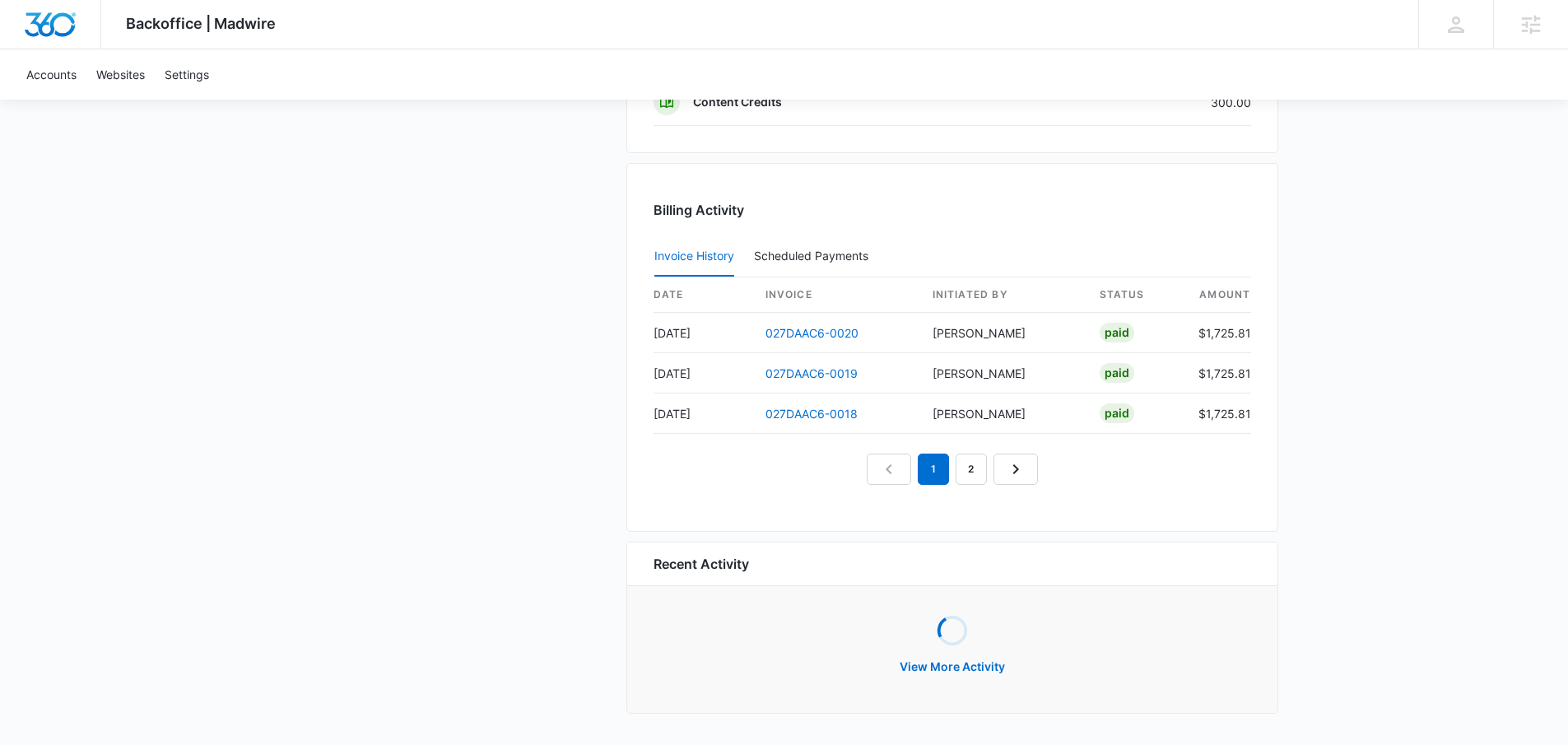
scroll to position [1524, 0]
click at [964, 471] on link "2" at bounding box center [971, 472] width 32 height 32
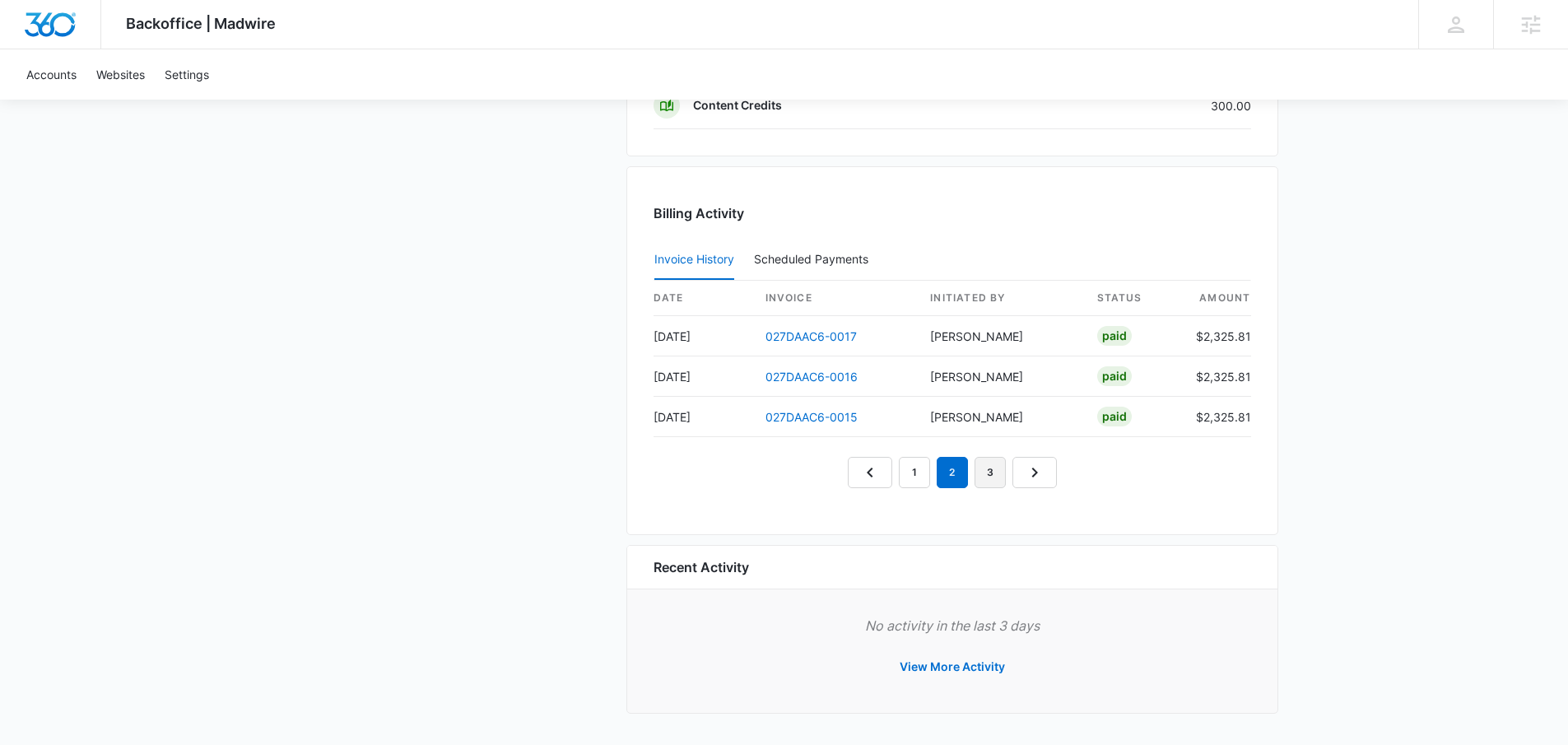
click at [988, 471] on link "3" at bounding box center [990, 472] width 32 height 32
click at [1022, 479] on link "4" at bounding box center [1009, 472] width 32 height 32
click at [1034, 473] on link "5" at bounding box center [1028, 472] width 32 height 32
click at [860, 478] on link "1" at bounding box center [858, 472] width 32 height 32
click at [901, 482] on link "2" at bounding box center [895, 472] width 32 height 32
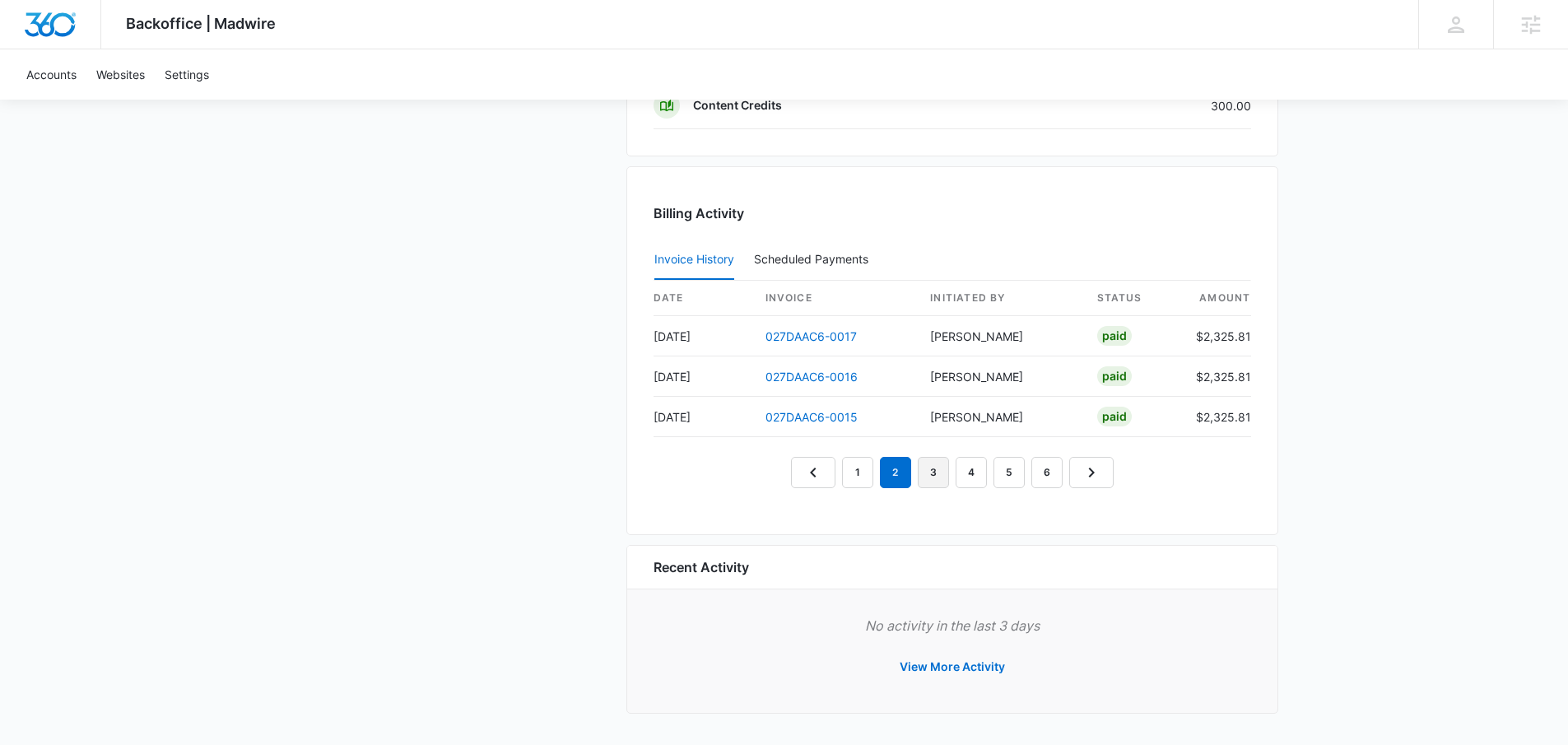
click at [926, 476] on link "3" at bounding box center [934, 472] width 32 height 32
click at [892, 476] on link "2" at bounding box center [895, 472] width 32 height 32
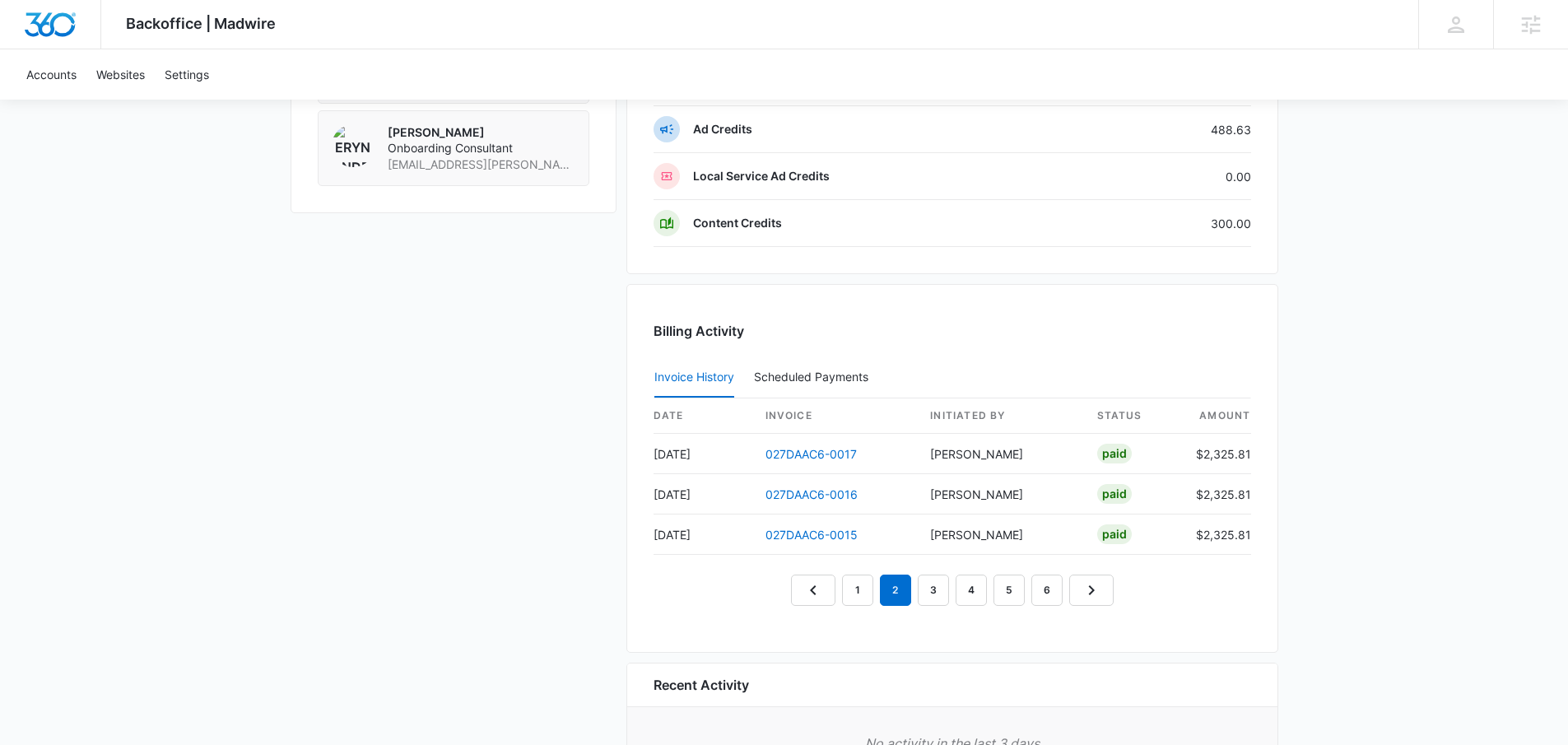
scroll to position [1403, 0]
click at [855, 583] on link "1" at bounding box center [858, 594] width 32 height 32
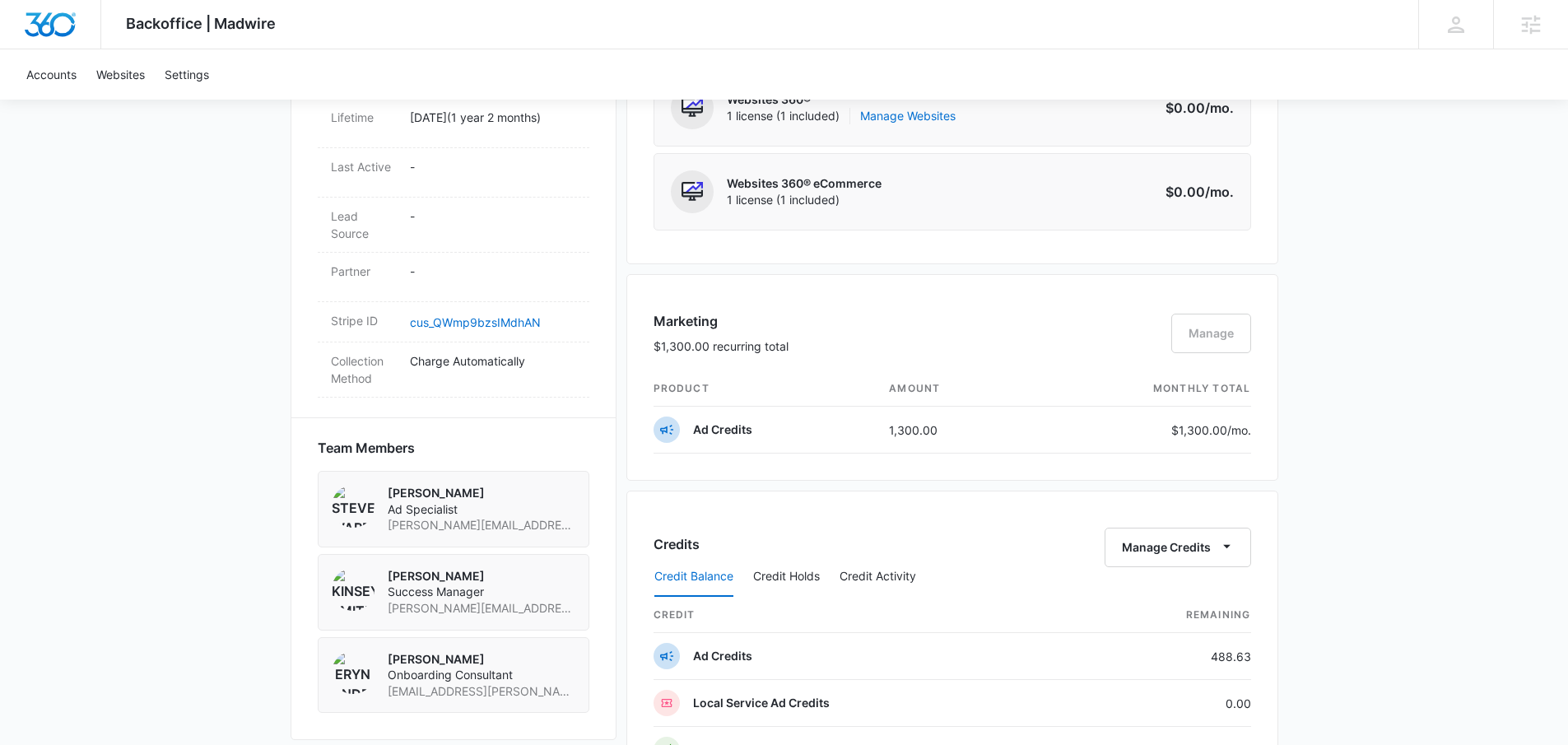
scroll to position [1427, 0]
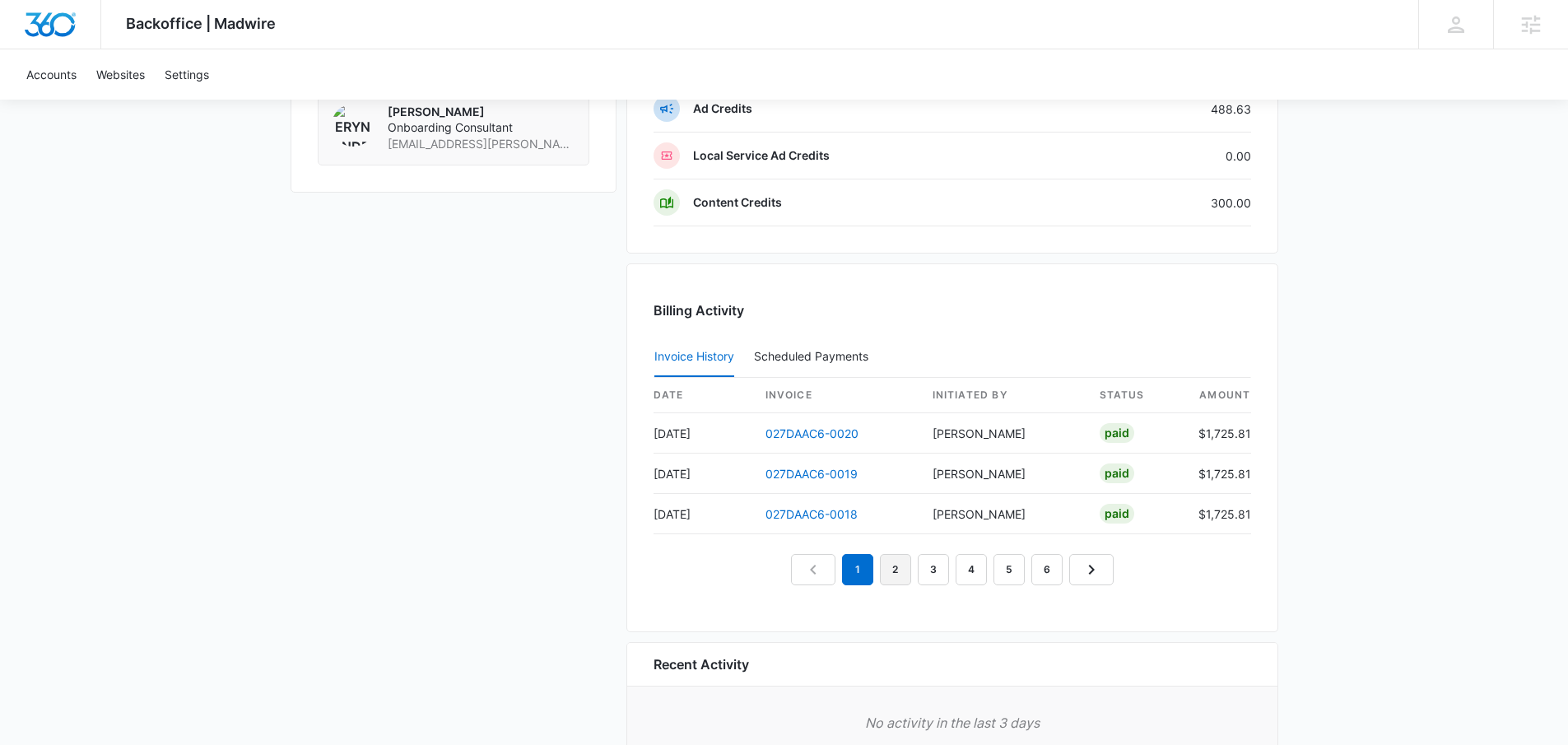
click at [895, 563] on link "2" at bounding box center [895, 570] width 32 height 32
click at [923, 569] on link "3" at bounding box center [934, 570] width 32 height 32
click at [900, 567] on link "2" at bounding box center [895, 570] width 32 height 32
click at [865, 575] on link "1" at bounding box center [858, 570] width 32 height 32
click at [1037, 569] on link "6" at bounding box center [1048, 570] width 32 height 32
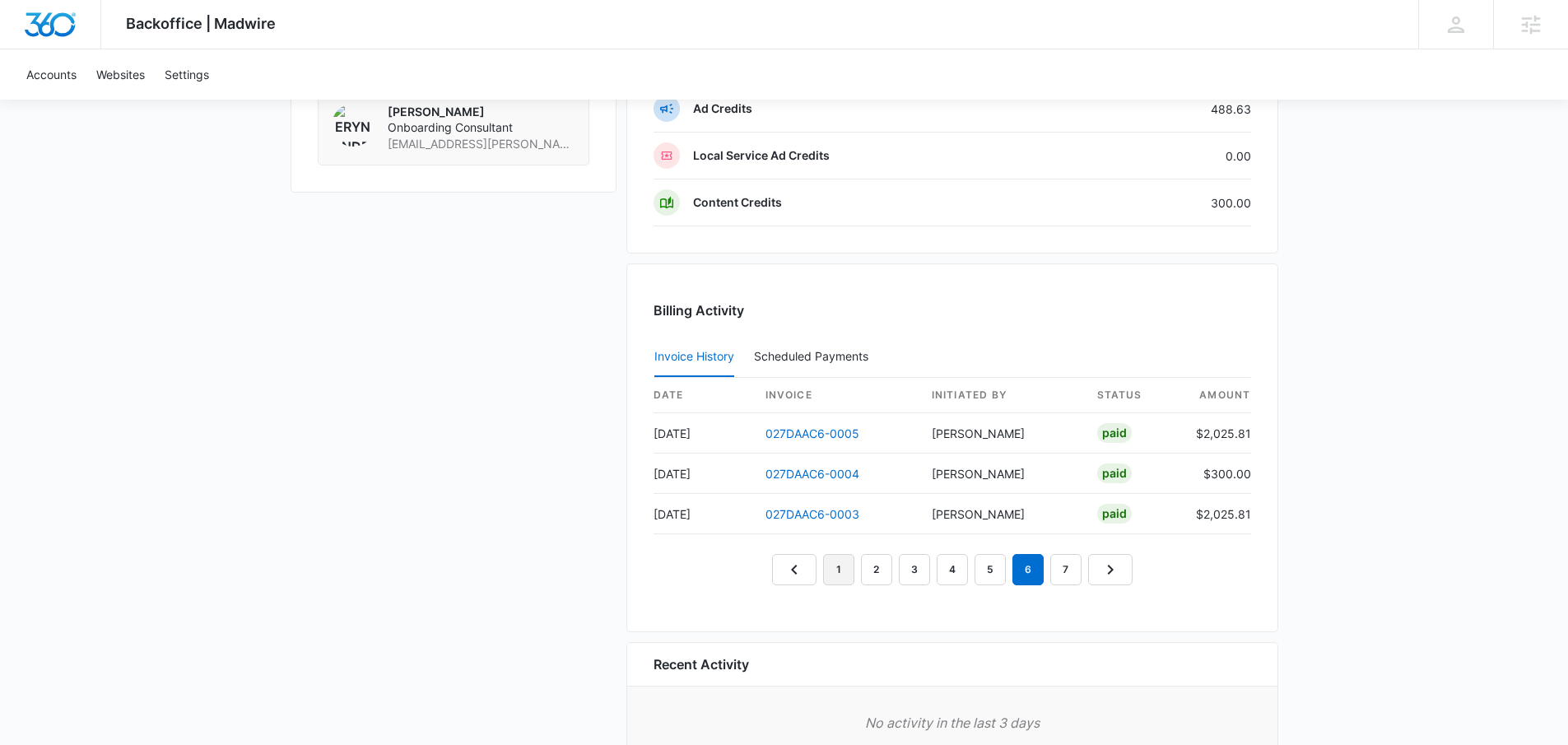
click at [844, 572] on link "1" at bounding box center [839, 570] width 32 height 32
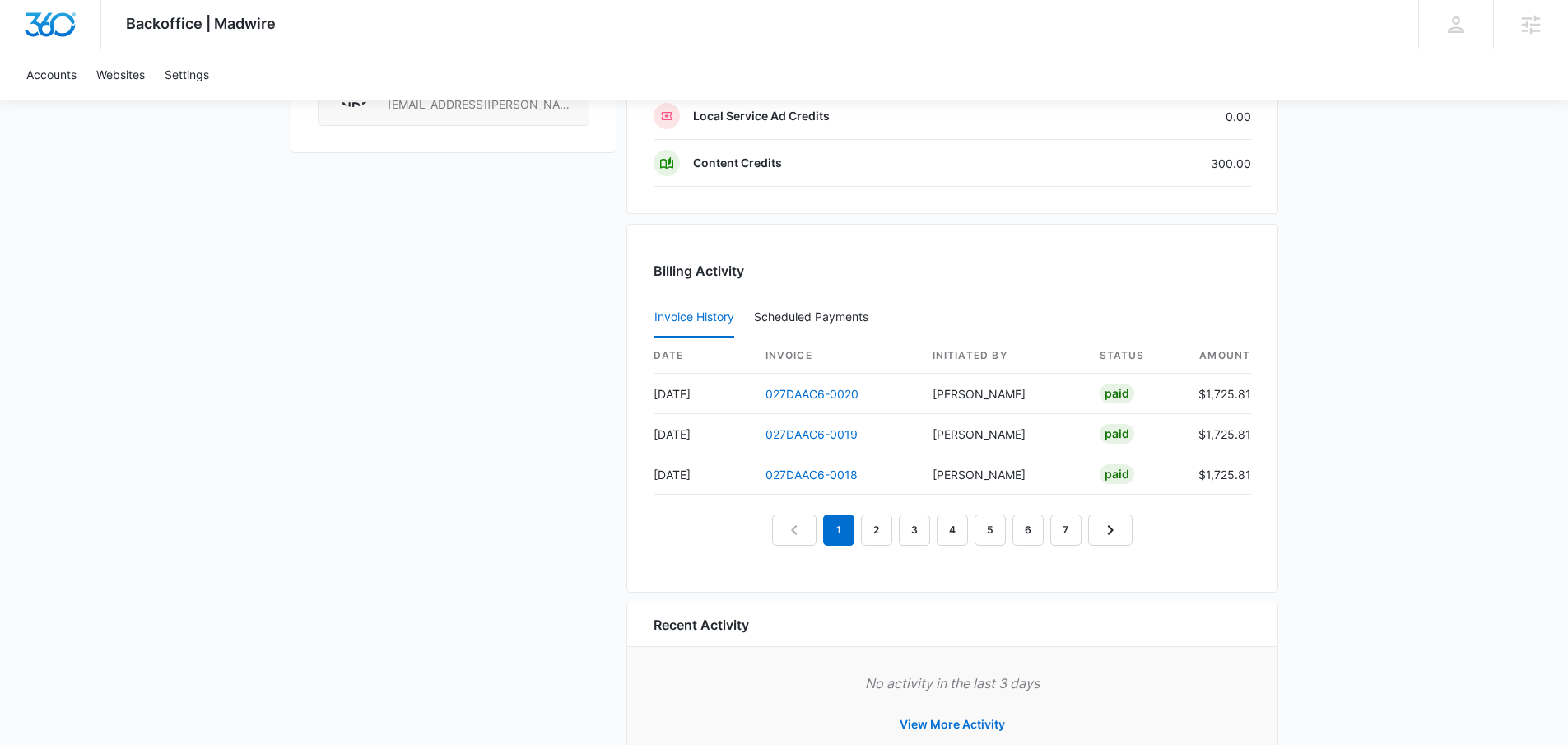
scroll to position [1524, 0]
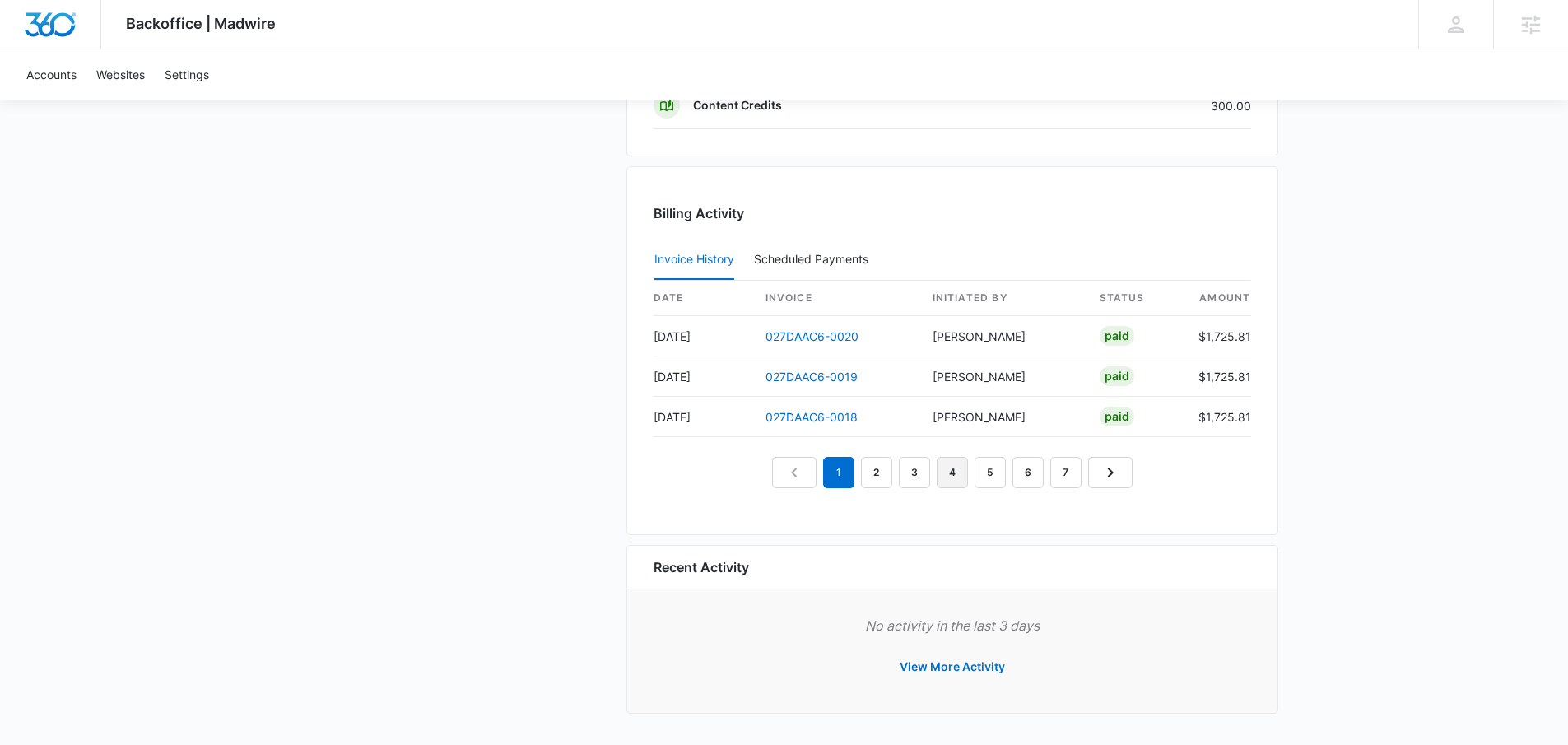
click at [939, 475] on link "4" at bounding box center [953, 472] width 32 height 32
click at [796, 340] on link "027DAAC6-0011" at bounding box center [811, 336] width 91 height 14
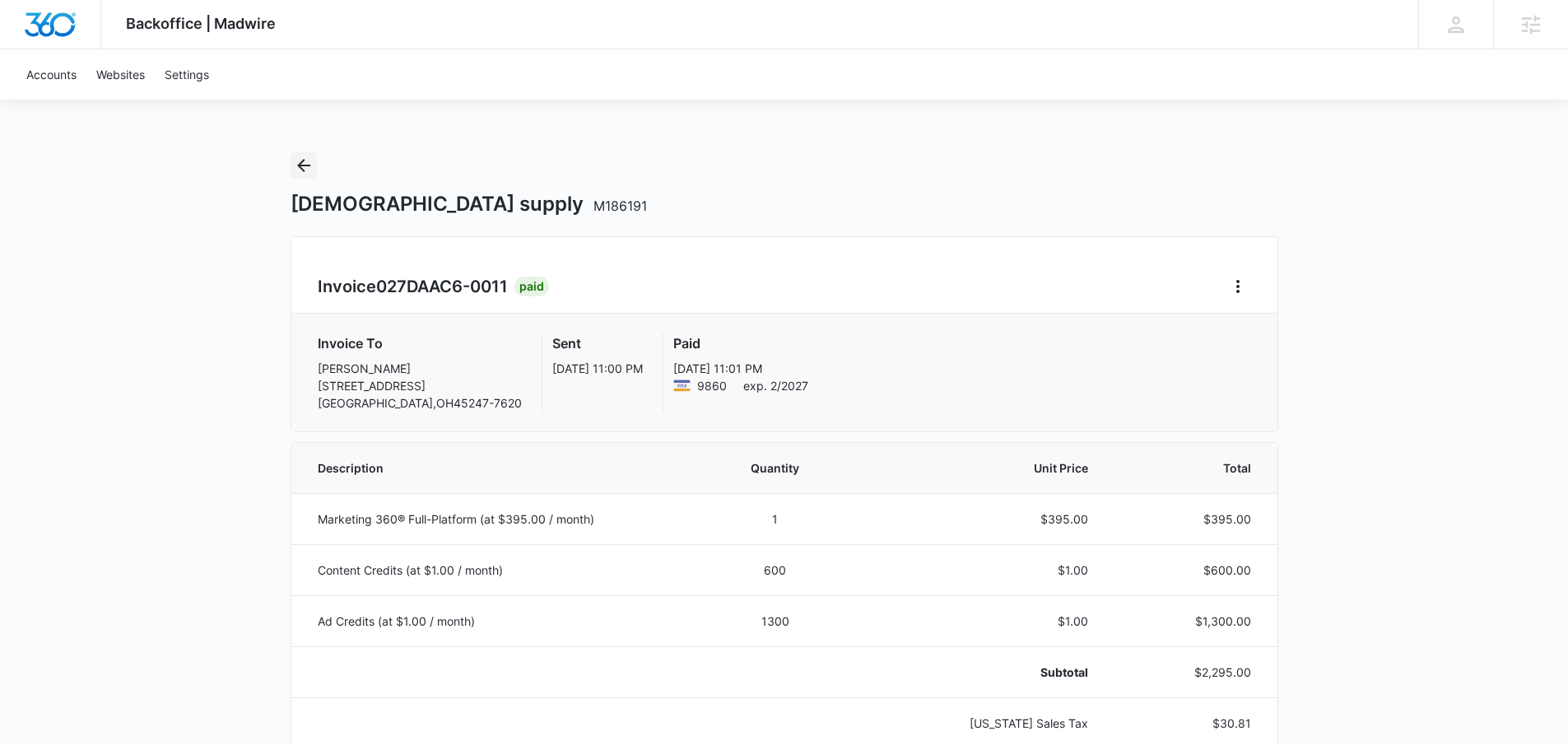
click at [303, 168] on icon "Back" at bounding box center [303, 165] width 20 height 20
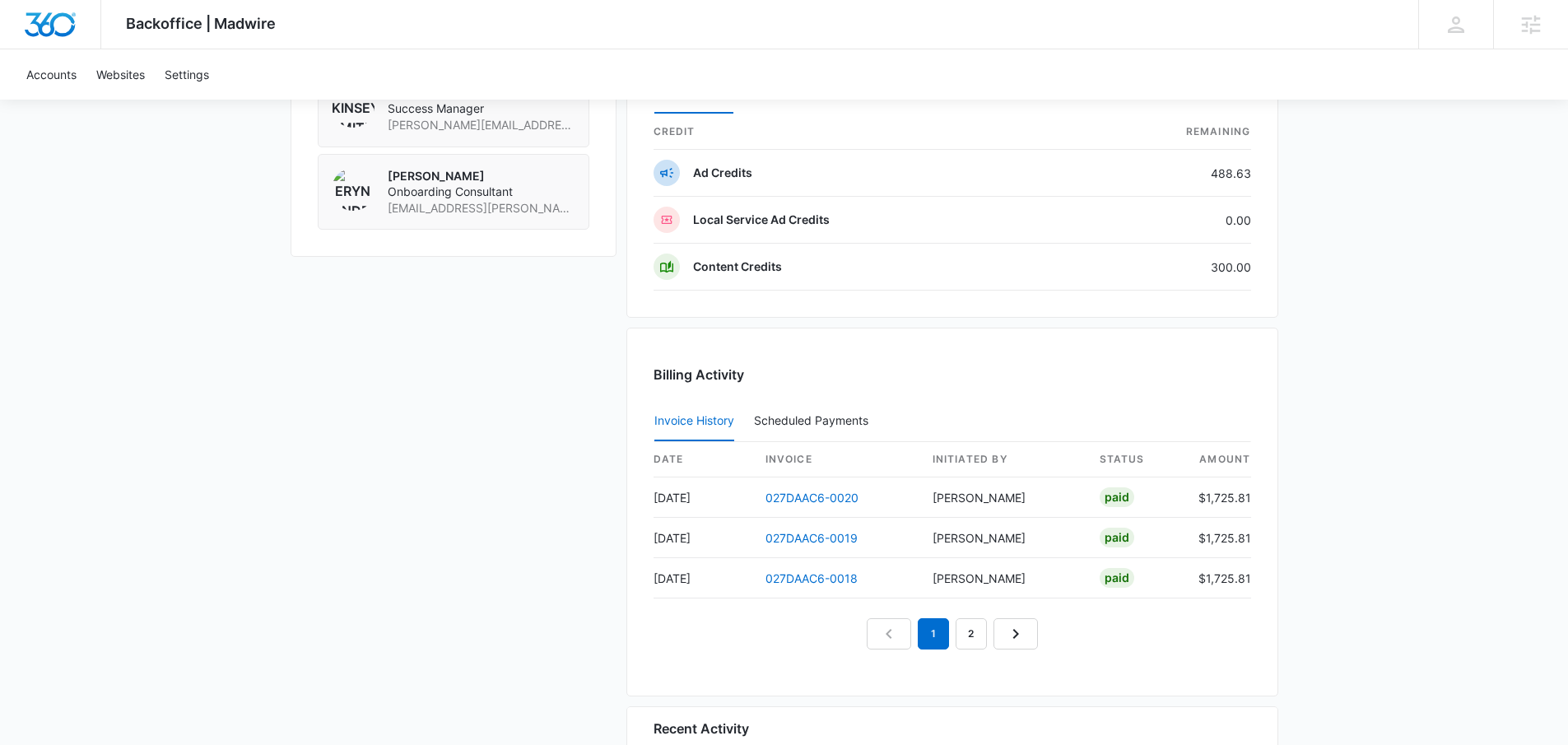
scroll to position [1524, 0]
